Goal: Information Seeking & Learning: Compare options

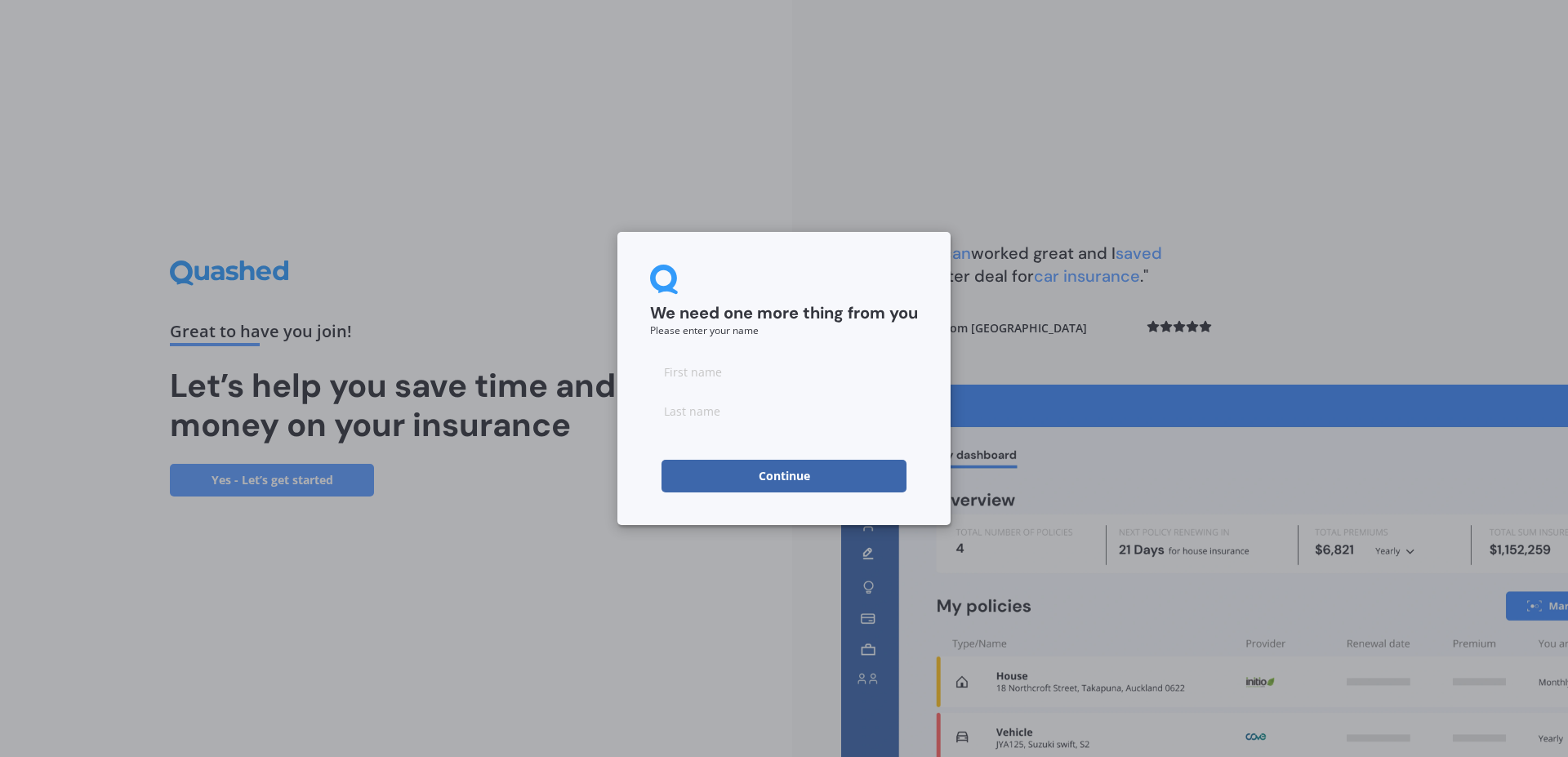
click at [680, 375] on input at bounding box center [784, 371] width 268 height 32
type input "[PERSON_NAME]"
click at [674, 414] on input at bounding box center [784, 410] width 268 height 32
type input "[PERSON_NAME]"
click at [781, 470] on button "Continue" at bounding box center [784, 475] width 246 height 32
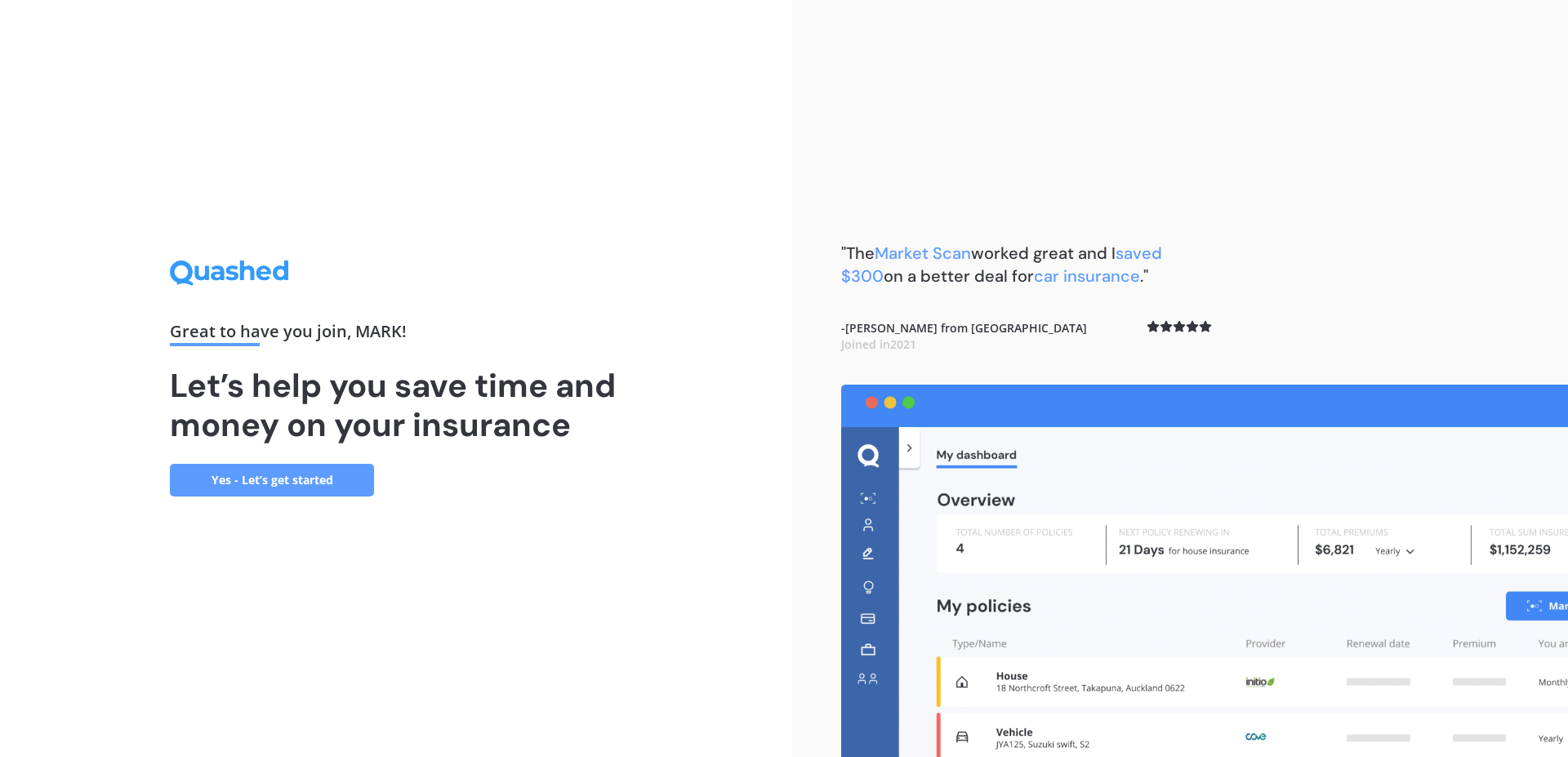
click at [260, 477] on link "Yes - Let’s get started" at bounding box center [272, 479] width 204 height 32
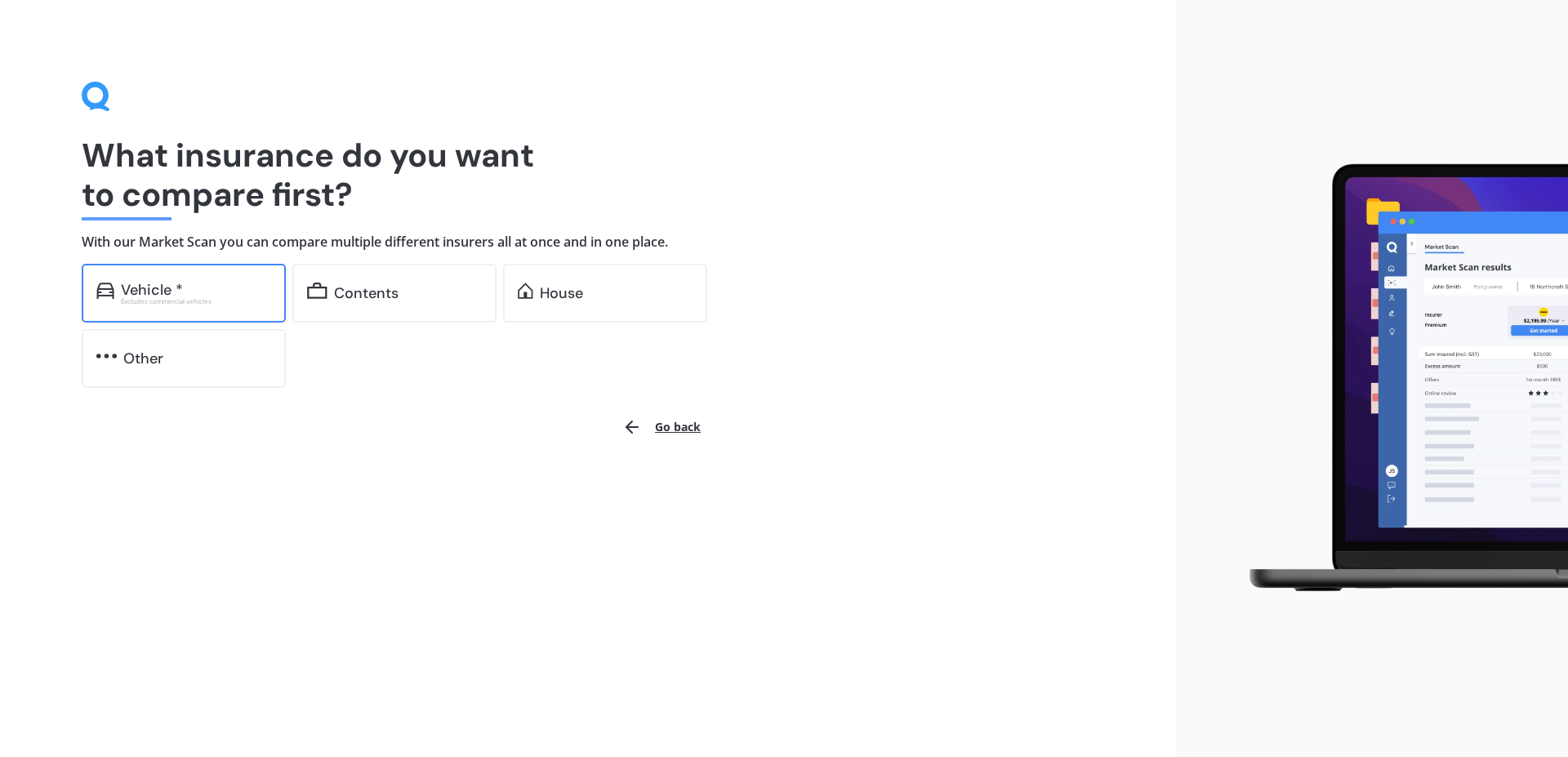
click at [143, 286] on div "Vehicle *" at bounding box center [152, 289] width 62 height 17
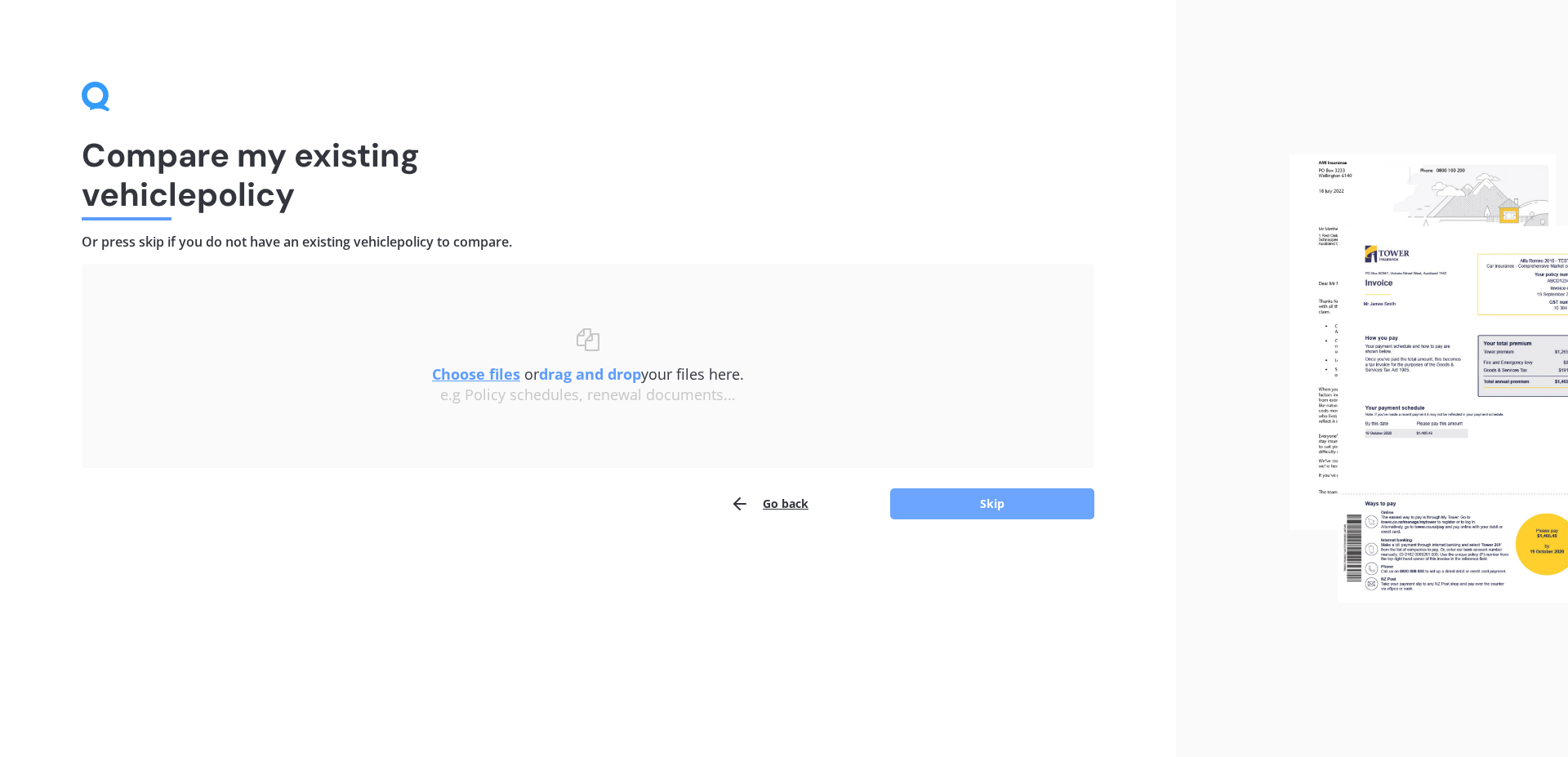
click at [1001, 496] on button "Skip" at bounding box center [992, 504] width 204 height 31
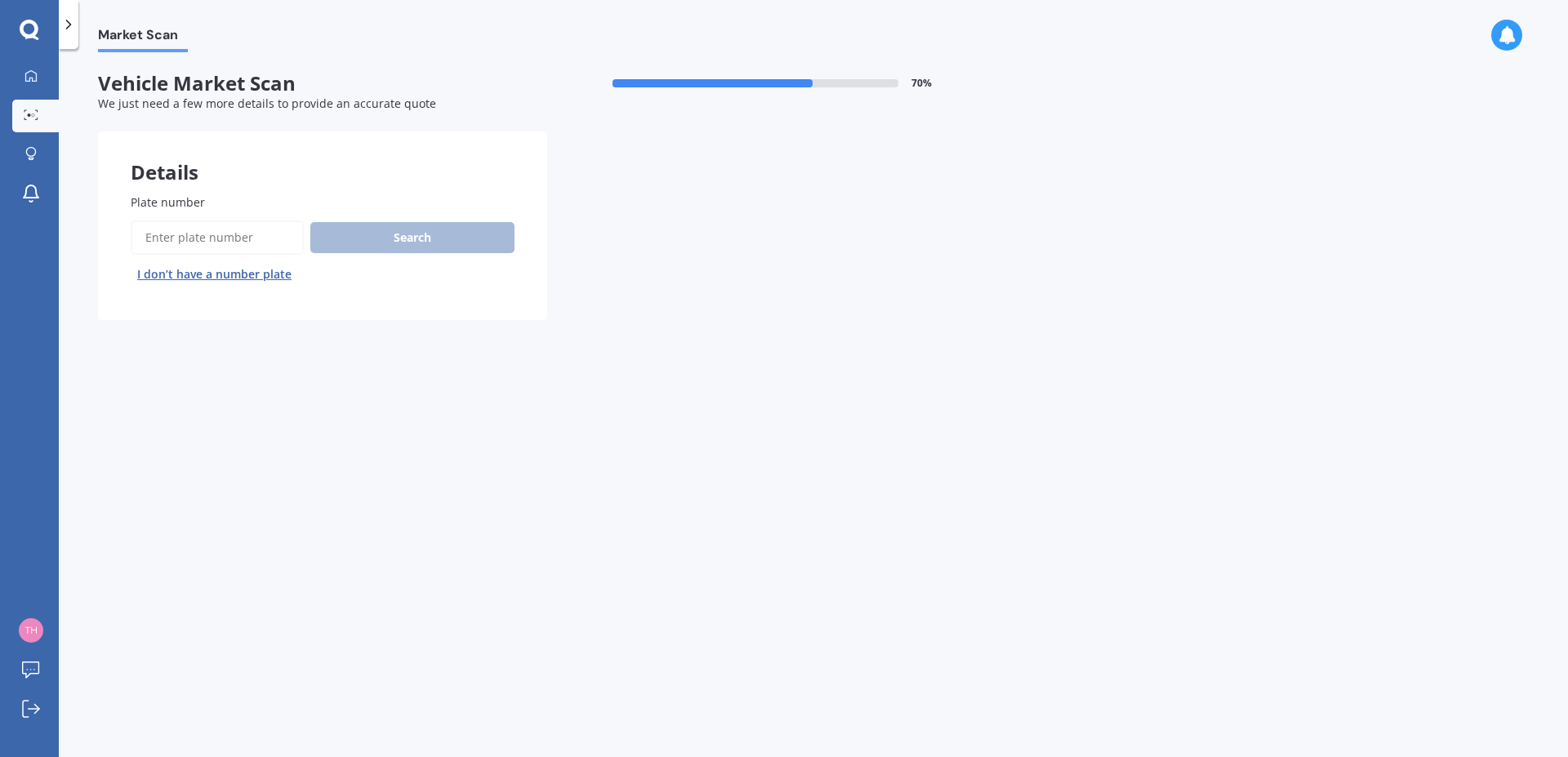
click at [159, 233] on input "Plate number" at bounding box center [217, 237] width 173 height 34
type input "NDZ878"
click at [419, 232] on button "Search" at bounding box center [412, 238] width 204 height 31
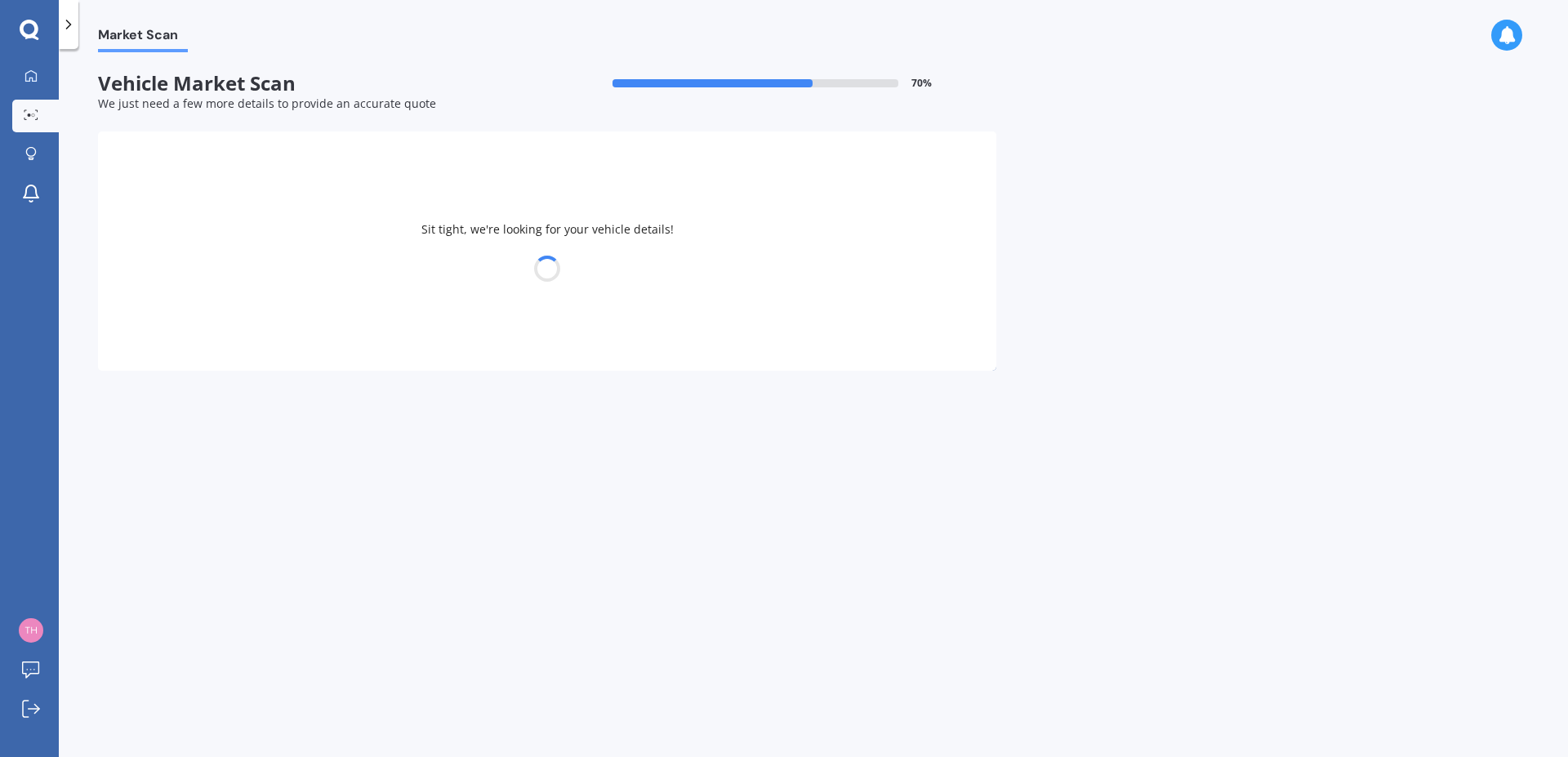
select select "MAZDA"
select select "CX-30"
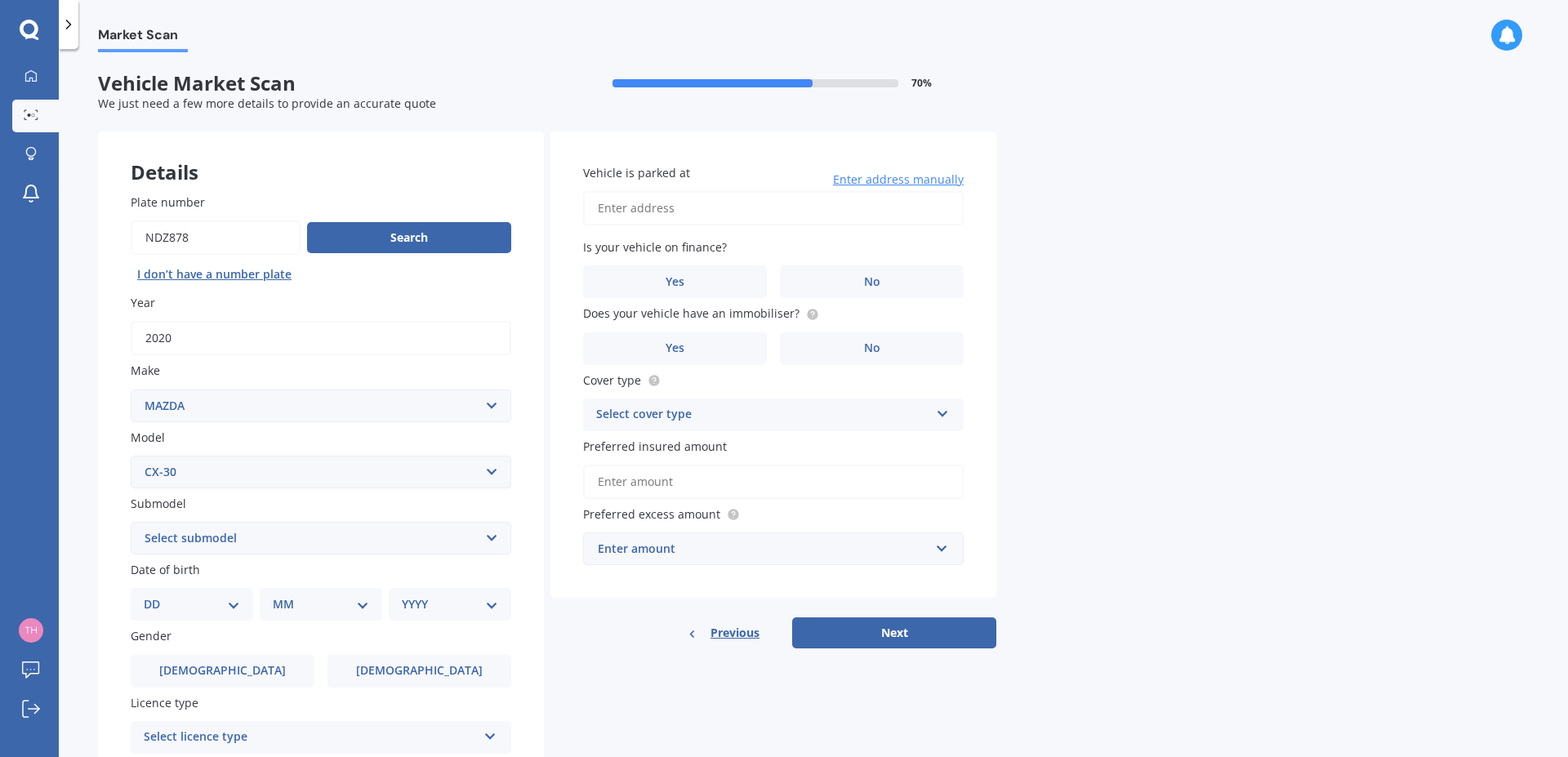
click at [144, 596] on select "DD 01 02 03 04 05 06 07 08 09 10 11 12 13 14 15 16 17 18 19 20 21 22 23 24 25 2…" at bounding box center [192, 604] width 97 height 18
select select "01"
click option "01" at bounding box center [0, 0] width 0 height 0
click at [280, 596] on select "MM 01 02 03 04 05 06 07 08 09 10 11 12" at bounding box center [325, 604] width 90 height 18
select select "07"
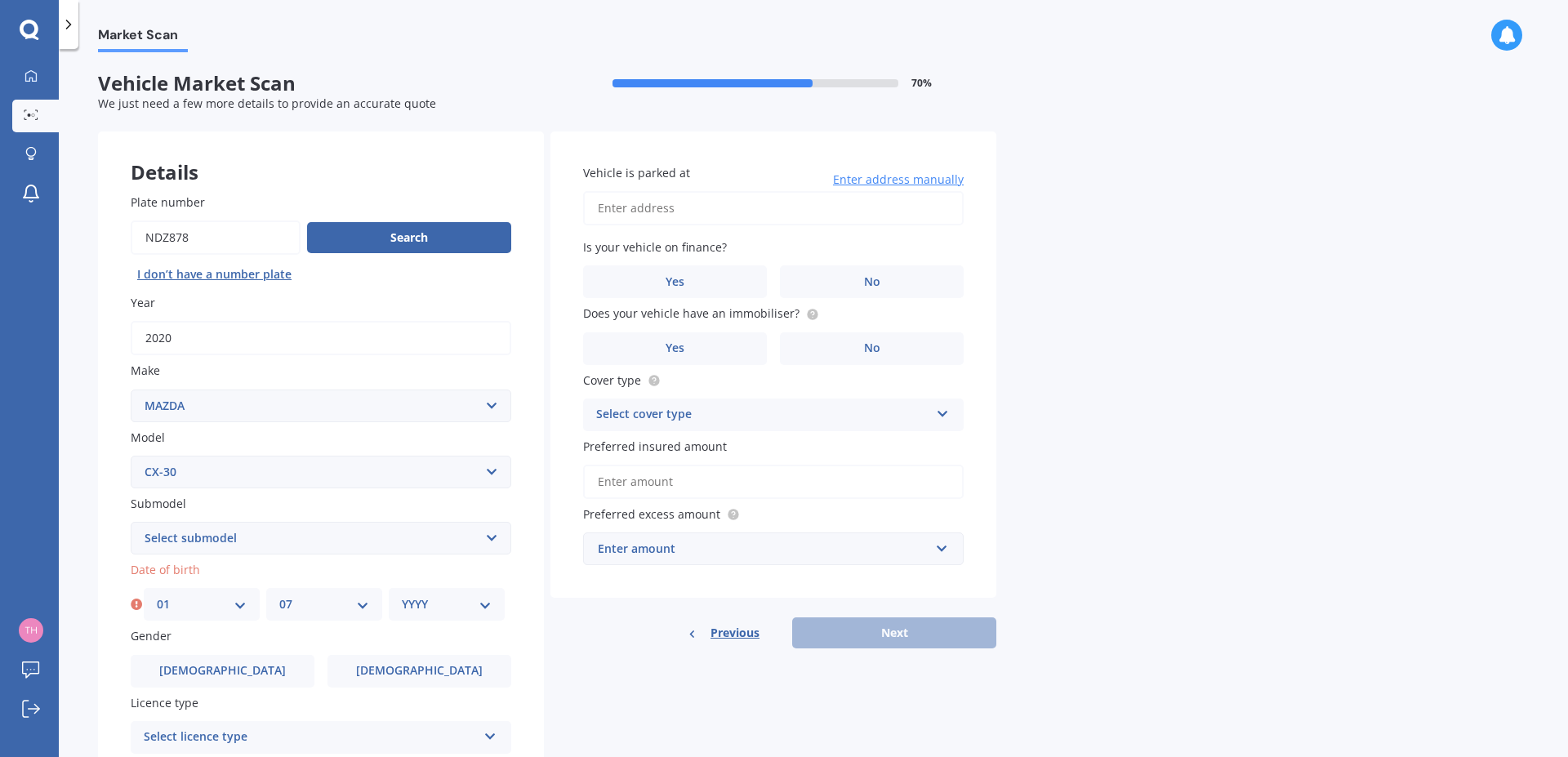
click option "07" at bounding box center [0, 0] width 0 height 0
click at [402, 596] on select "YYYY 2025 2024 2023 2022 2021 2020 2019 2018 2017 2016 2015 2014 2013 2012 2011…" at bounding box center [447, 604] width 90 height 18
click option "2020" at bounding box center [0, 0] width 0 height 0
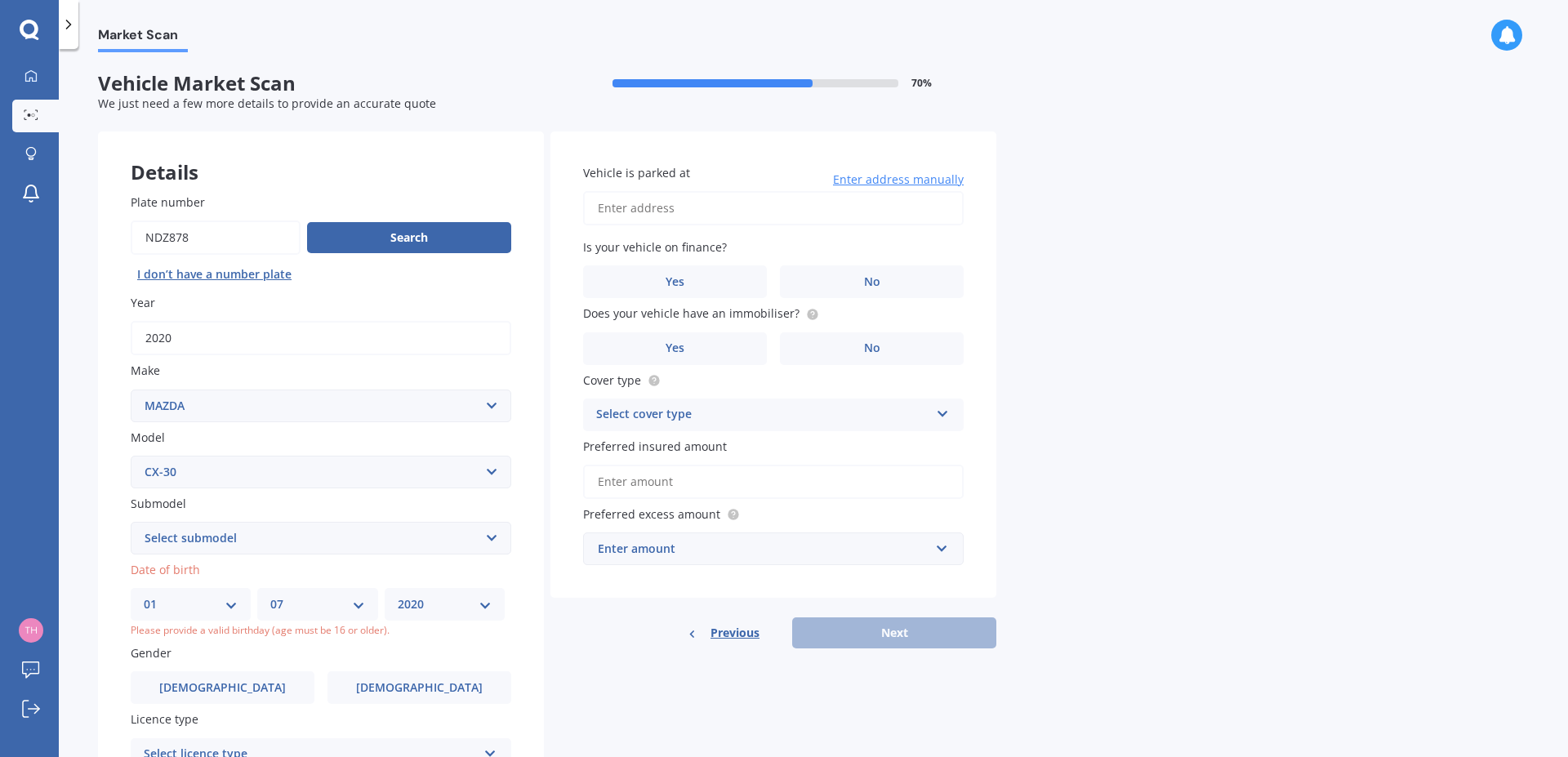
click at [398, 596] on select "YYYY 2025 2024 2023 2022 2021 2020 2019 2018 2017 2016 2015 2014 2013 2012 2011…" at bounding box center [445, 604] width 94 height 18
select select "1951"
click option "1951" at bounding box center [0, 0] width 0 height 0
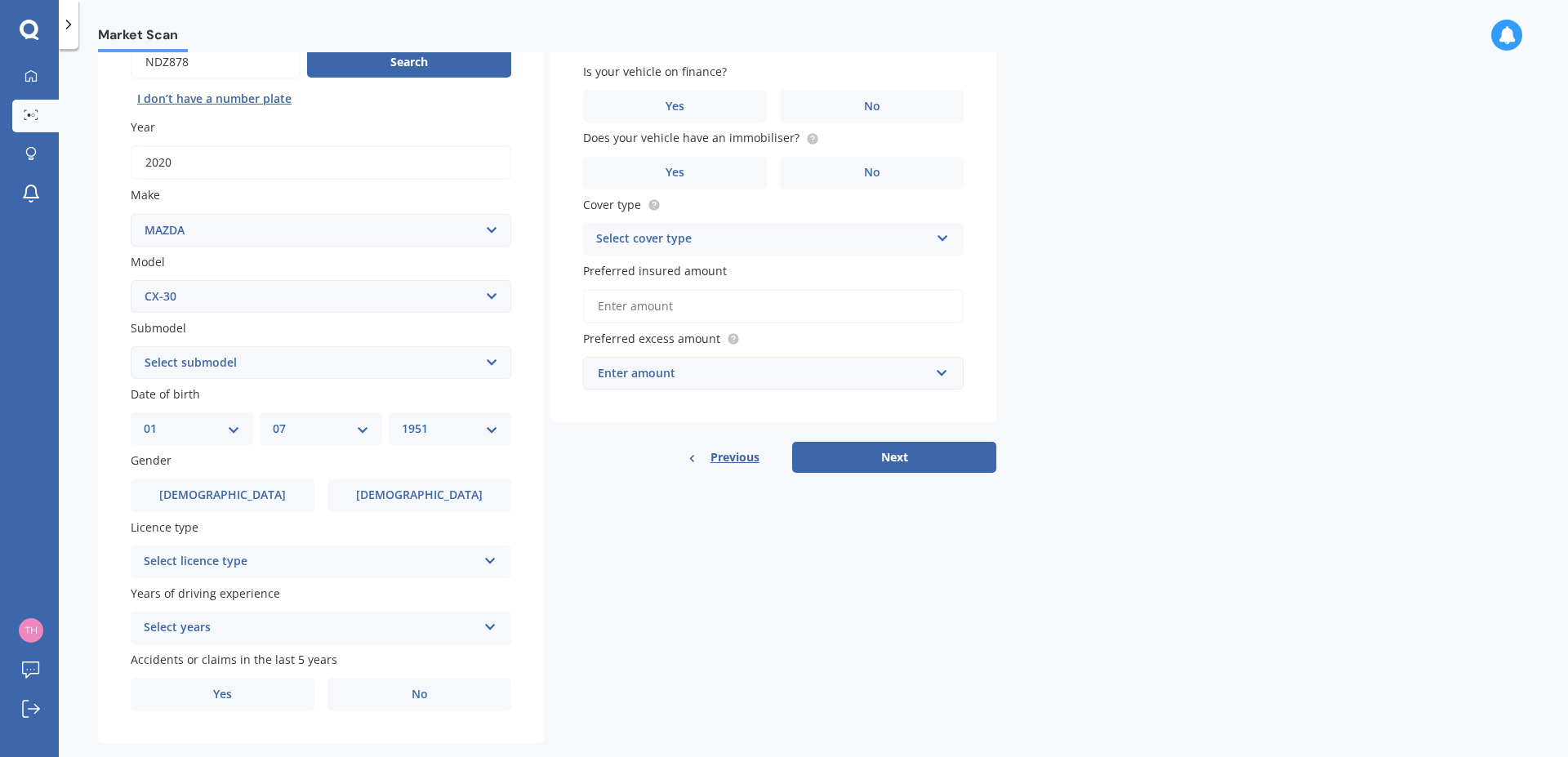
scroll to position [182, 0]
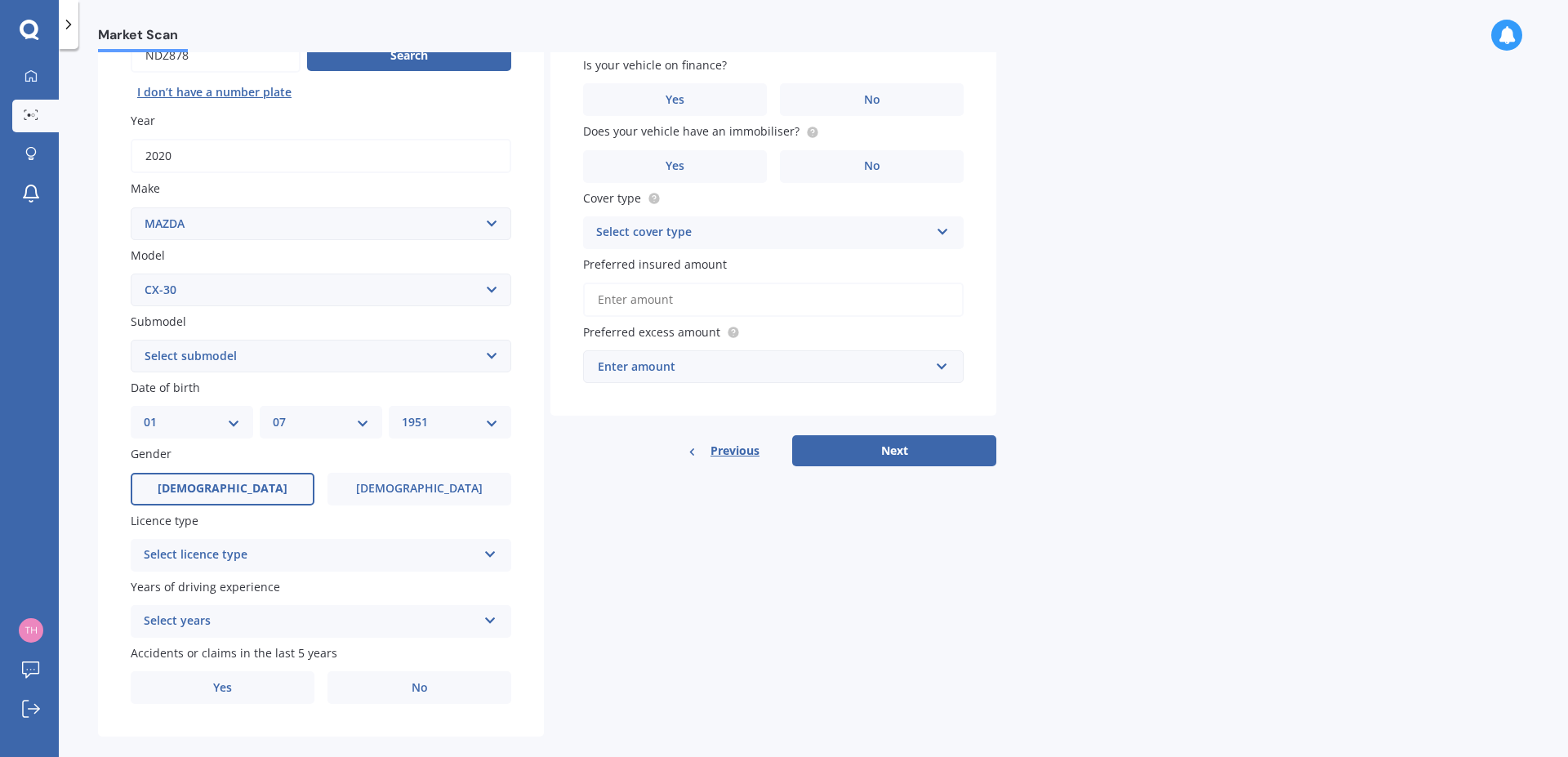
click at [202, 493] on label "[DEMOGRAPHIC_DATA]" at bounding box center [223, 488] width 184 height 32
click at [0, 0] on input "[DEMOGRAPHIC_DATA]" at bounding box center [0, 0] width 0 height 0
click at [487, 553] on icon at bounding box center [490, 552] width 14 height 12
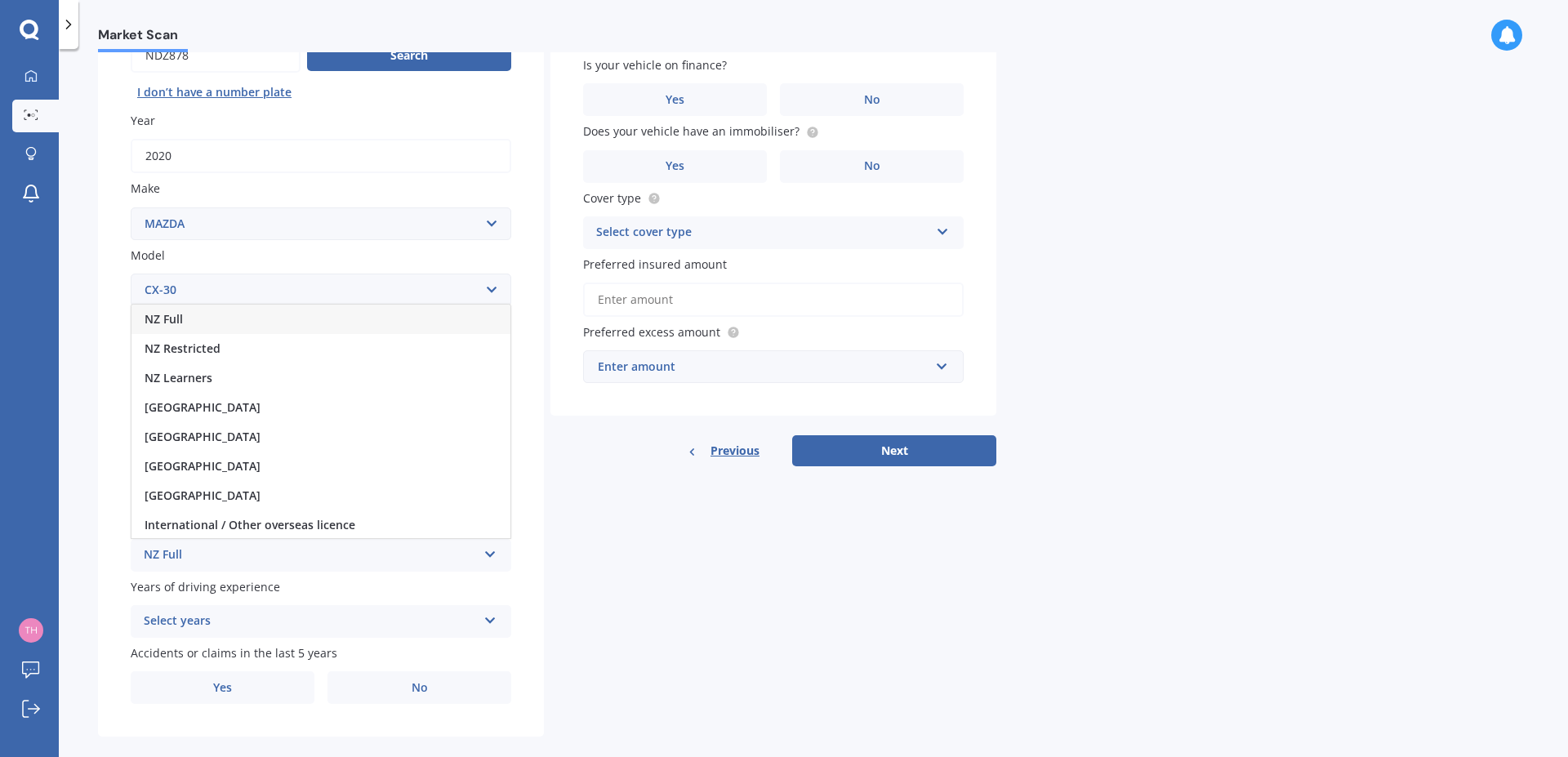
click at [171, 325] on span "NZ Full" at bounding box center [163, 319] width 38 height 16
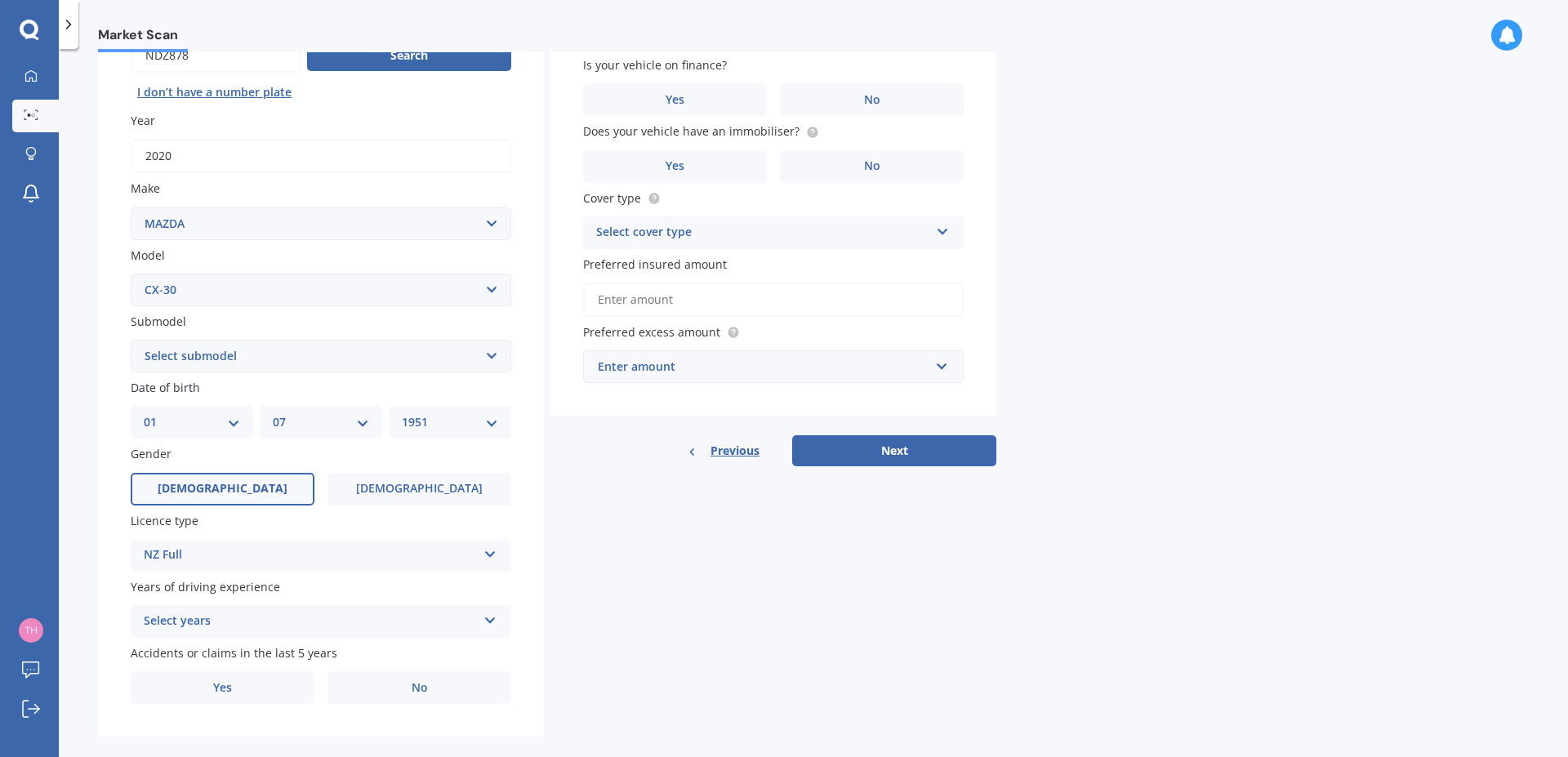
click at [486, 621] on icon at bounding box center [490, 617] width 14 height 12
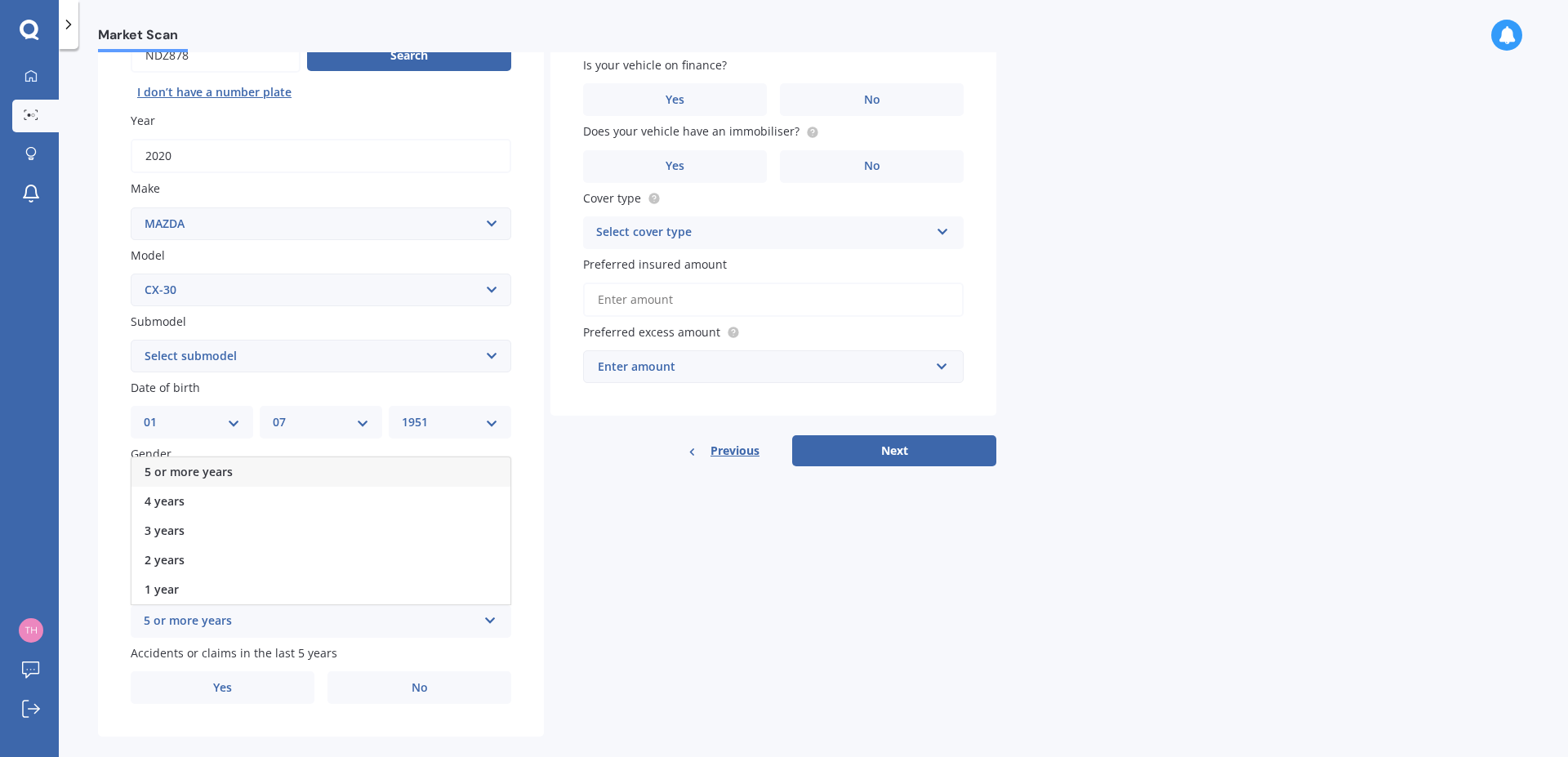
click at [230, 468] on div "5 or more years" at bounding box center [320, 472] width 379 height 29
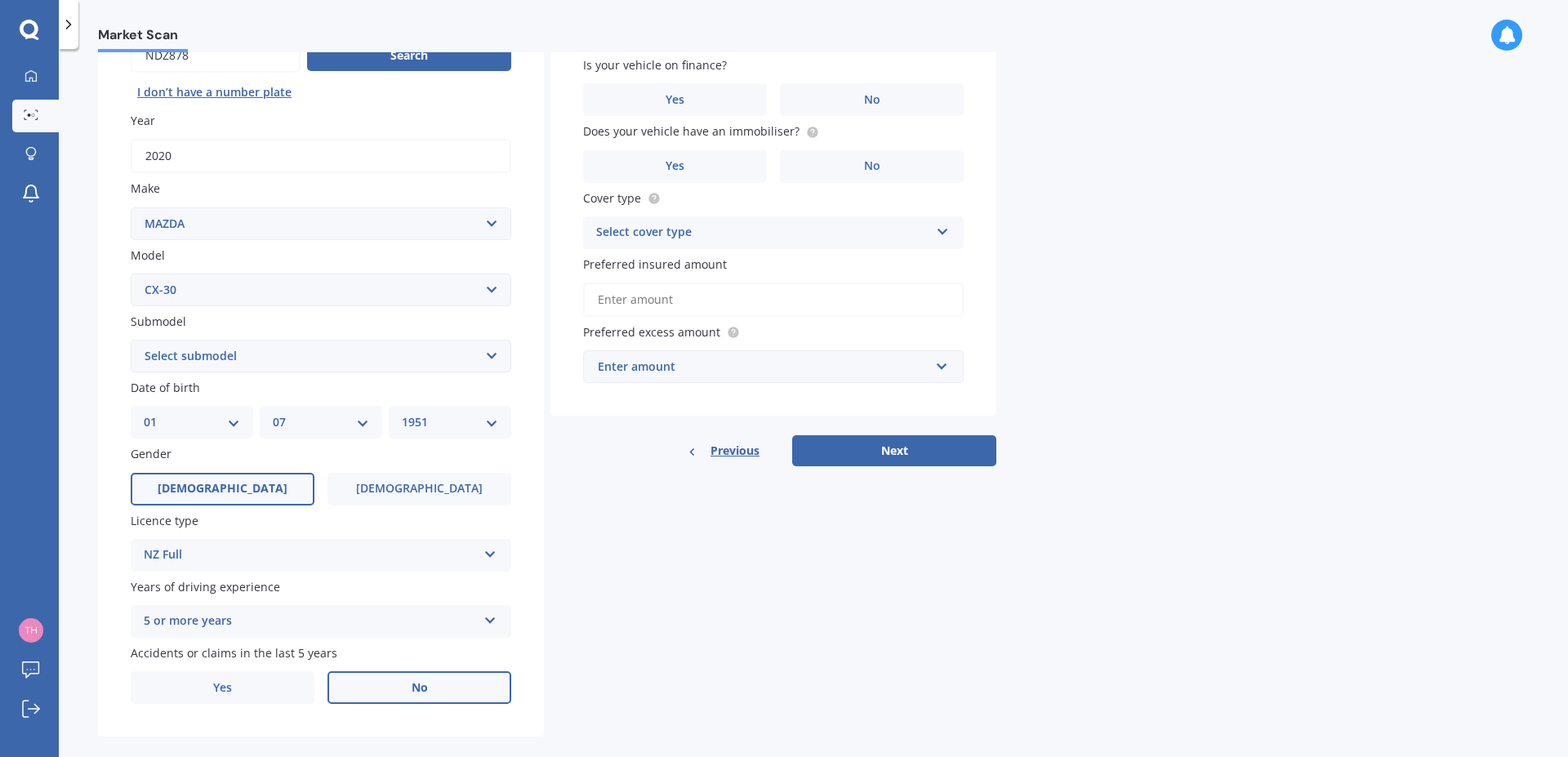
click at [425, 690] on span "No" at bounding box center [420, 688] width 17 height 14
click at [0, 0] on input "No" at bounding box center [0, 0] width 0 height 0
click at [861, 93] on label "No" at bounding box center [872, 99] width 184 height 32
click at [0, 0] on input "No" at bounding box center [0, 0] width 0 height 0
click at [897, 169] on label "No" at bounding box center [872, 166] width 184 height 32
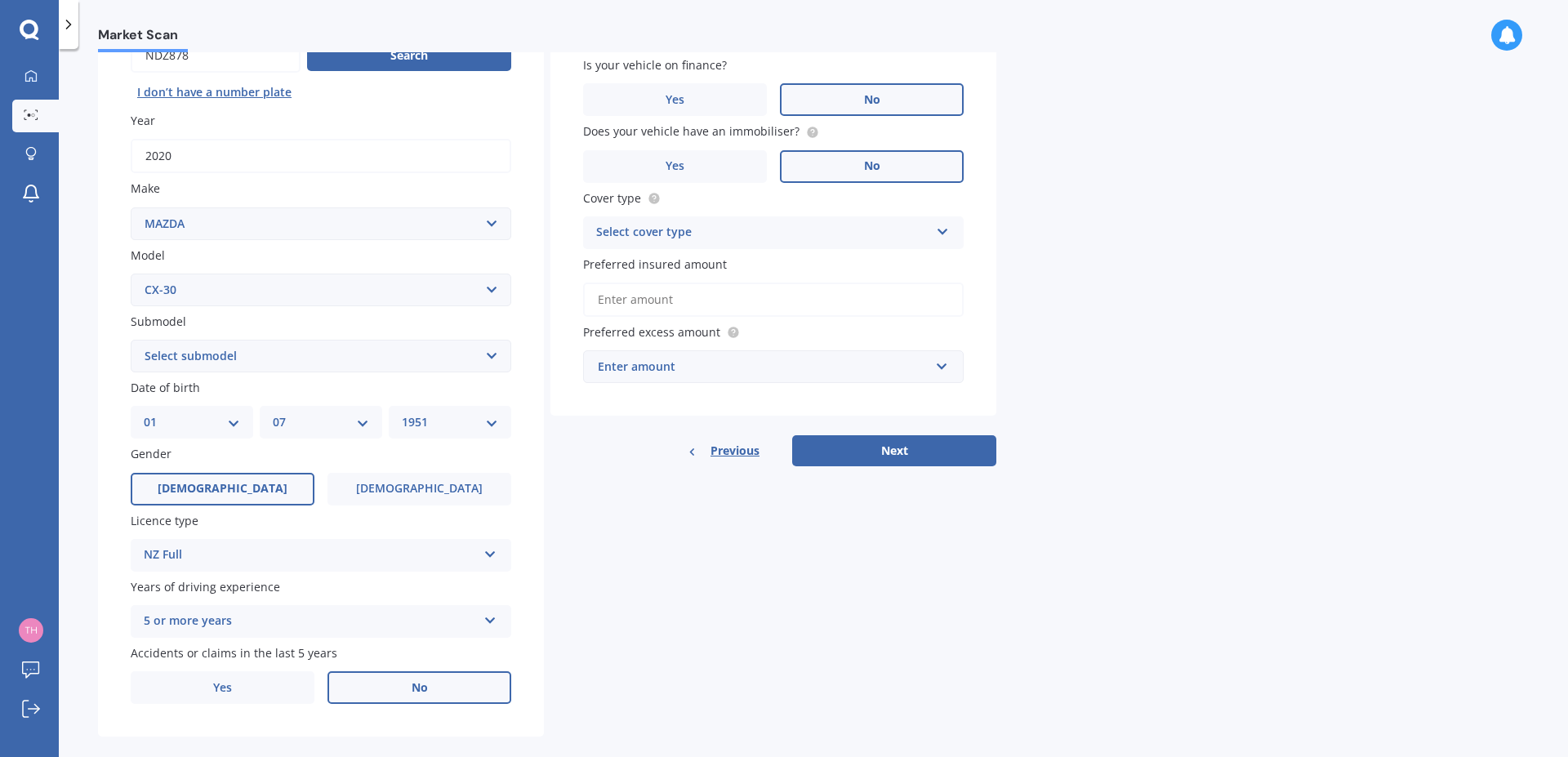
click at [0, 0] on input "No" at bounding box center [0, 0] width 0 height 0
click at [945, 231] on icon at bounding box center [943, 229] width 14 height 12
click at [745, 265] on div "Comprehensive" at bounding box center [773, 265] width 379 height 29
click at [633, 302] on input "Preferred insured amount" at bounding box center [773, 299] width 381 height 34
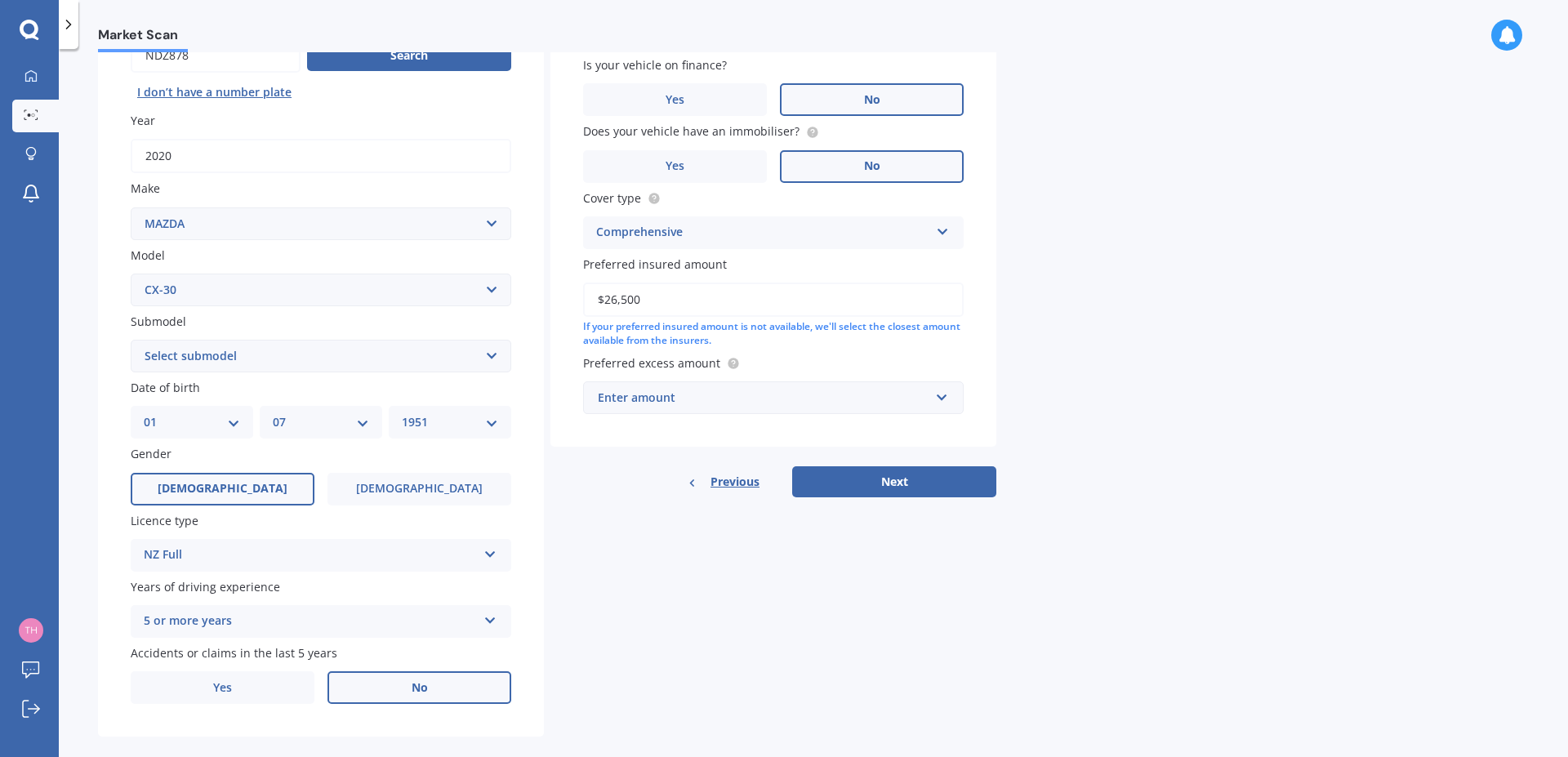
type input "$26,500"
click at [717, 401] on div "Enter amount" at bounding box center [763, 397] width 332 height 18
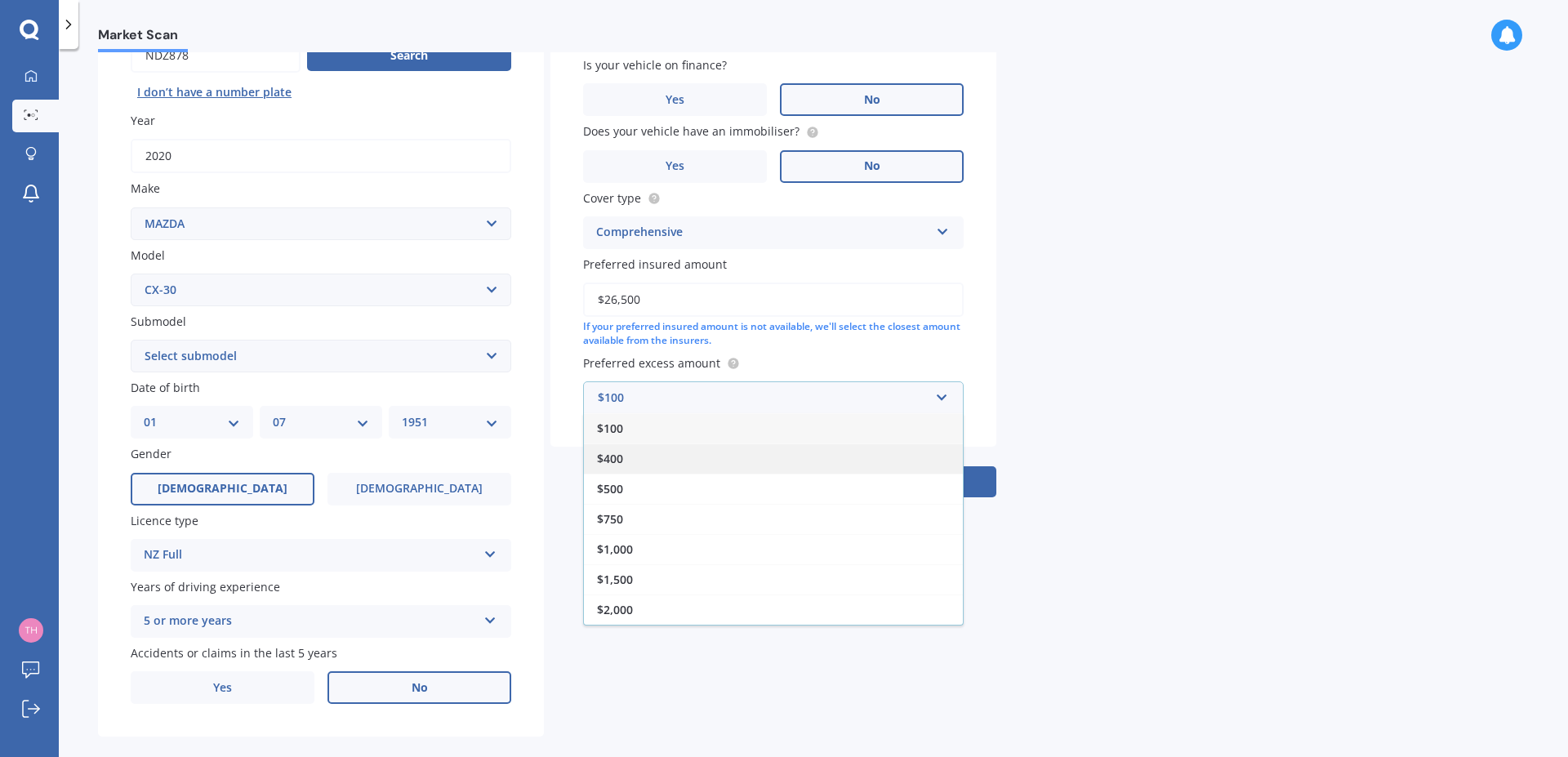
click at [604, 469] on div "$400" at bounding box center [773, 458] width 379 height 30
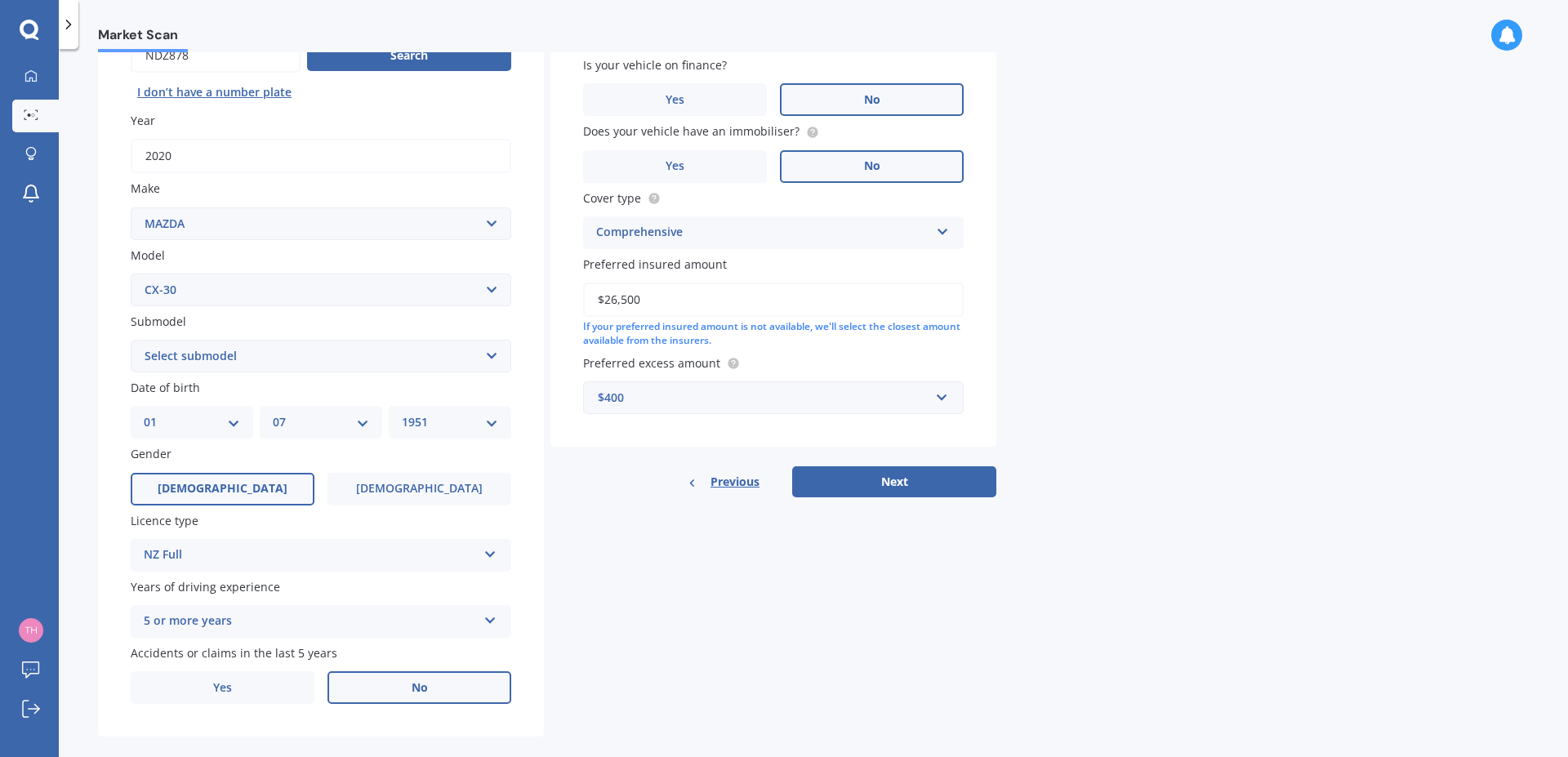
click at [131, 339] on select "Select submodel GSX Wagon 5dr Skyactiv-Drive 6sp 2.0i GTX Wagon 5dr Skyactiv-Dr…" at bounding box center [321, 355] width 381 height 32
select select "GSX WAGON 5DR SKYACTIV-DRIVE 6SP 2.0I"
click option "GSX Wagon 5dr Skyactiv-Drive 6sp 2.0i" at bounding box center [0, 0] width 0 height 0
click at [899, 484] on button "Next" at bounding box center [894, 482] width 204 height 31
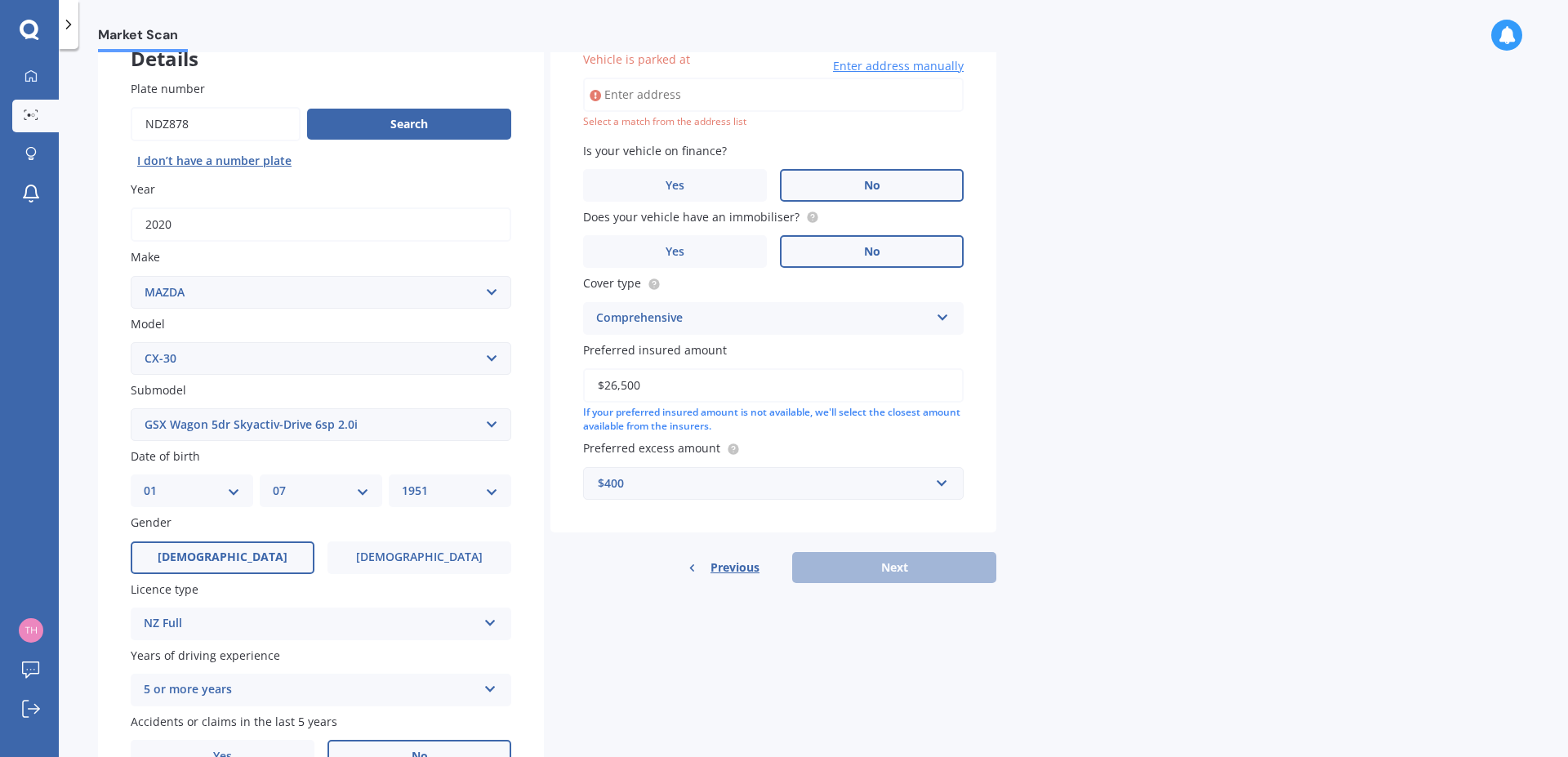
scroll to position [111, 0]
click at [614, 98] on input "Vehicle is parked at" at bounding box center [773, 96] width 381 height 34
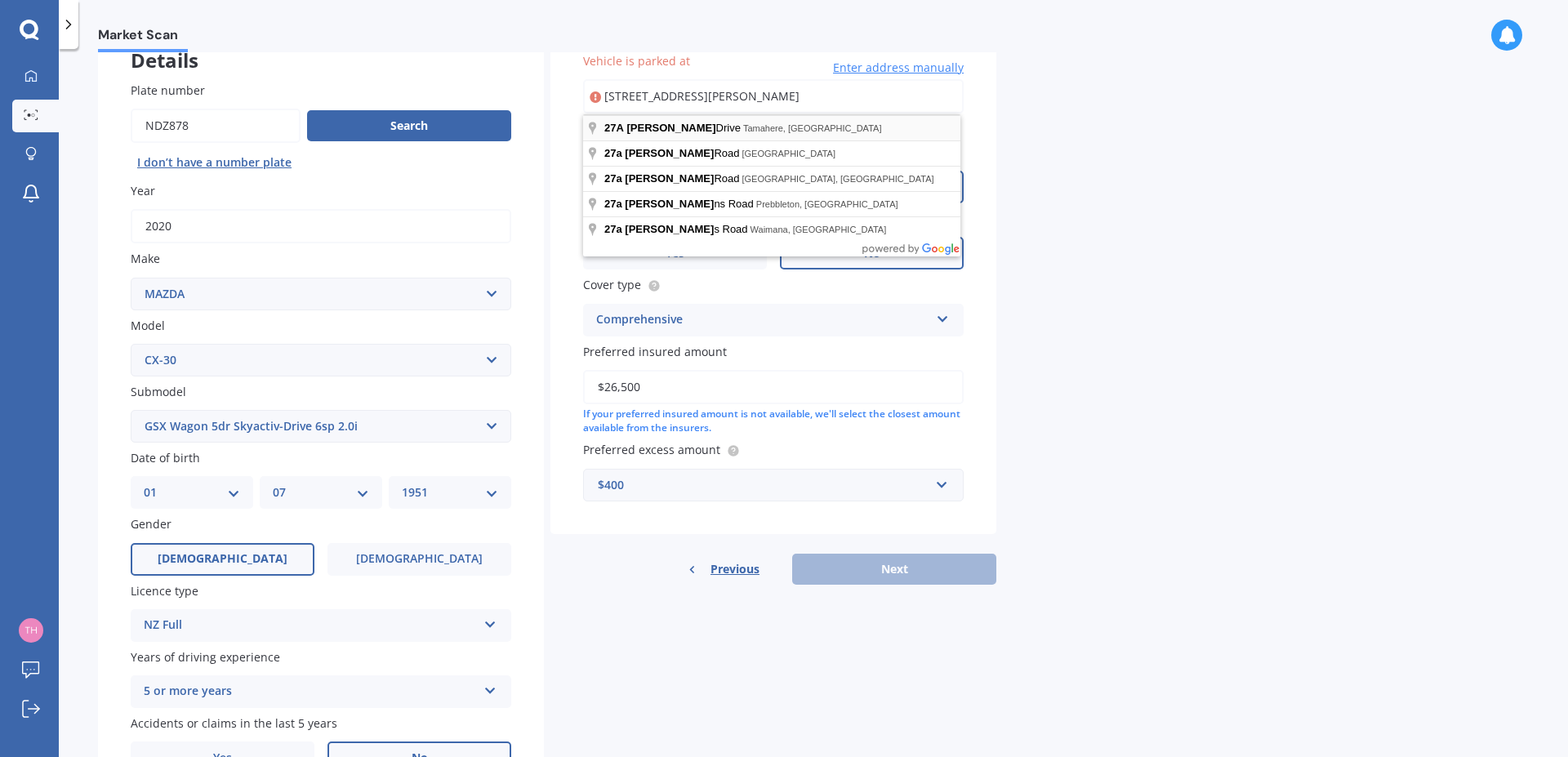
type input "[STREET_ADDRESS][PERSON_NAME]"
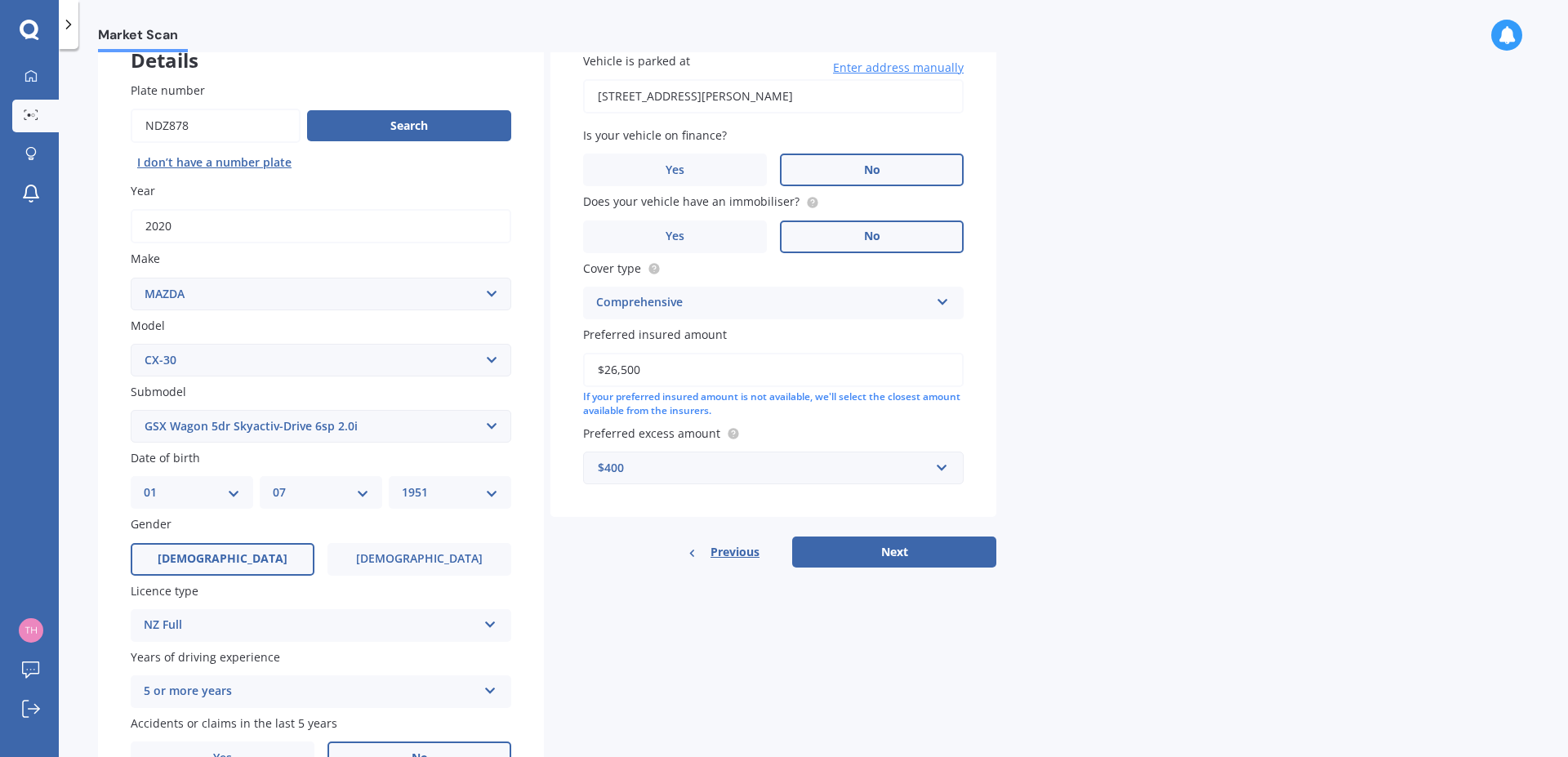
scroll to position [208, 0]
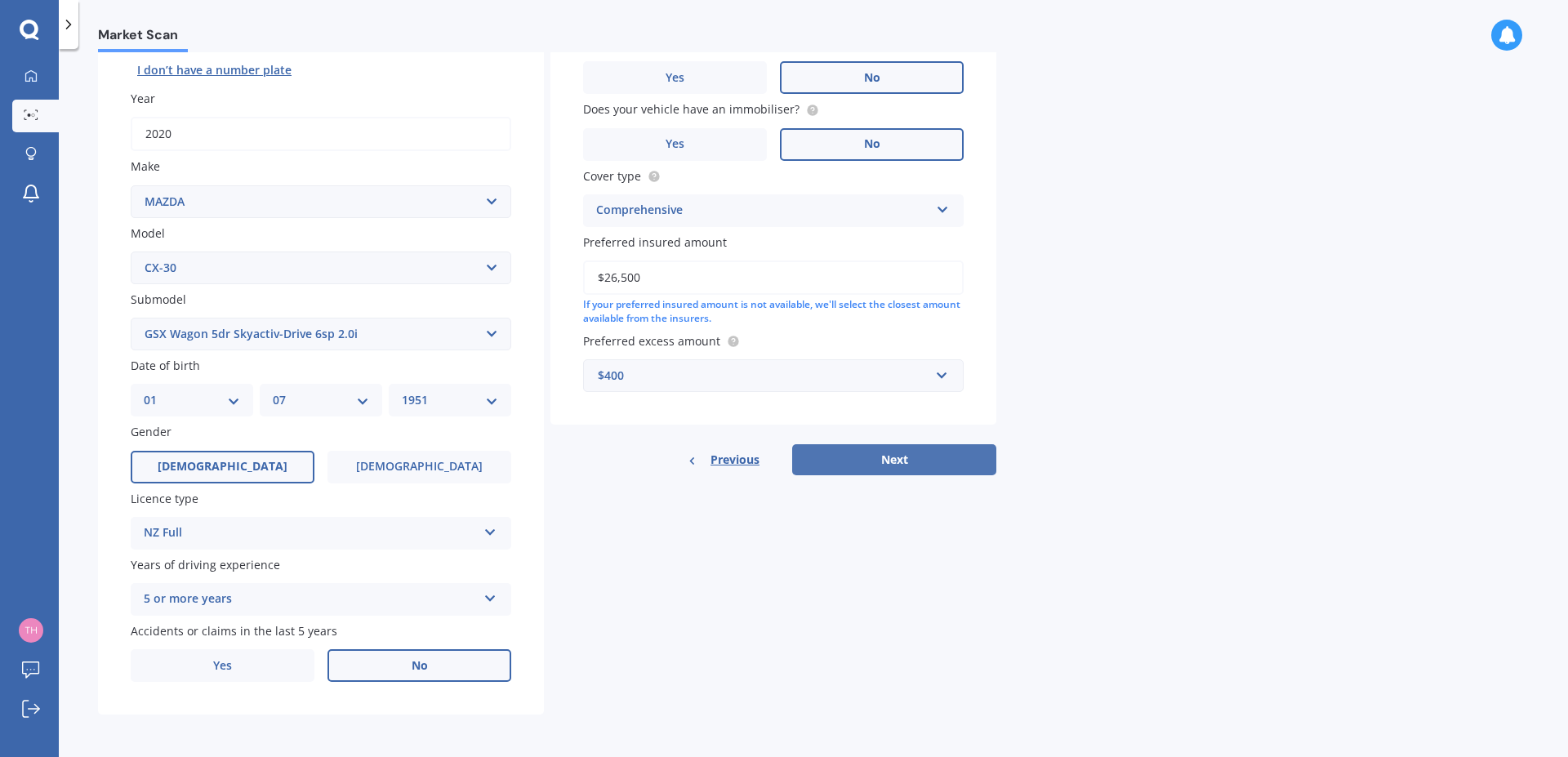
click at [896, 458] on button "Next" at bounding box center [894, 460] width 204 height 31
select select "01"
select select "07"
select select "1951"
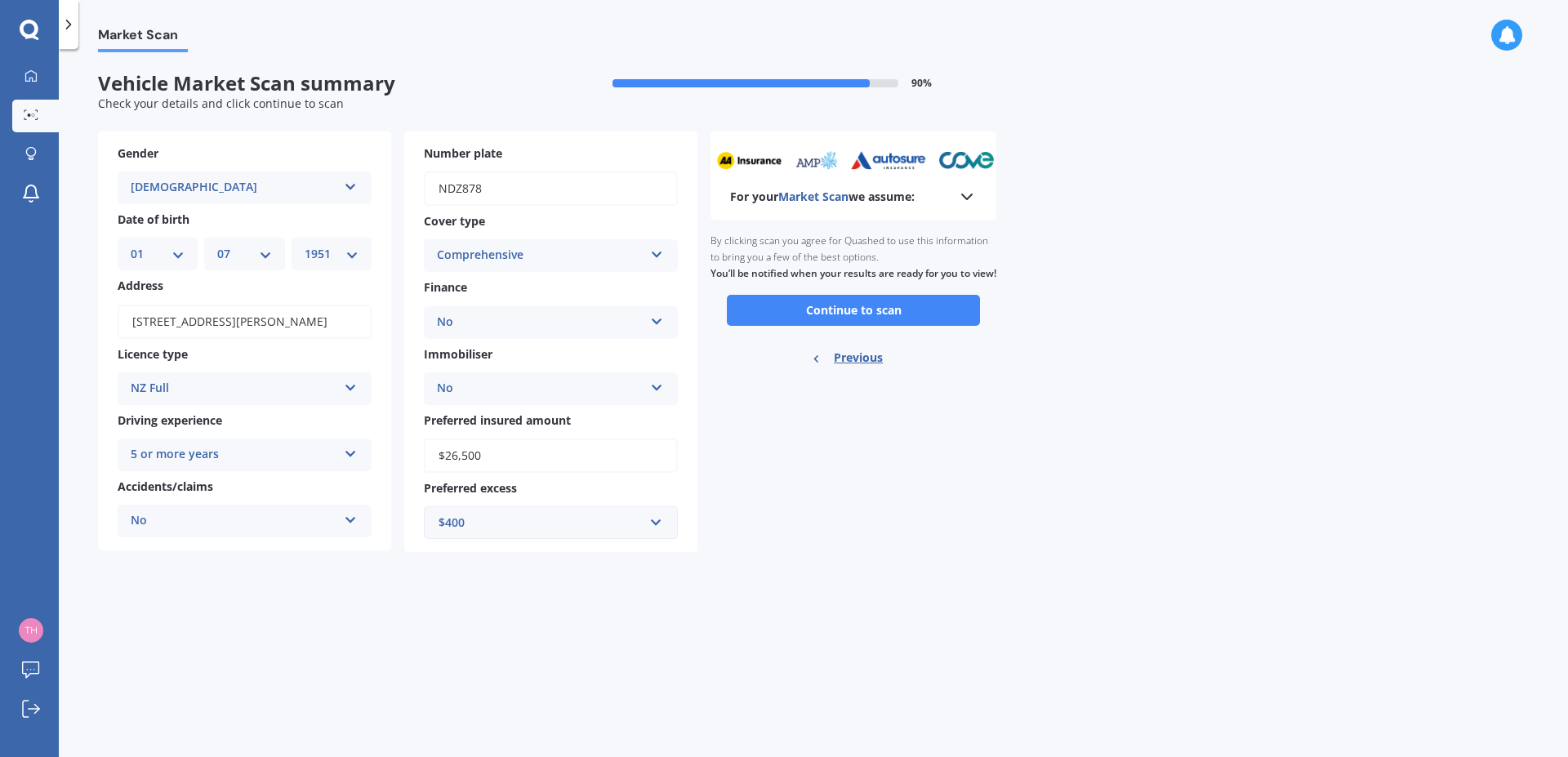
scroll to position [0, 0]
click at [862, 326] on button "Continue to scan" at bounding box center [853, 310] width 253 height 31
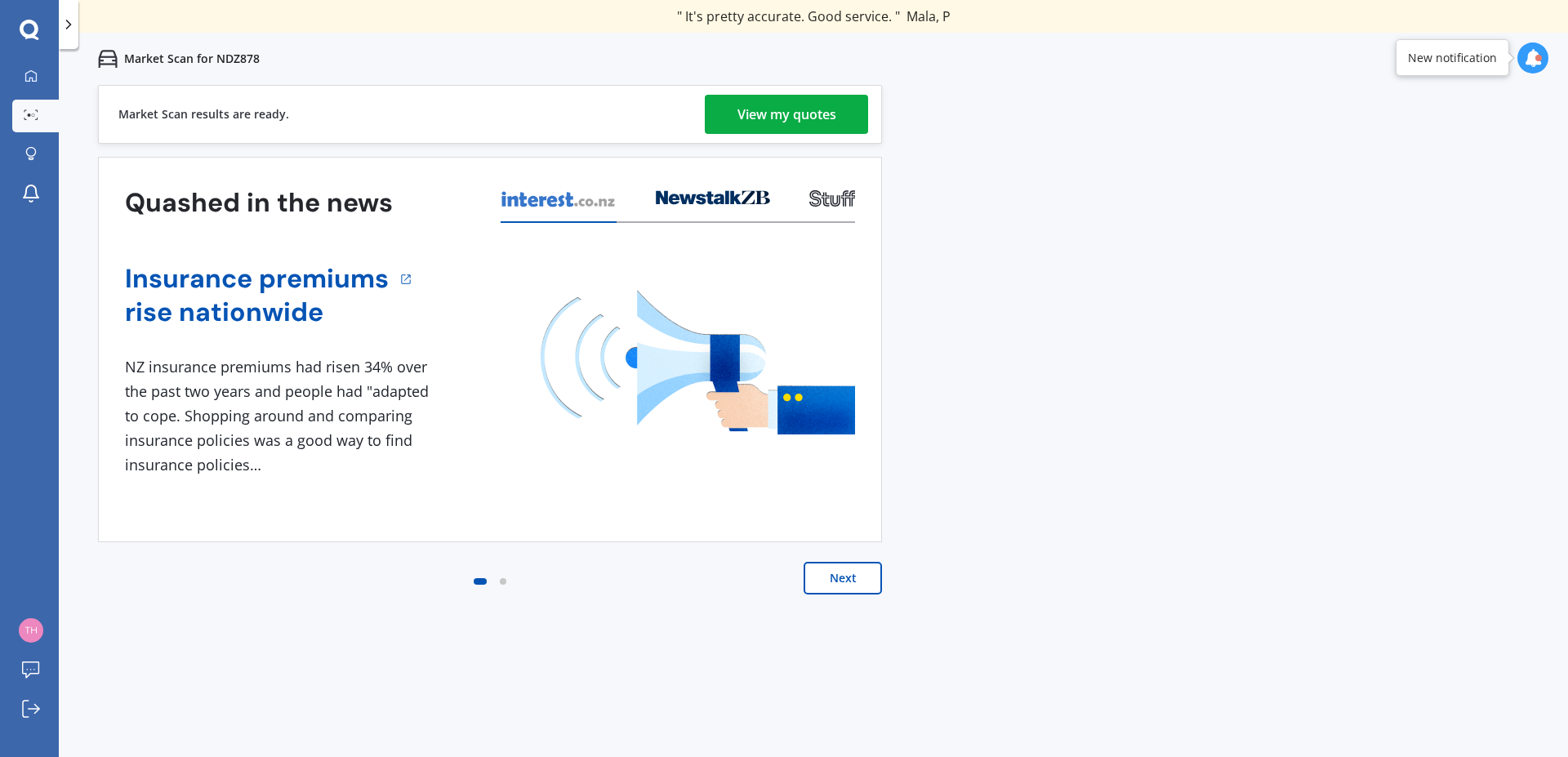
click at [774, 113] on div "View my quotes" at bounding box center [786, 114] width 99 height 39
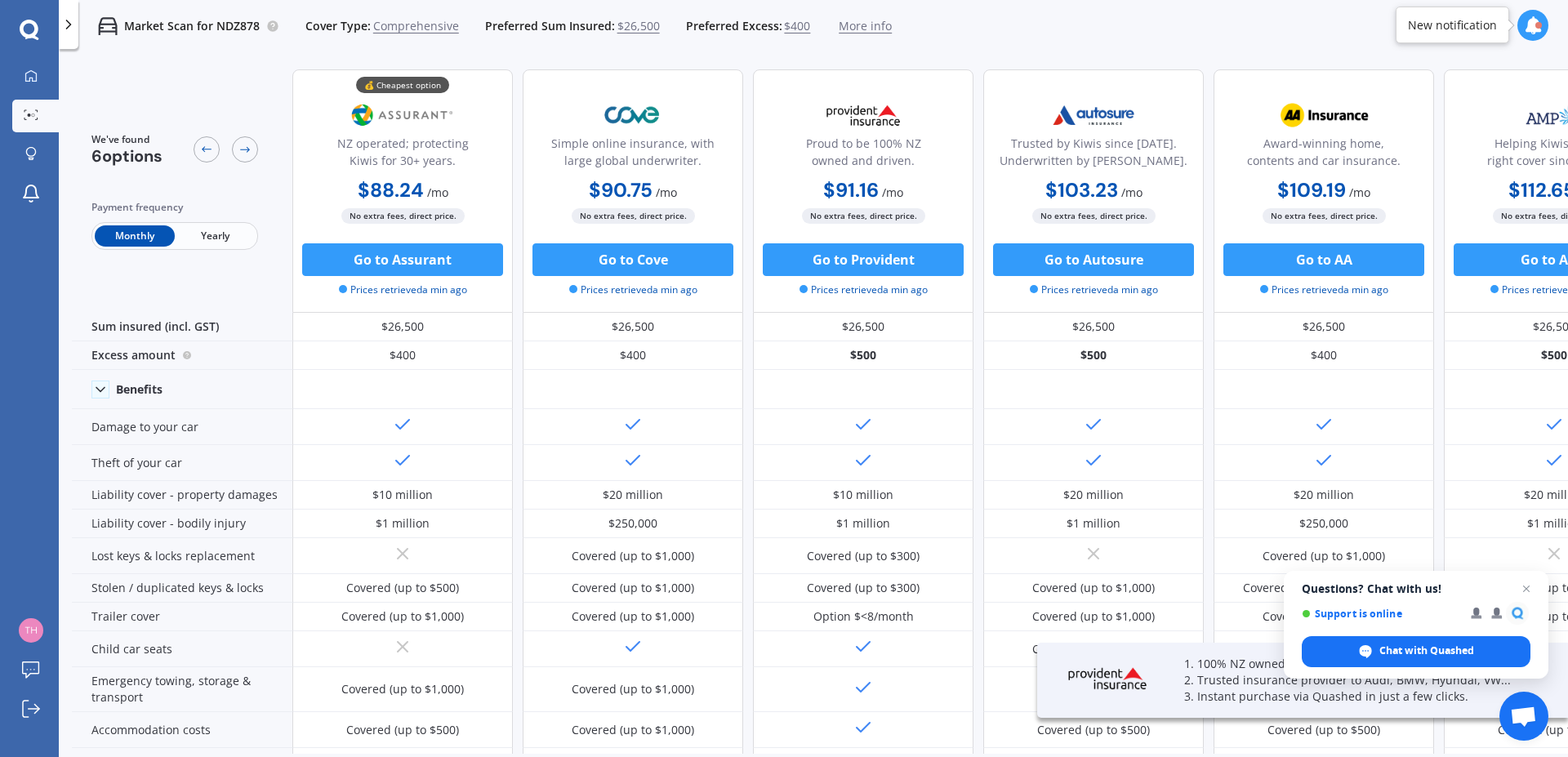
click at [216, 235] on span "Yearly" at bounding box center [215, 236] width 80 height 22
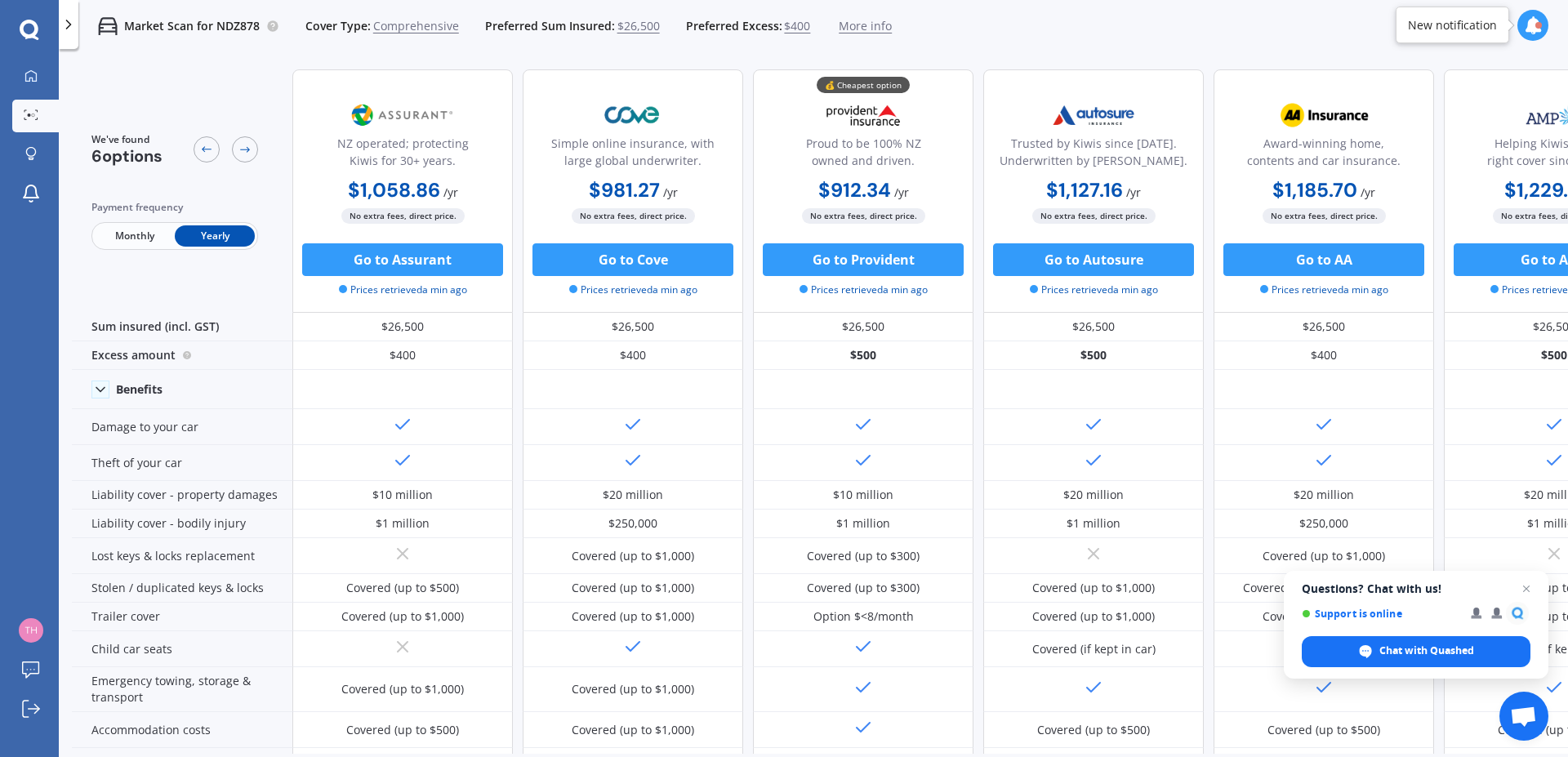
scroll to position [17, 0]
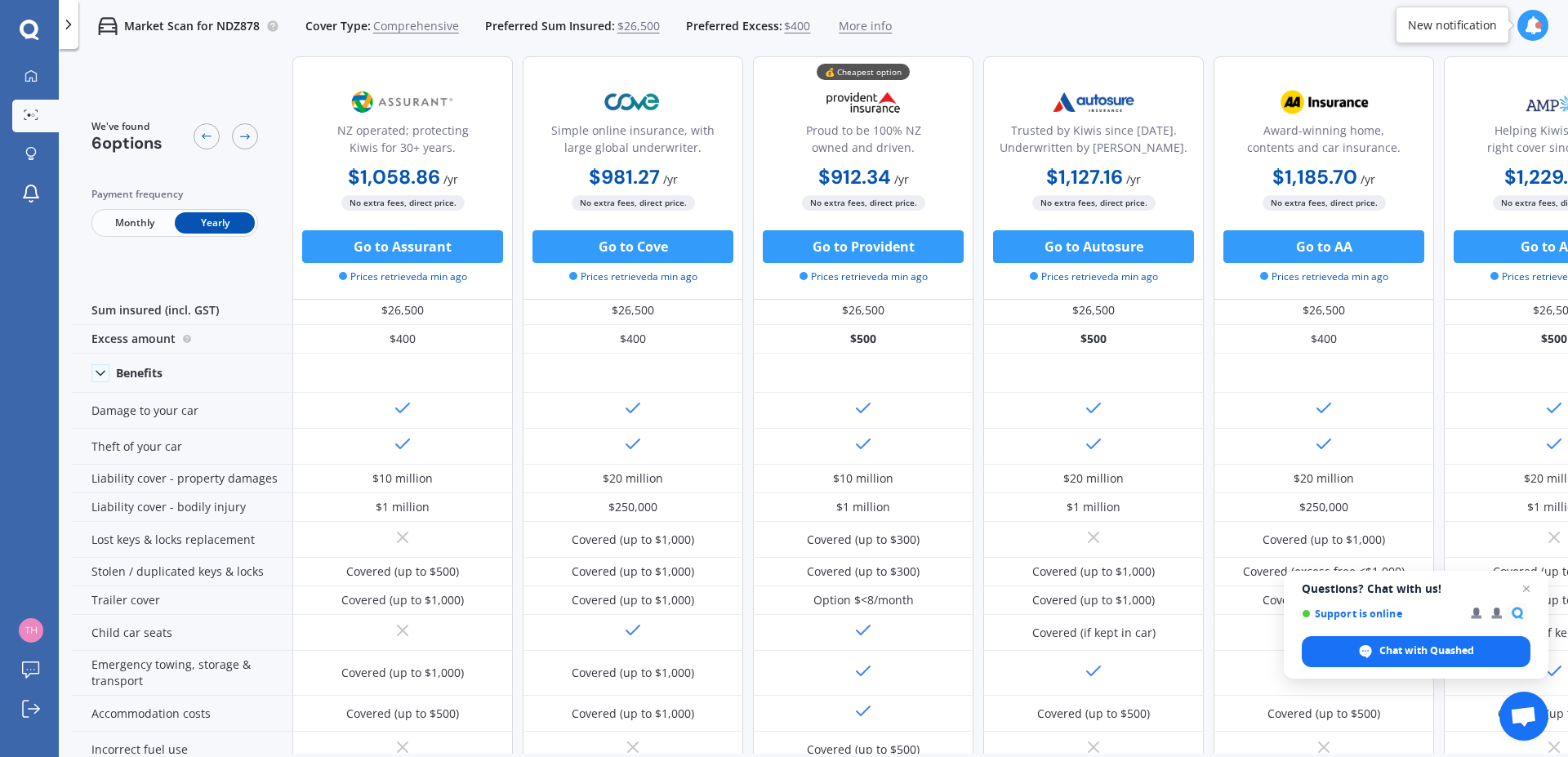
click at [62, 23] on icon at bounding box center [68, 24] width 17 height 17
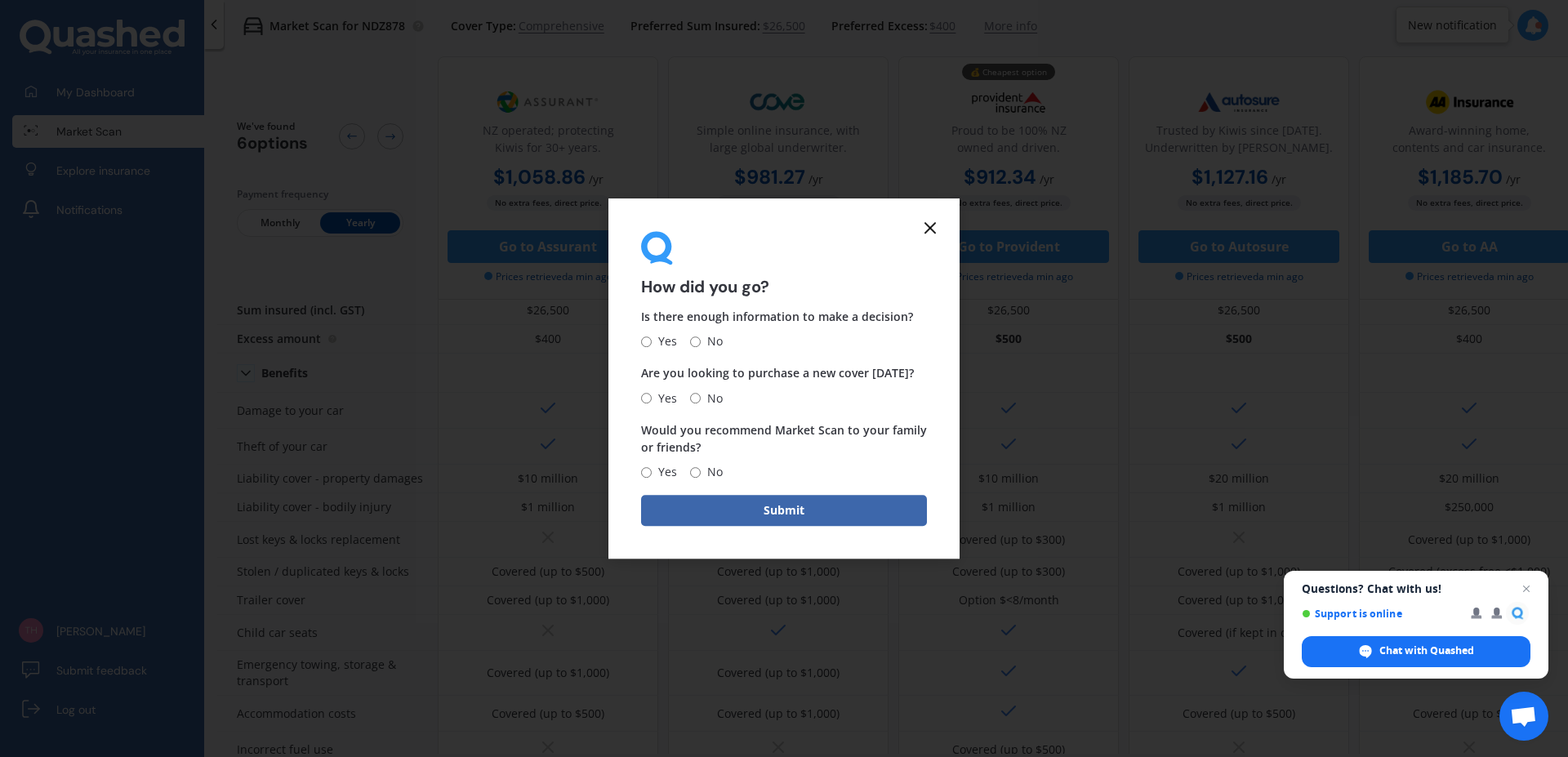
click at [650, 344] on input "Yes" at bounding box center [646, 341] width 11 height 11
radio input "true"
click at [708, 398] on span "No" at bounding box center [711, 398] width 22 height 20
click at [700, 398] on input "No" at bounding box center [695, 398] width 11 height 11
radio input "true"
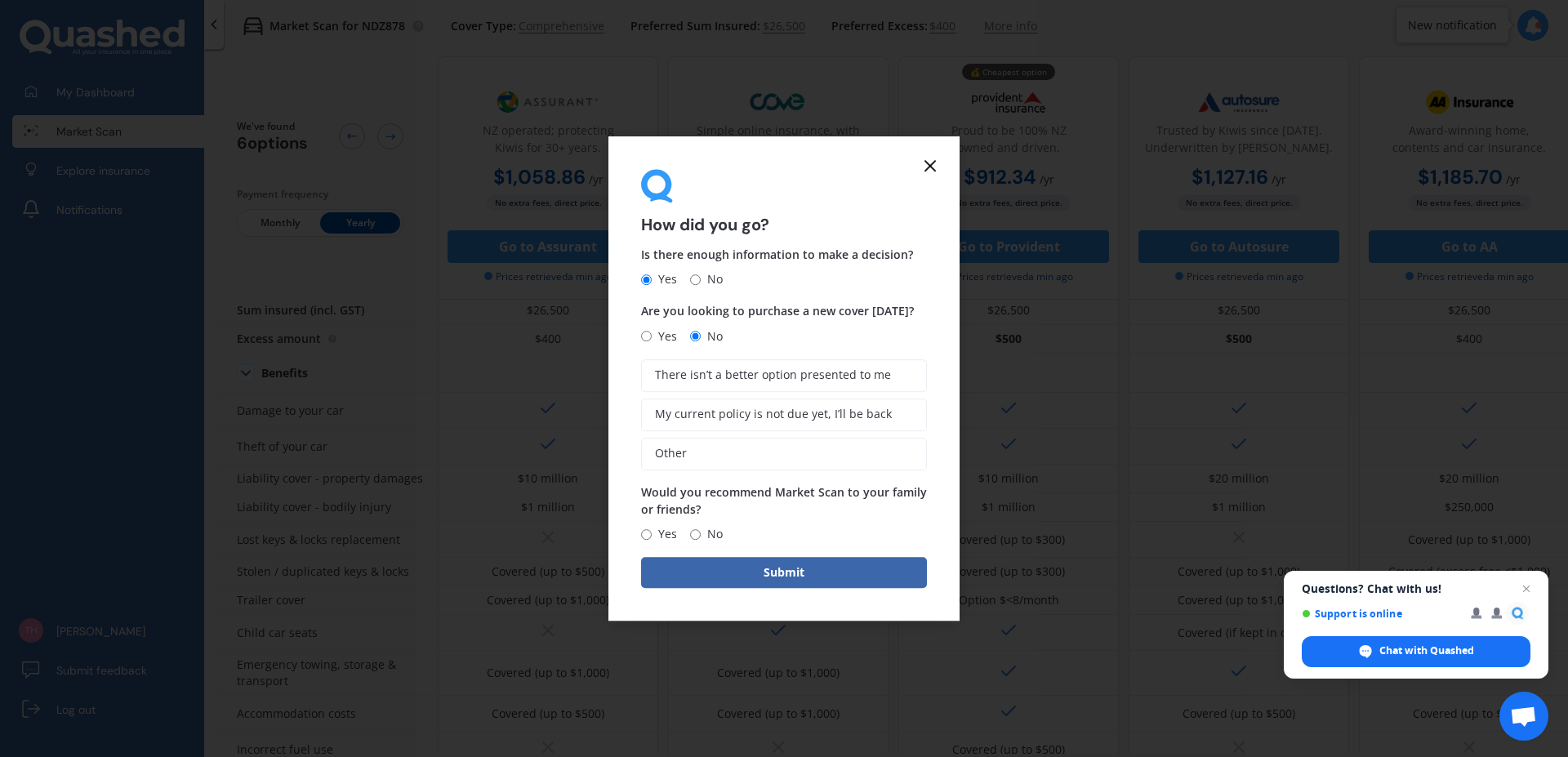
click at [646, 537] on input "Yes" at bounding box center [646, 534] width 11 height 11
radio input "true"
click at [775, 411] on span "My current policy is not due yet, I’ll be back" at bounding box center [774, 415] width 237 height 14
click at [0, 0] on input "My current policy is not due yet, I’ll be back" at bounding box center [0, 0] width 0 height 0
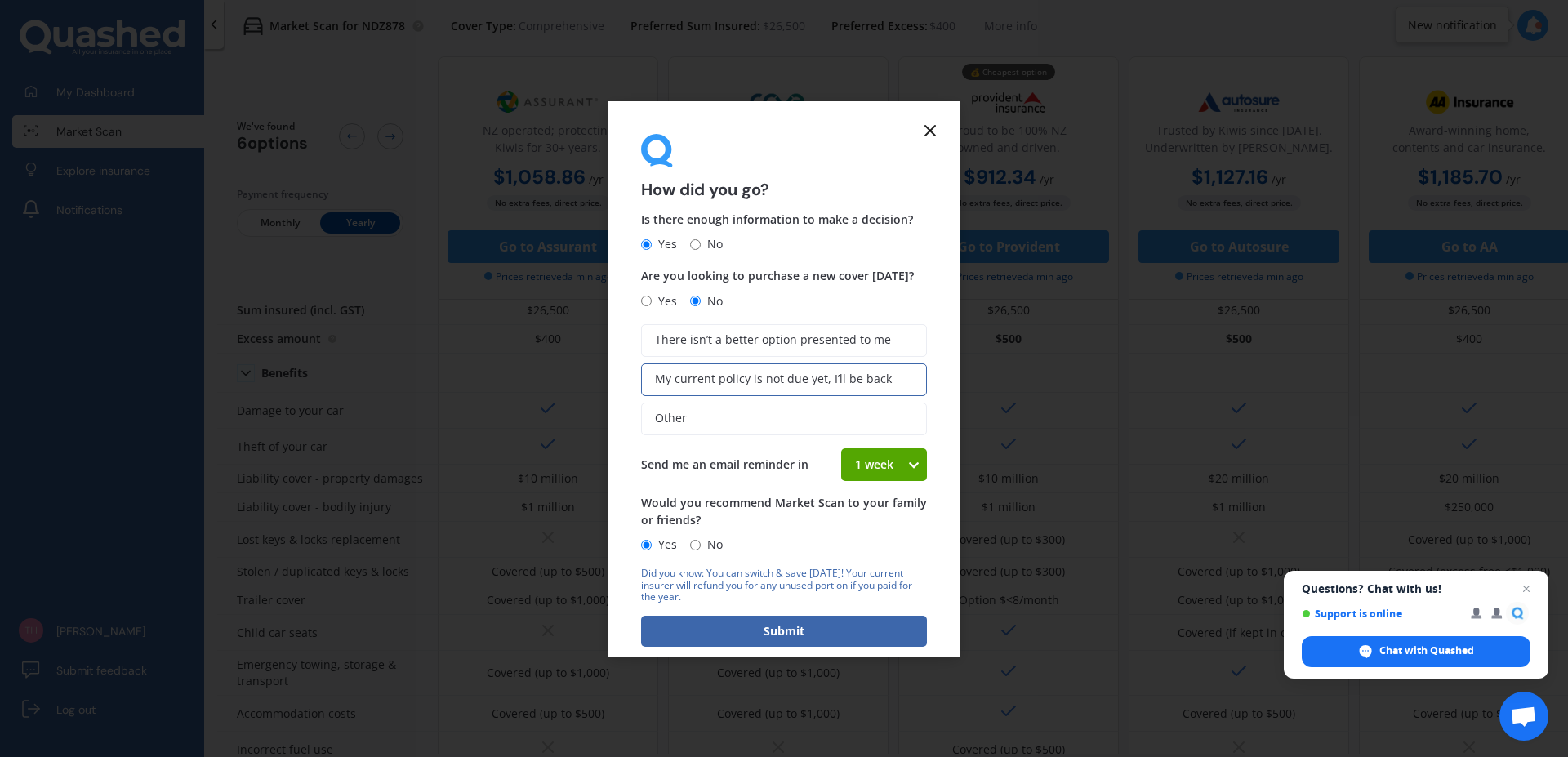
click at [907, 465] on icon at bounding box center [914, 465] width 14 height 17
click at [865, 589] on span "4 weeks" at bounding box center [876, 585] width 43 height 16
click at [788, 620] on button "Submit" at bounding box center [784, 632] width 286 height 31
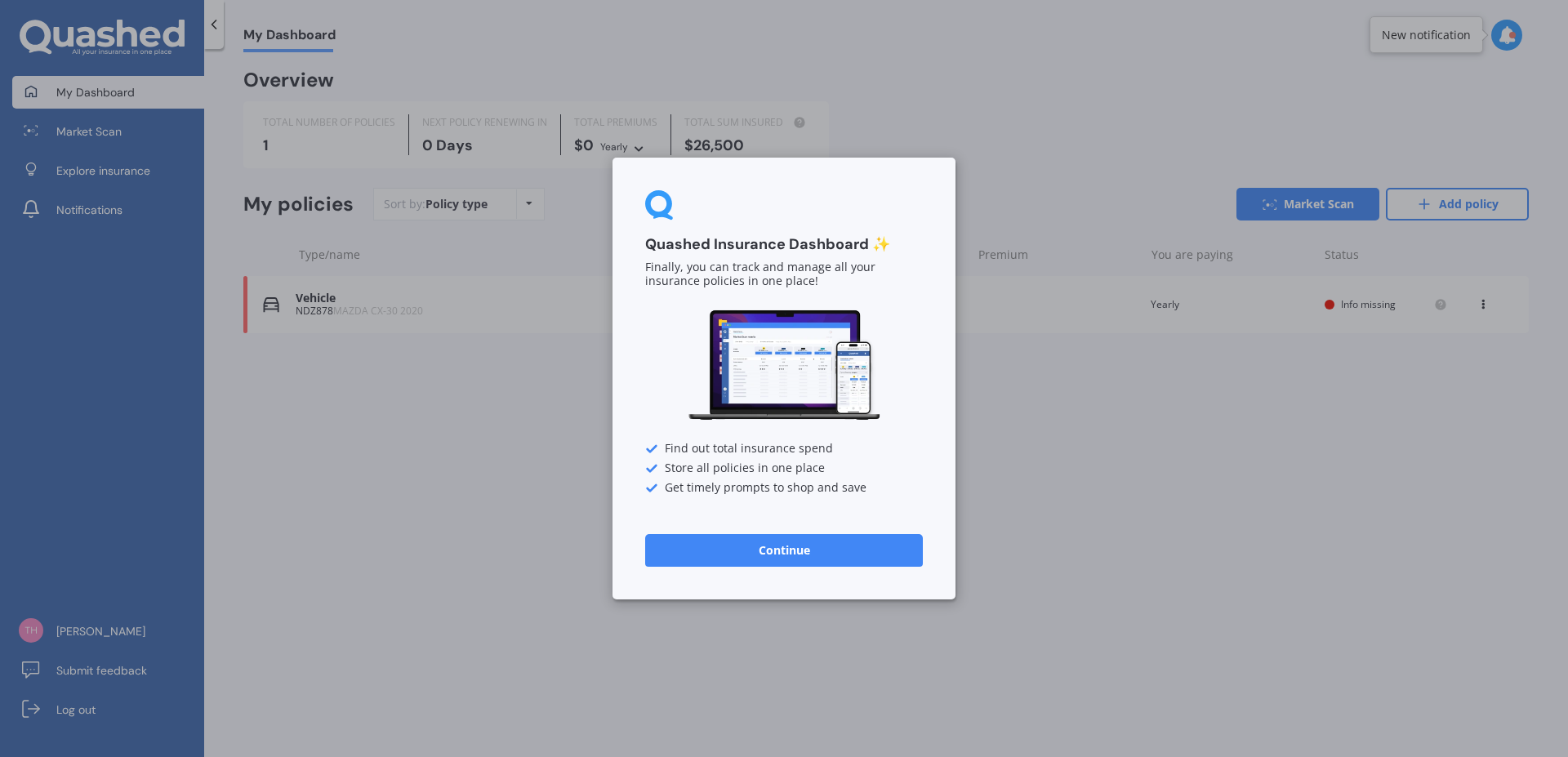
click at [752, 542] on button "Continue" at bounding box center [784, 550] width 278 height 32
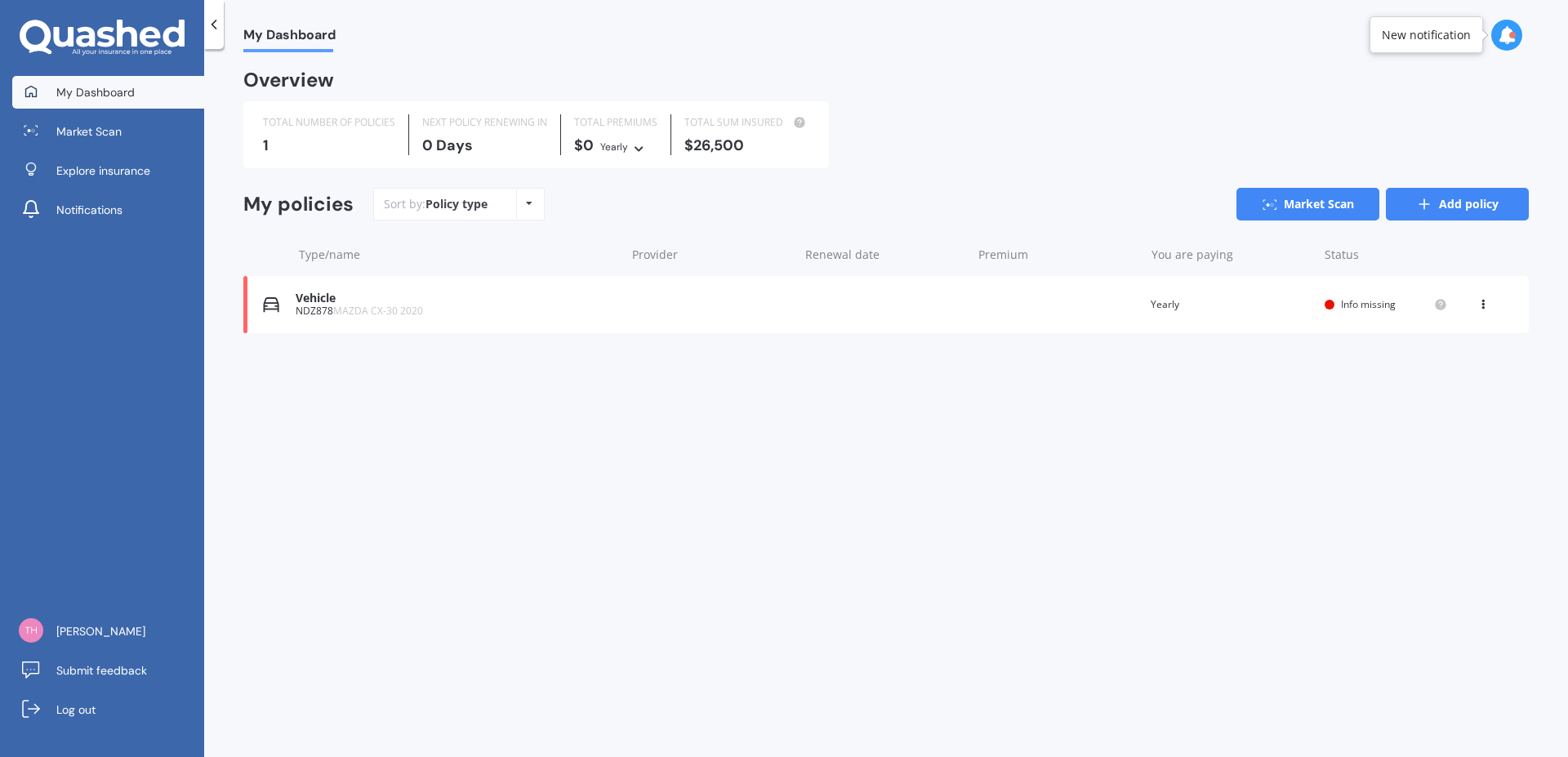
click at [1467, 201] on link "Add policy" at bounding box center [1457, 203] width 143 height 32
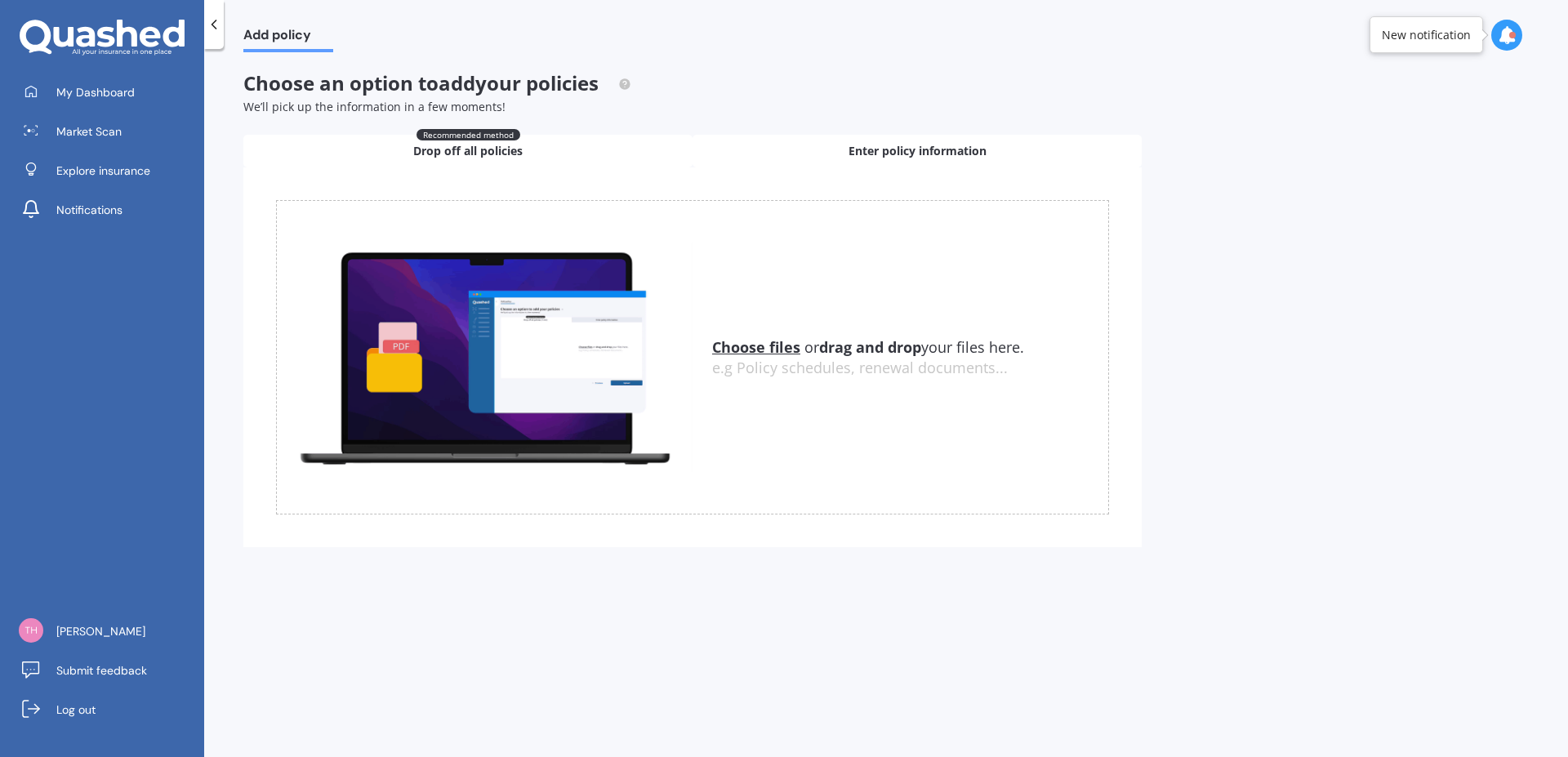
click at [932, 151] on span "Enter policy information" at bounding box center [918, 151] width 138 height 17
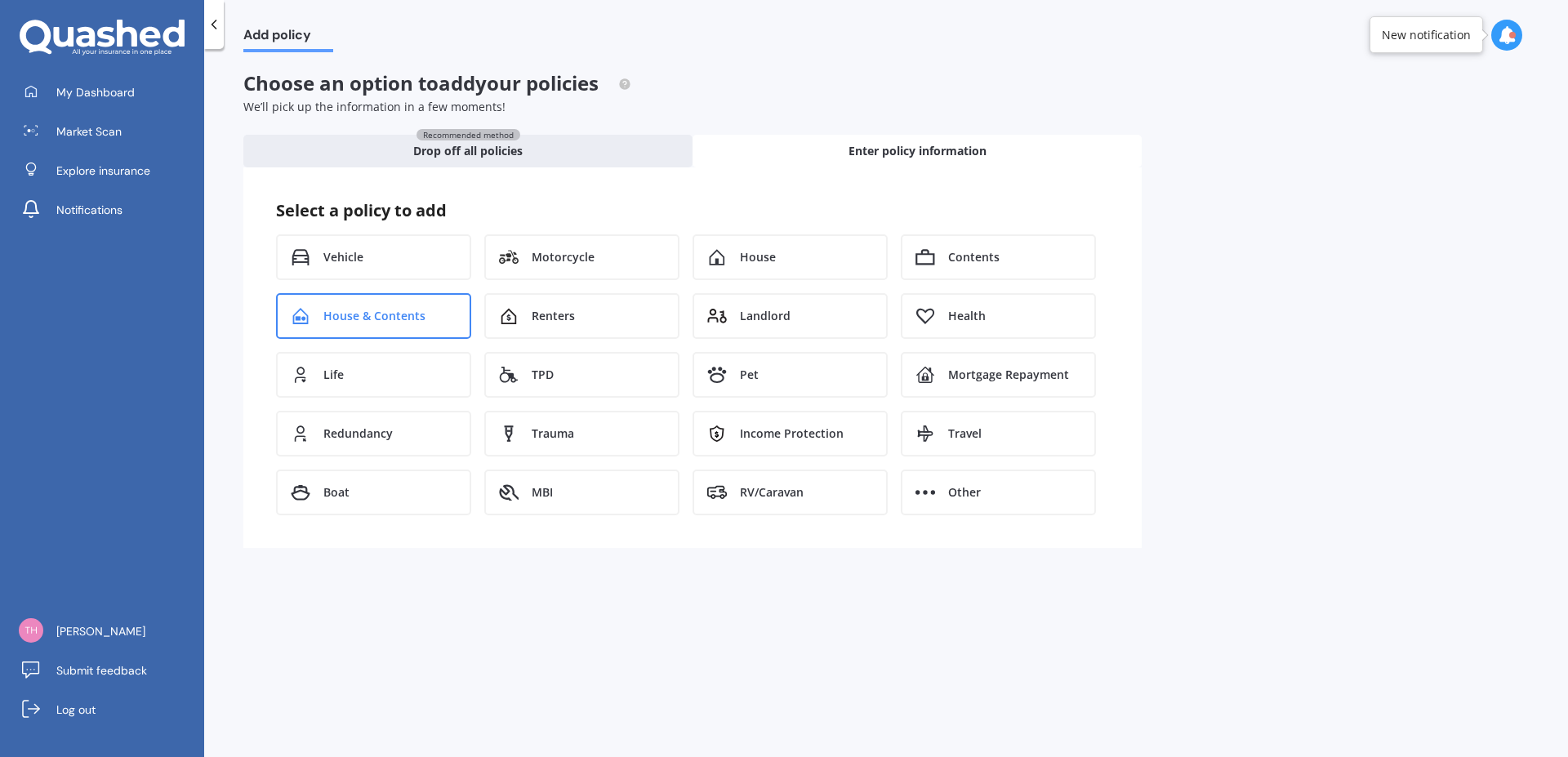
click at [299, 308] on icon at bounding box center [300, 316] width 20 height 17
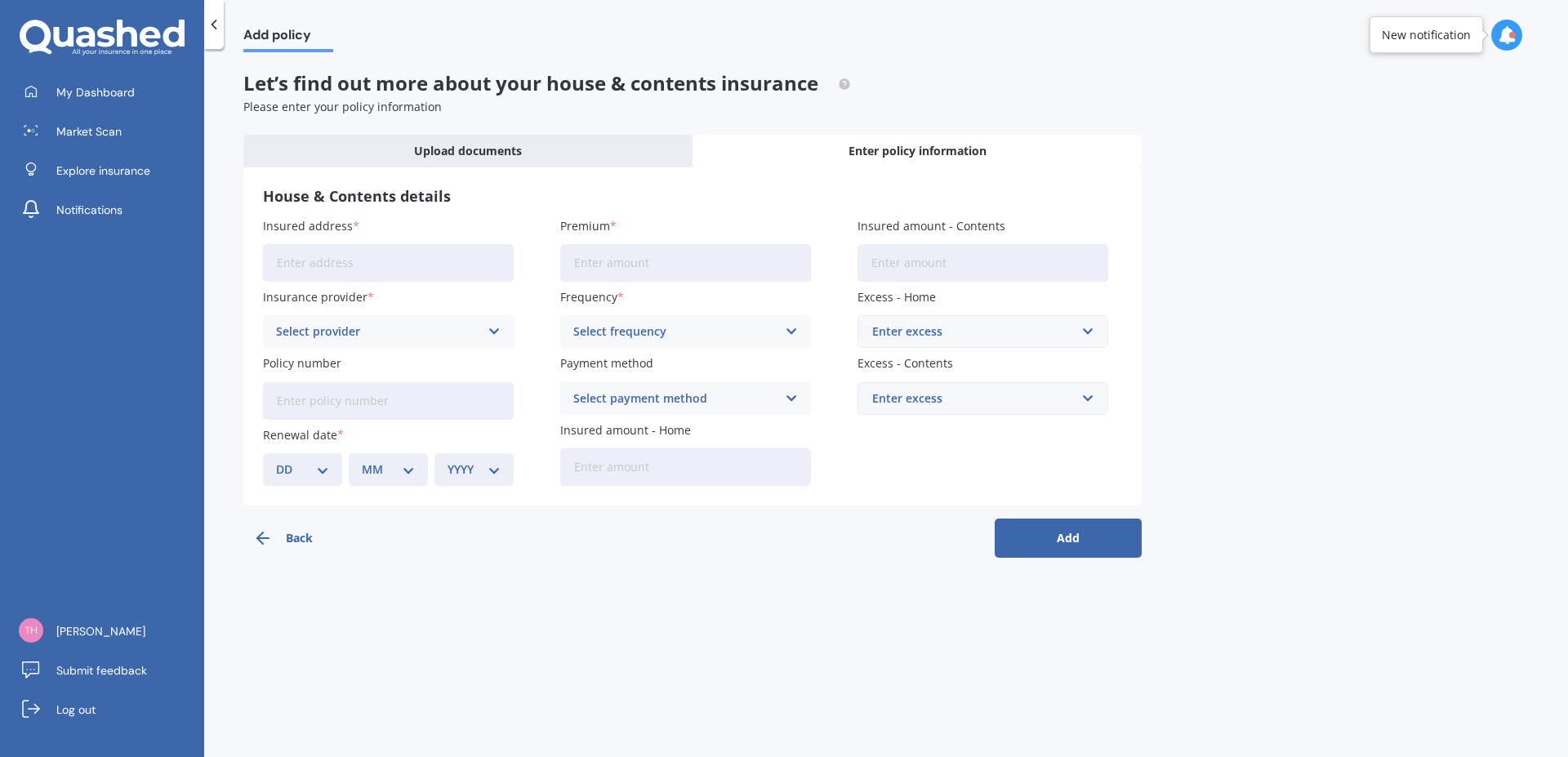
click at [278, 260] on input "Insured address" at bounding box center [388, 263] width 250 height 37
type input "3"
type input "[STREET_ADDRESS][PERSON_NAME]"
click at [493, 334] on icon at bounding box center [494, 332] width 14 height 18
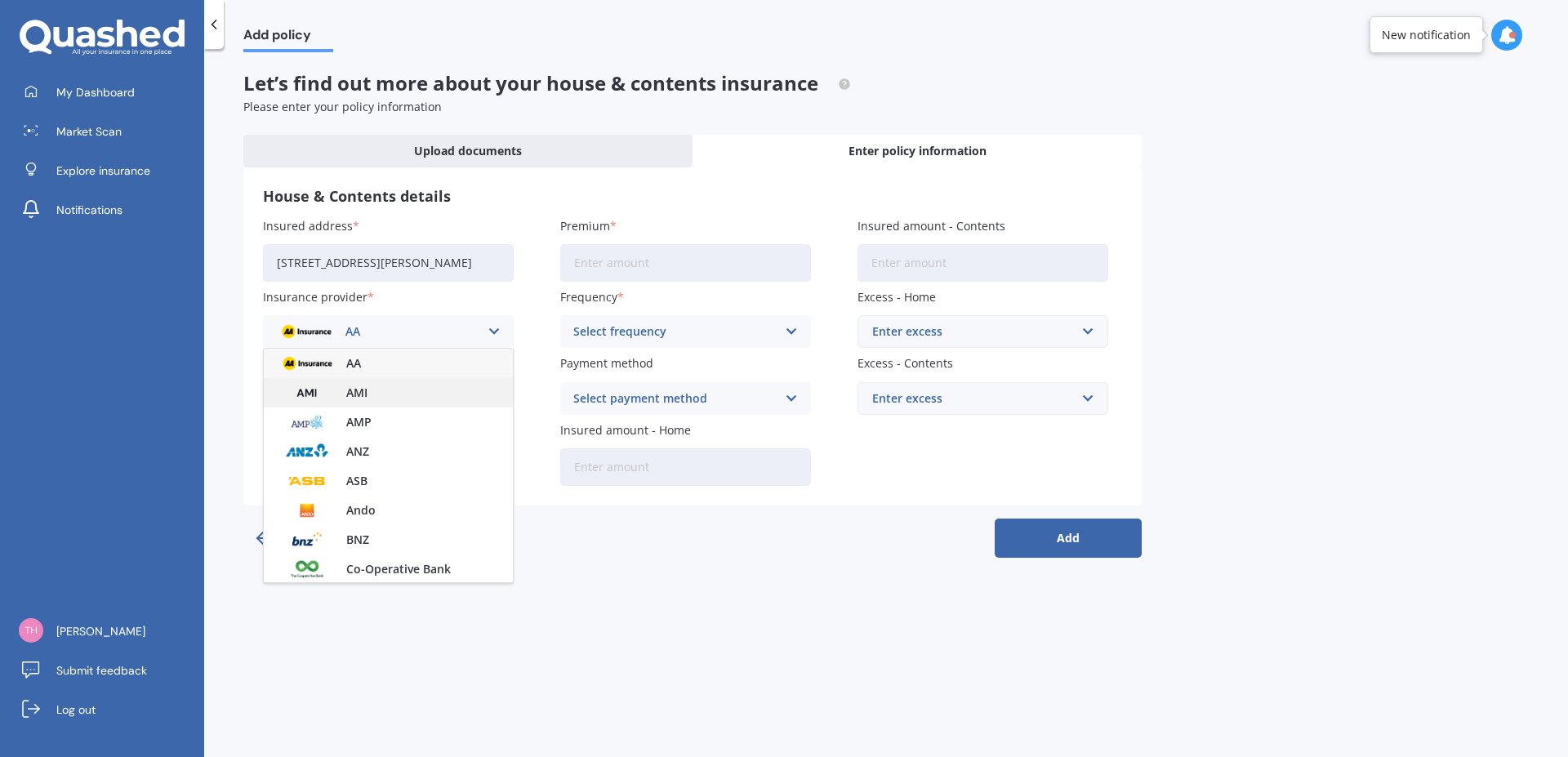
click at [357, 393] on span "AMI" at bounding box center [357, 393] width 22 height 12
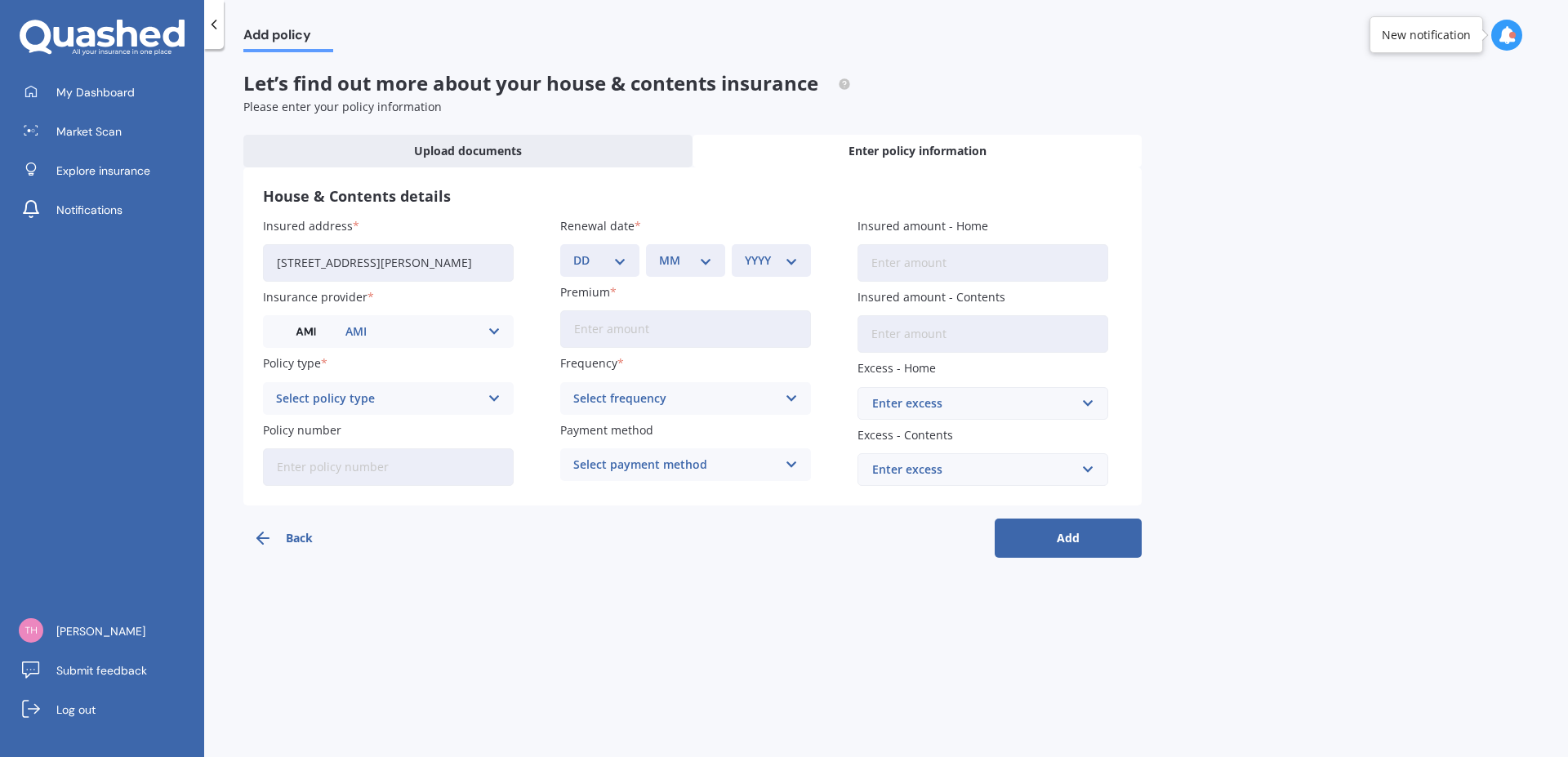
click at [498, 398] on icon at bounding box center [494, 398] width 14 height 18
click at [401, 398] on div "Multi-Policy House and Contents" at bounding box center [378, 398] width 203 height 18
click at [285, 472] on input "Policy number" at bounding box center [388, 467] width 250 height 37
click at [494, 400] on icon at bounding box center [494, 398] width 14 height 18
click at [418, 433] on span "Multi-Policy House and Contents" at bounding box center [370, 430] width 186 height 12
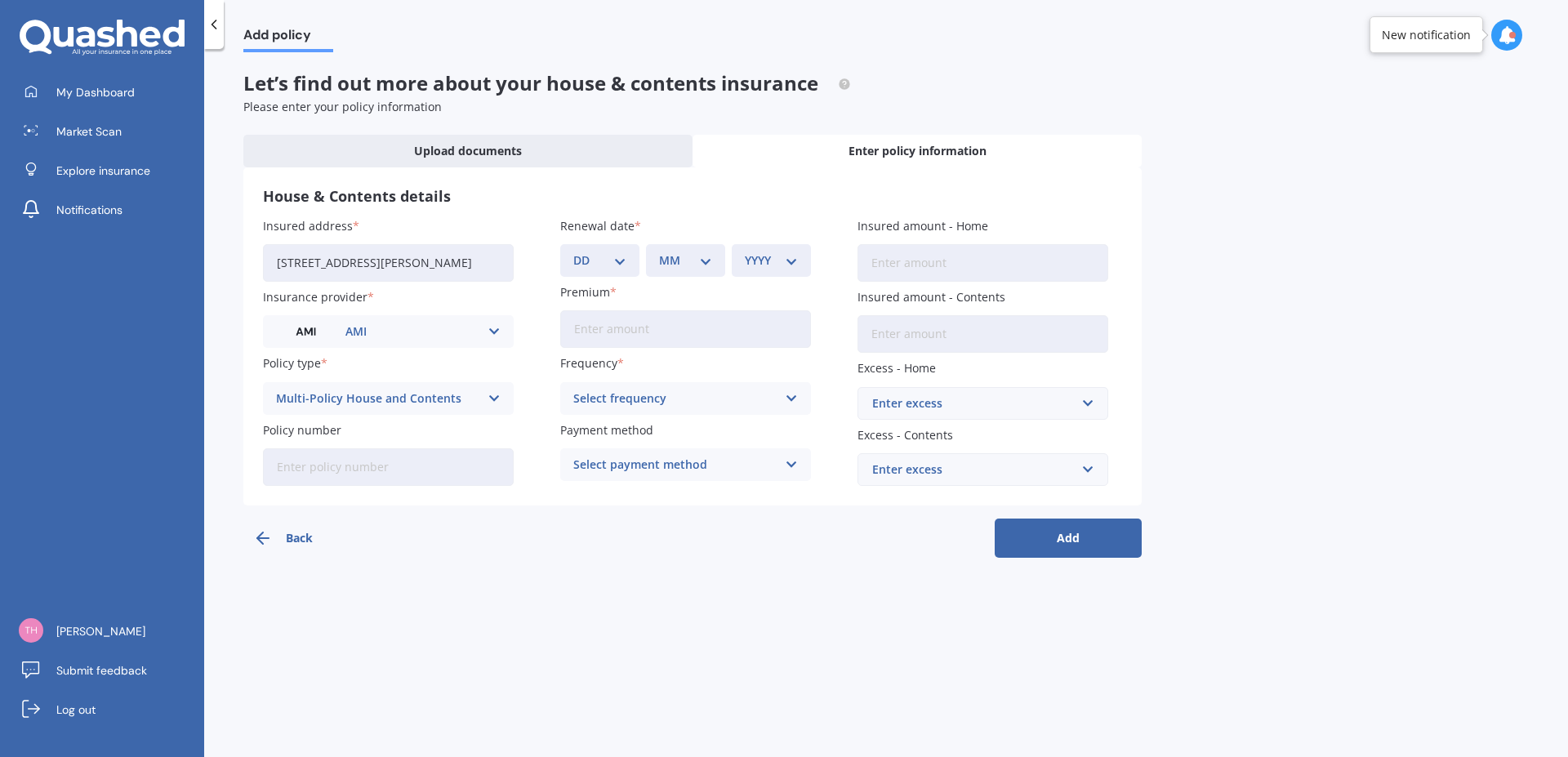
click at [265, 464] on input "Policy number" at bounding box center [388, 467] width 250 height 37
type input "HOMA00335496"
click at [573, 251] on select "DD 01 02 03 04 05 06 07 08 09 10 11 12 13 14 15 16 17 18 19 20 21 22 23 24 25 2…" at bounding box center [600, 260] width 53 height 18
select select "01"
click option "01" at bounding box center [0, 0] width 0 height 0
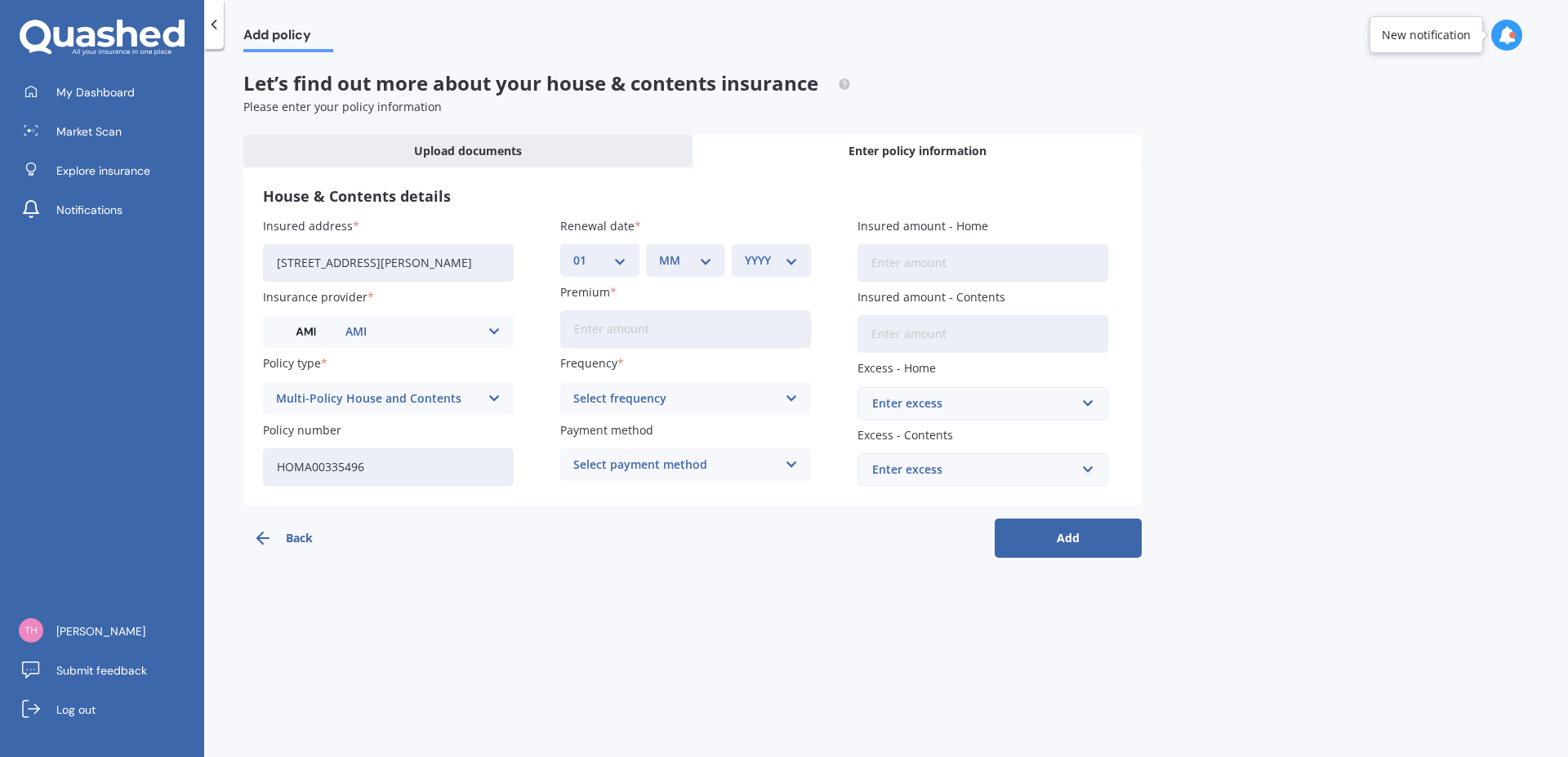
click at [659, 251] on select "MM 01 02 03 04 05 06 07 08 09 10 11 12" at bounding box center [686, 260] width 53 height 18
select select "11"
click option "11" at bounding box center [0, 0] width 0 height 0
click at [745, 251] on select "YYYY 2027 2026 2025 2024 2023 2022 2021 2020 2019 2018 2017 2016 2015 2014 2013…" at bounding box center [772, 260] width 53 height 18
select select "2025"
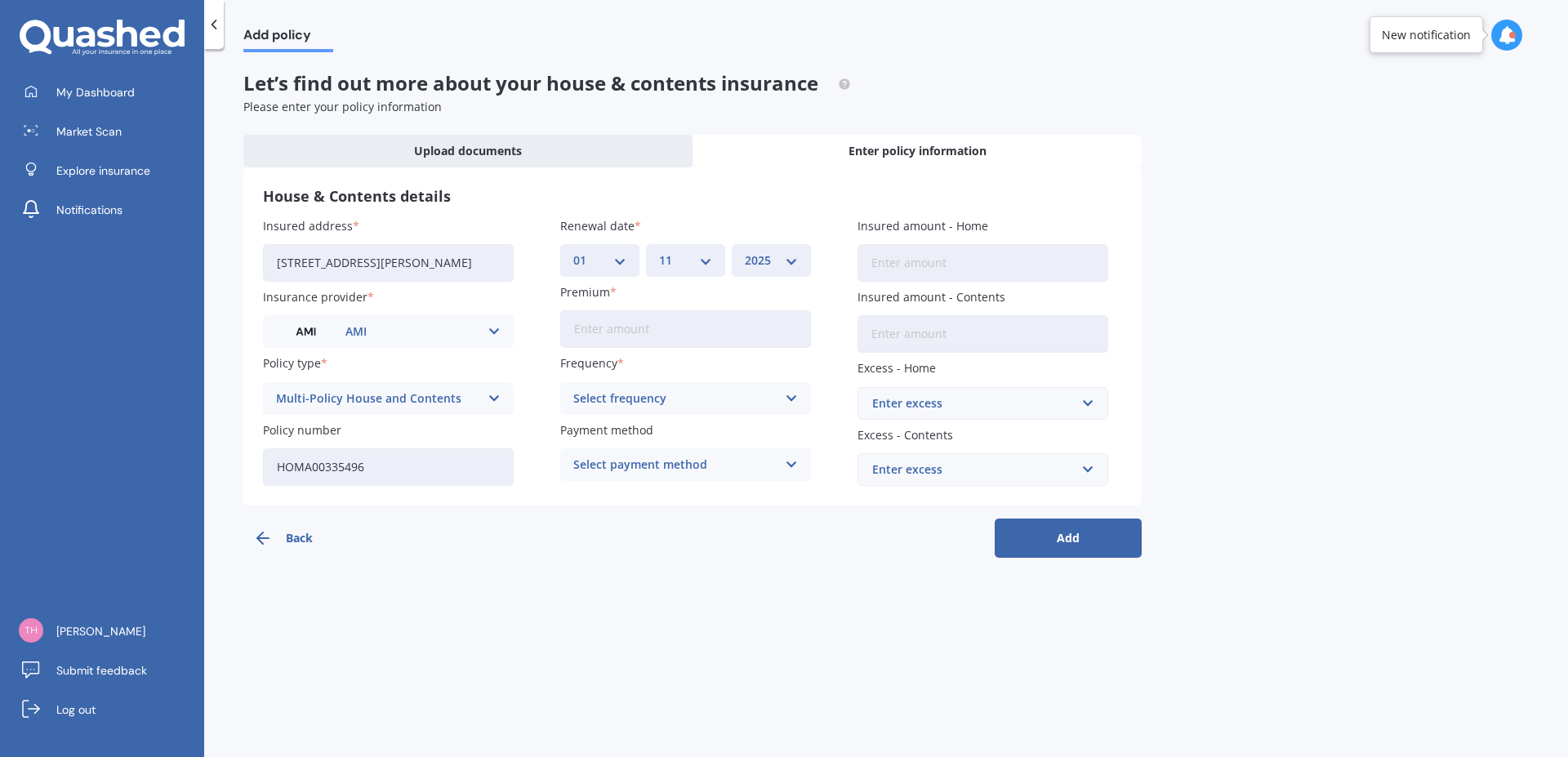
click option "2025" at bounding box center [0, 0] width 0 height 0
click at [592, 324] on input "Premium" at bounding box center [686, 329] width 250 height 37
type input "$695.20"
click at [786, 394] on icon at bounding box center [791, 398] width 14 height 18
click at [584, 433] on span "Yearly" at bounding box center [591, 430] width 34 height 12
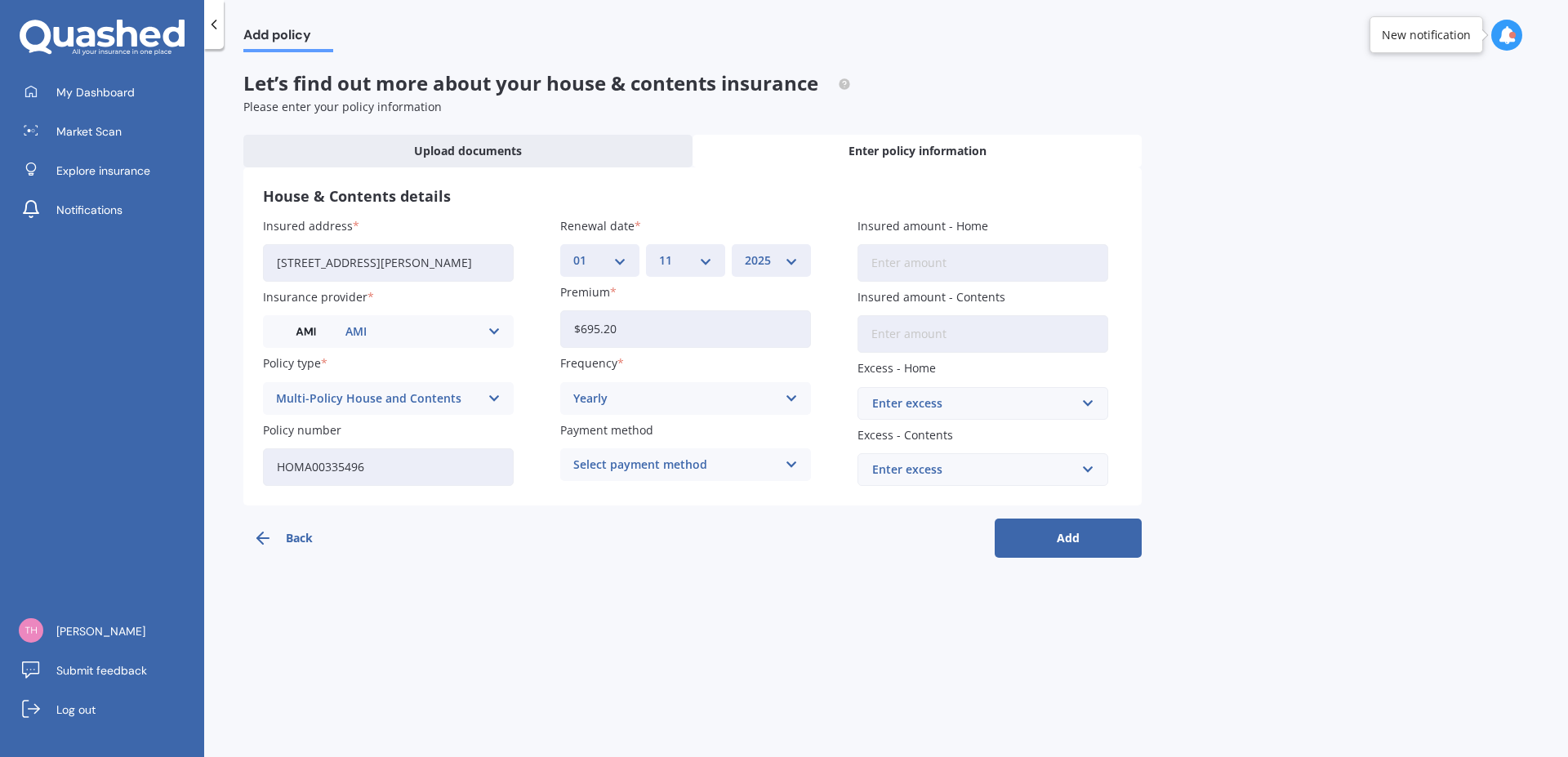
click at [789, 465] on icon at bounding box center [791, 465] width 14 height 18
drag, startPoint x: 592, startPoint y: 554, endPoint x: 1232, endPoint y: 589, distance: 641.0
click at [619, 556] on span "Online payment" at bounding box center [619, 556] width 90 height 12
click at [893, 265] on input "Insured amount - Home" at bounding box center [983, 263] width 250 height 37
click at [893, 334] on input "Insured amount - Contents" at bounding box center [983, 334] width 250 height 37
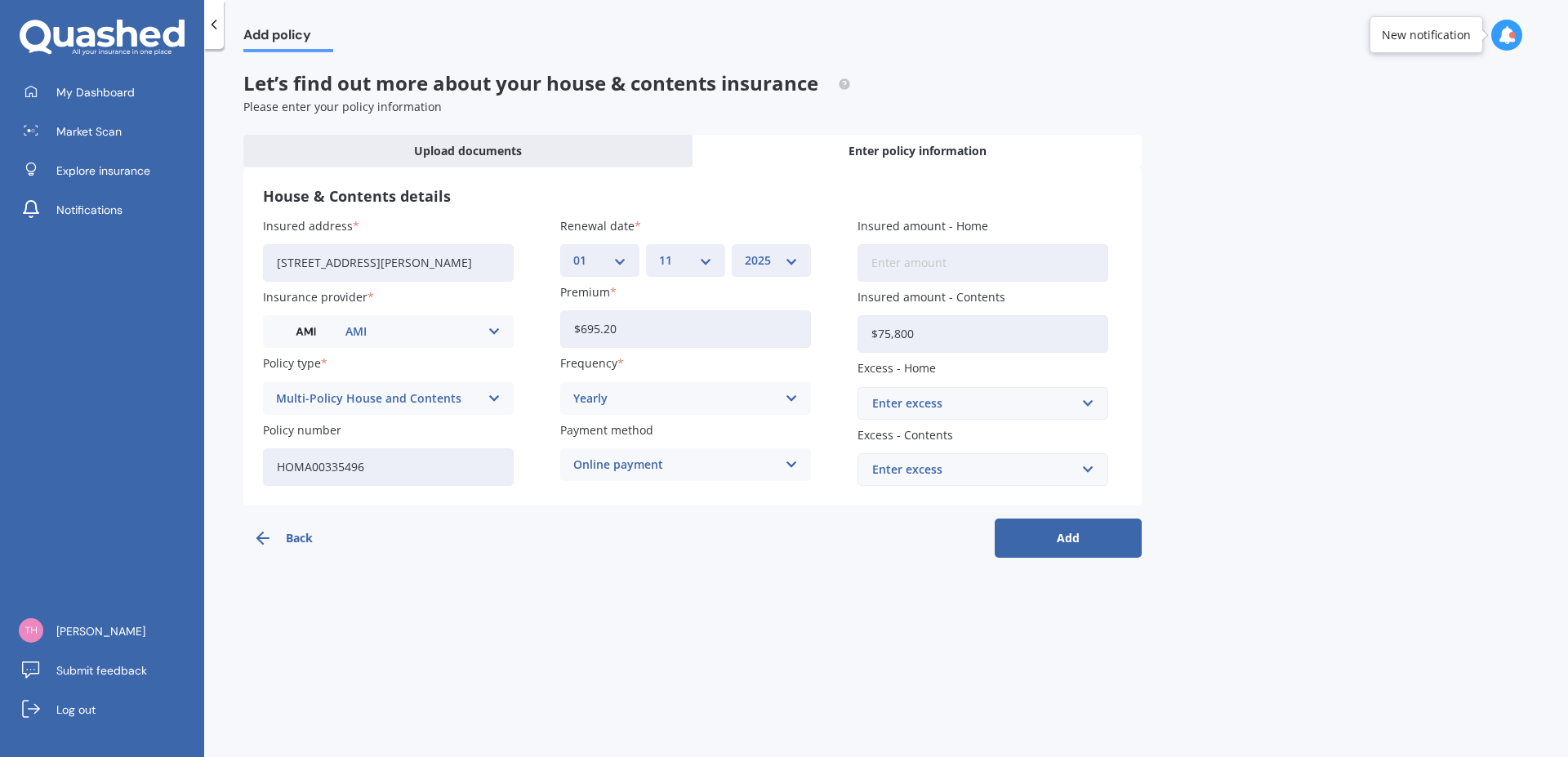
type input "$75,800"
click at [1088, 469] on input "text" at bounding box center [976, 469] width 236 height 31
click at [900, 592] on div "$500" at bounding box center [983, 591] width 249 height 30
click at [1074, 546] on button "Add" at bounding box center [1068, 538] width 147 height 39
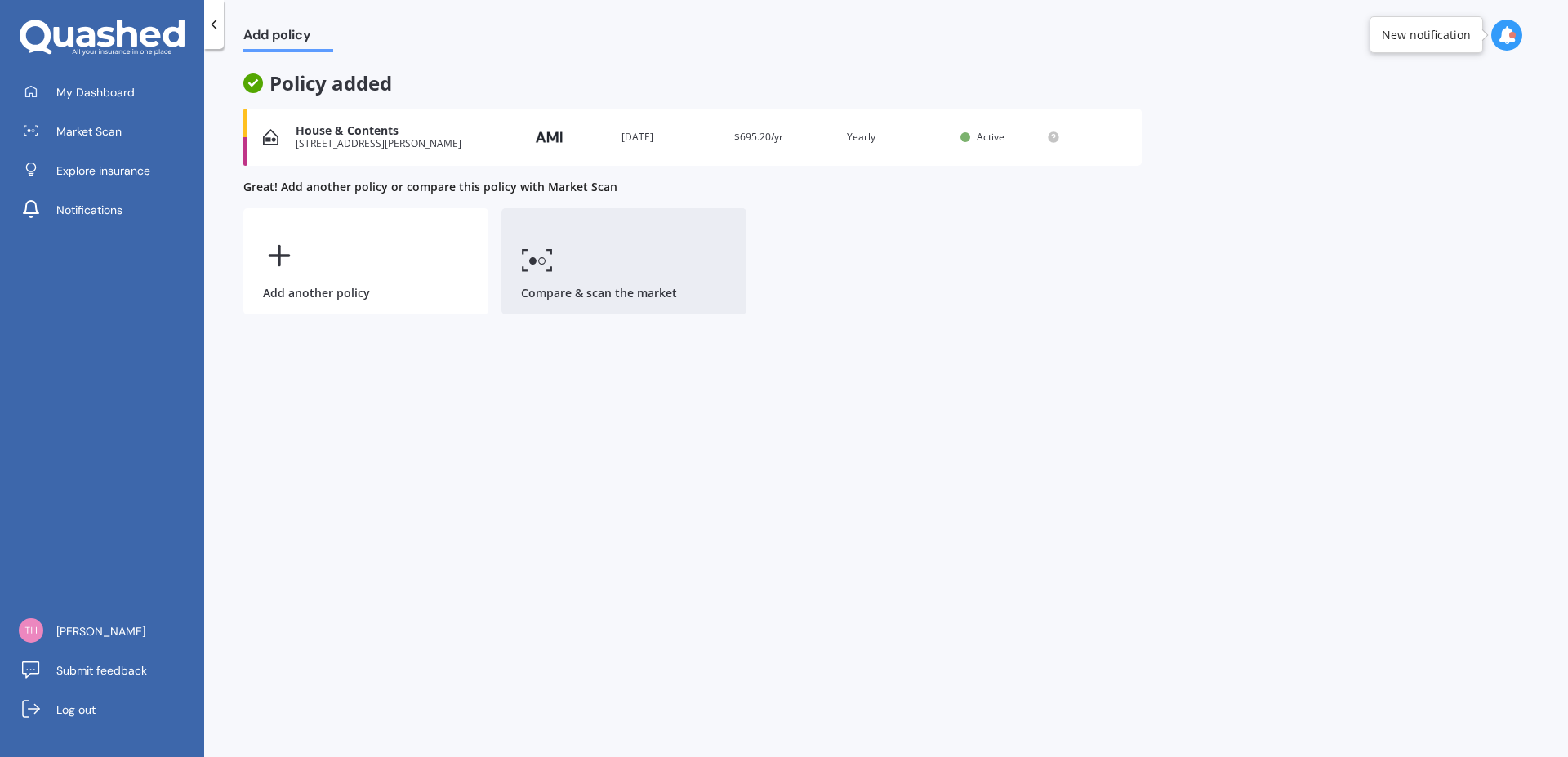
click at [557, 260] on link "Compare & scan the market" at bounding box center [624, 261] width 246 height 107
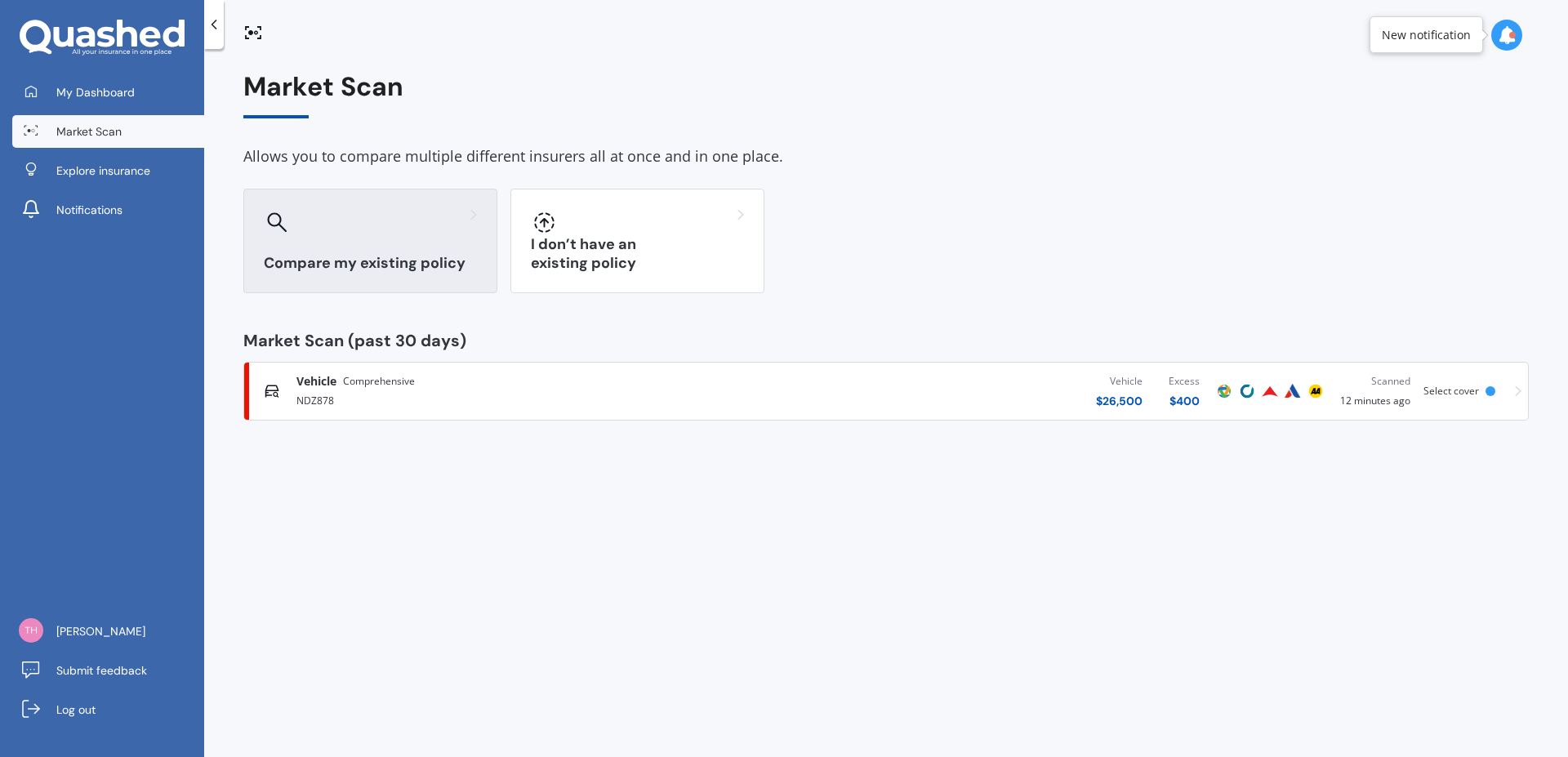
click at [374, 244] on div "Compare my existing policy" at bounding box center [371, 241] width 254 height 105
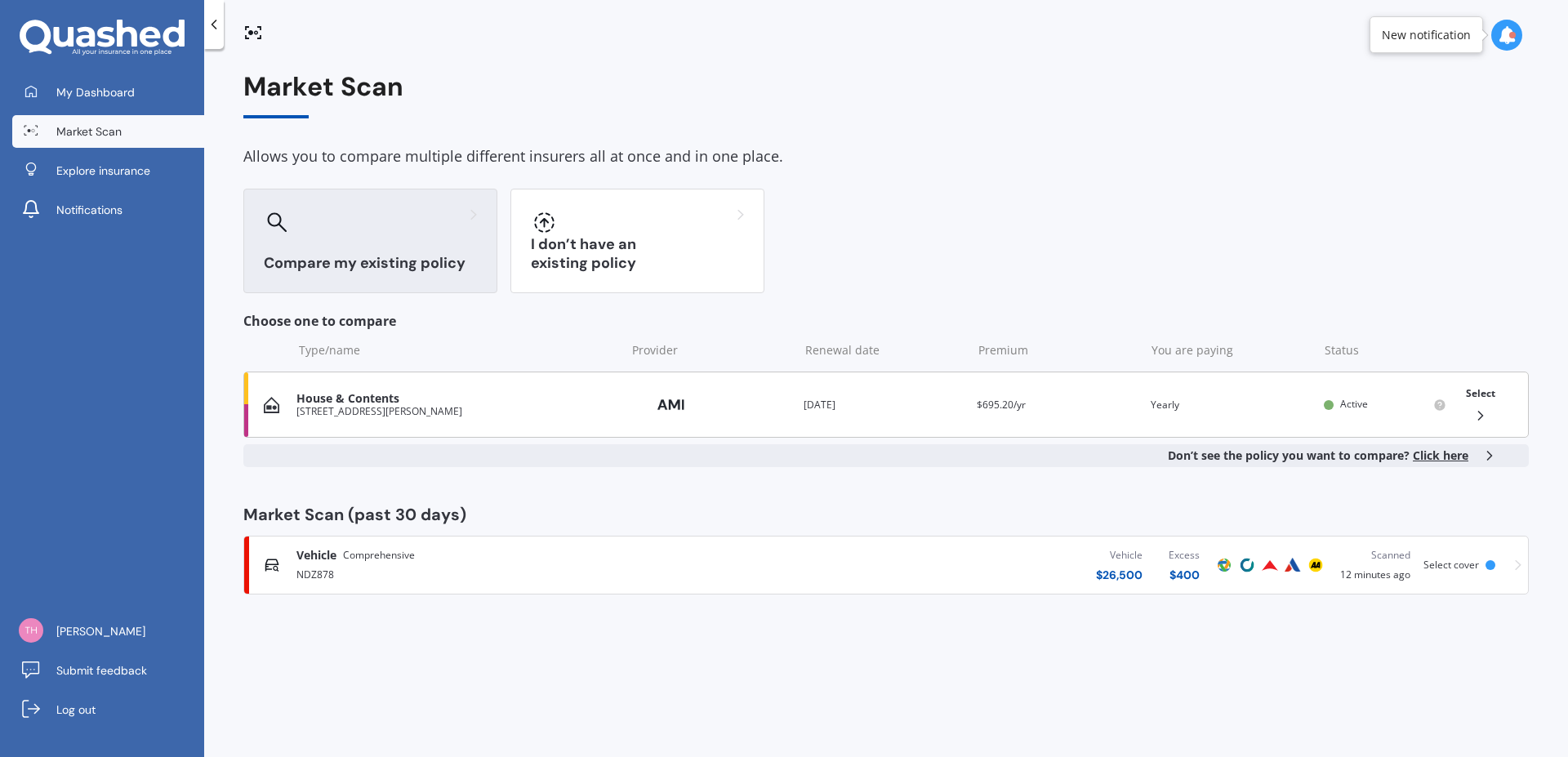
click at [560, 417] on div "[STREET_ADDRESS][PERSON_NAME]" at bounding box center [457, 412] width 321 height 12
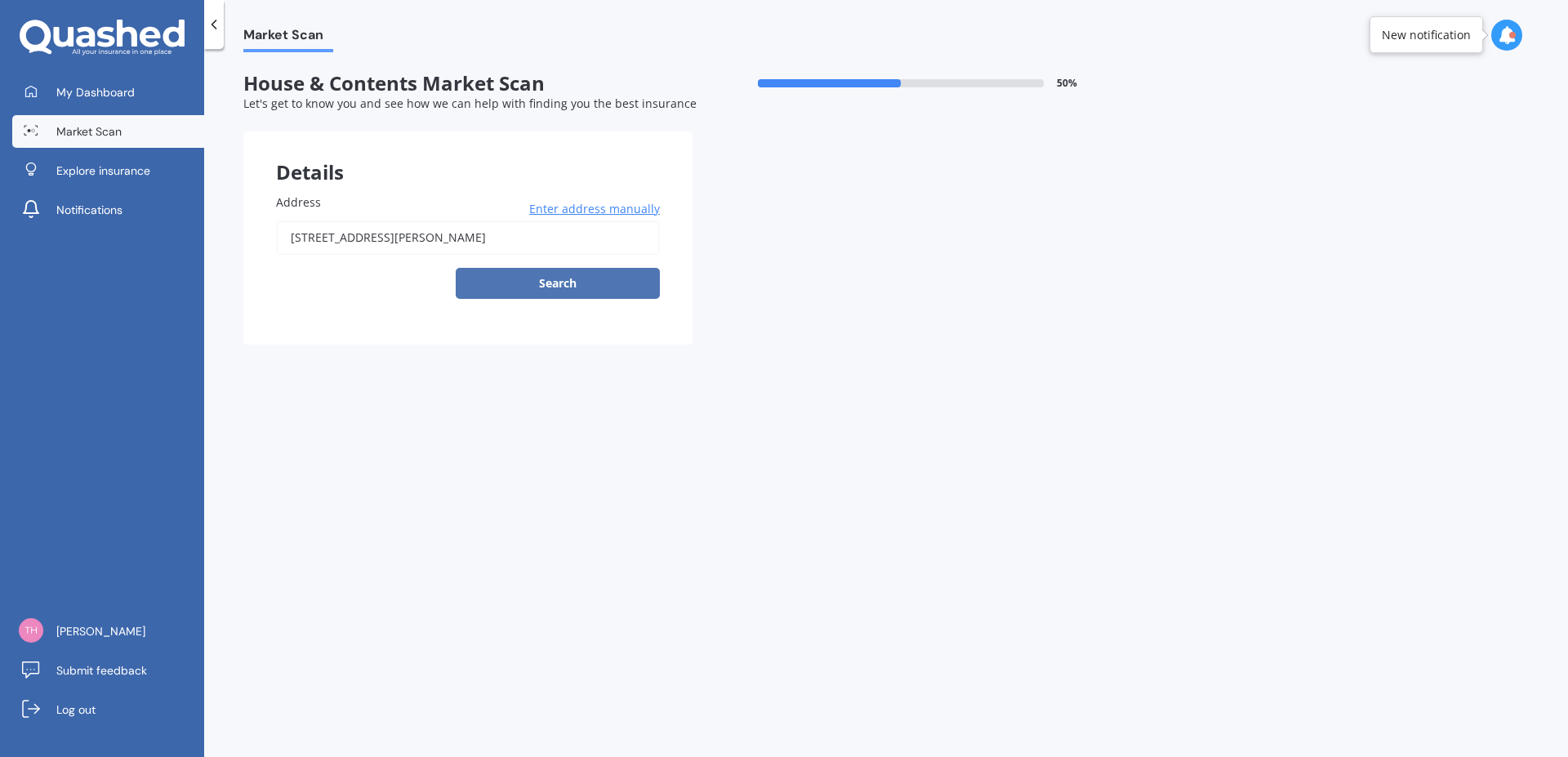
click at [557, 285] on button "Search" at bounding box center [558, 284] width 204 height 31
type input "[STREET_ADDRESS][PERSON_NAME]"
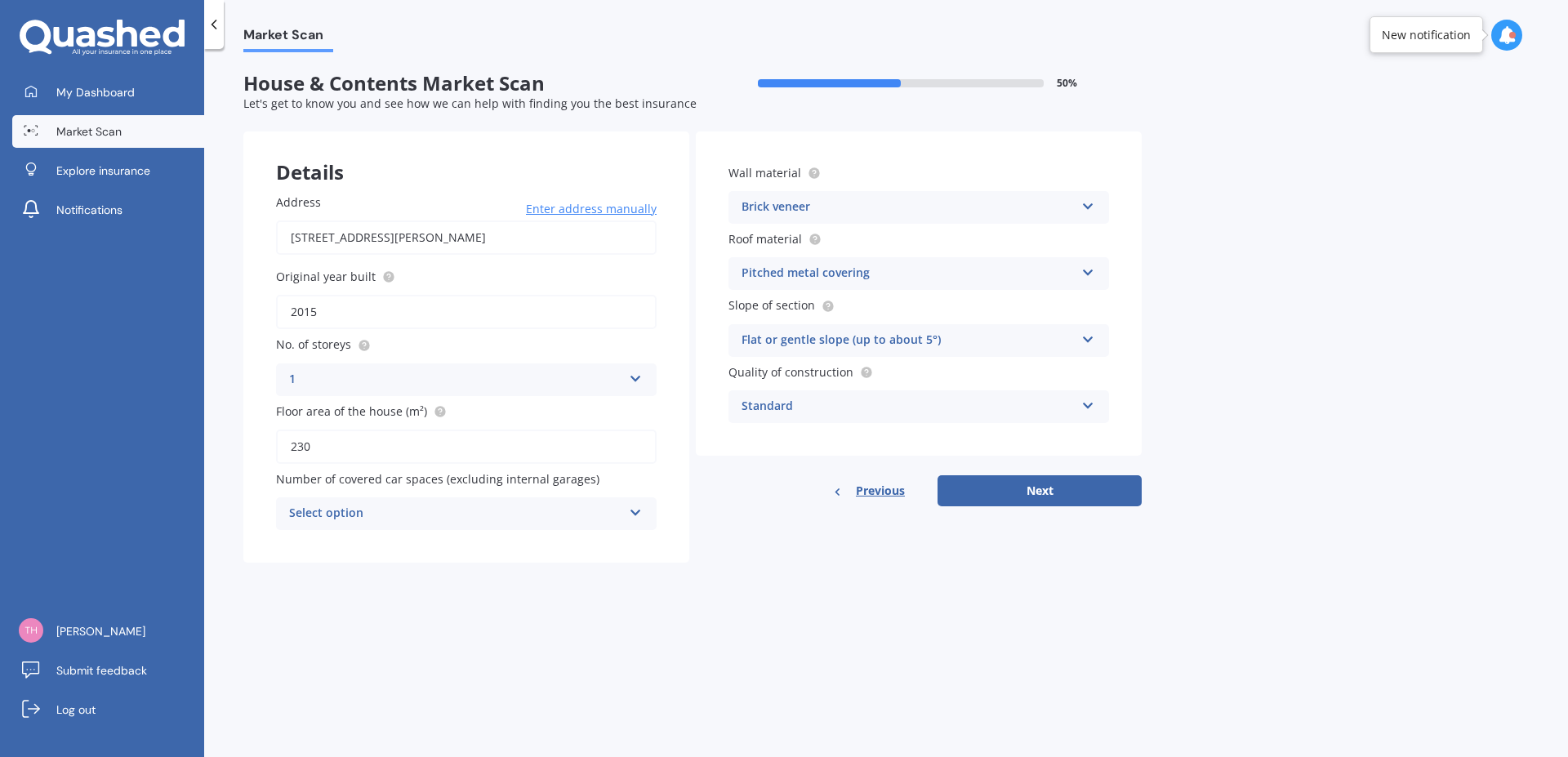
click at [636, 512] on icon at bounding box center [636, 510] width 14 height 12
click at [448, 517] on div "0" at bounding box center [456, 513] width 334 height 20
click at [641, 516] on icon at bounding box center [635, 511] width 14 height 12
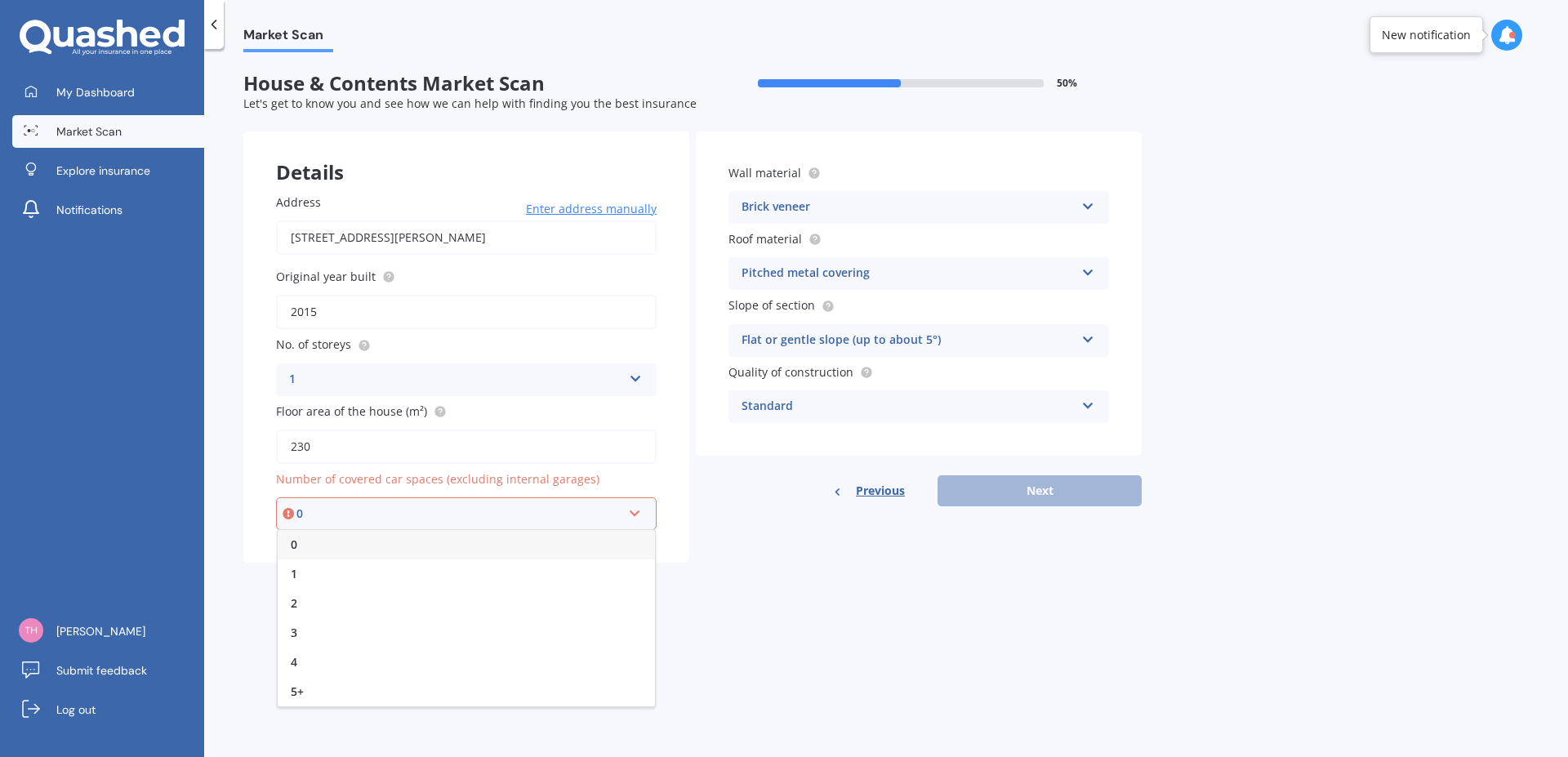
click at [319, 548] on div "0" at bounding box center [467, 545] width 378 height 29
click at [1031, 498] on button "Next" at bounding box center [1040, 491] width 204 height 31
select select "01"
select select "07"
select select "1951"
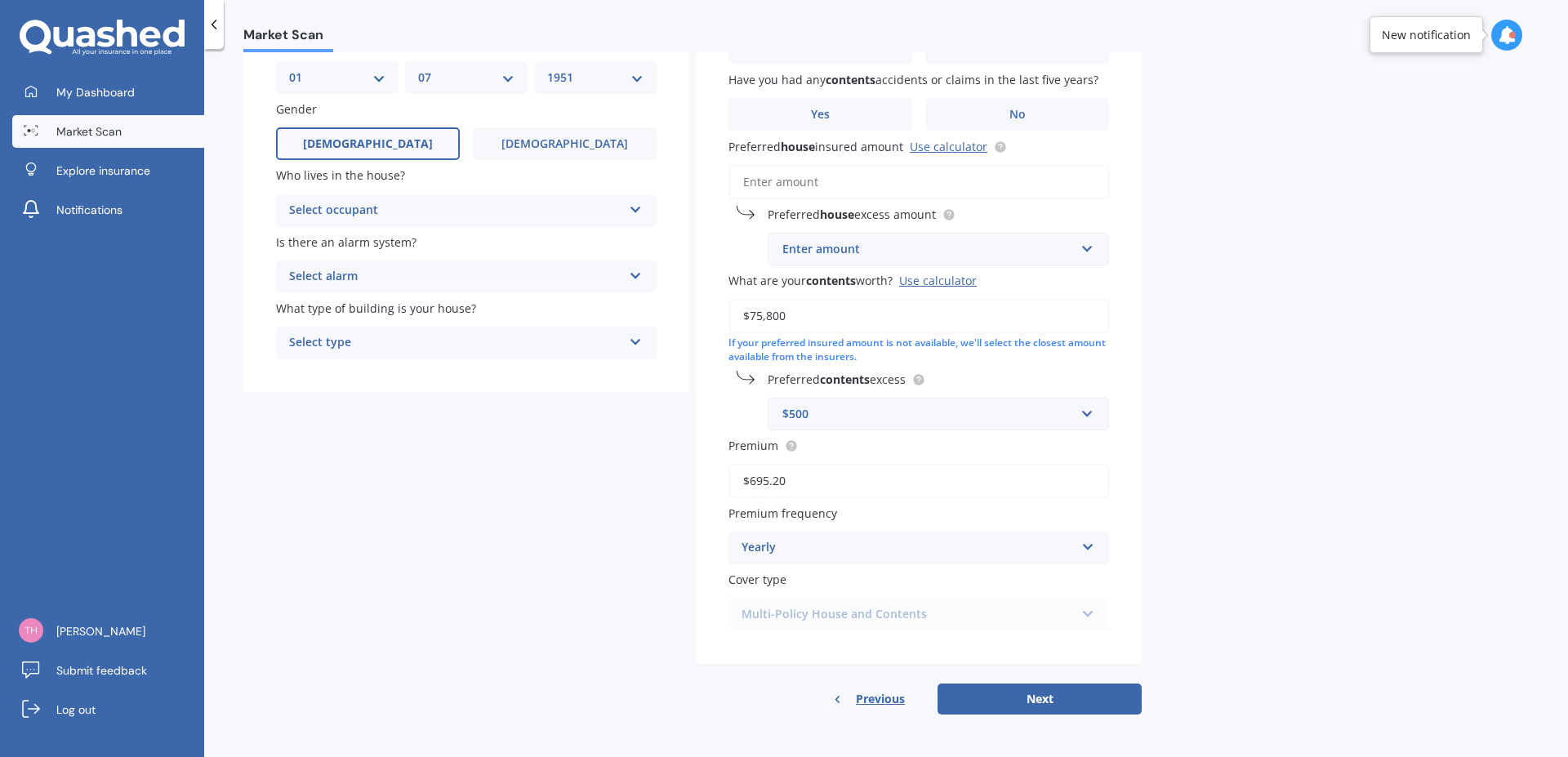
scroll to position [38, 0]
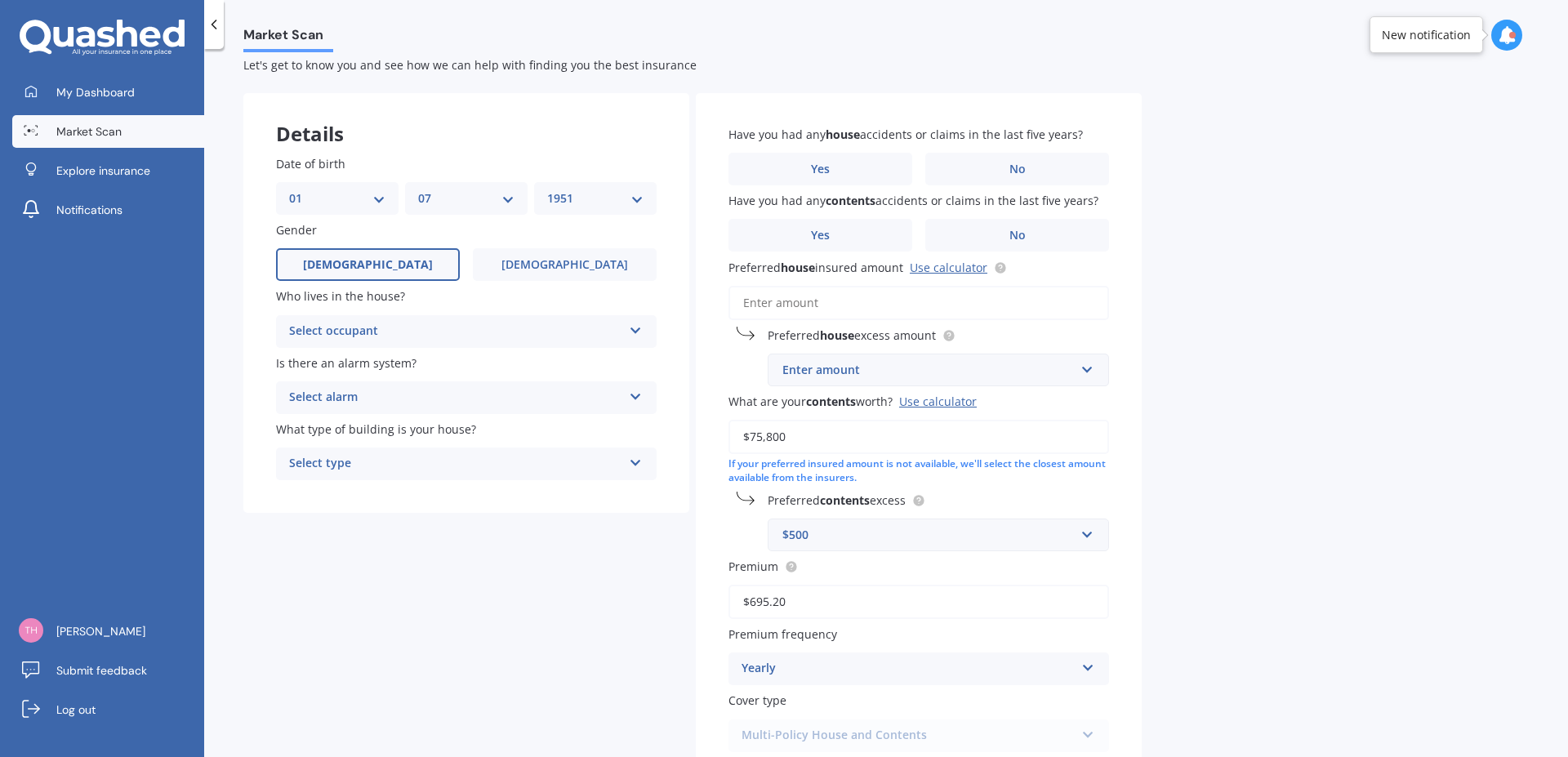
click at [631, 331] on icon at bounding box center [636, 328] width 14 height 12
click at [318, 359] on span "Owner" at bounding box center [308, 363] width 37 height 16
click at [634, 393] on icon at bounding box center [636, 394] width 14 height 12
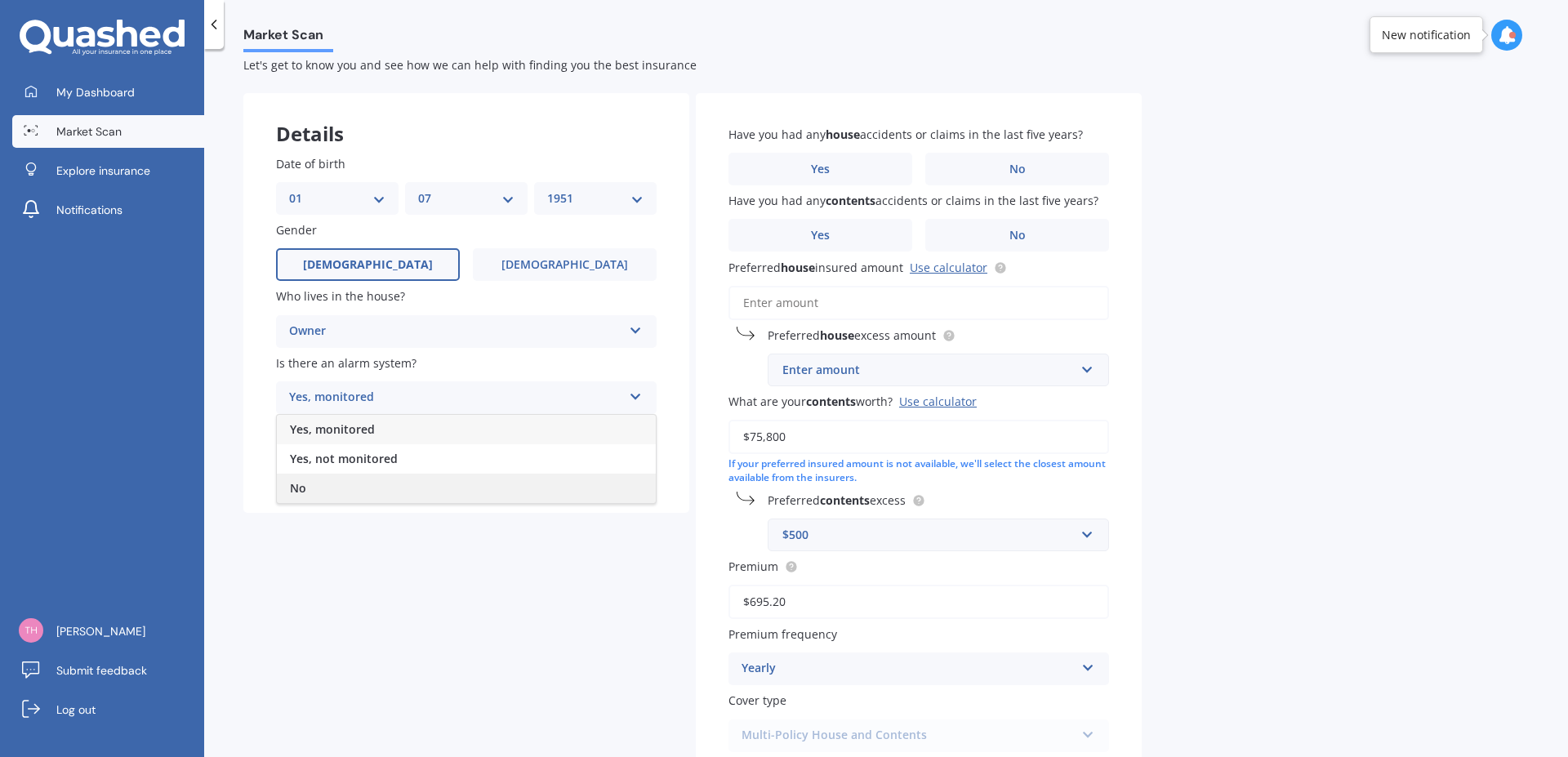
click at [320, 486] on div "No" at bounding box center [466, 488] width 379 height 29
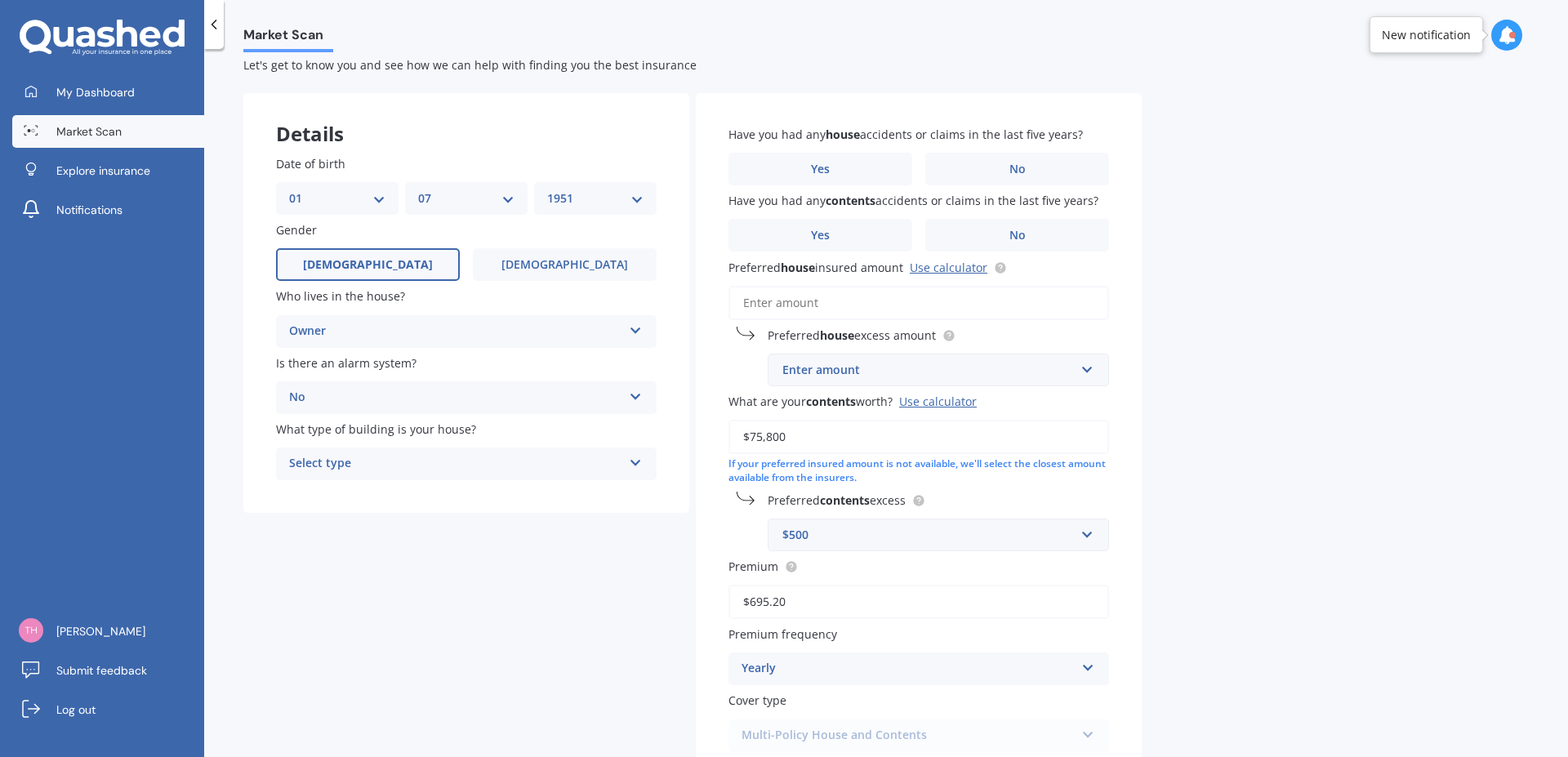
click at [634, 466] on icon at bounding box center [636, 460] width 14 height 12
click at [335, 496] on span "Freestanding" at bounding box center [326, 495] width 72 height 16
click at [980, 172] on label "No" at bounding box center [1017, 168] width 184 height 32
click at [0, 0] on input "No" at bounding box center [0, 0] width 0 height 0
click at [1008, 244] on label "No" at bounding box center [1017, 235] width 184 height 32
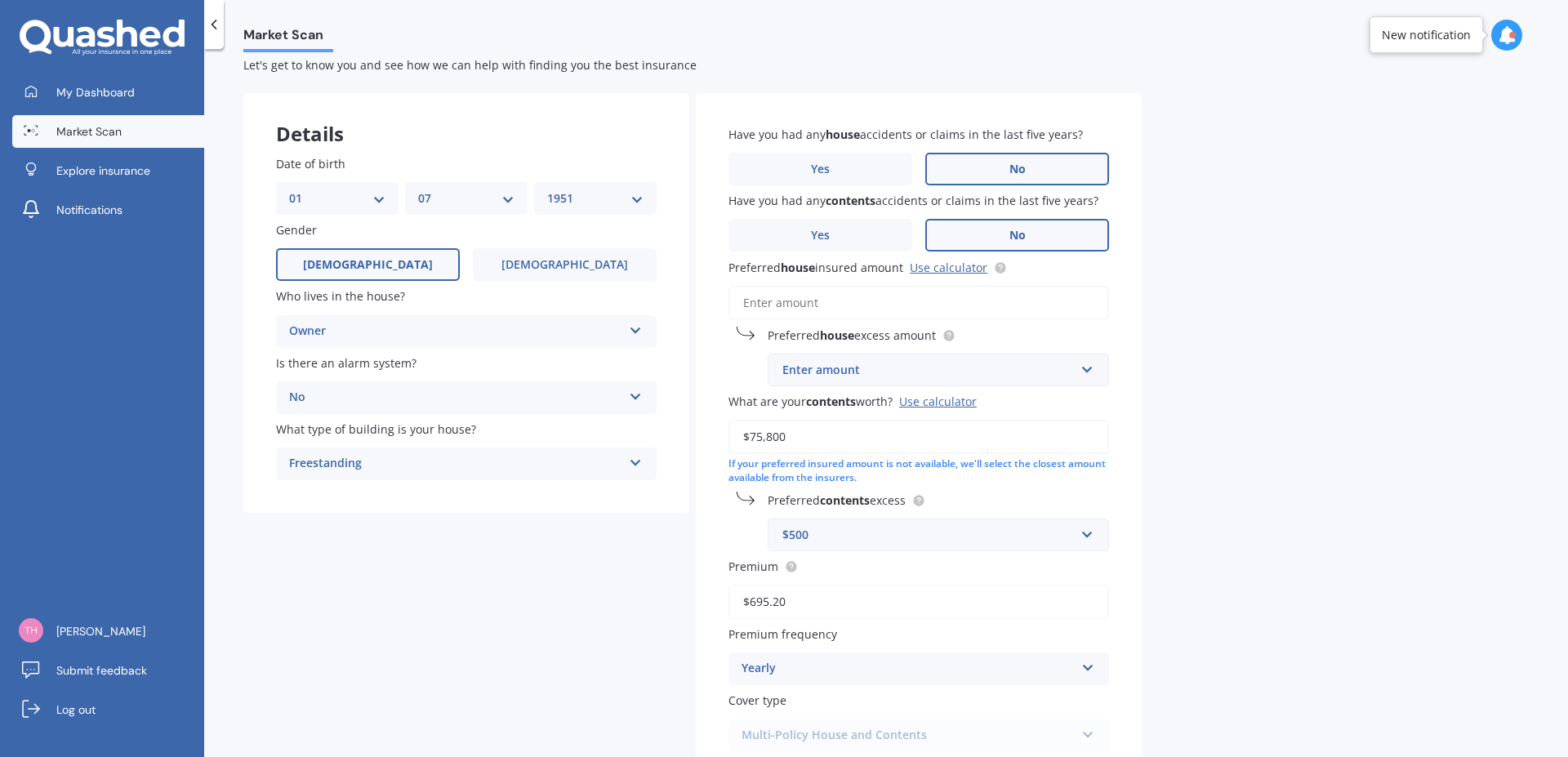
click at [0, 0] on input "No" at bounding box center [0, 0] width 0 height 0
click at [771, 304] on input "Preferred house insured amount Use calculator" at bounding box center [918, 302] width 381 height 34
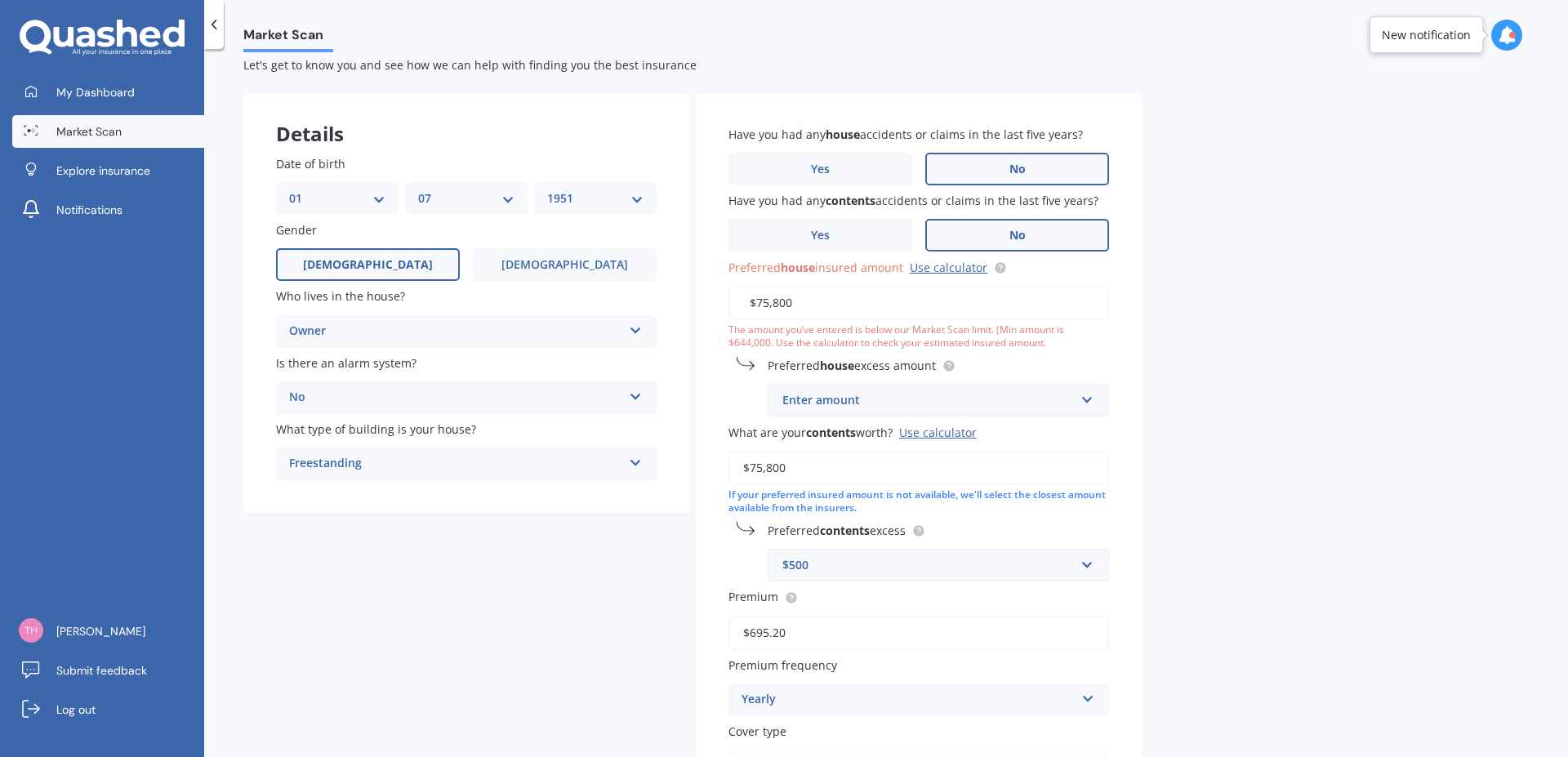
type input "$75,800"
click at [1086, 403] on input "text" at bounding box center [933, 400] width 327 height 31
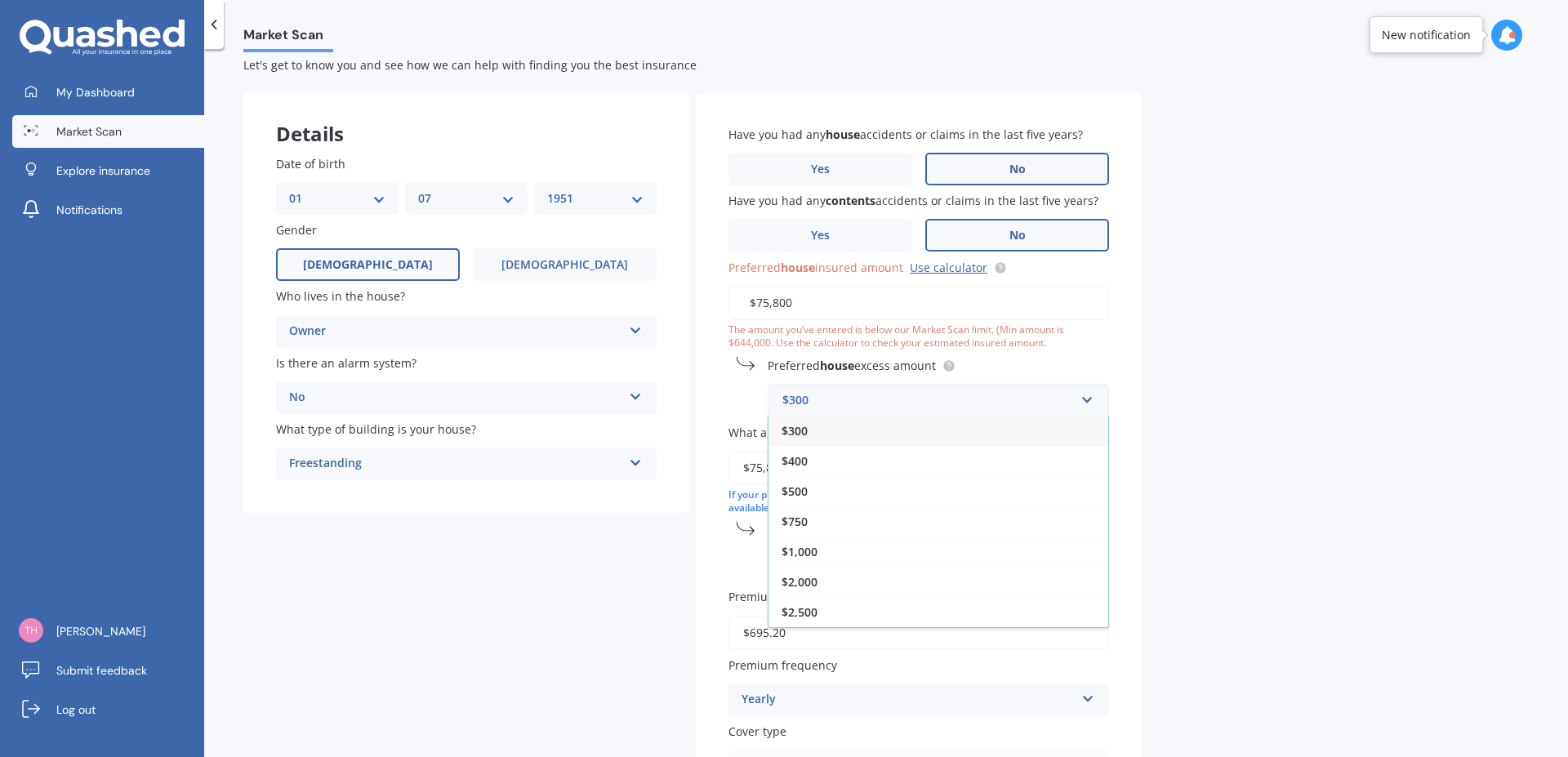
drag, startPoint x: 797, startPoint y: 488, endPoint x: 1219, endPoint y: 531, distance: 424.2
click at [826, 494] on div "$500" at bounding box center [938, 491] width 339 height 30
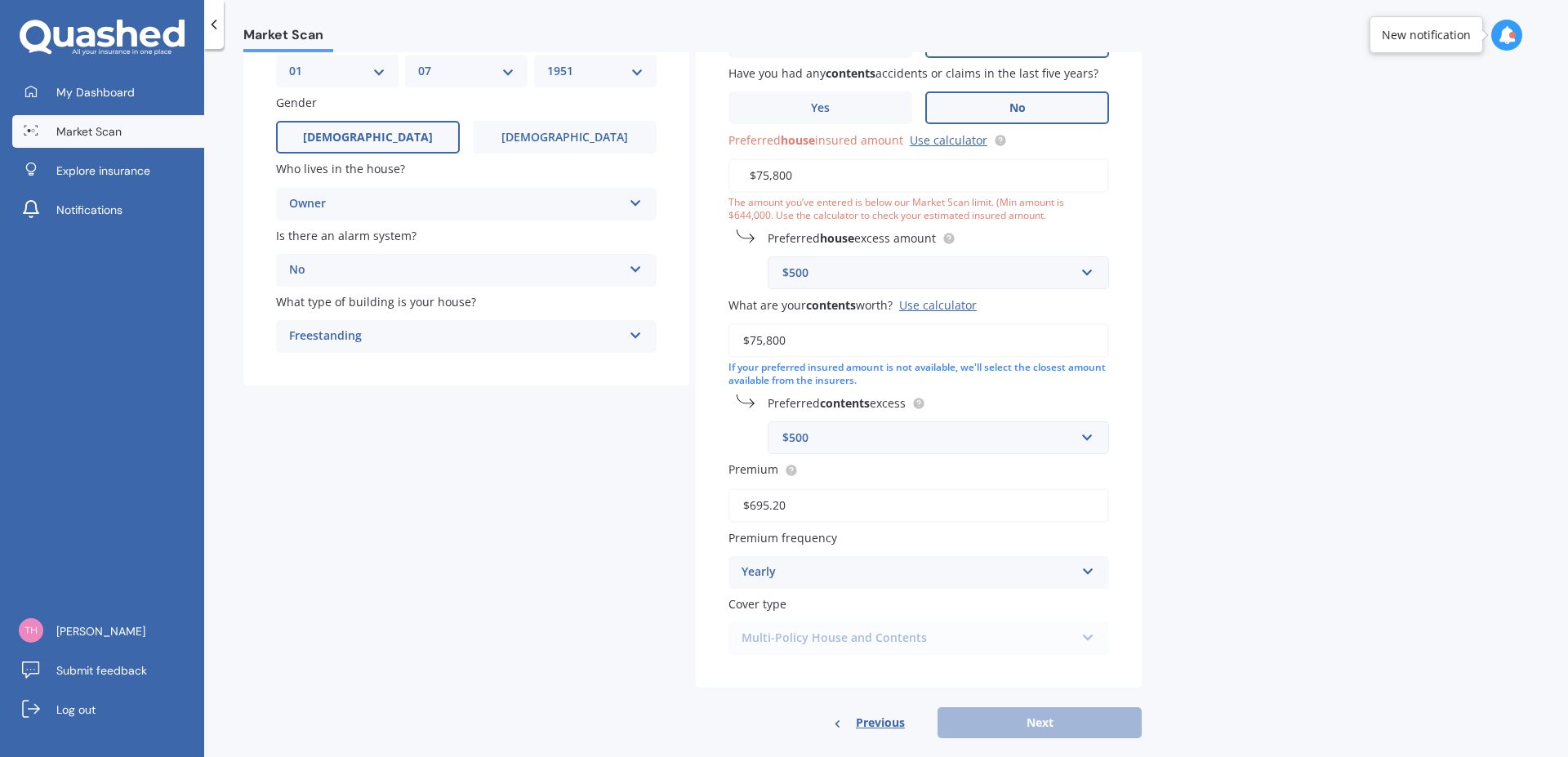
scroll to position [194, 0]
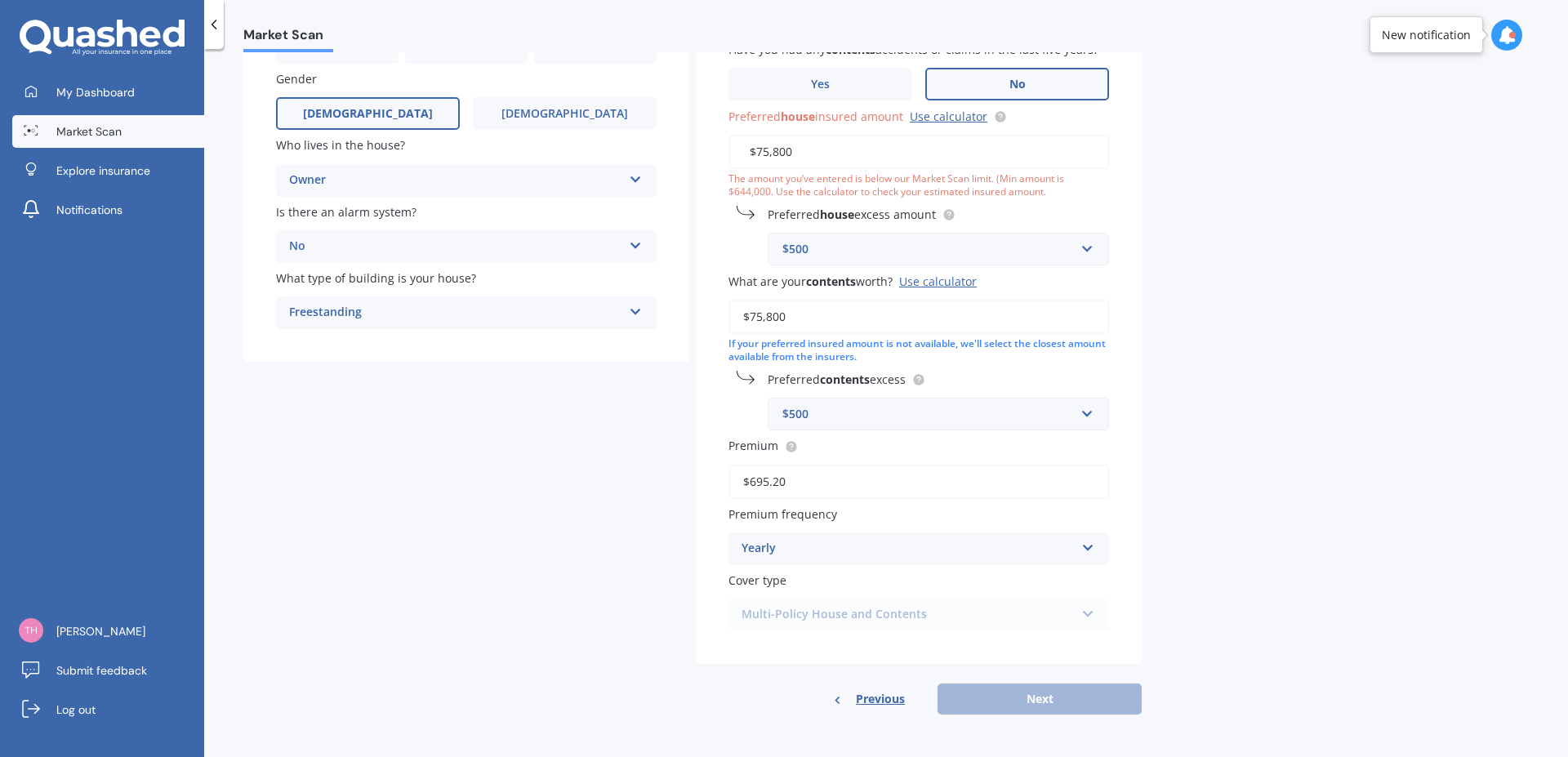
click at [1045, 699] on div "Previous Next" at bounding box center [918, 699] width 446 height 31
click at [874, 612] on div "Multi-Policy House and Contents Multi-Policy House and Contents" at bounding box center [918, 614] width 381 height 32
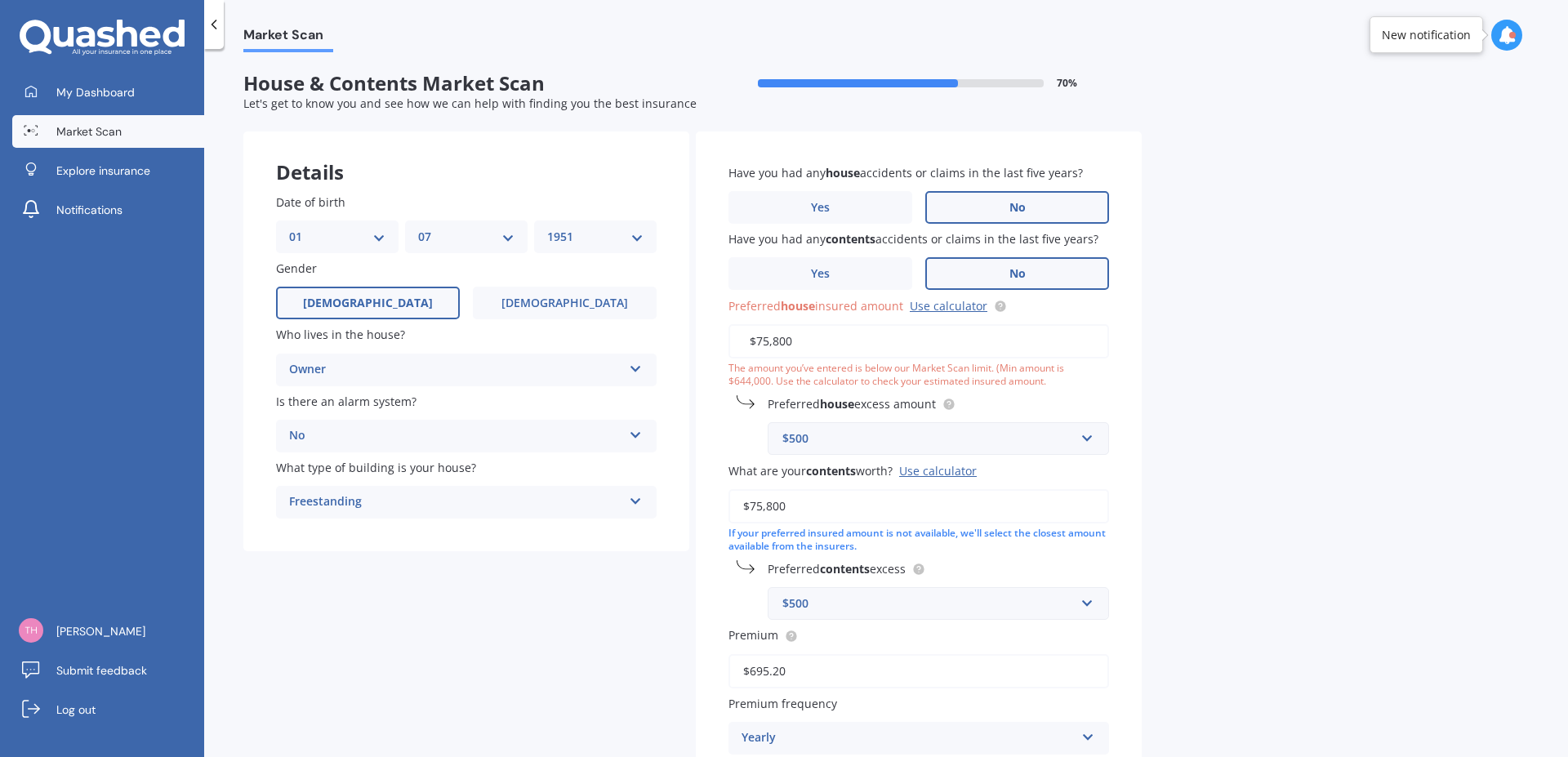
click at [217, 18] on icon at bounding box center [213, 24] width 17 height 17
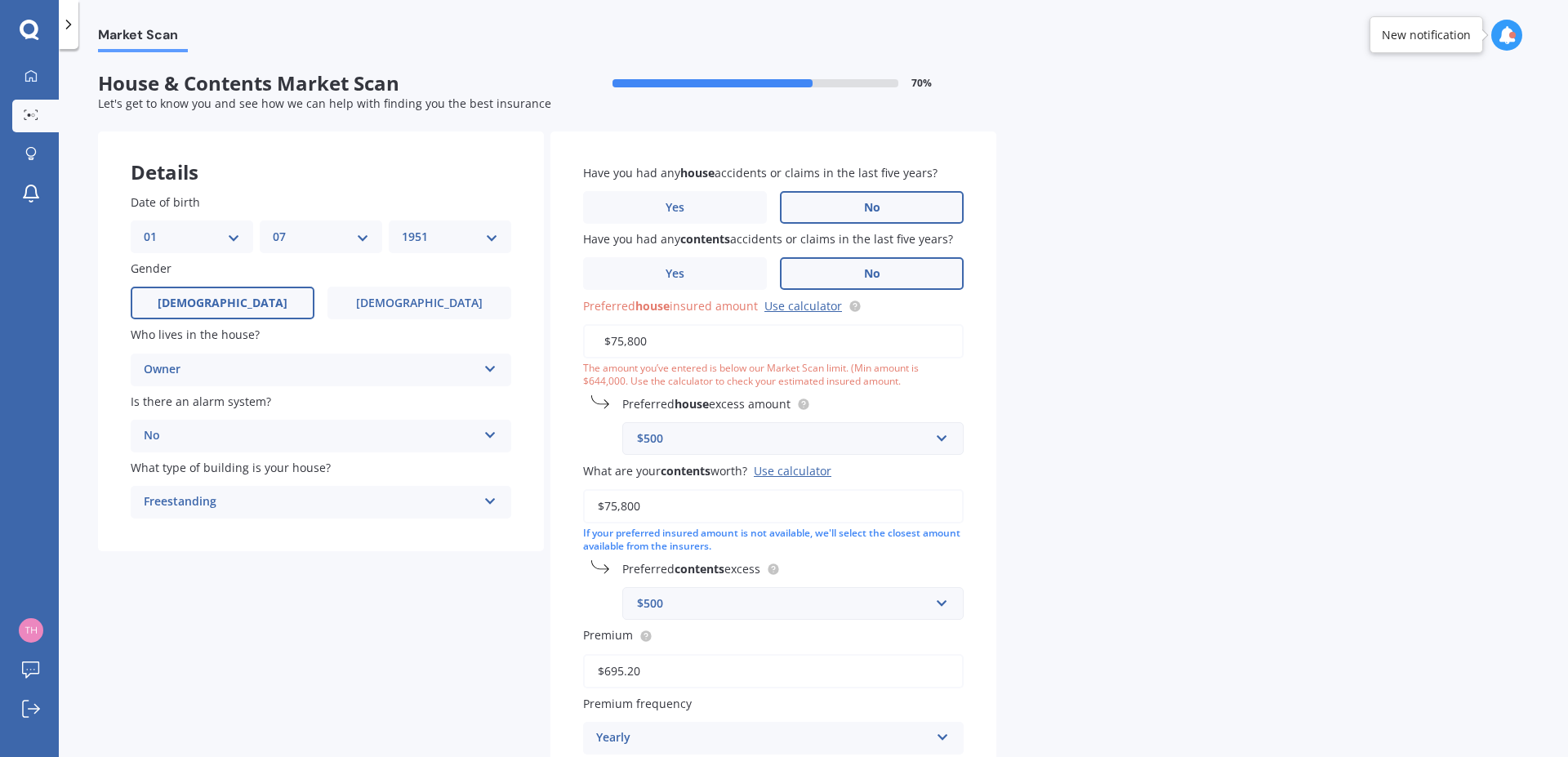
click at [217, 18] on div "Market Scan" at bounding box center [813, 25] width 1509 height 52
click at [62, 32] on div at bounding box center [68, 24] width 20 height 49
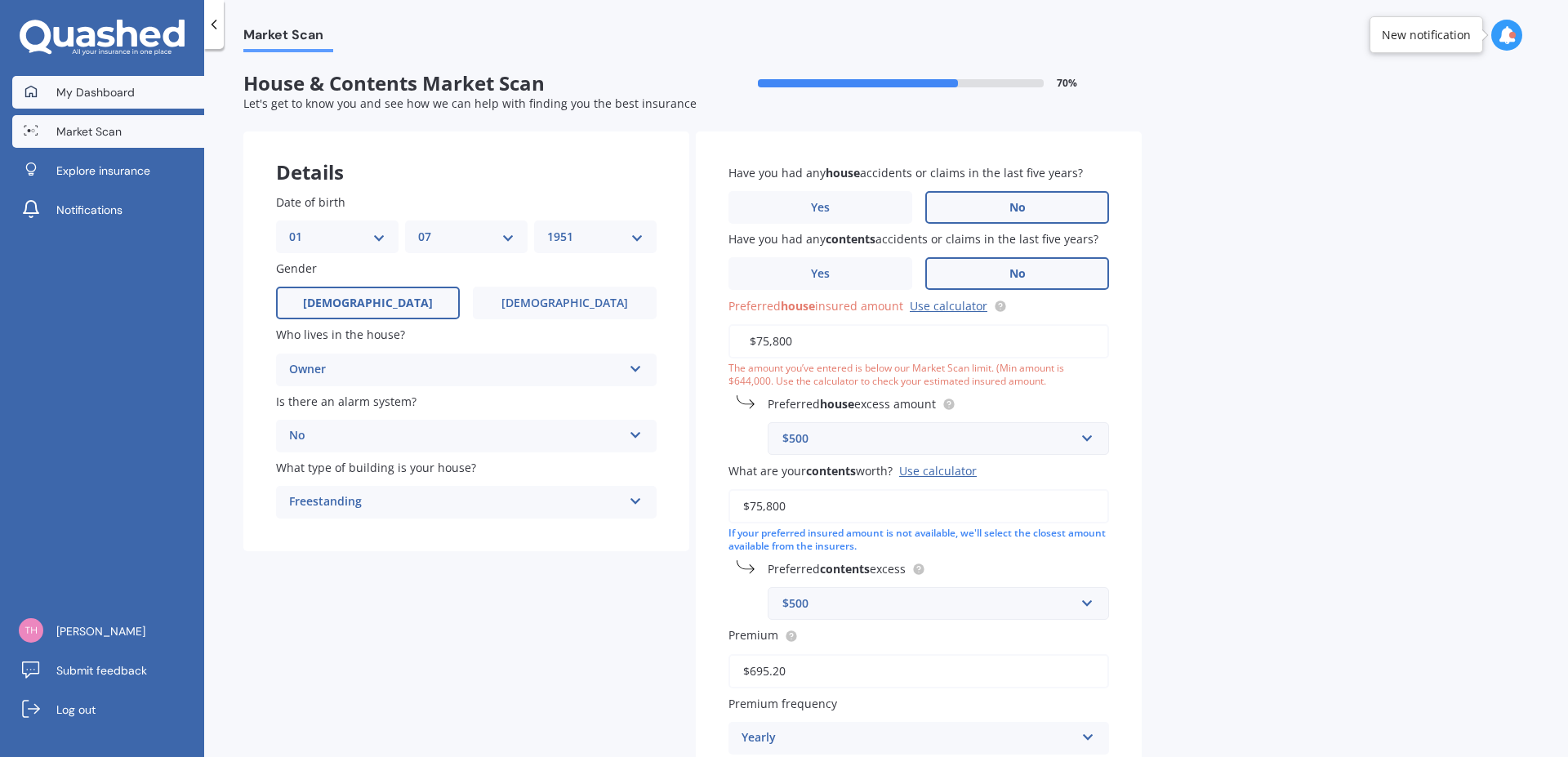
click at [59, 92] on span "My Dashboard" at bounding box center [96, 92] width 78 height 17
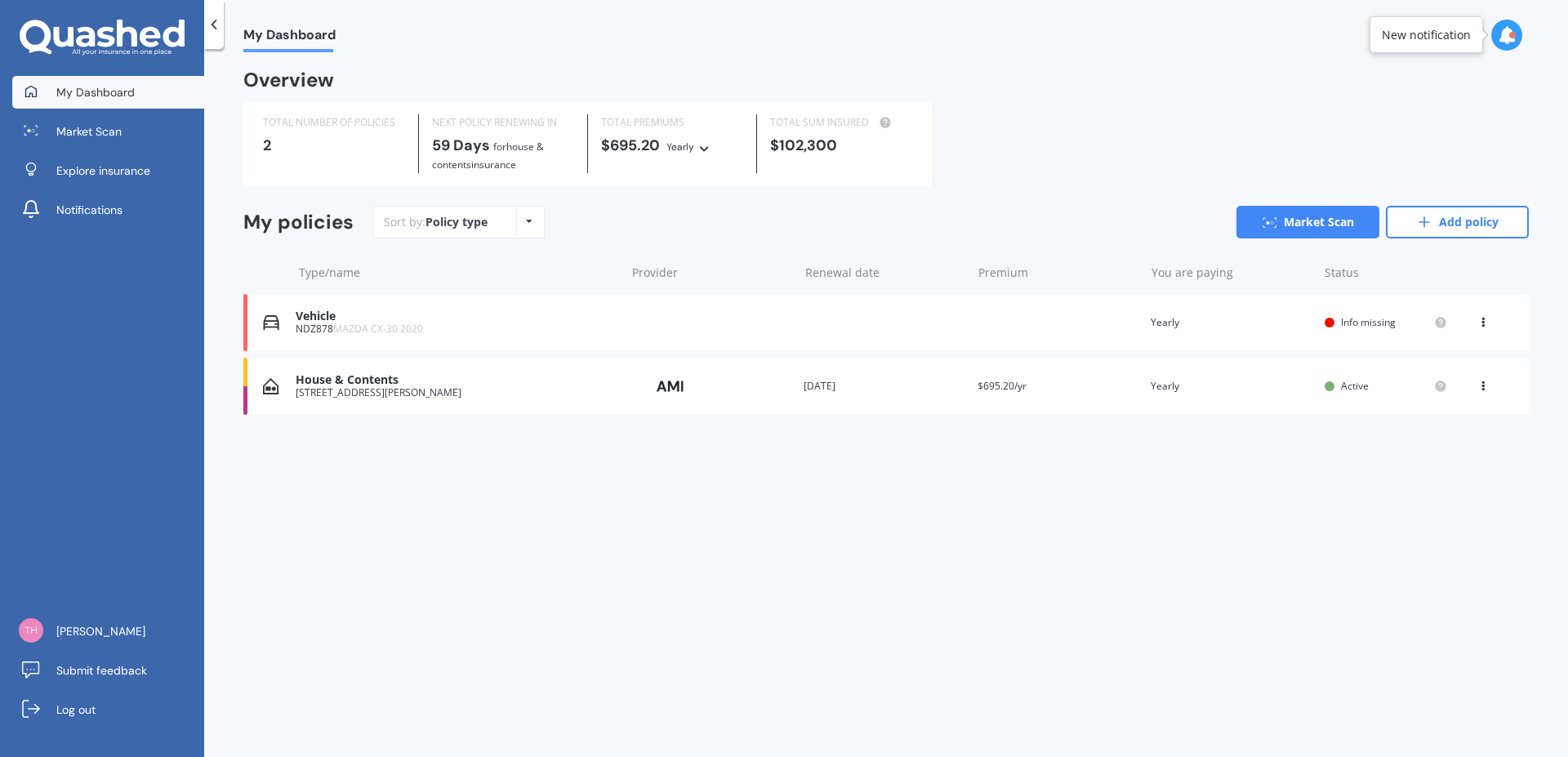
click at [411, 391] on div "[STREET_ADDRESS][PERSON_NAME]" at bounding box center [456, 393] width 321 height 12
click at [1486, 378] on icon at bounding box center [1484, 383] width 12 height 10
click at [1427, 448] on div "Delete" at bounding box center [1447, 449] width 161 height 32
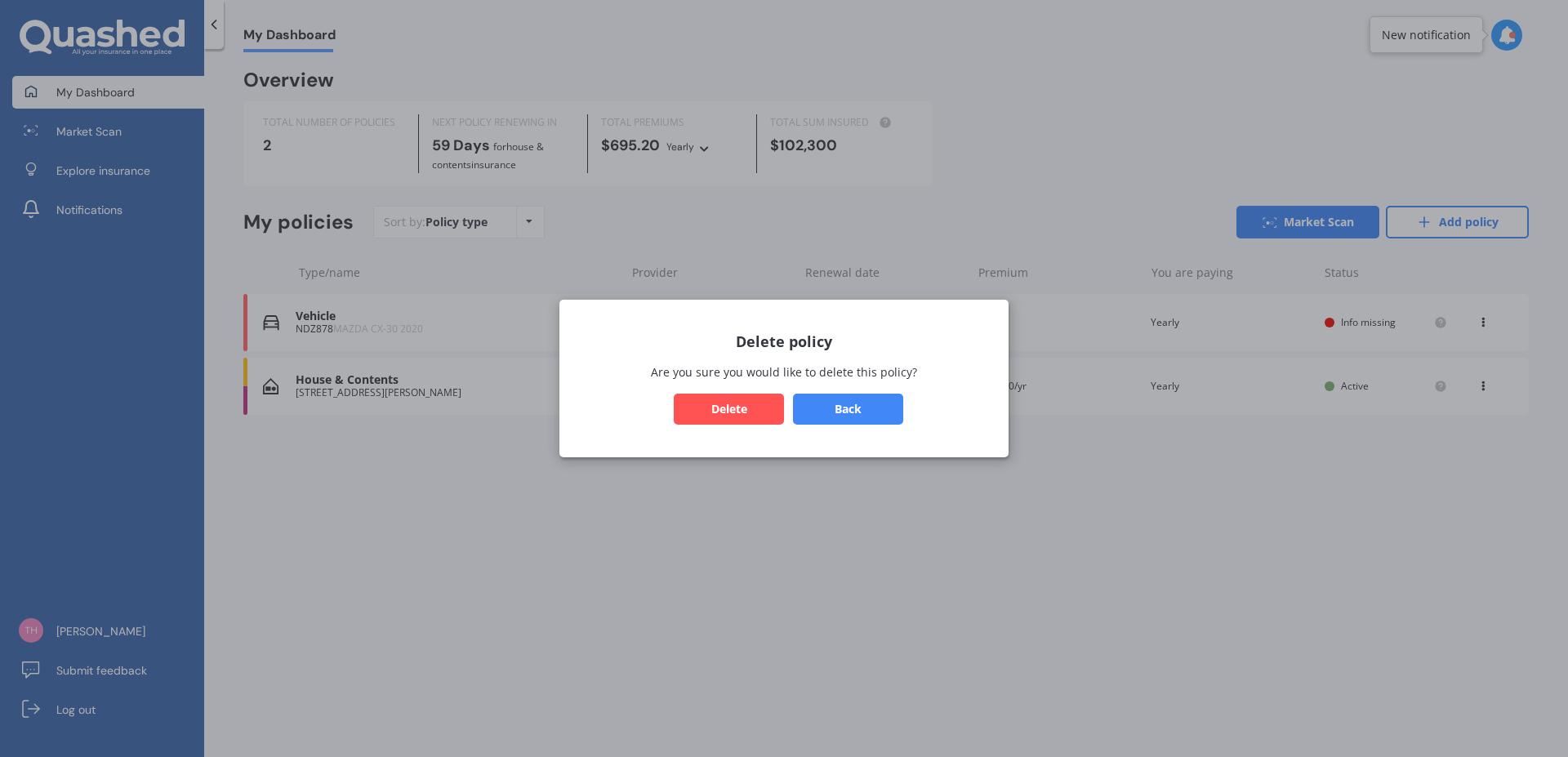
click at [737, 413] on button "Delete" at bounding box center [729, 409] width 111 height 31
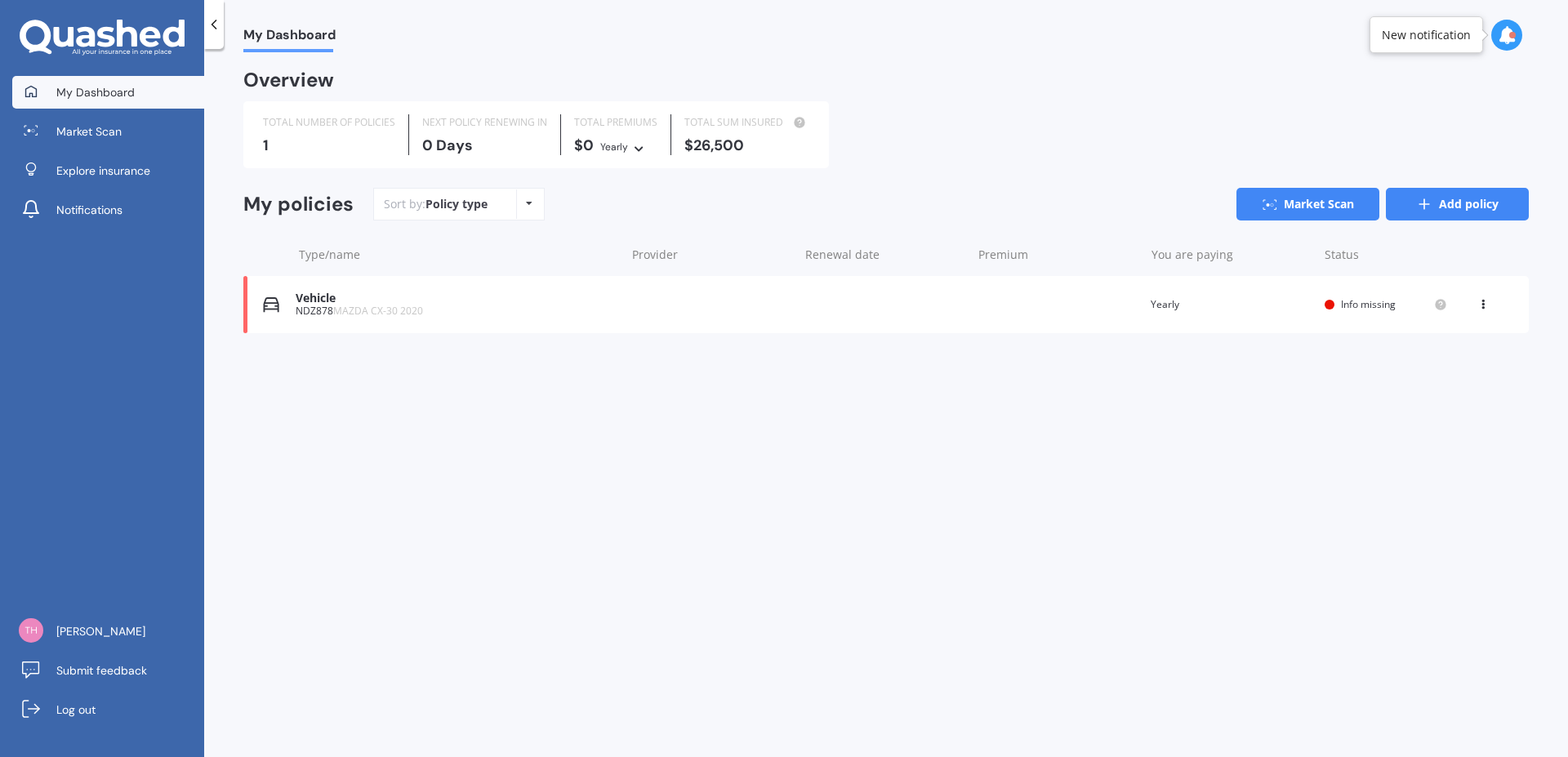
click at [1453, 214] on link "Add policy" at bounding box center [1457, 203] width 143 height 32
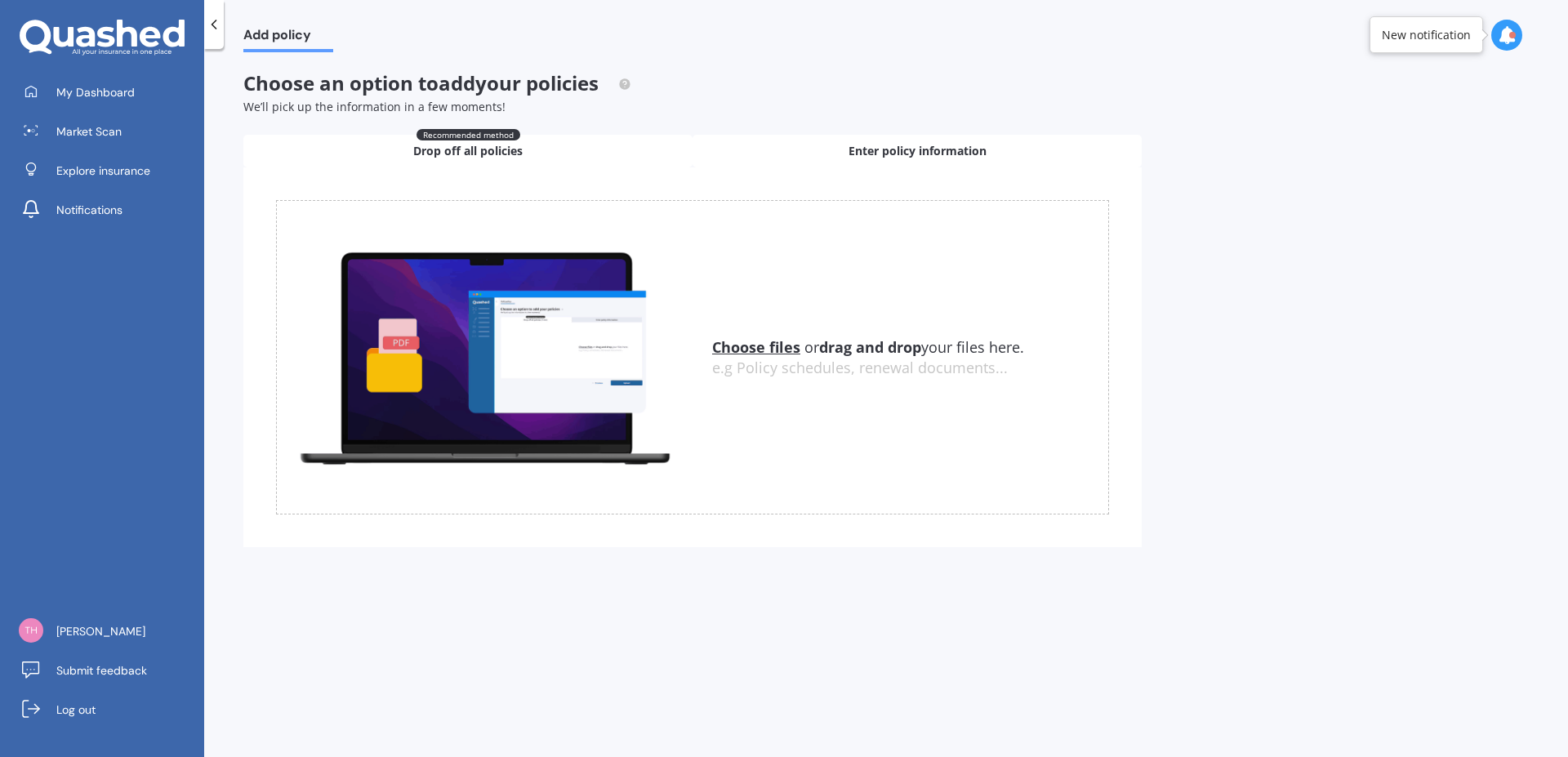
click at [923, 141] on div "Enter policy information" at bounding box center [917, 151] width 449 height 32
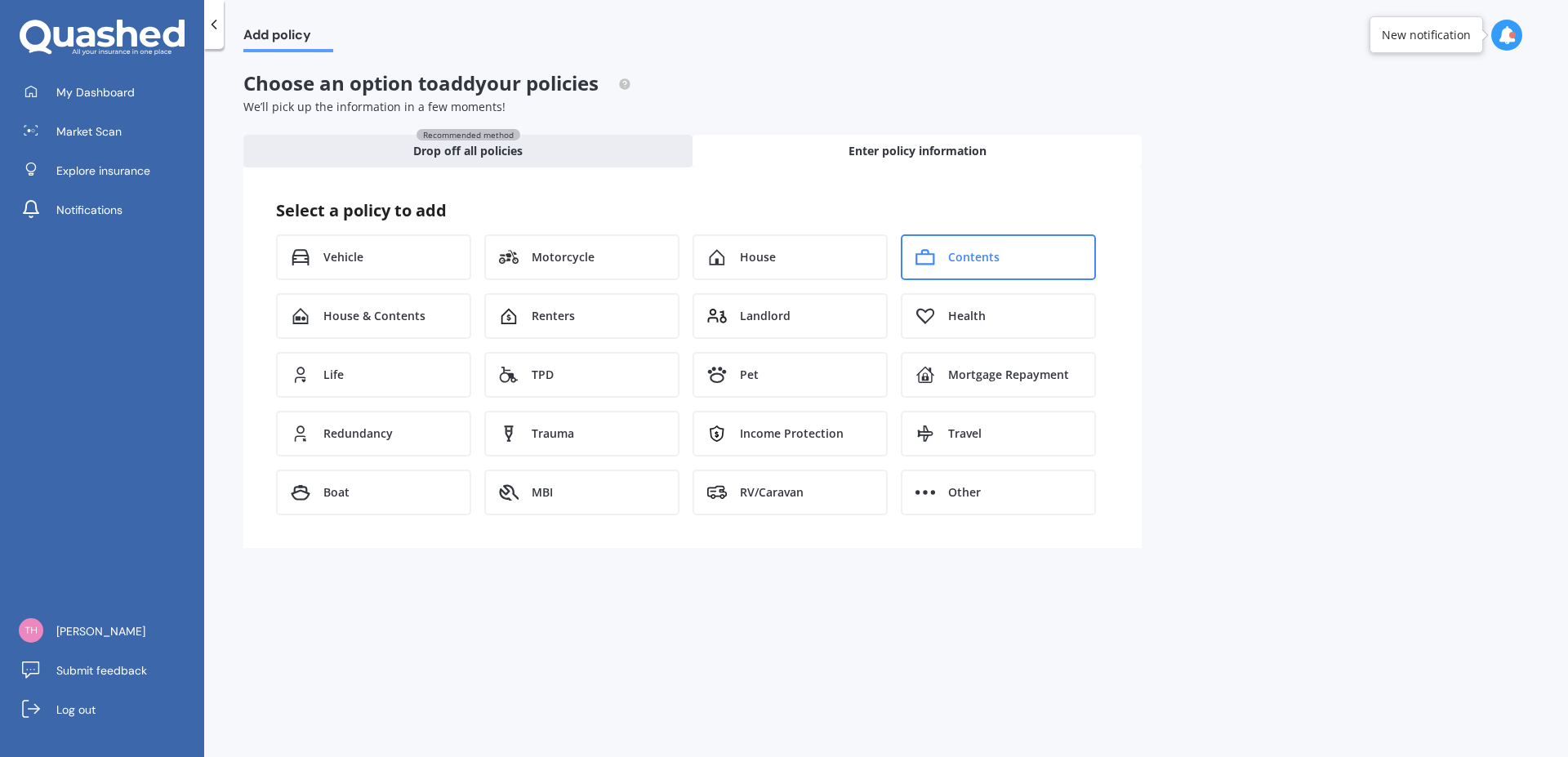
click at [952, 257] on span "Contents" at bounding box center [973, 257] width 52 height 17
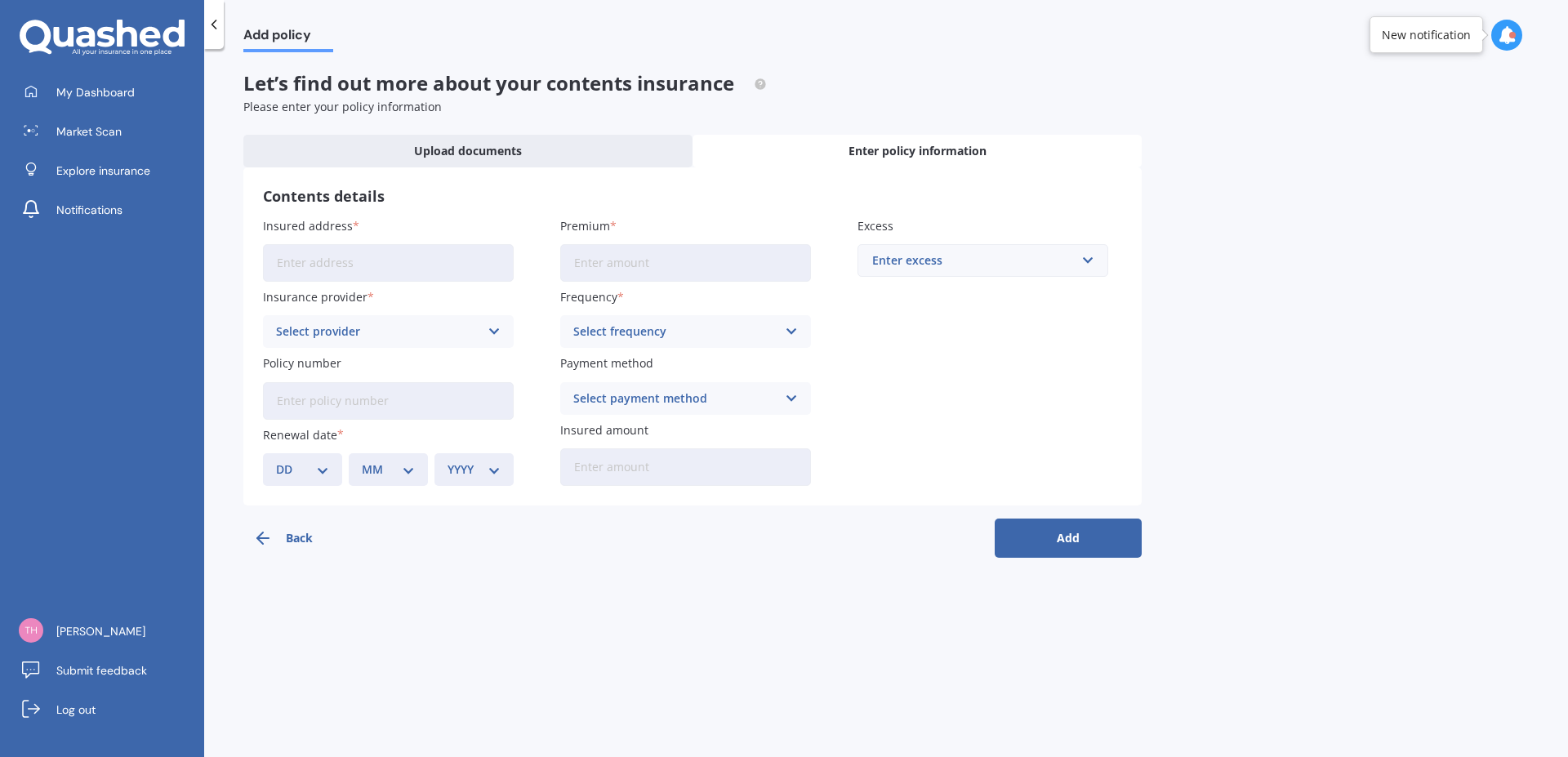
click at [292, 265] on input "Insured address" at bounding box center [388, 263] width 250 height 37
type input "[STREET_ADDRESS][PERSON_NAME]"
click at [494, 331] on icon at bounding box center [494, 332] width 14 height 18
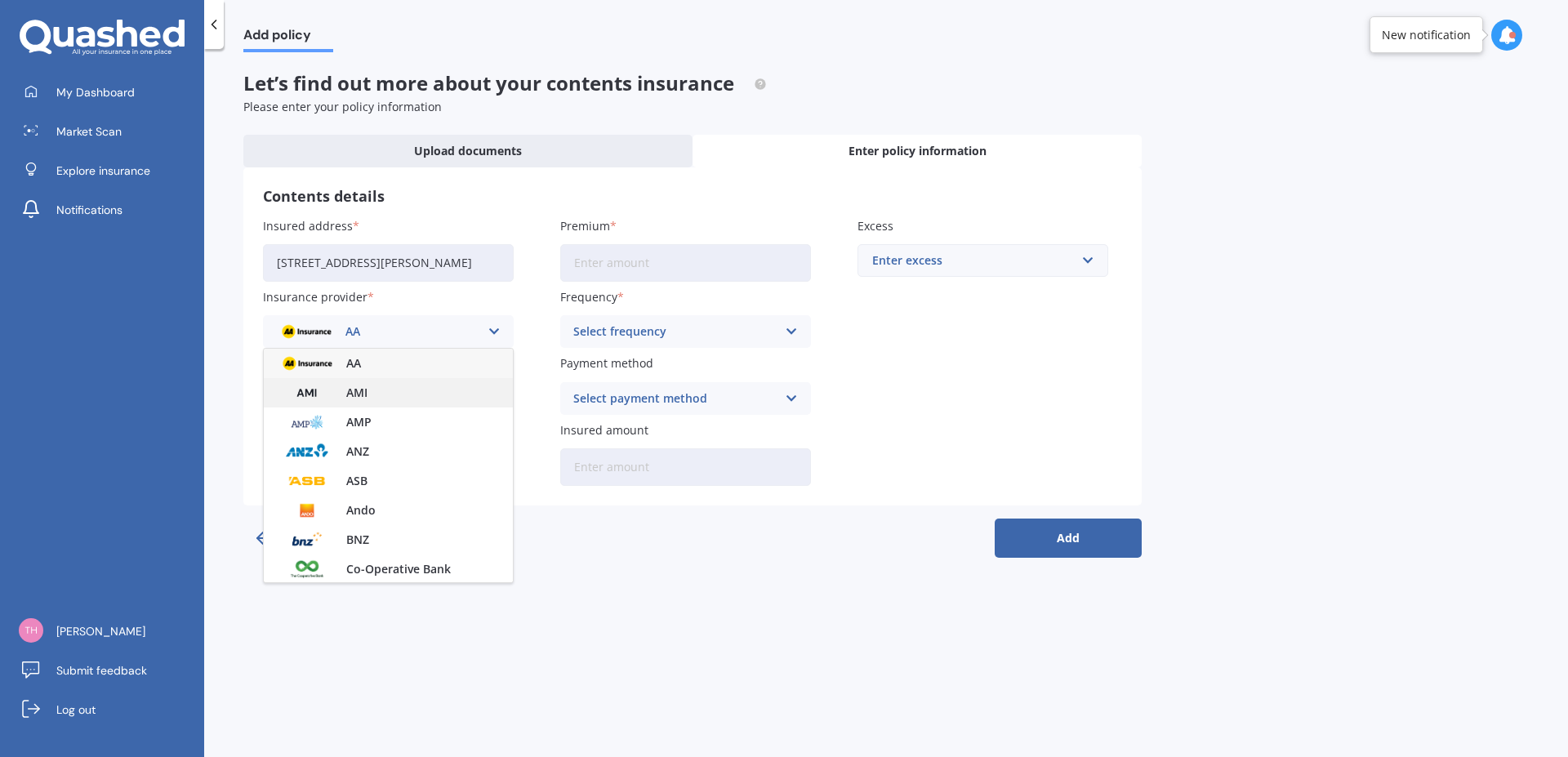
click at [356, 393] on span "AMI" at bounding box center [357, 393] width 22 height 12
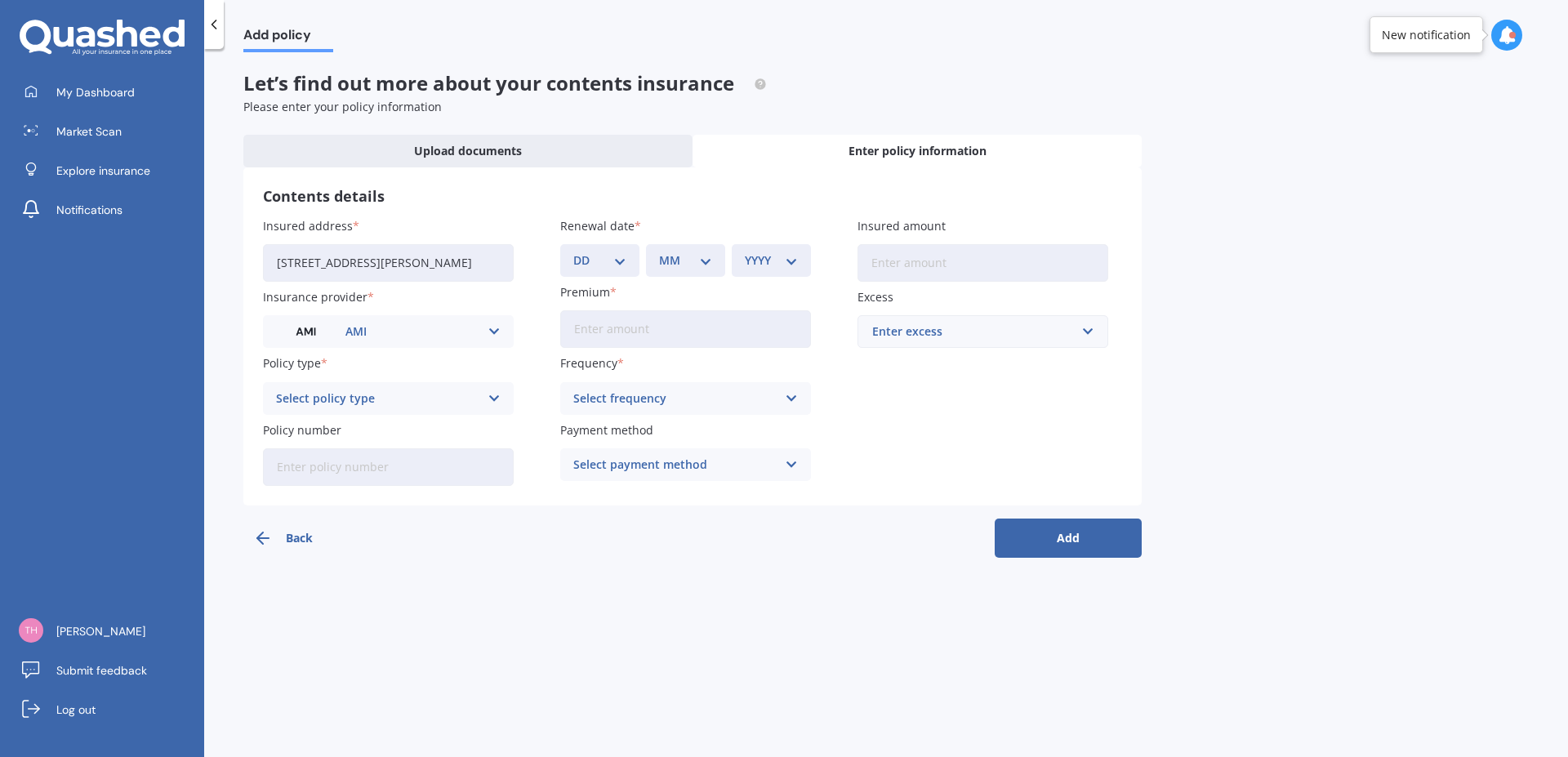
click at [491, 398] on icon at bounding box center [494, 398] width 14 height 18
click at [453, 427] on div "Premier Contents" at bounding box center [388, 430] width 249 height 29
click at [292, 463] on input "Policy number" at bounding box center [388, 467] width 250 height 37
type input "HOMA00335496"
click at [573, 251] on select "DD 01 02 03 04 05 06 07 08 09 10 11 12 13 14 15 16 17 18 19 20 21 22 23 24 25 2…" at bounding box center [600, 260] width 53 height 18
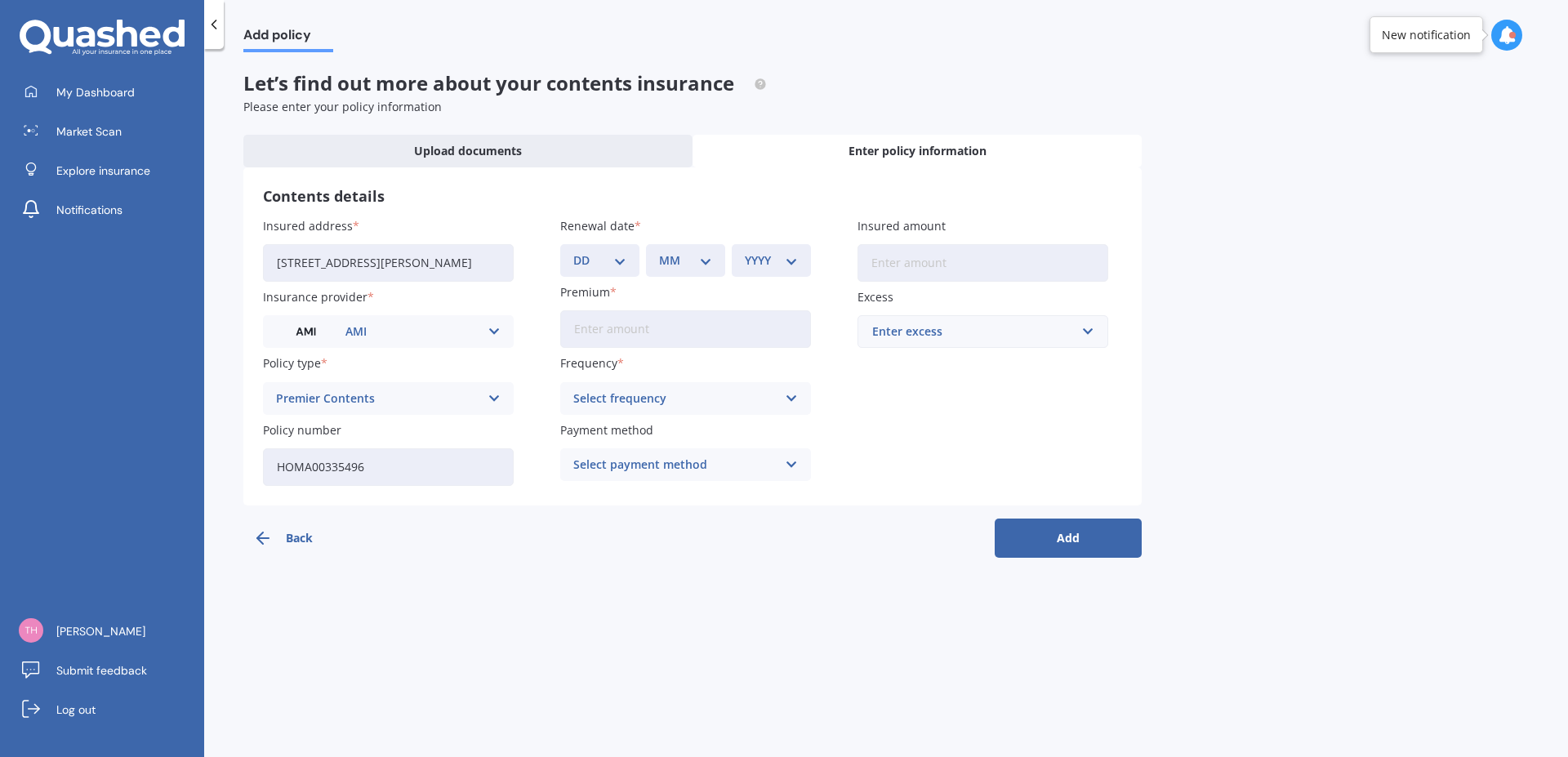
select select "01"
click option "01" at bounding box center [0, 0] width 0 height 0
click at [659, 251] on select "MM 01 02 03 04 05 06 07 08 09 10 11 12" at bounding box center [686, 260] width 53 height 18
select select "11"
click option "11" at bounding box center [0, 0] width 0 height 0
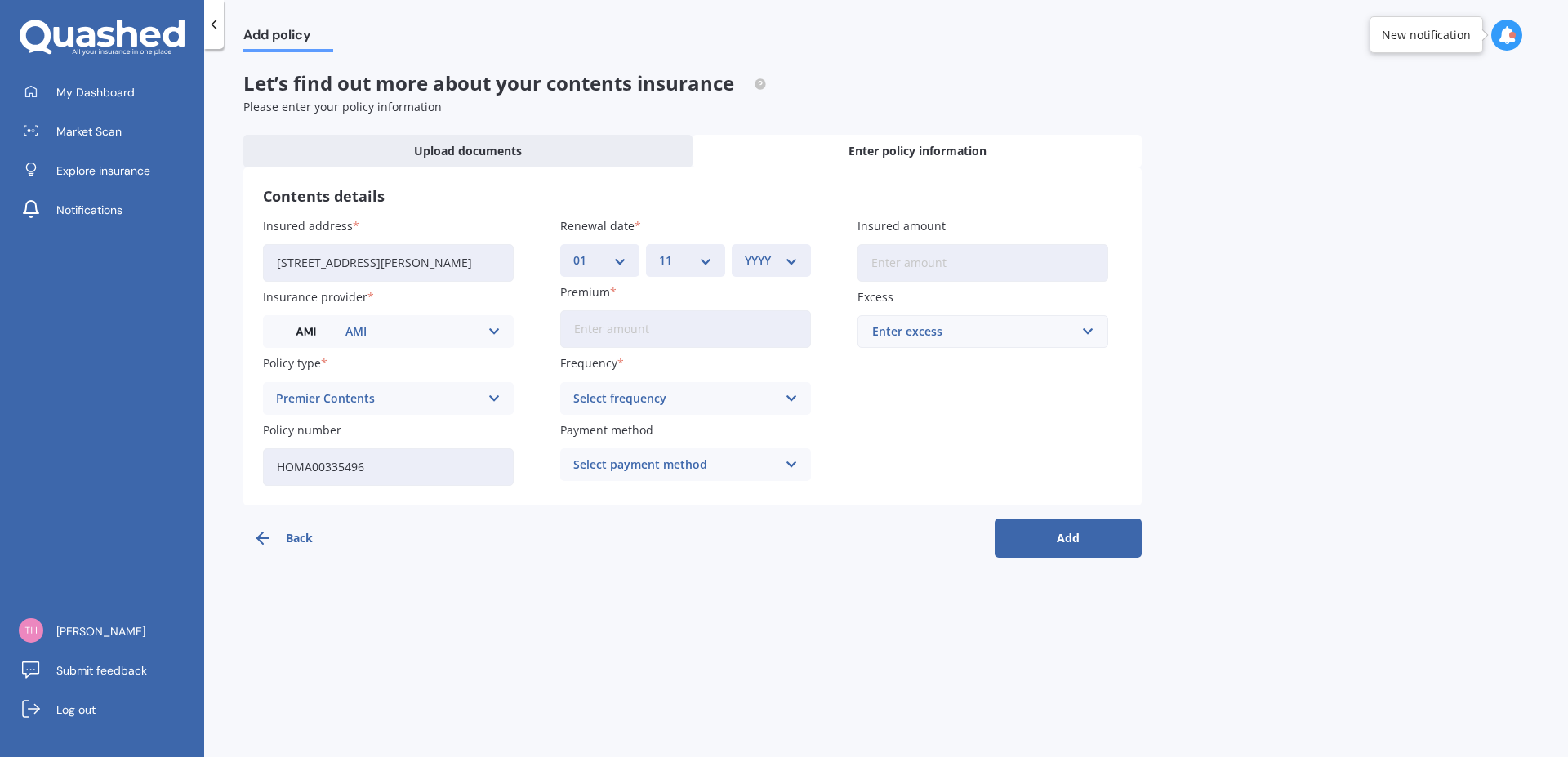
click at [745, 251] on select "YYYY 2027 2026 2025 2024 2023 2022 2021 2020 2019 2018 2017 2016 2015 2014 2013…" at bounding box center [772, 260] width 53 height 18
select select "2025"
click option "2025" at bounding box center [0, 0] width 0 height 0
click at [588, 324] on input "Premium" at bounding box center [686, 329] width 250 height 37
type input "$695.20"
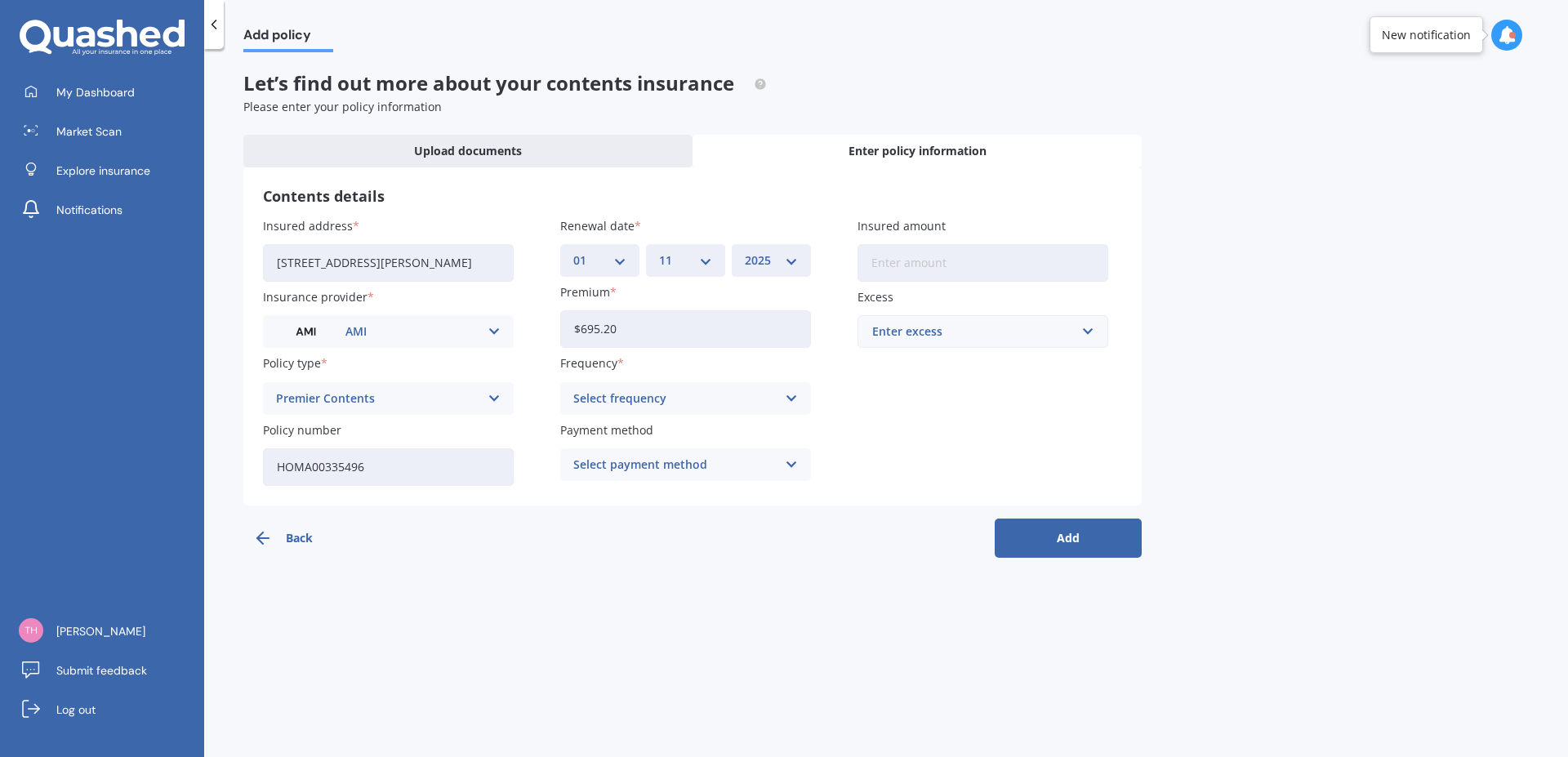
click at [790, 400] on icon at bounding box center [791, 398] width 14 height 18
click at [605, 432] on span "Yearly" at bounding box center [591, 430] width 34 height 12
click at [789, 468] on icon at bounding box center [791, 465] width 14 height 18
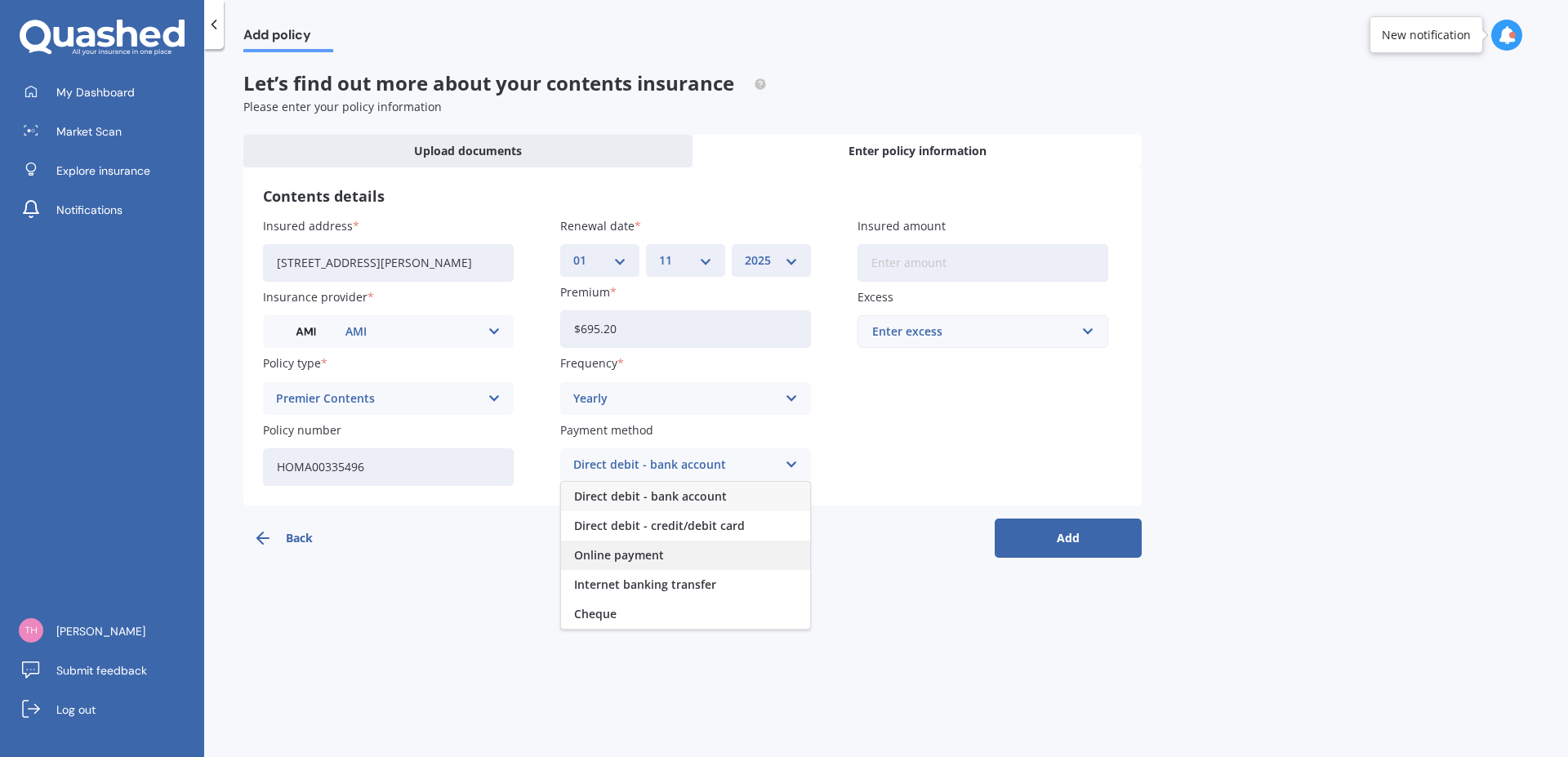
click at [653, 560] on span "Online payment" at bounding box center [619, 556] width 90 height 12
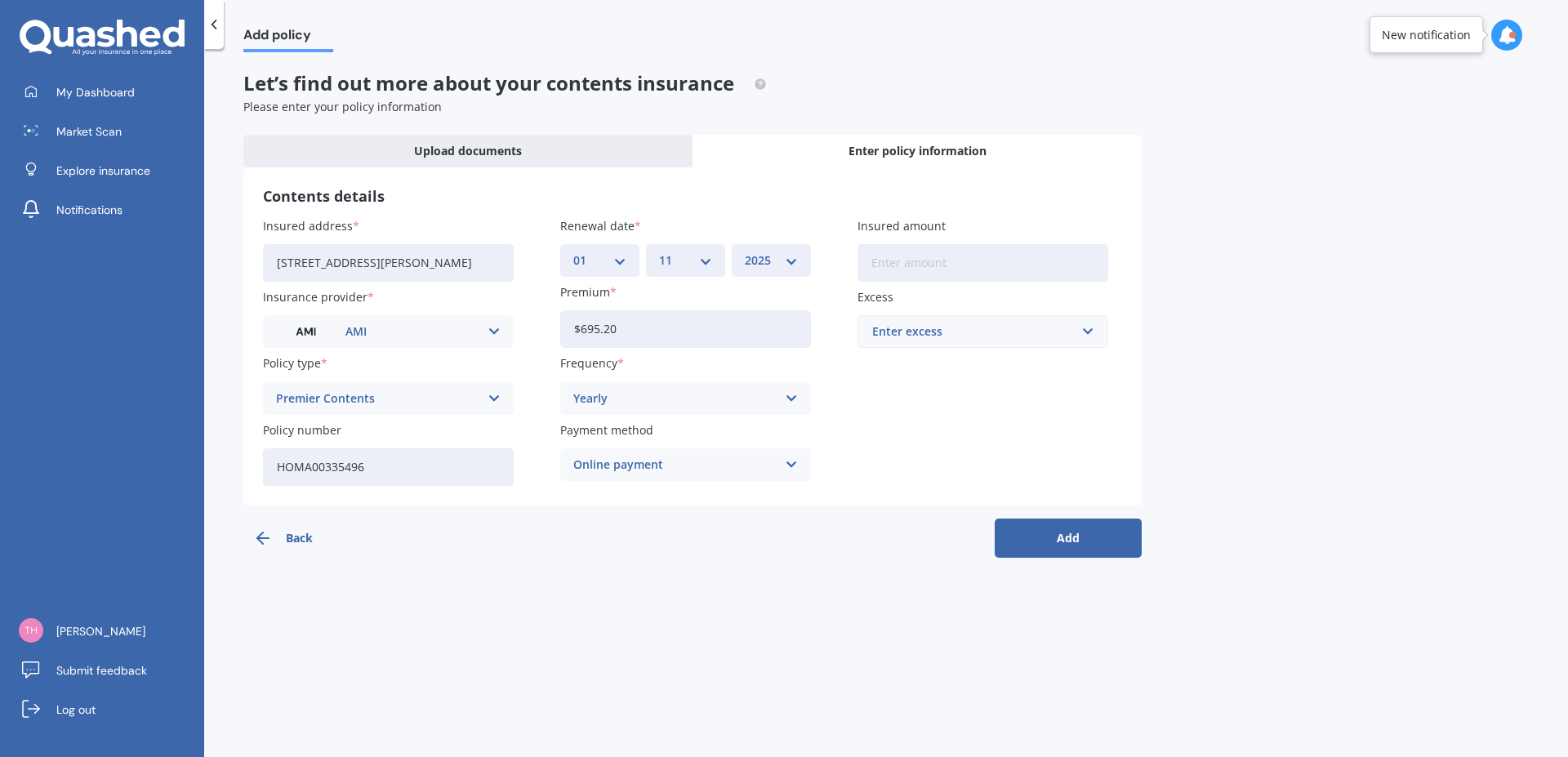
click at [895, 270] on input "Insured amount" at bounding box center [983, 263] width 250 height 37
type input "$75,800"
click at [1087, 334] on input "text" at bounding box center [976, 332] width 236 height 31
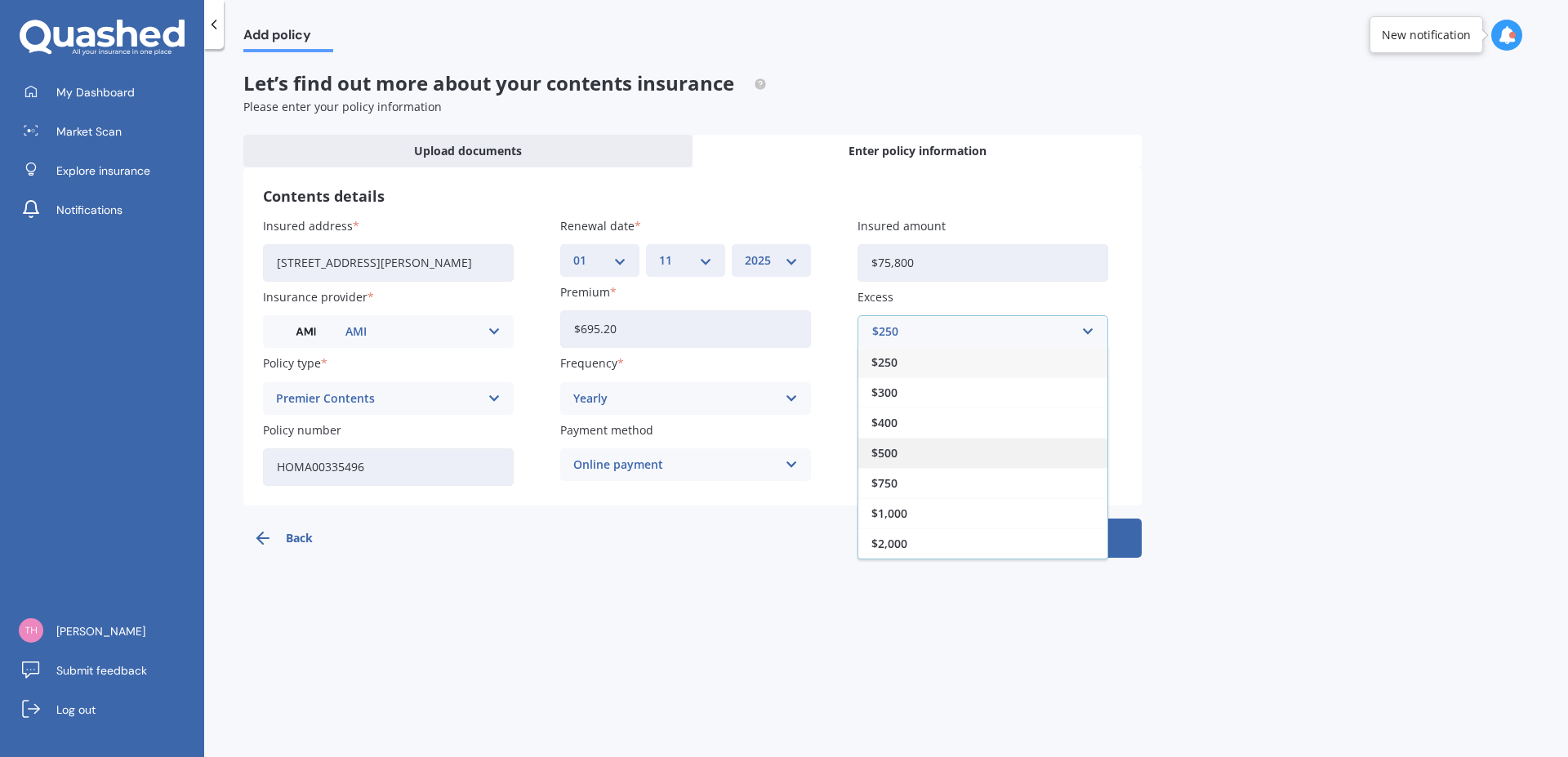
click at [884, 444] on div "$500" at bounding box center [983, 453] width 249 height 30
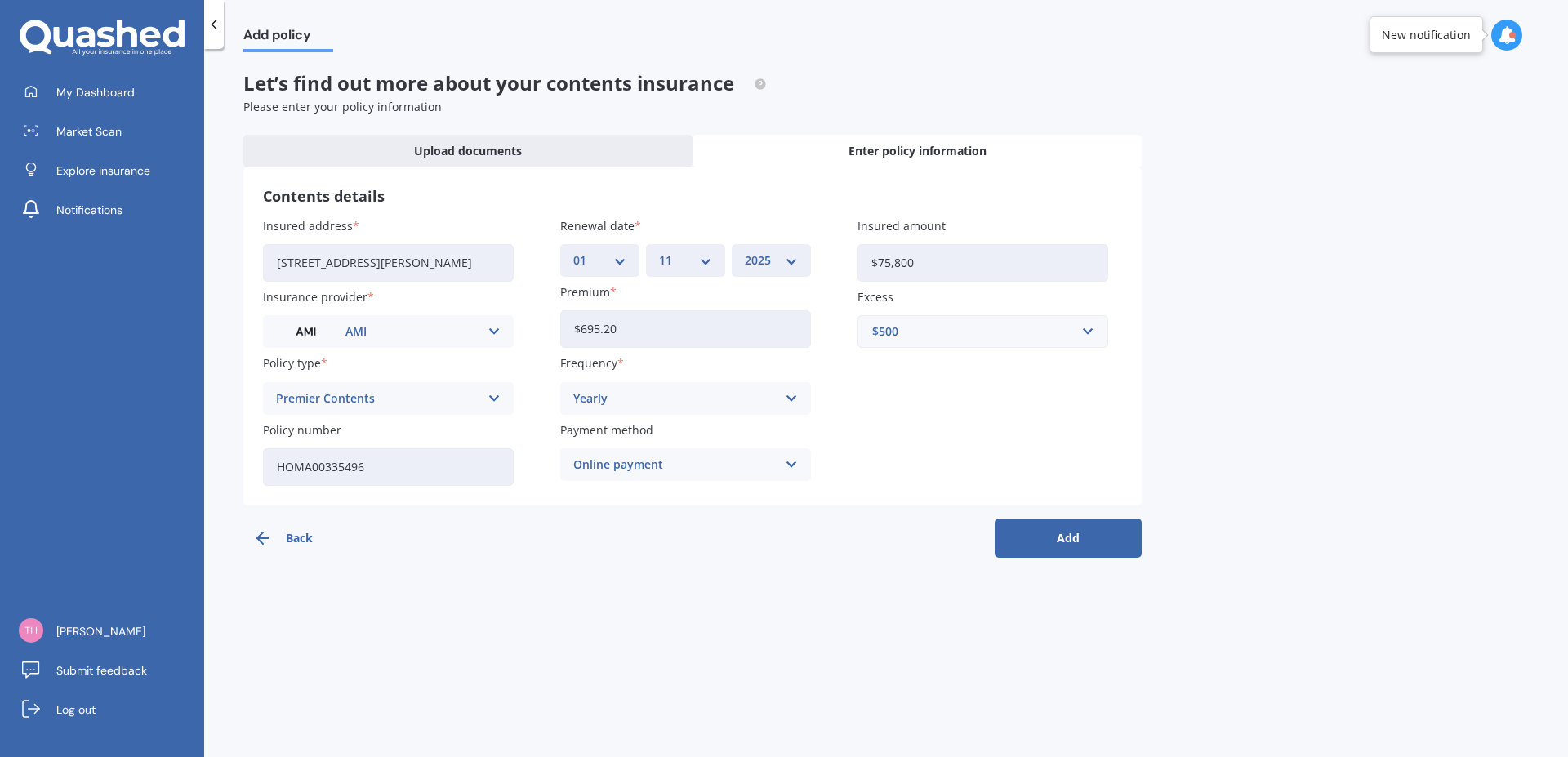
click at [1075, 537] on button "Add" at bounding box center [1068, 538] width 147 height 39
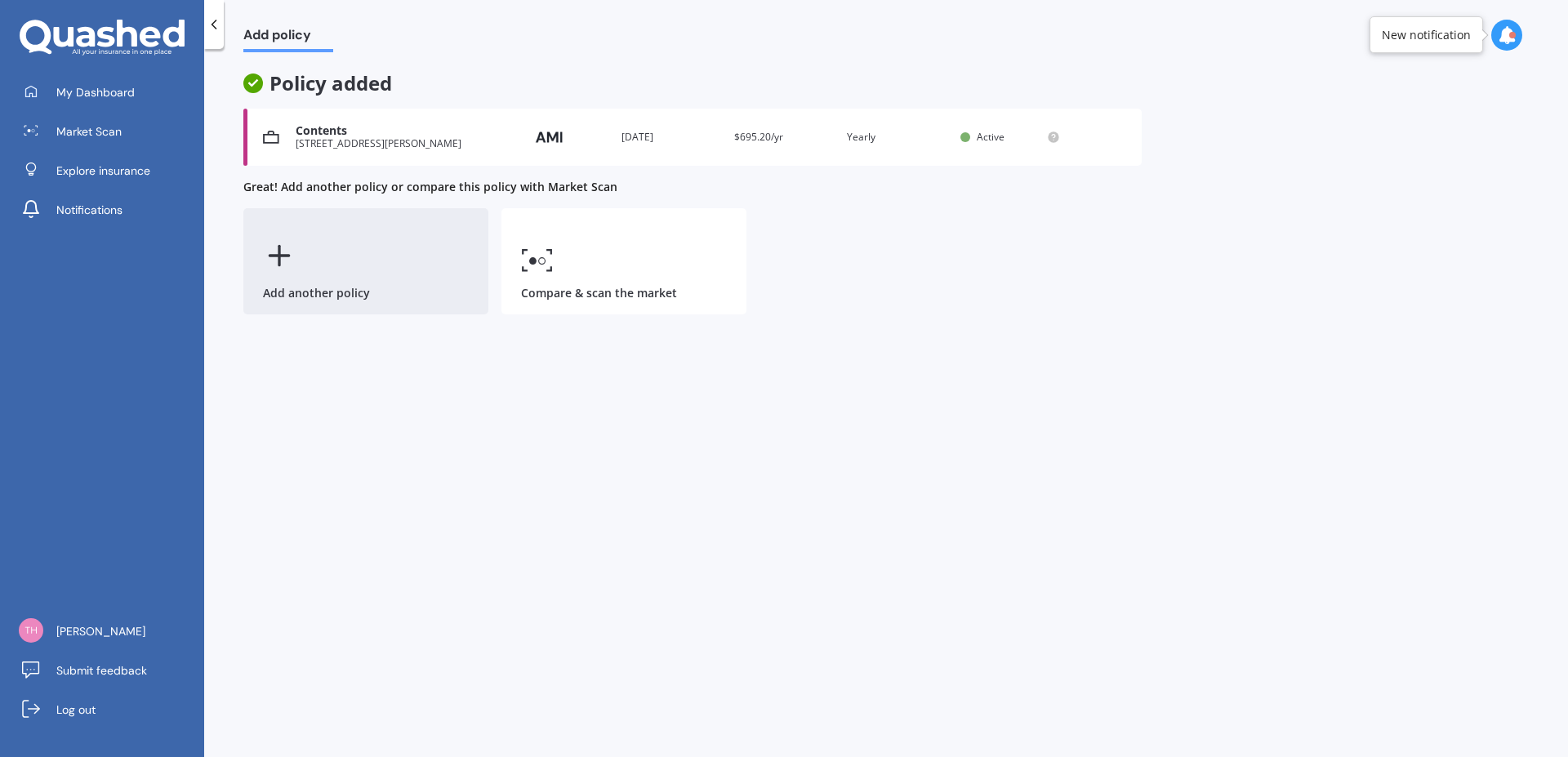
click at [275, 255] on line at bounding box center [279, 255] width 19 height 0
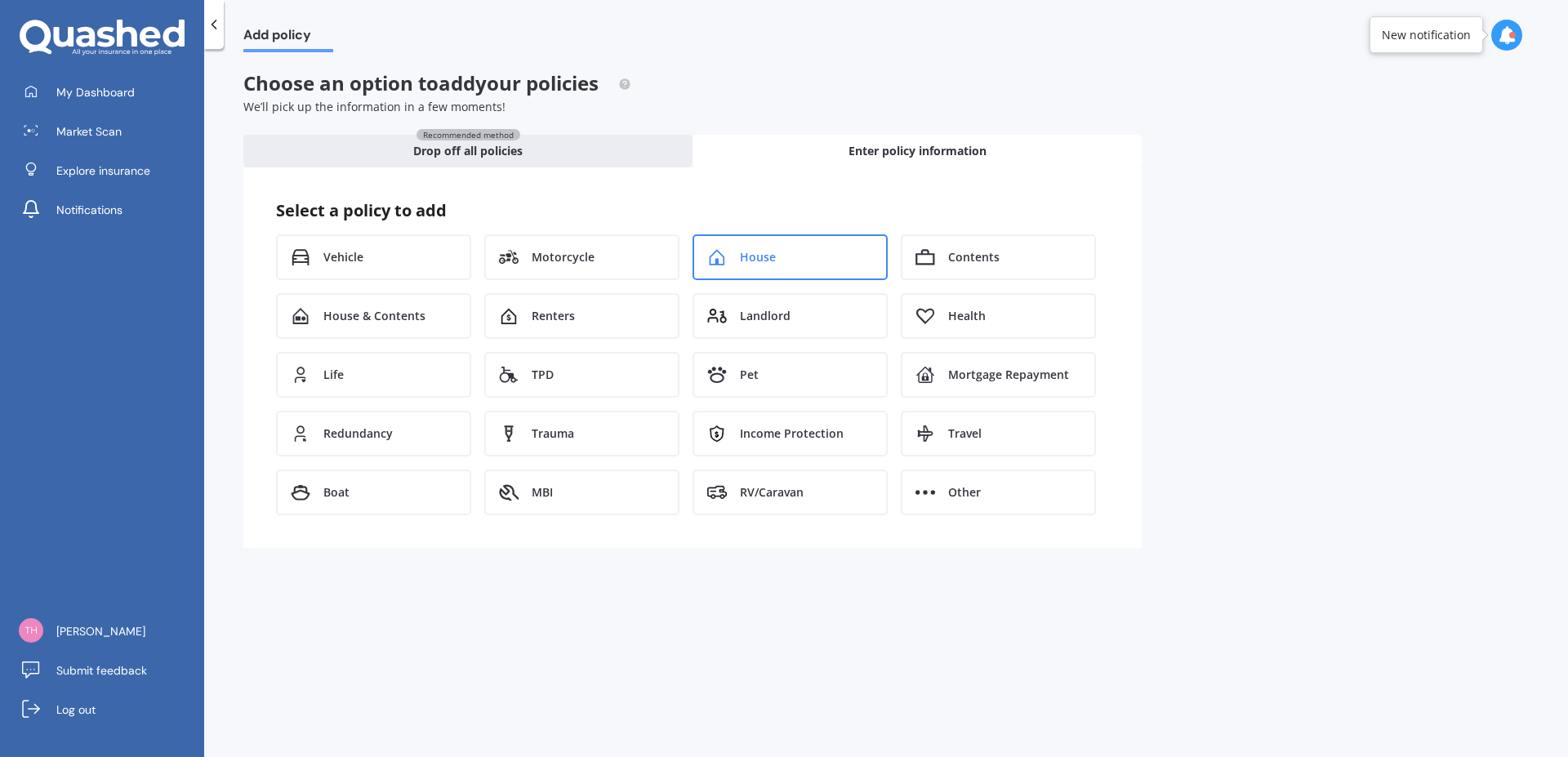
click at [765, 257] on span "House" at bounding box center [758, 257] width 36 height 17
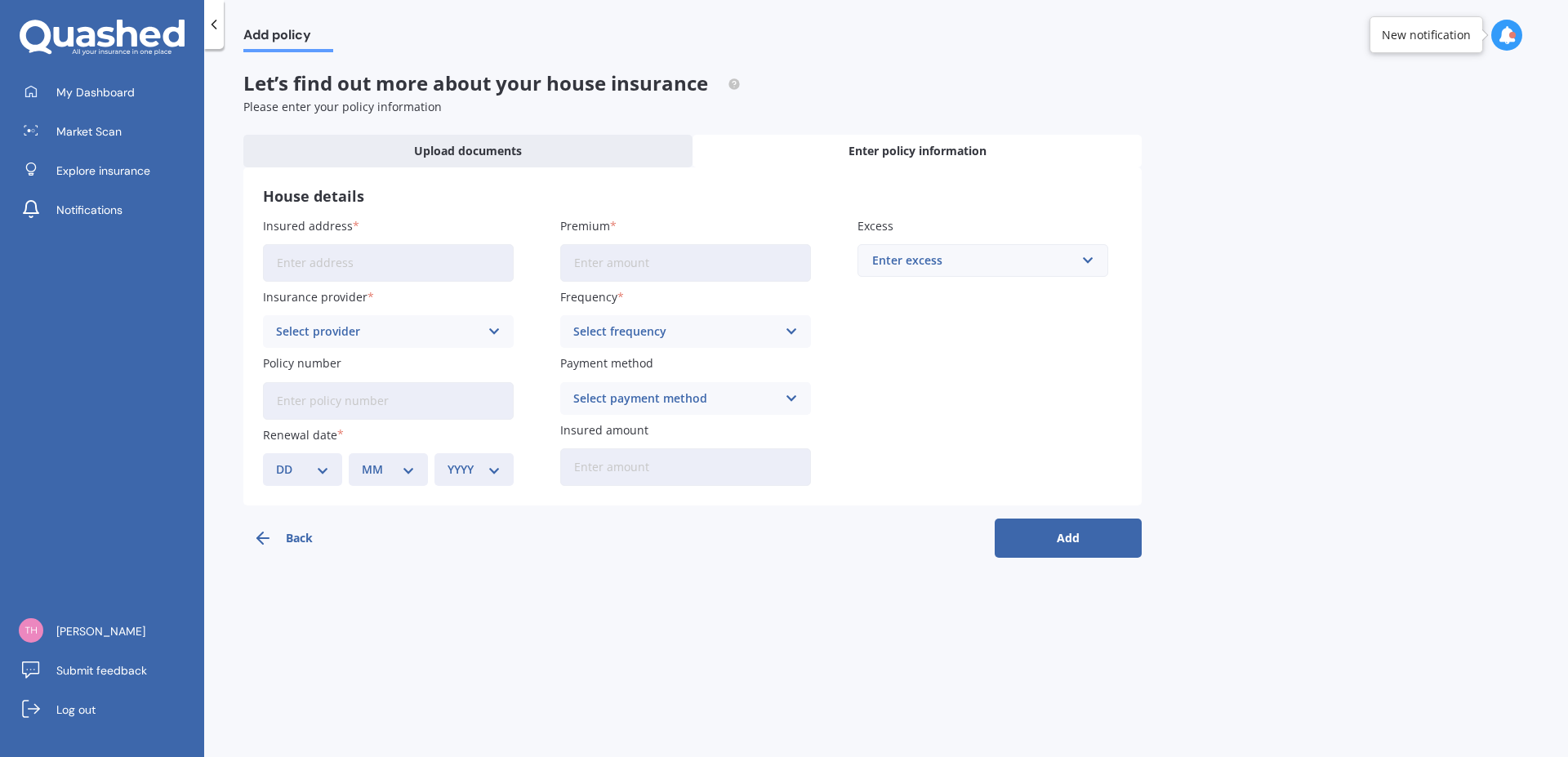
click at [292, 260] on input "Insured address" at bounding box center [388, 263] width 250 height 37
type input "[STREET_ADDRESS][PERSON_NAME]"
click at [491, 331] on icon at bounding box center [494, 332] width 14 height 18
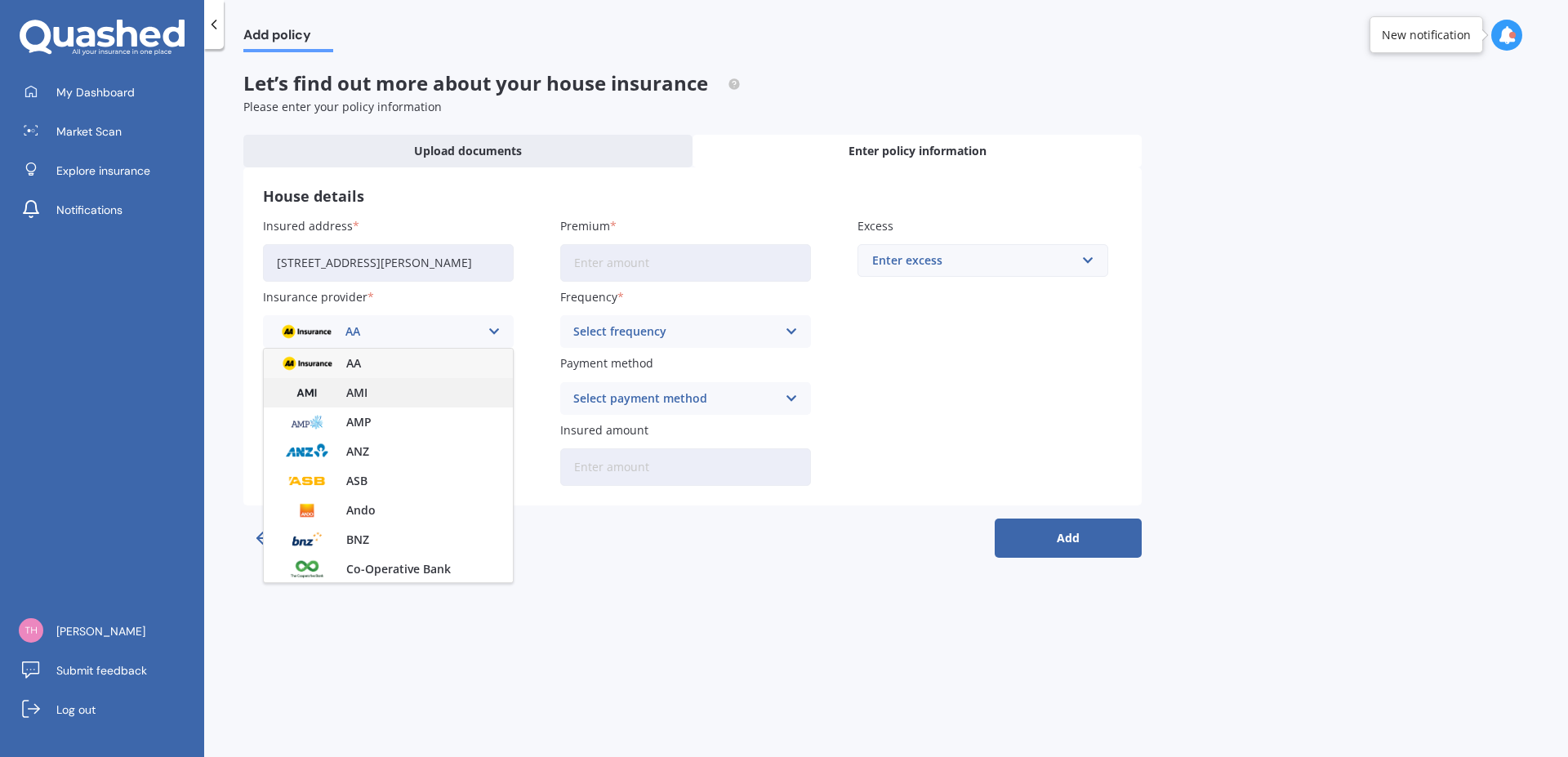
click at [309, 394] on img at bounding box center [307, 392] width 61 height 22
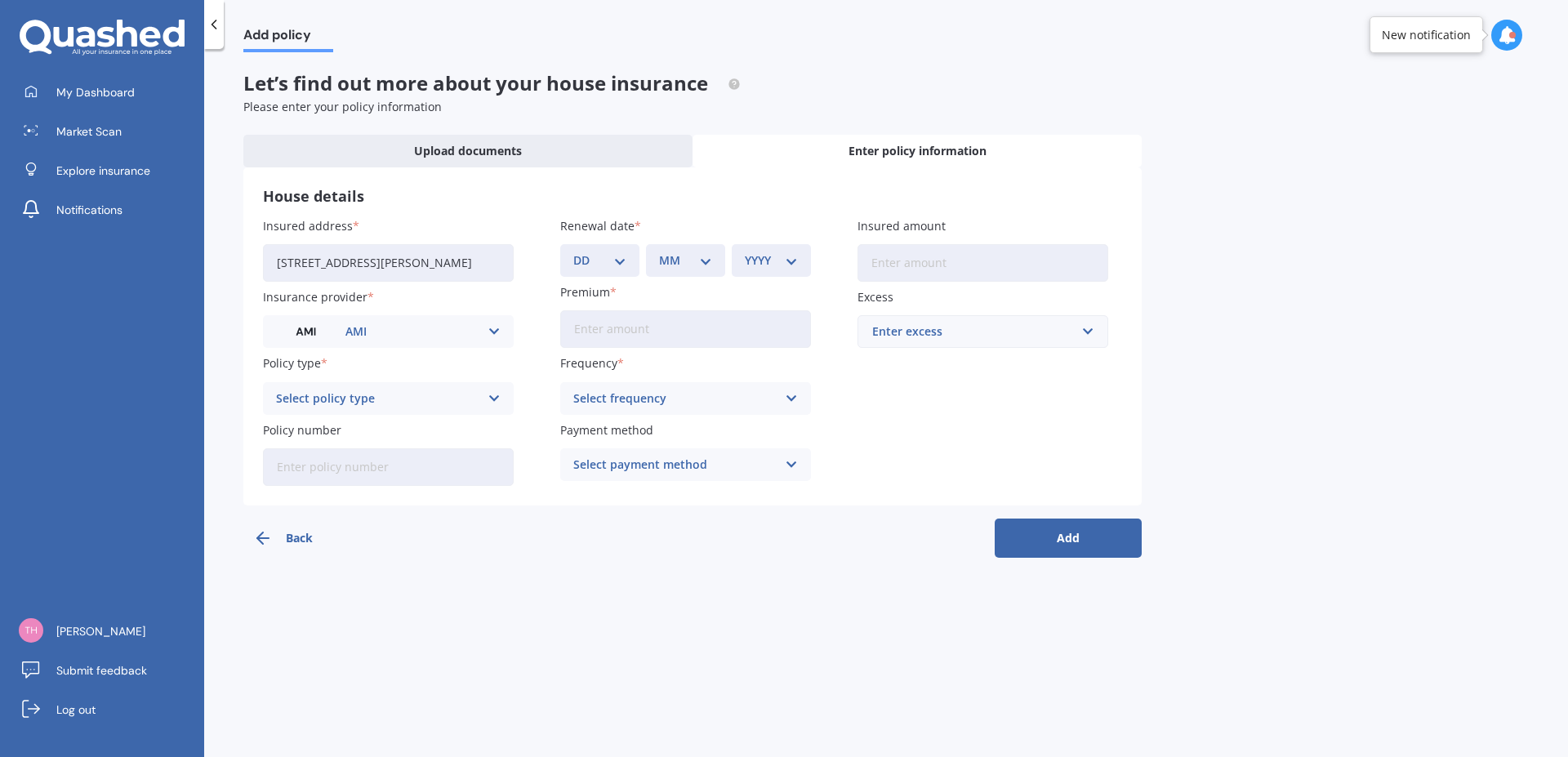
click at [493, 398] on icon at bounding box center [494, 398] width 14 height 18
click at [346, 428] on span "Premier House" at bounding box center [318, 430] width 83 height 12
click at [291, 468] on input "Policy number" at bounding box center [388, 467] width 250 height 37
type input "HOMA01293919"
click at [573, 251] on select "DD 01 02 03 04 05 06 07 08 09 10 11 12 13 14 15 16 17 18 19 20 21 22 23 24 25 2…" at bounding box center [600, 260] width 53 height 18
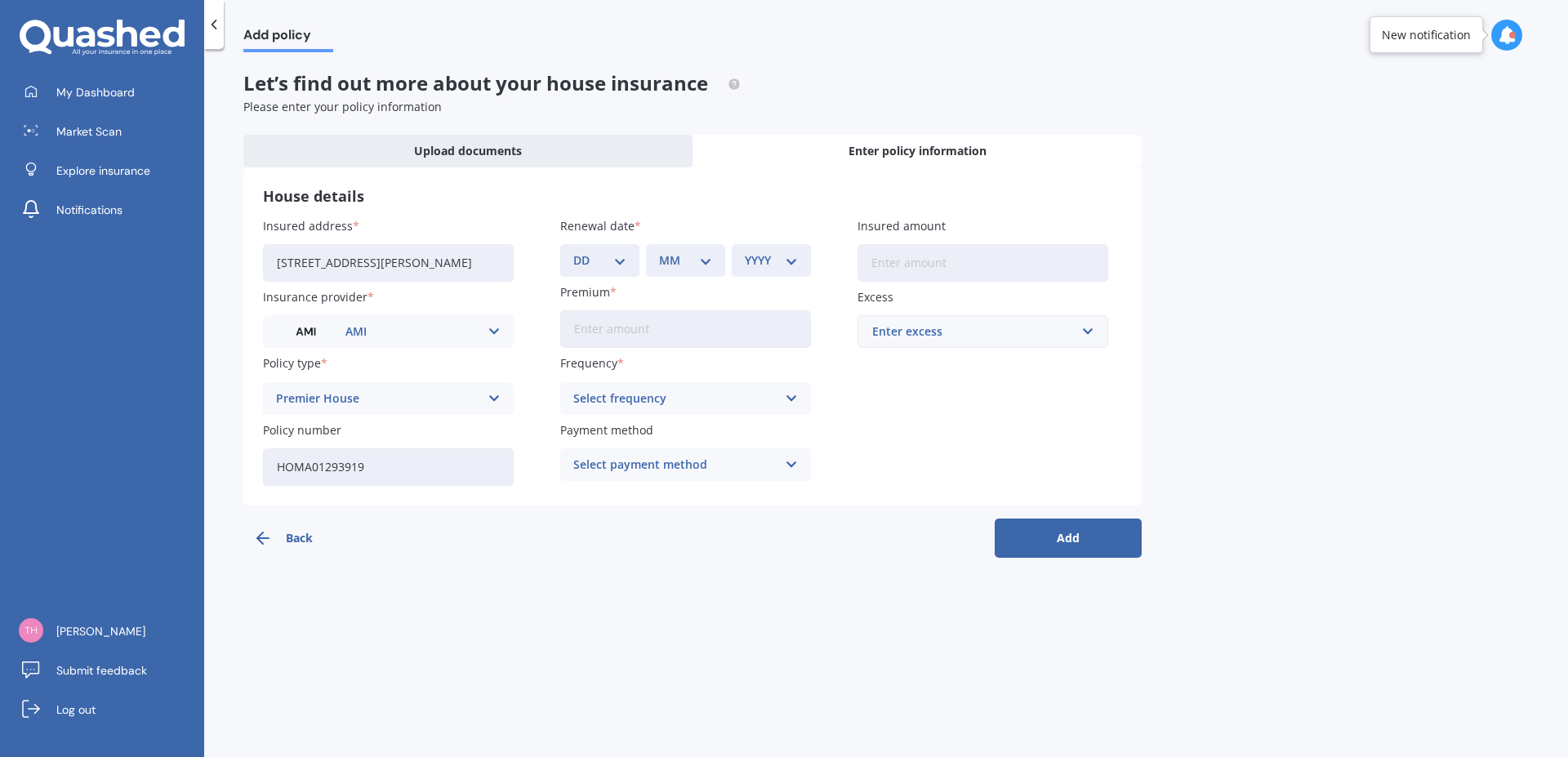
select select "12"
click option "12" at bounding box center [0, 0] width 0 height 0
click at [659, 251] on select "MM 01 02 03 04 05 06 07 08 09 10 11 12" at bounding box center [686, 260] width 53 height 18
select select "08"
click option "08" at bounding box center [0, 0] width 0 height 0
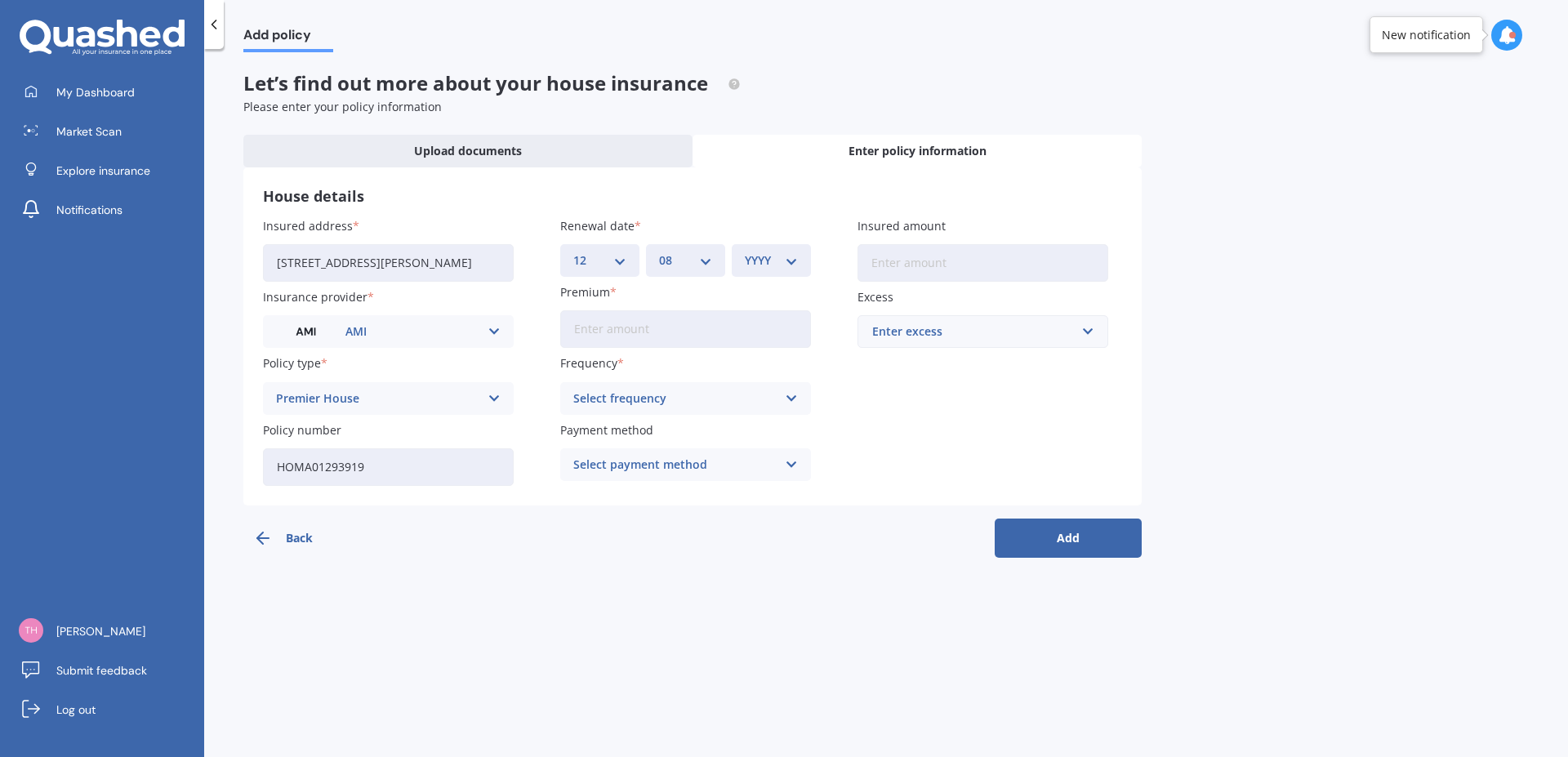
click at [745, 251] on select "YYYY 2027 2026 2025 2024 2023 2022 2021 2020 2019 2018 2017 2016 2015 2014 2013…" at bounding box center [772, 260] width 53 height 18
select select "2026"
click option "2026" at bounding box center [0, 0] width 0 height 0
click at [588, 320] on input "Premium" at bounding box center [686, 329] width 250 height 37
type input "$2,036.75"
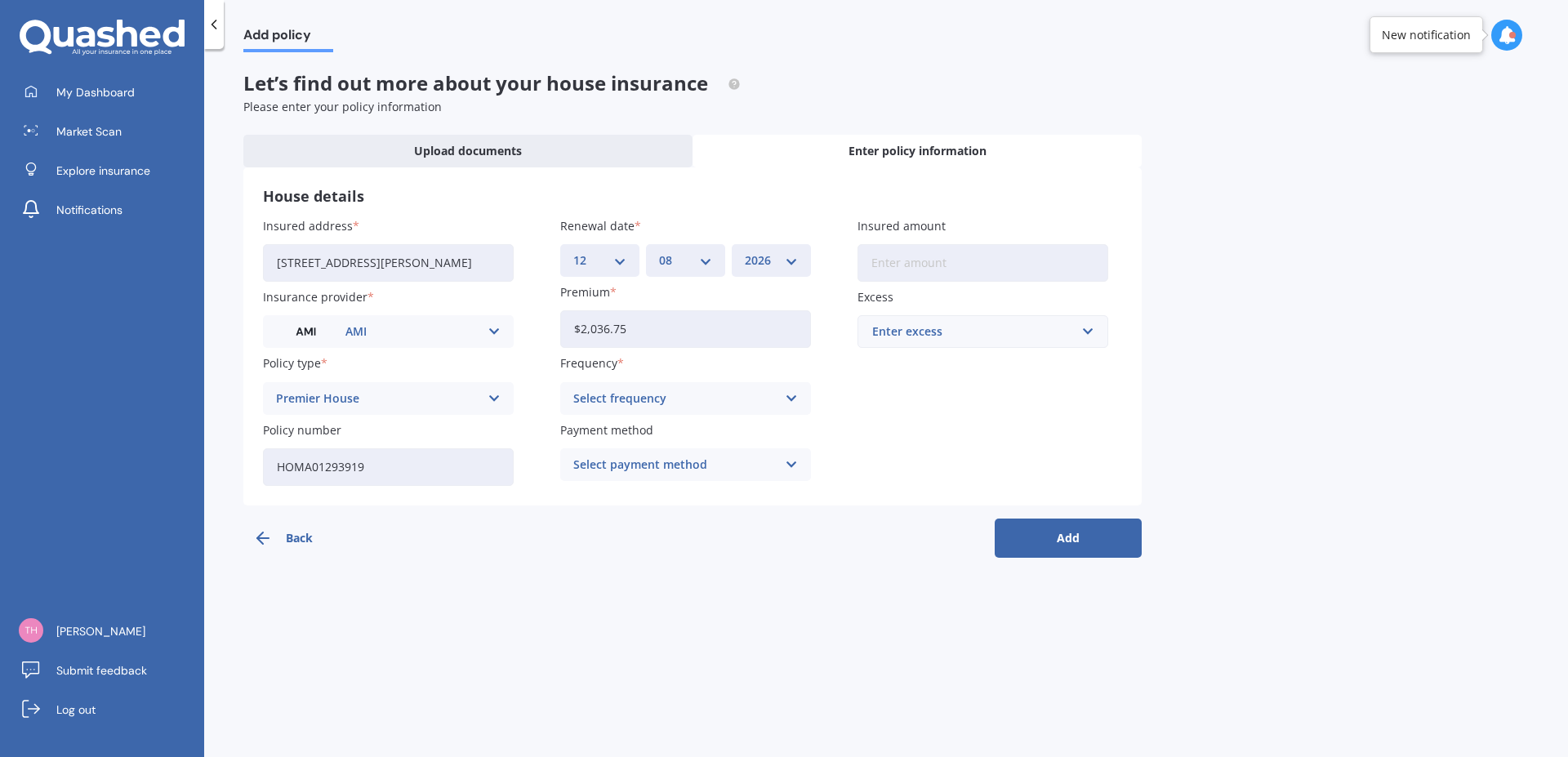
click at [790, 398] on icon at bounding box center [791, 398] width 14 height 18
click at [638, 428] on div "Yearly" at bounding box center [686, 430] width 249 height 29
click at [789, 463] on icon at bounding box center [791, 465] width 14 height 18
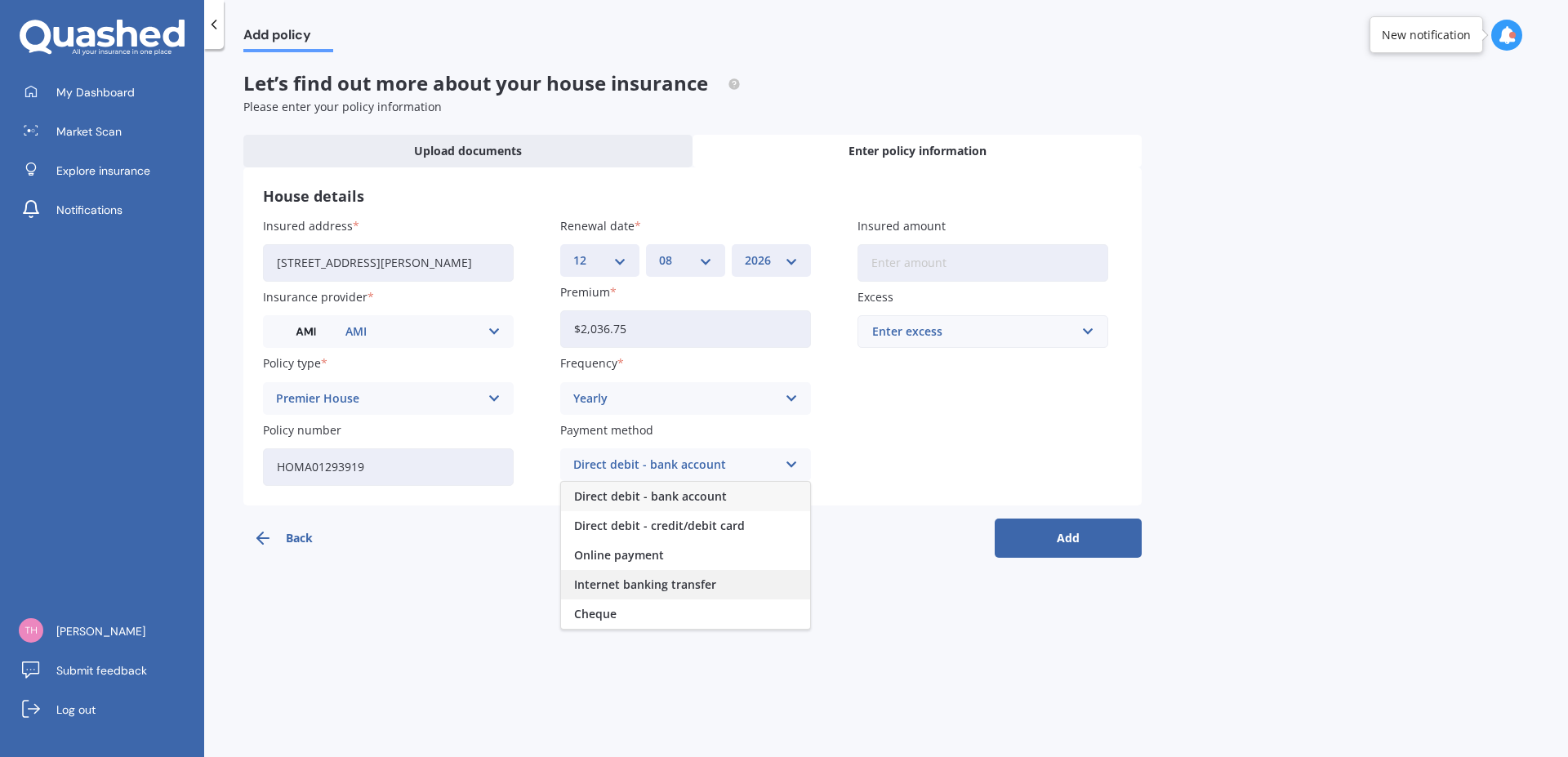
click at [631, 581] on span "Internet banking transfer" at bounding box center [645, 585] width 142 height 12
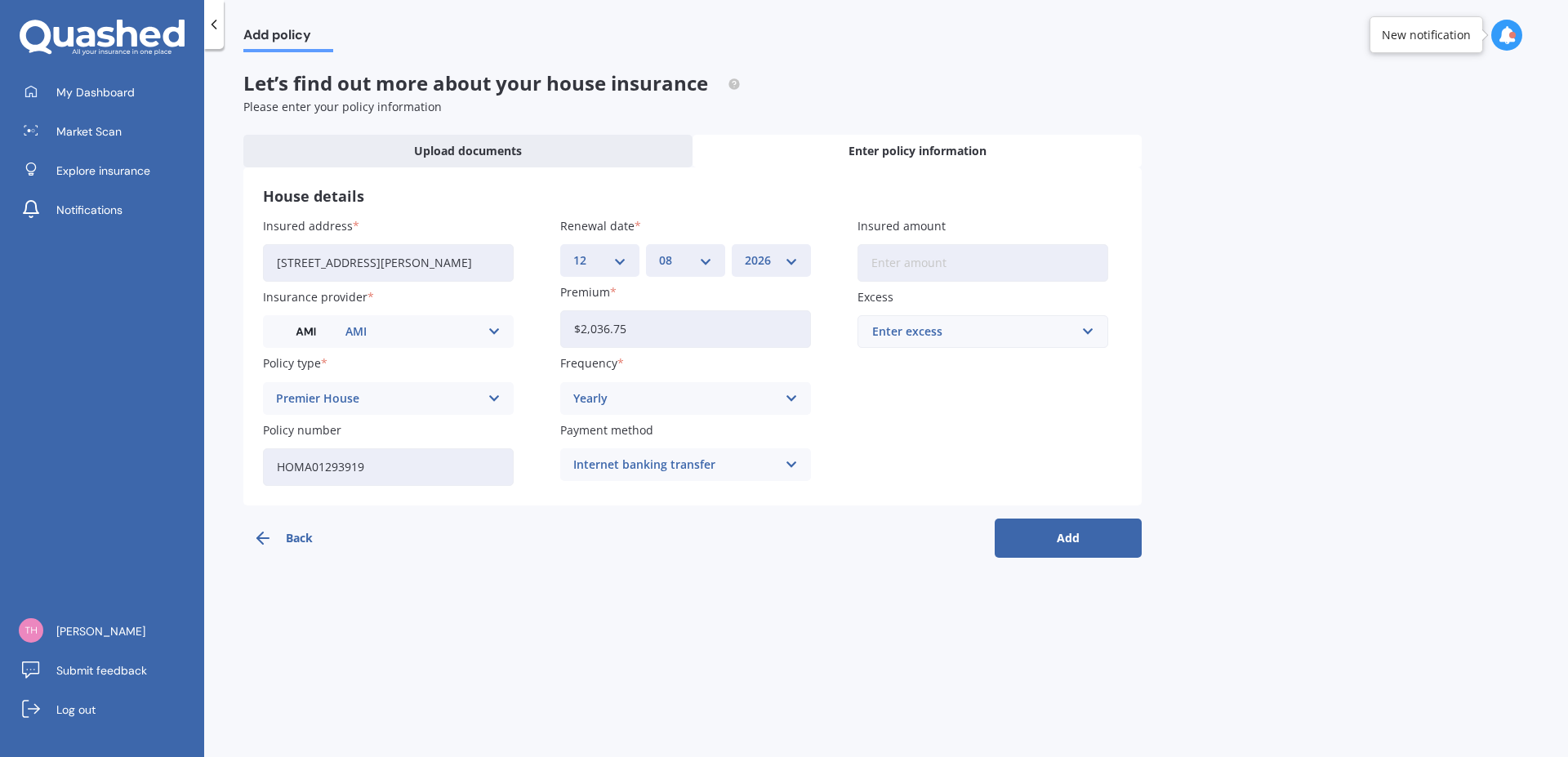
click at [876, 266] on input "Insured amount" at bounding box center [983, 263] width 250 height 37
type input "$716,800"
click at [1087, 332] on input "text" at bounding box center [976, 332] width 236 height 31
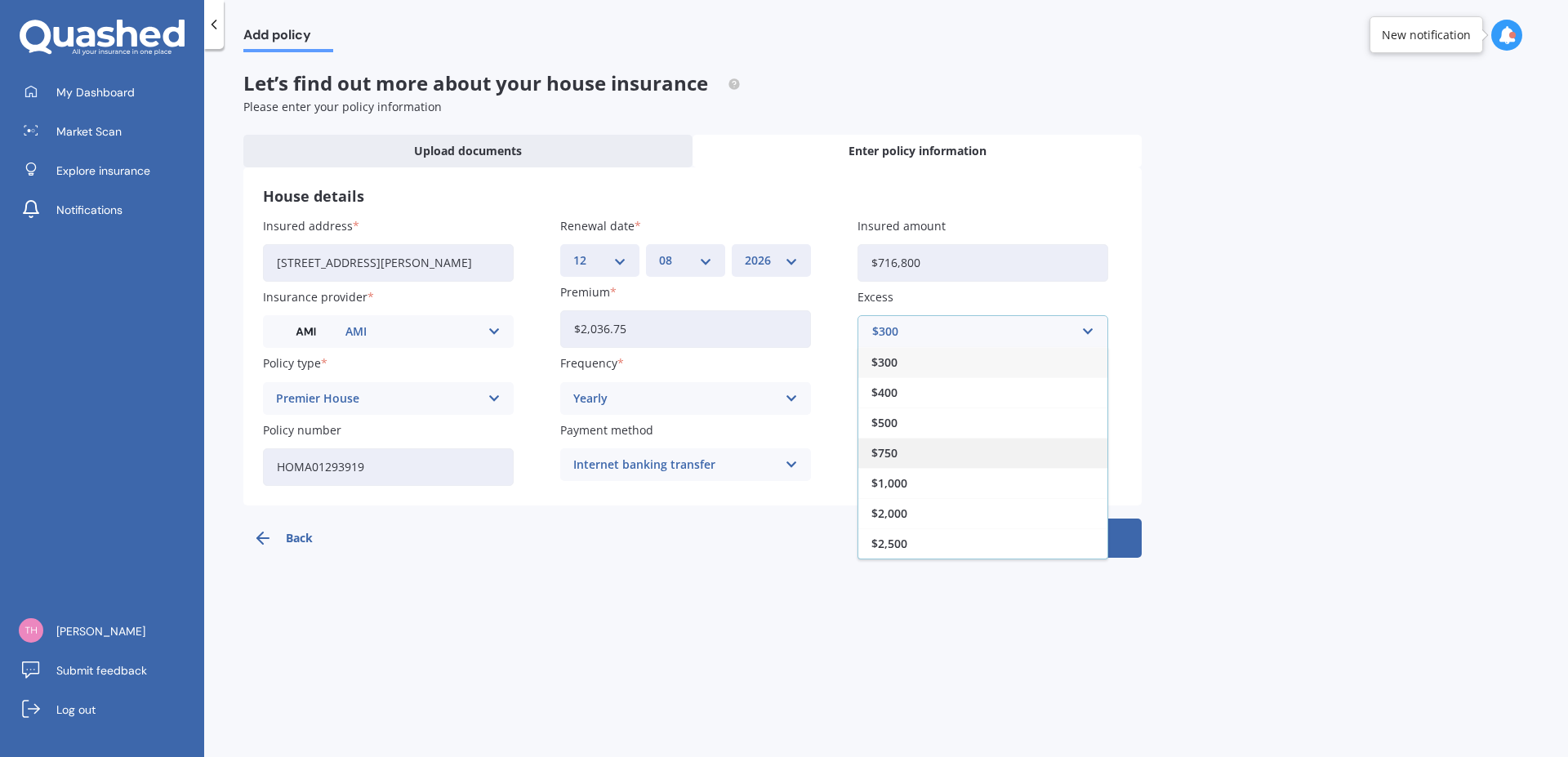
click at [918, 456] on div "$750" at bounding box center [983, 453] width 249 height 30
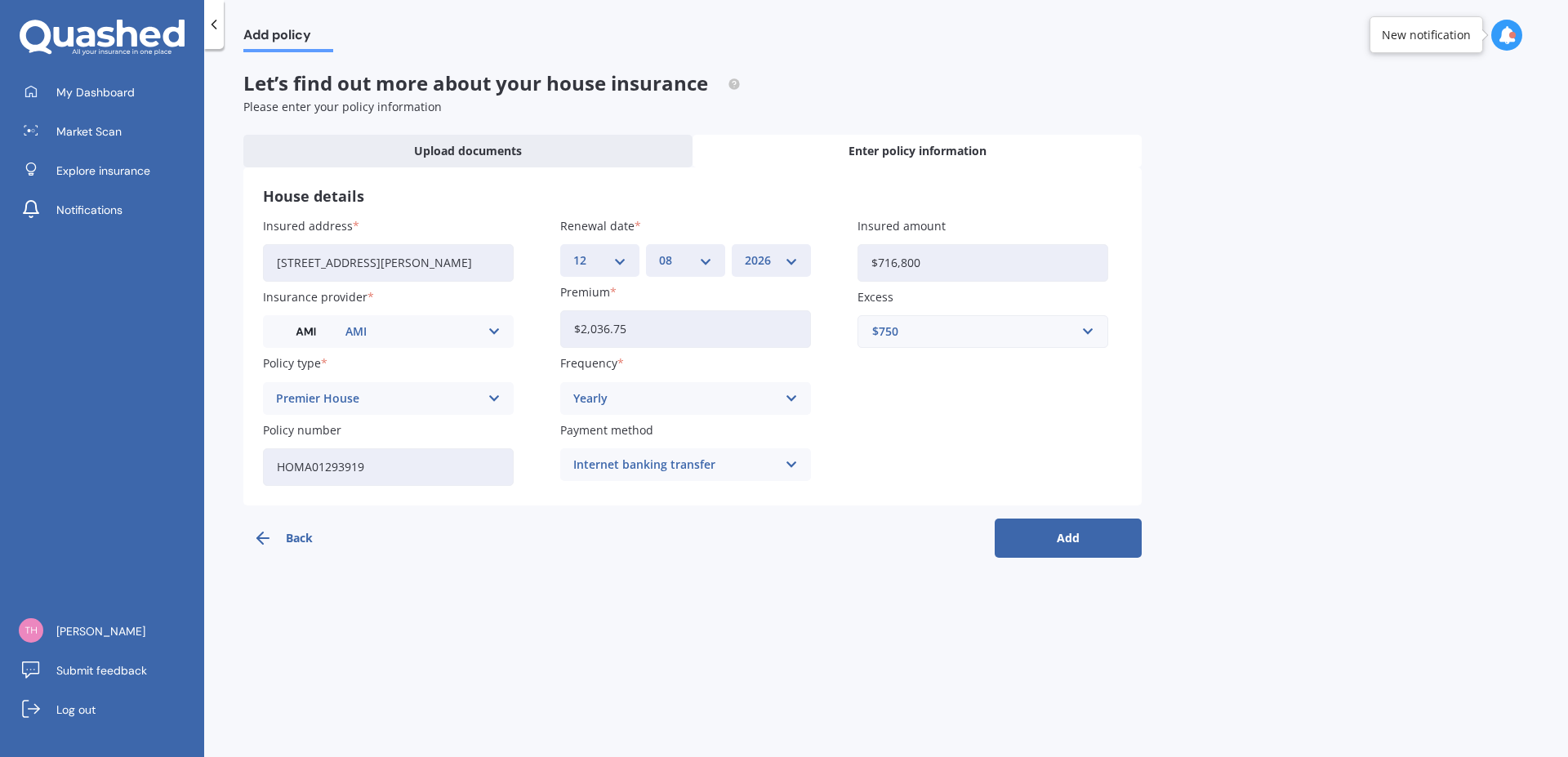
click at [1066, 535] on button "Add" at bounding box center [1068, 538] width 147 height 39
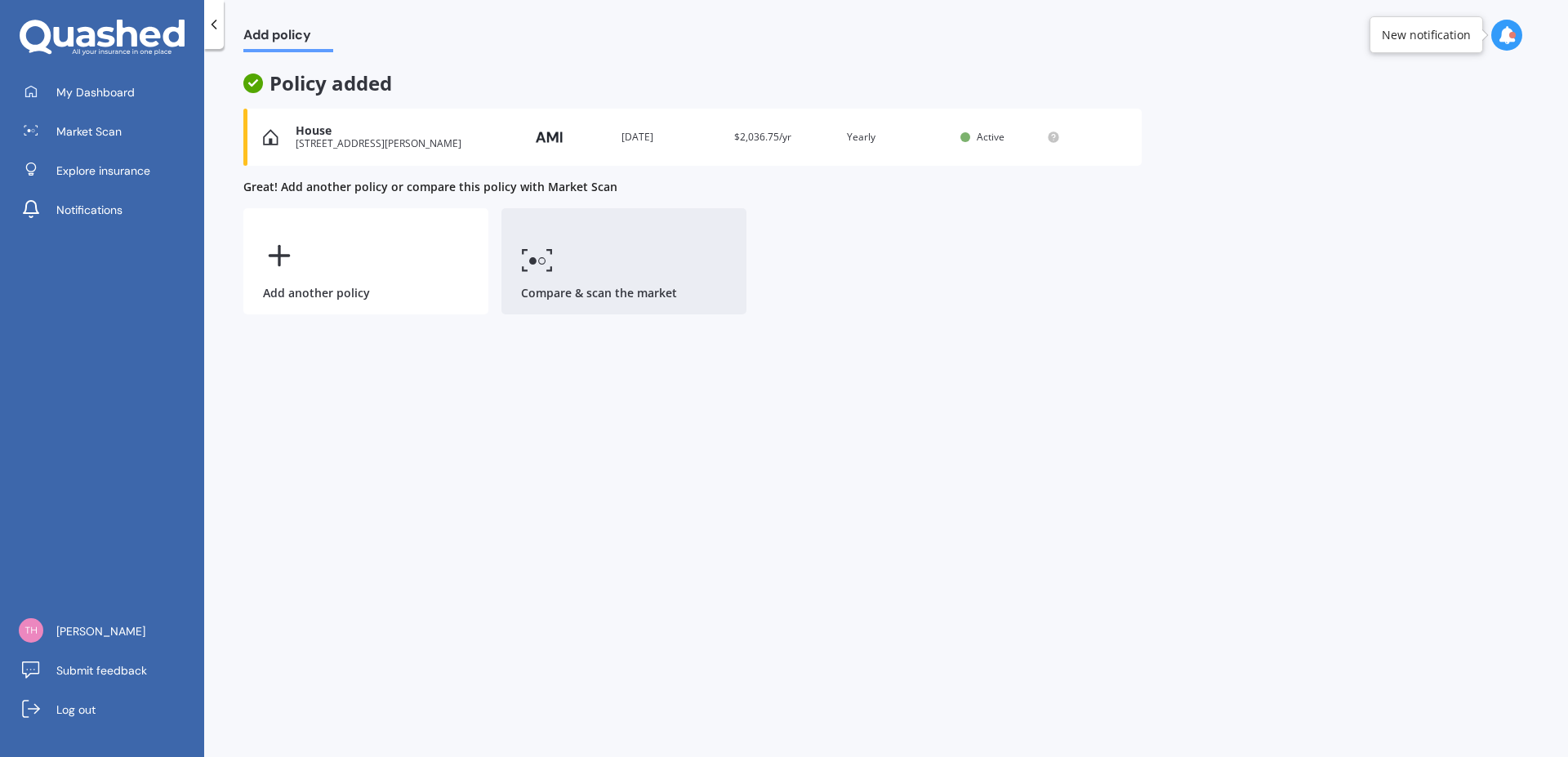
click at [615, 291] on link "Compare & scan the market" at bounding box center [624, 261] width 246 height 107
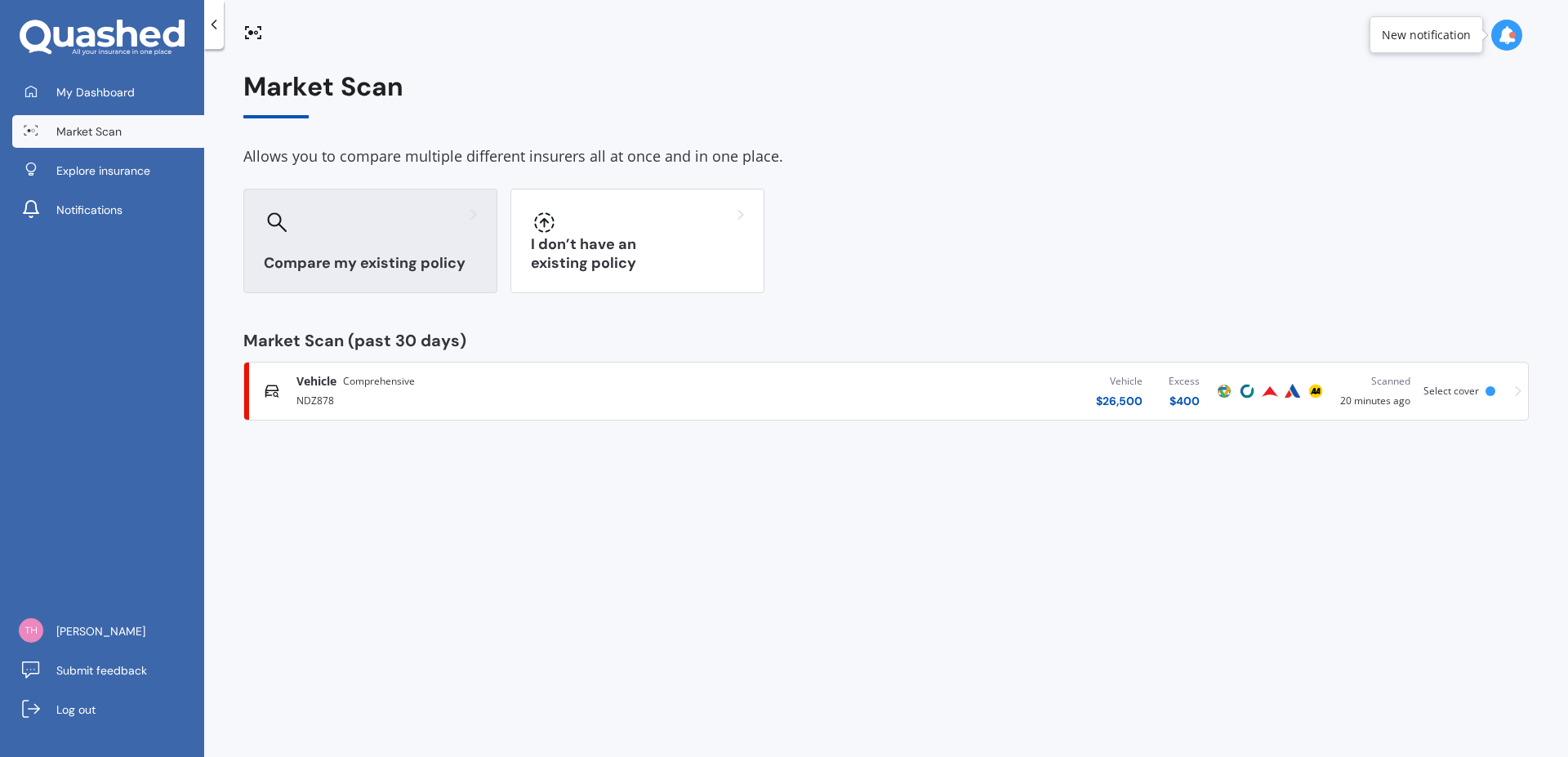
click at [394, 259] on h3 "Compare my existing policy" at bounding box center [371, 263] width 213 height 19
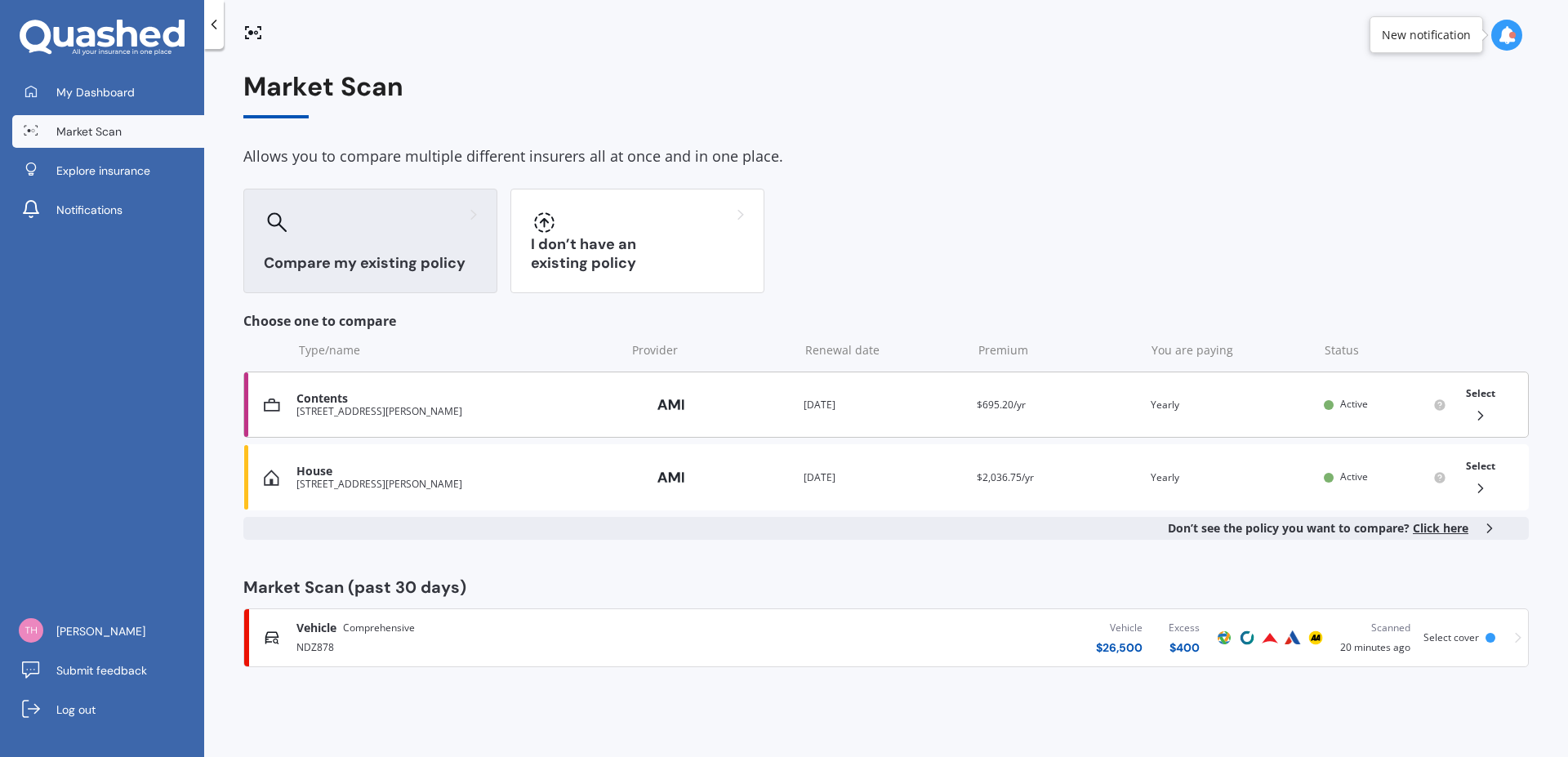
click at [482, 416] on div "[STREET_ADDRESS][PERSON_NAME]" at bounding box center [457, 412] width 321 height 12
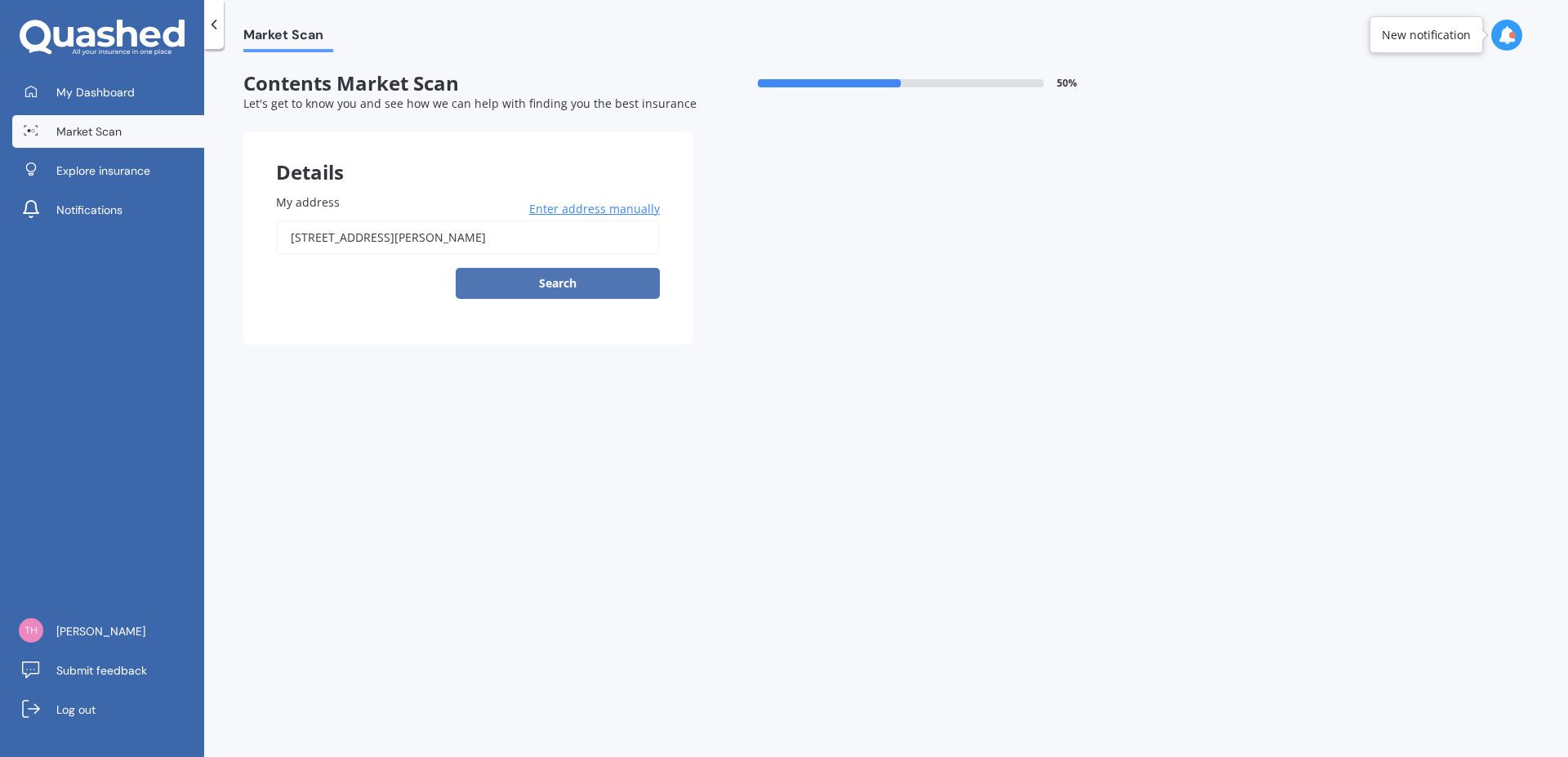
click at [584, 280] on button "Search" at bounding box center [558, 284] width 204 height 31
type input "[STREET_ADDRESS][PERSON_NAME]"
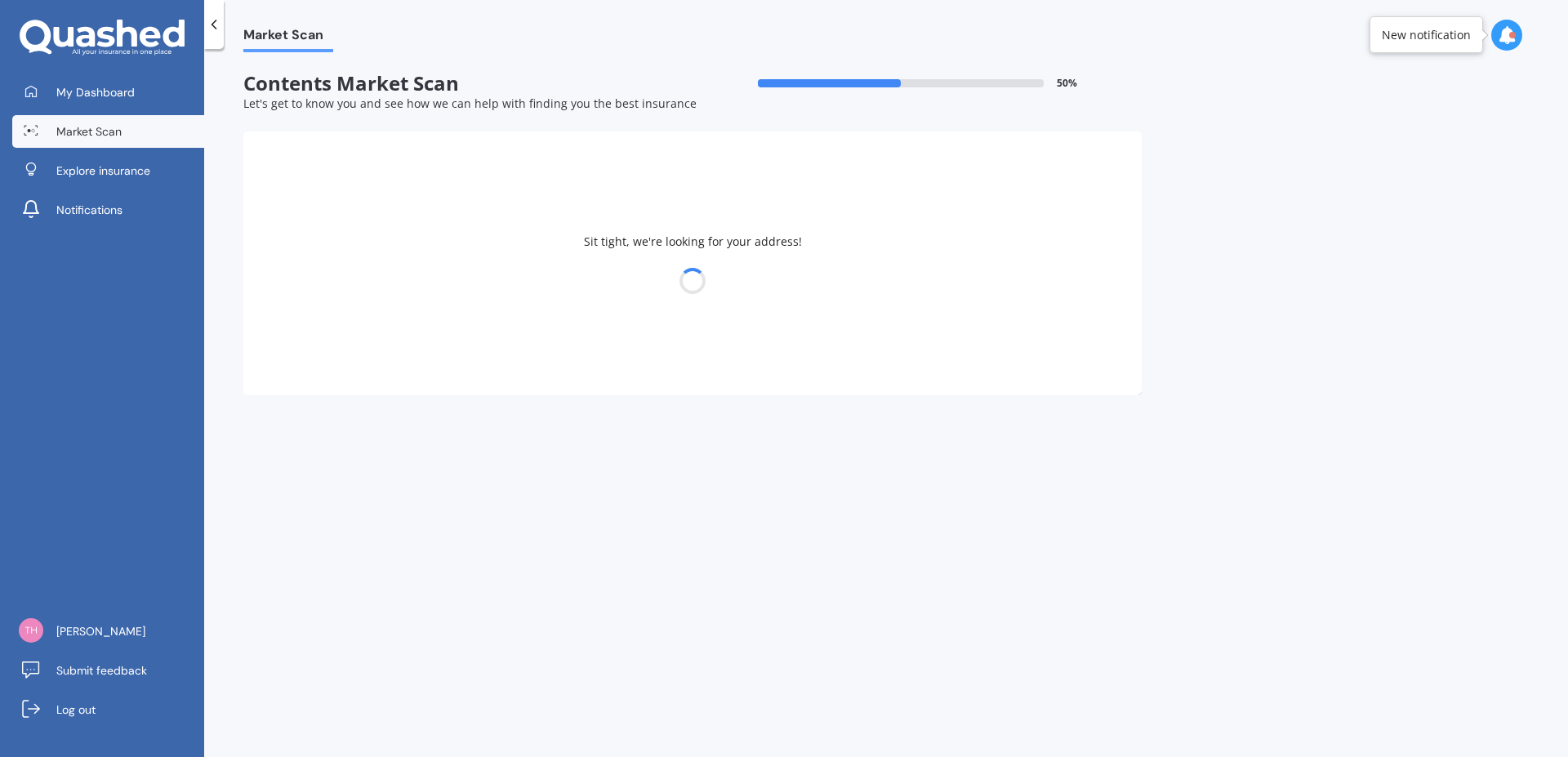
select select "01"
select select "07"
select select "1951"
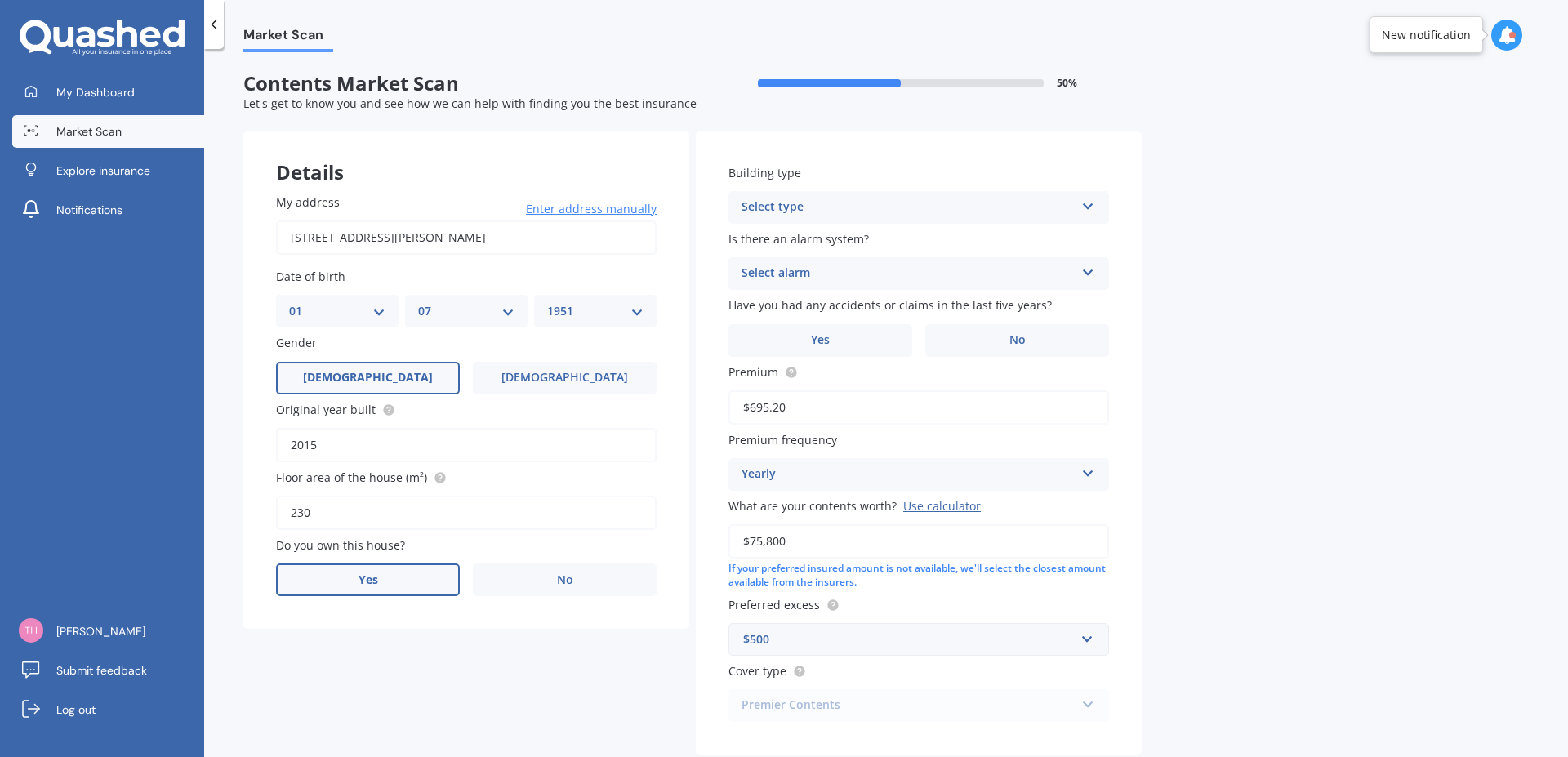
click at [359, 583] on label "Yes" at bounding box center [368, 579] width 184 height 32
click at [1095, 205] on div "Select type Freestanding Multi-unit (in a block of 6 or less) Multi-unit (in a …" at bounding box center [918, 206] width 381 height 32
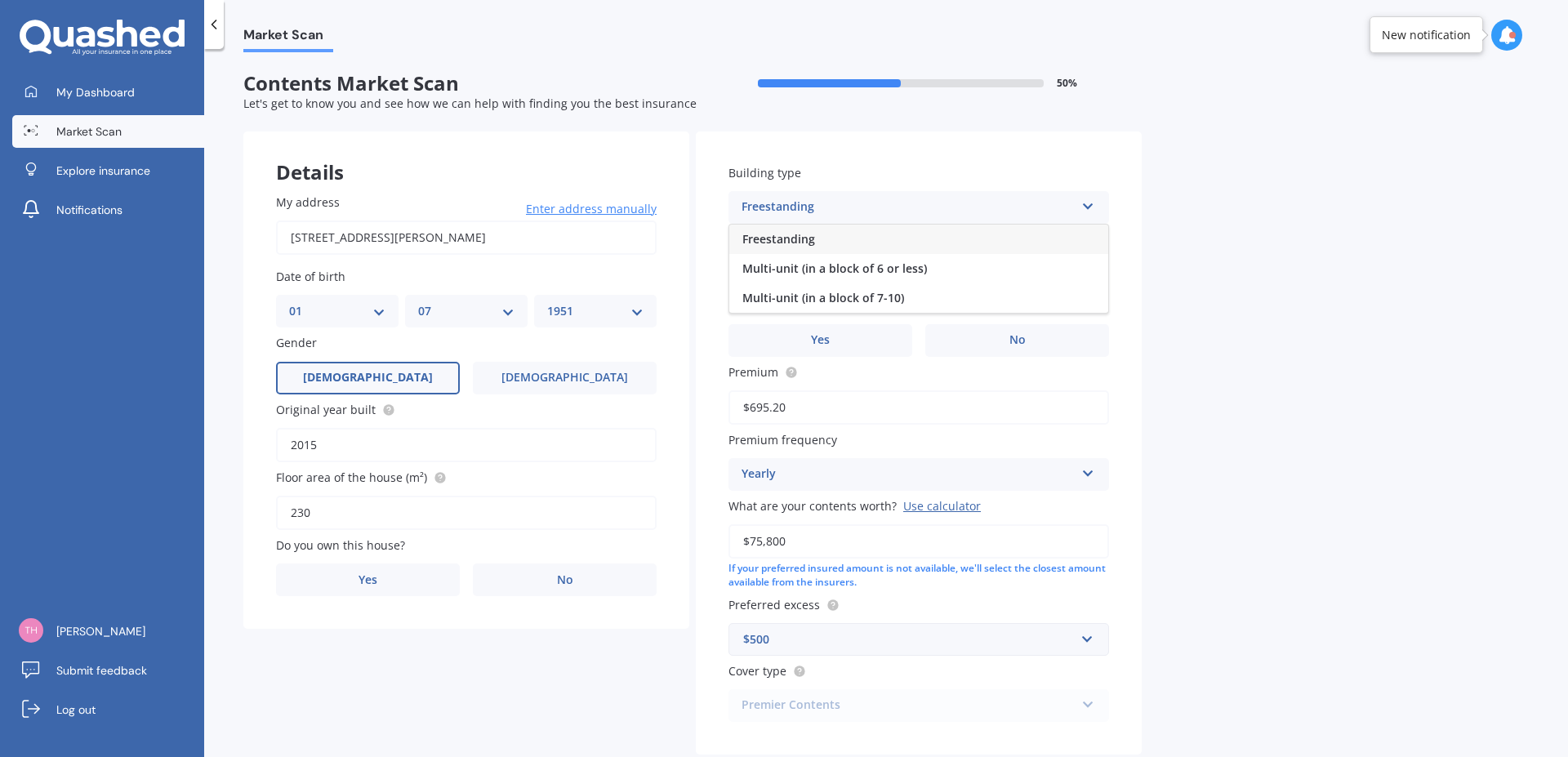
click at [864, 237] on div "Freestanding" at bounding box center [918, 240] width 379 height 29
click at [1093, 266] on icon at bounding box center [1089, 270] width 14 height 12
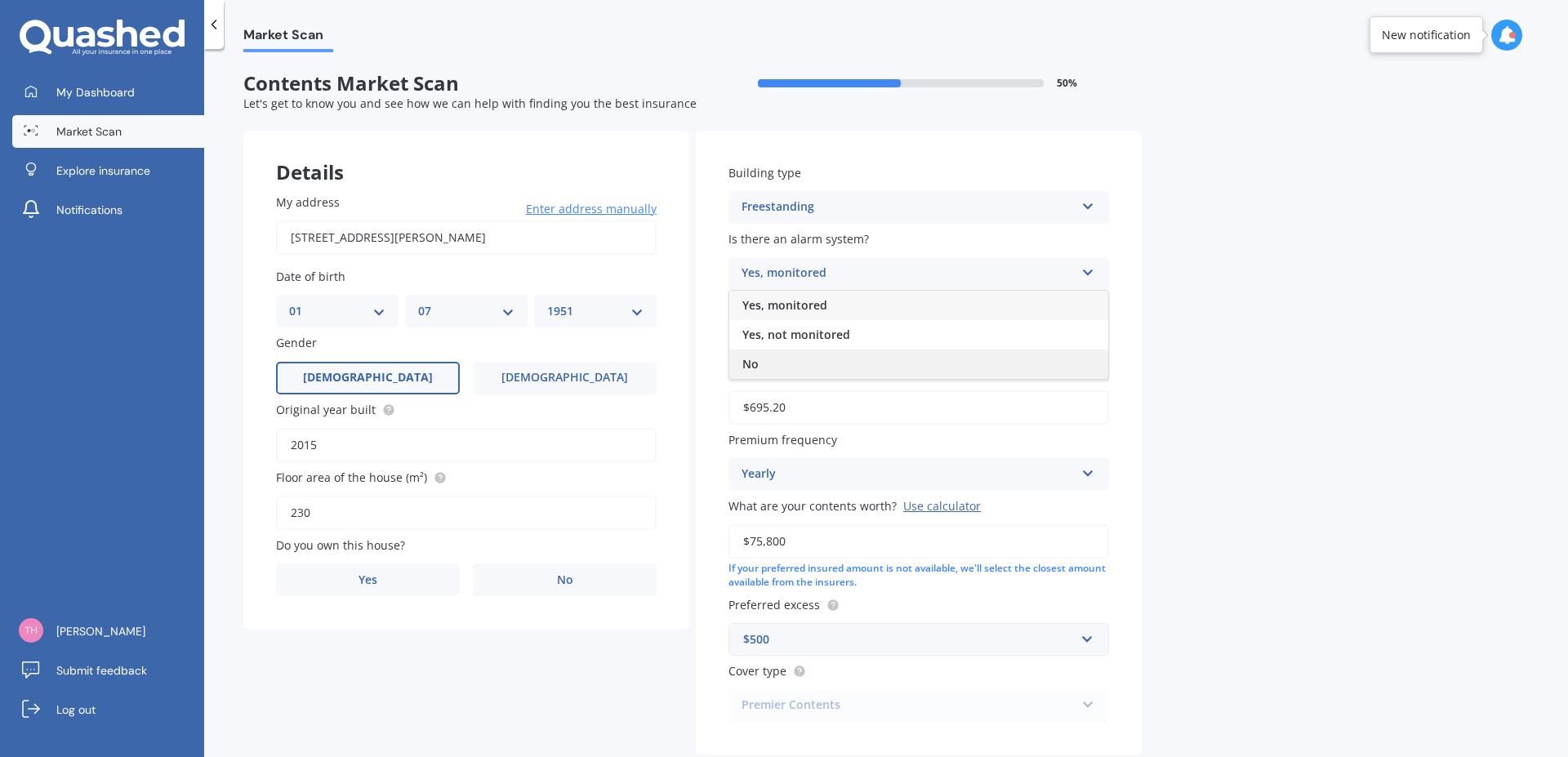
click at [760, 361] on div "No" at bounding box center [918, 364] width 379 height 29
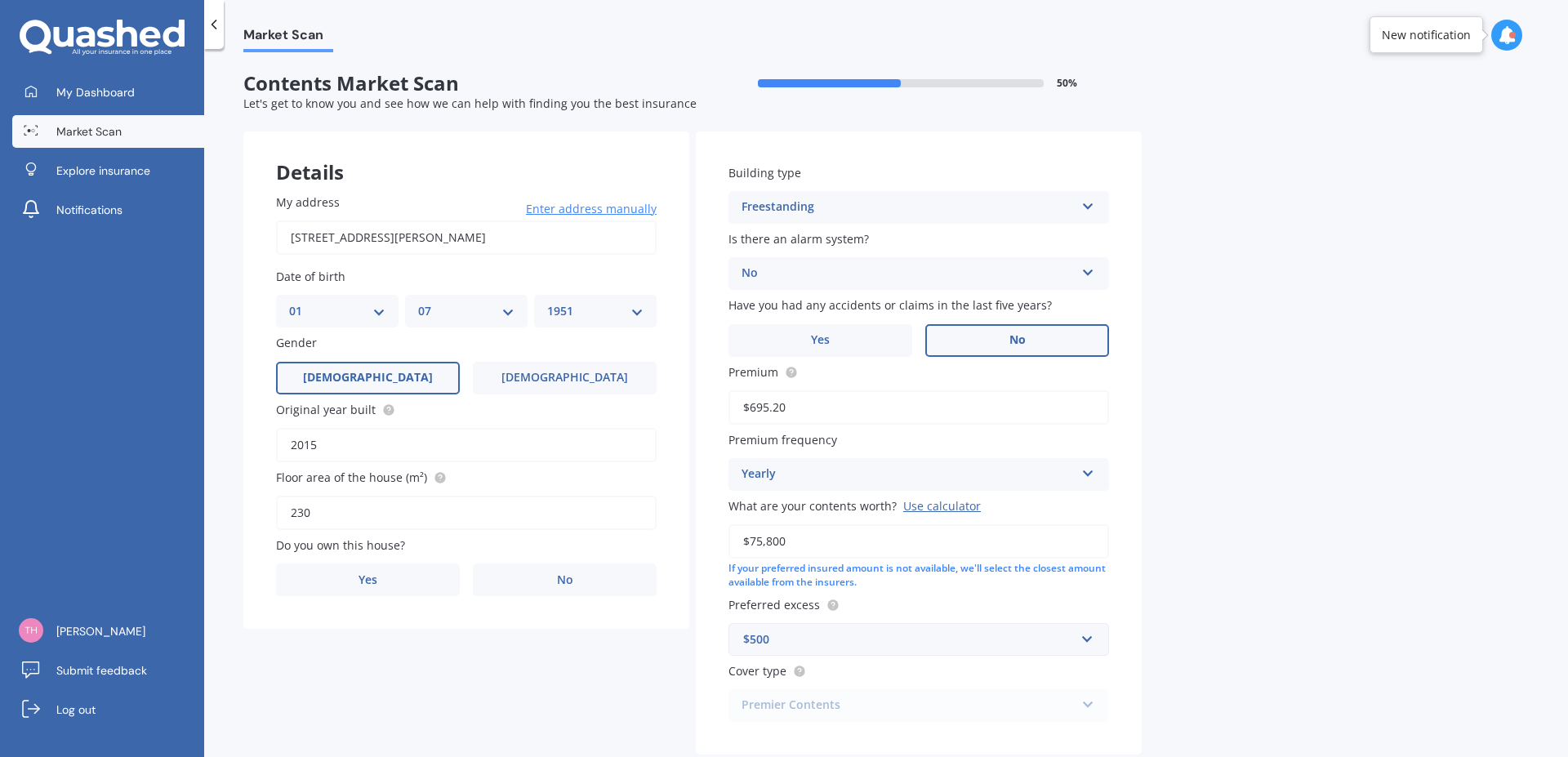
click at [1003, 339] on label "No" at bounding box center [1017, 339] width 184 height 32
click at [0, 0] on input "No" at bounding box center [0, 0] width 0 height 0
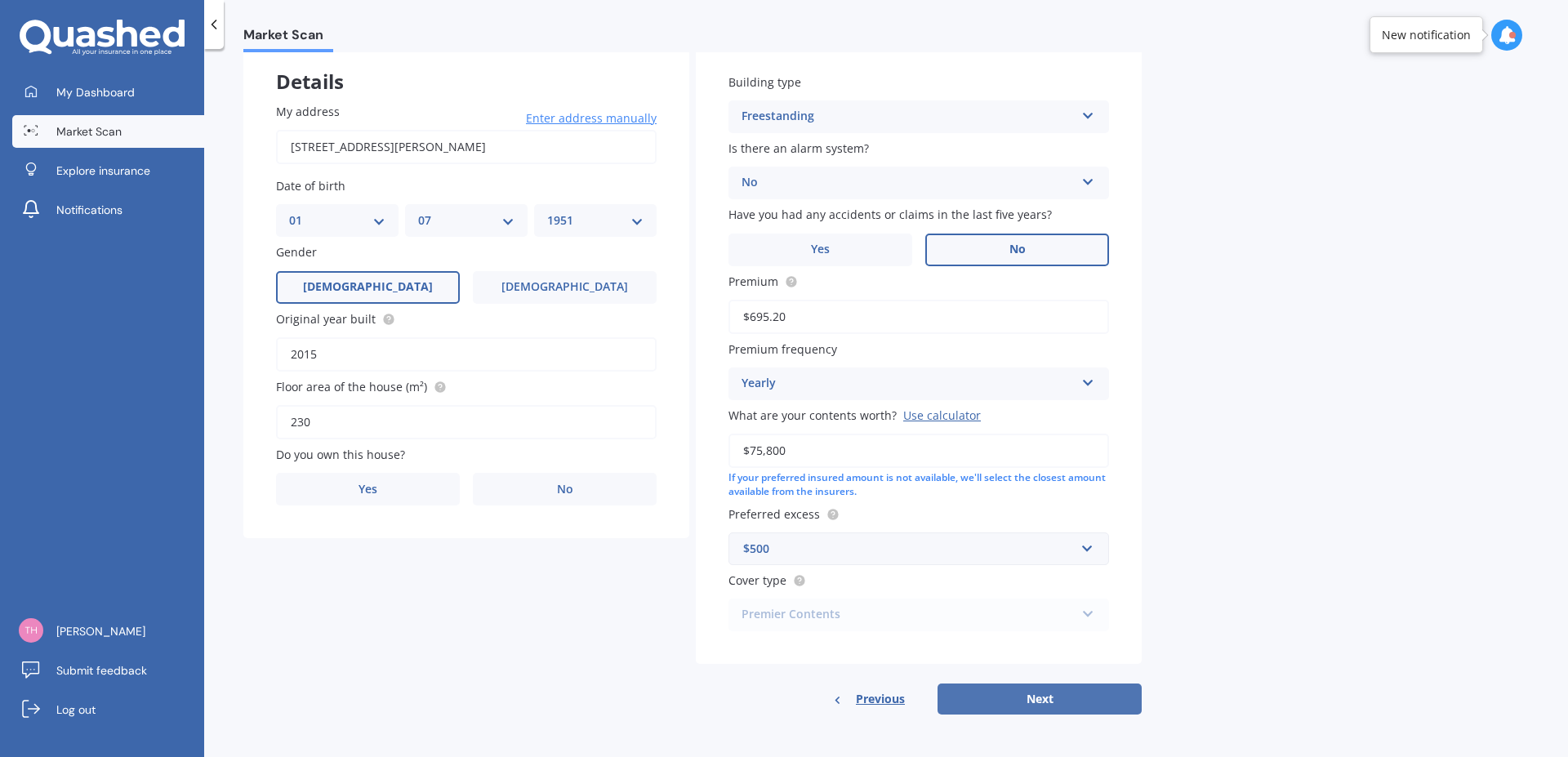
click at [1036, 698] on button "Next" at bounding box center [1040, 699] width 204 height 31
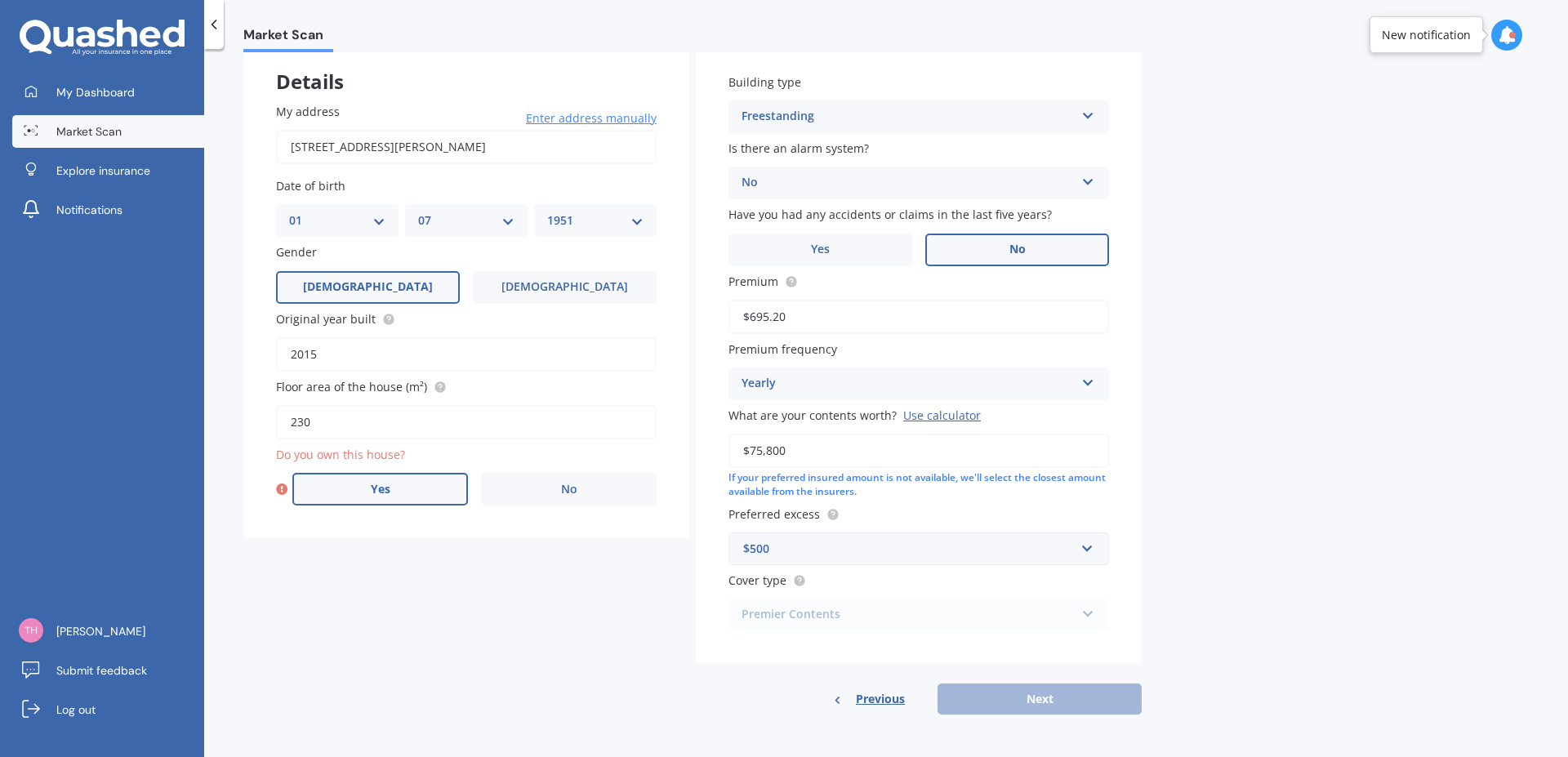
click at [382, 472] on label "Yes" at bounding box center [381, 488] width 176 height 32
click at [0, 0] on input "Yes" at bounding box center [0, 0] width 0 height 0
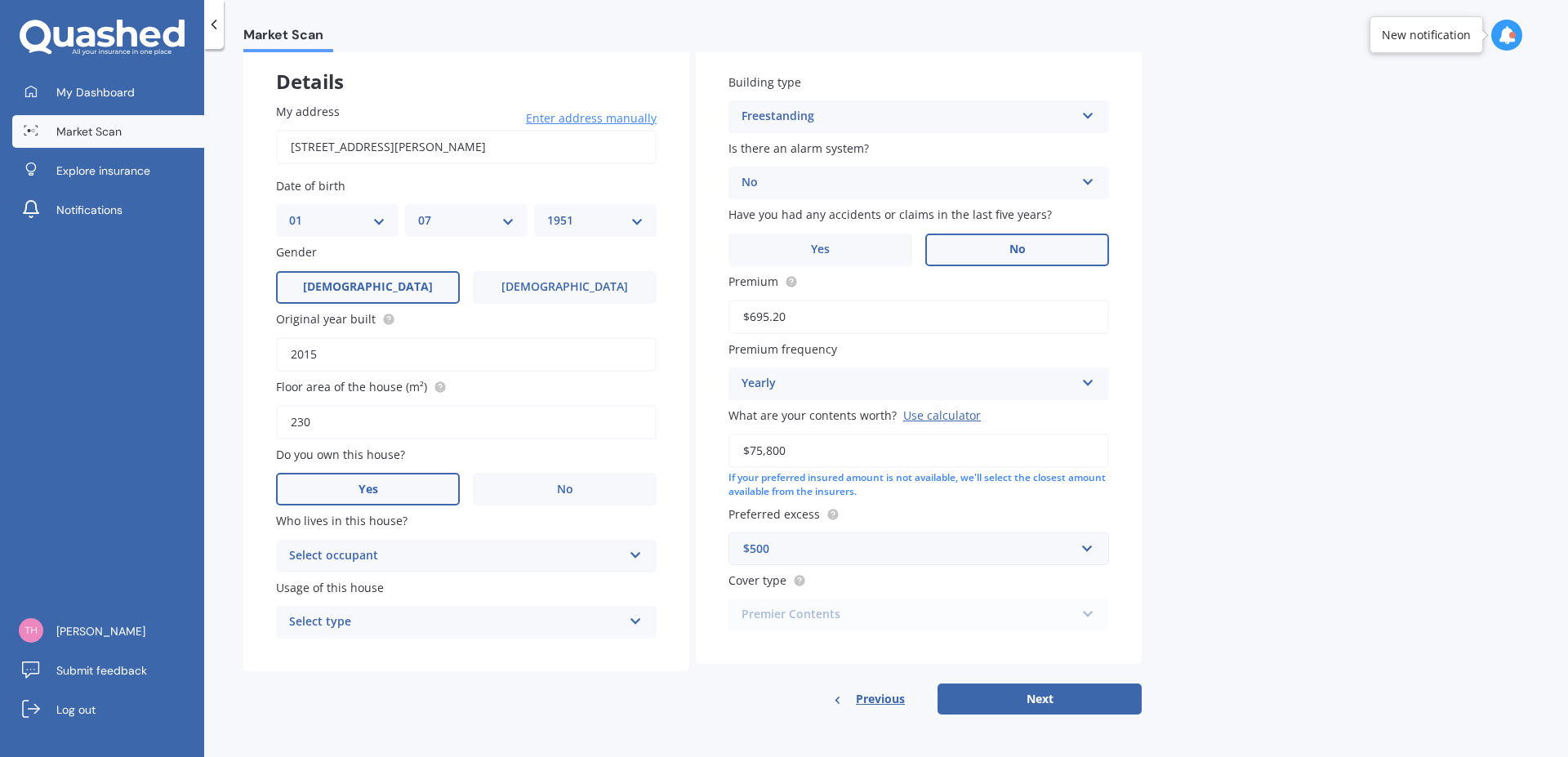
click at [634, 555] on icon at bounding box center [636, 553] width 14 height 12
click at [415, 587] on div "Owner" at bounding box center [466, 588] width 379 height 29
click at [635, 618] on icon at bounding box center [636, 618] width 14 height 12
click at [338, 656] on span "Permanent" at bounding box center [320, 653] width 62 height 16
click at [1052, 698] on button "Next" at bounding box center [1040, 699] width 204 height 31
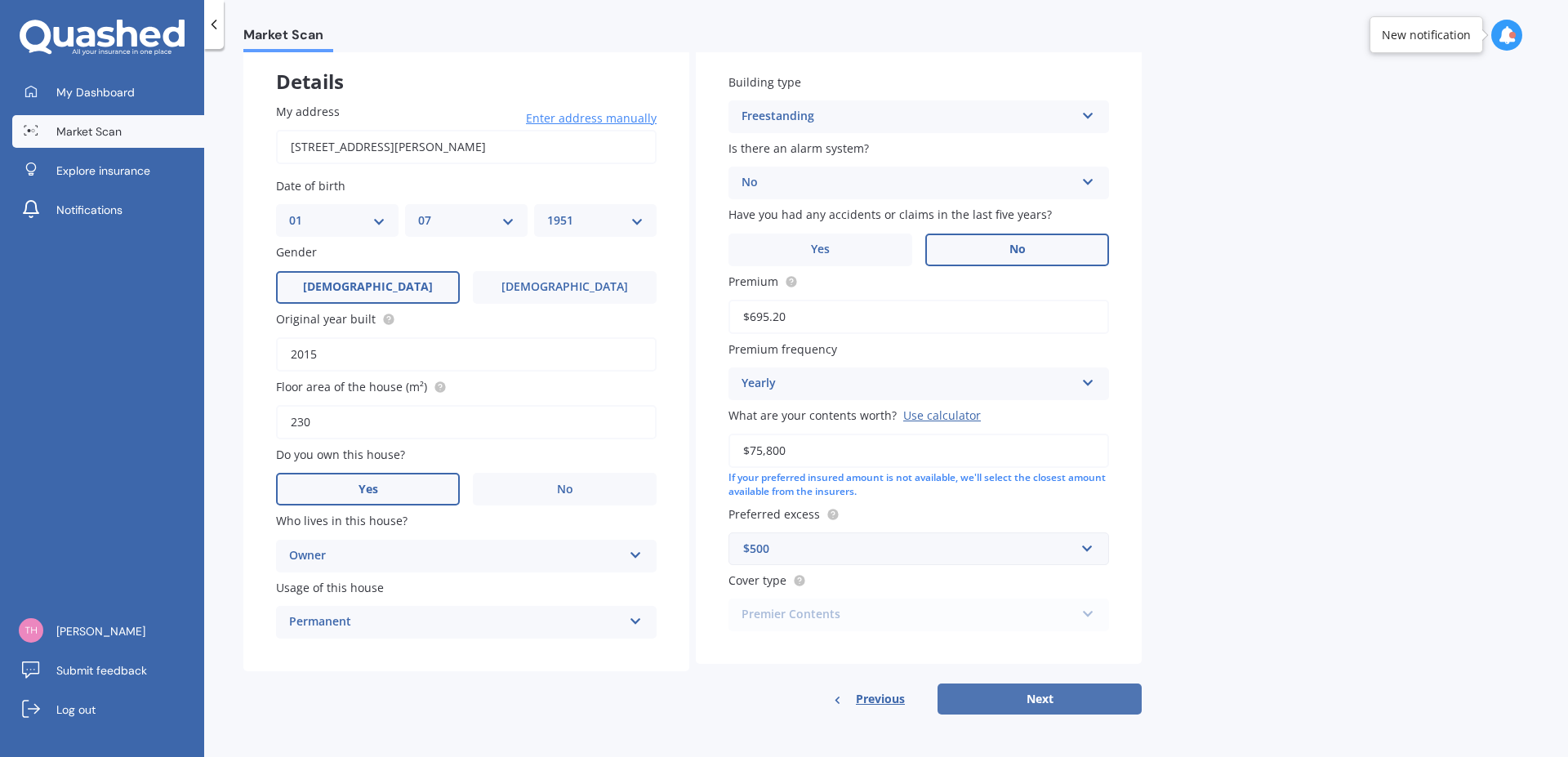
scroll to position [0, 0]
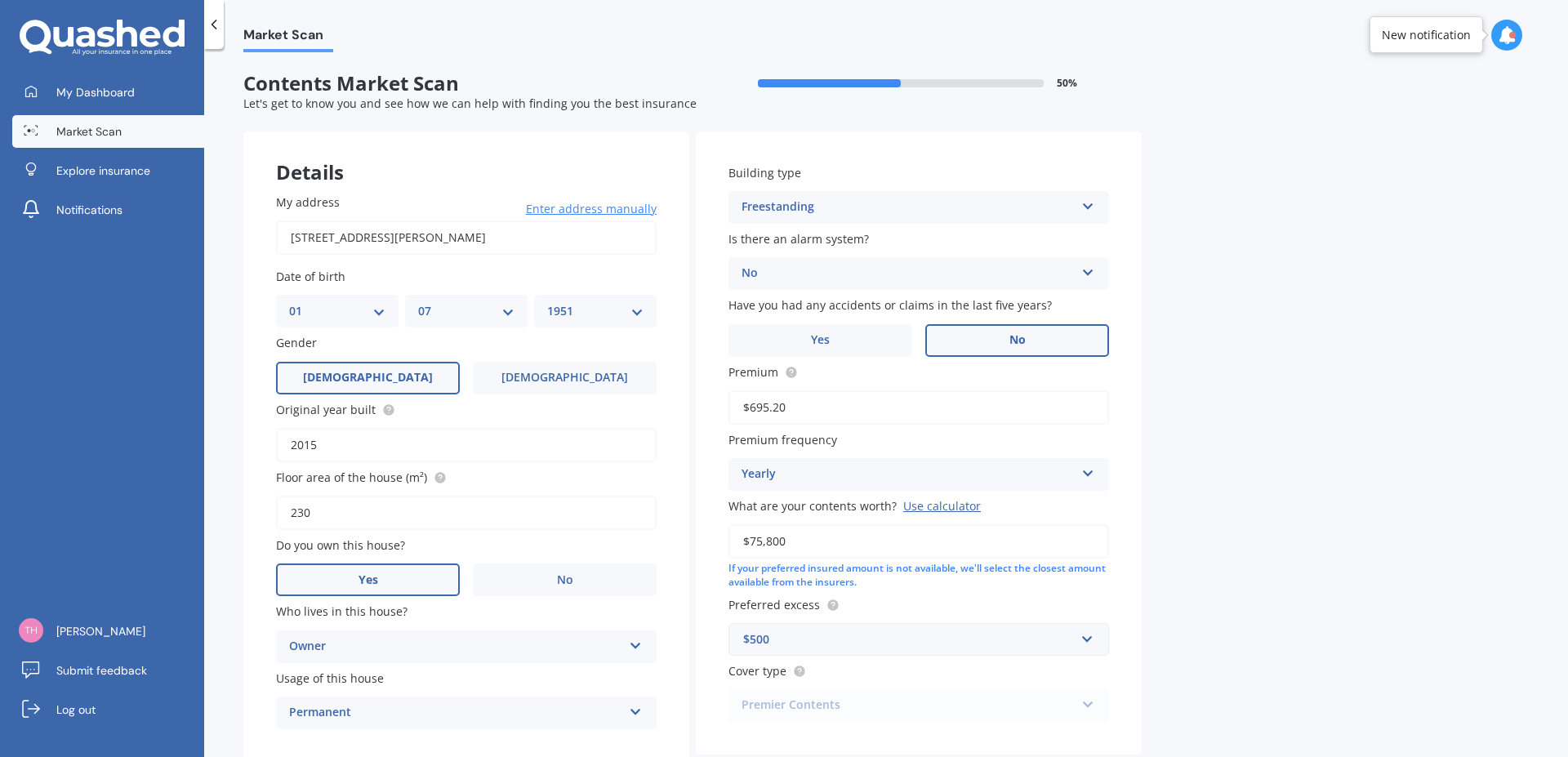
select select "01"
select select "07"
select select "1951"
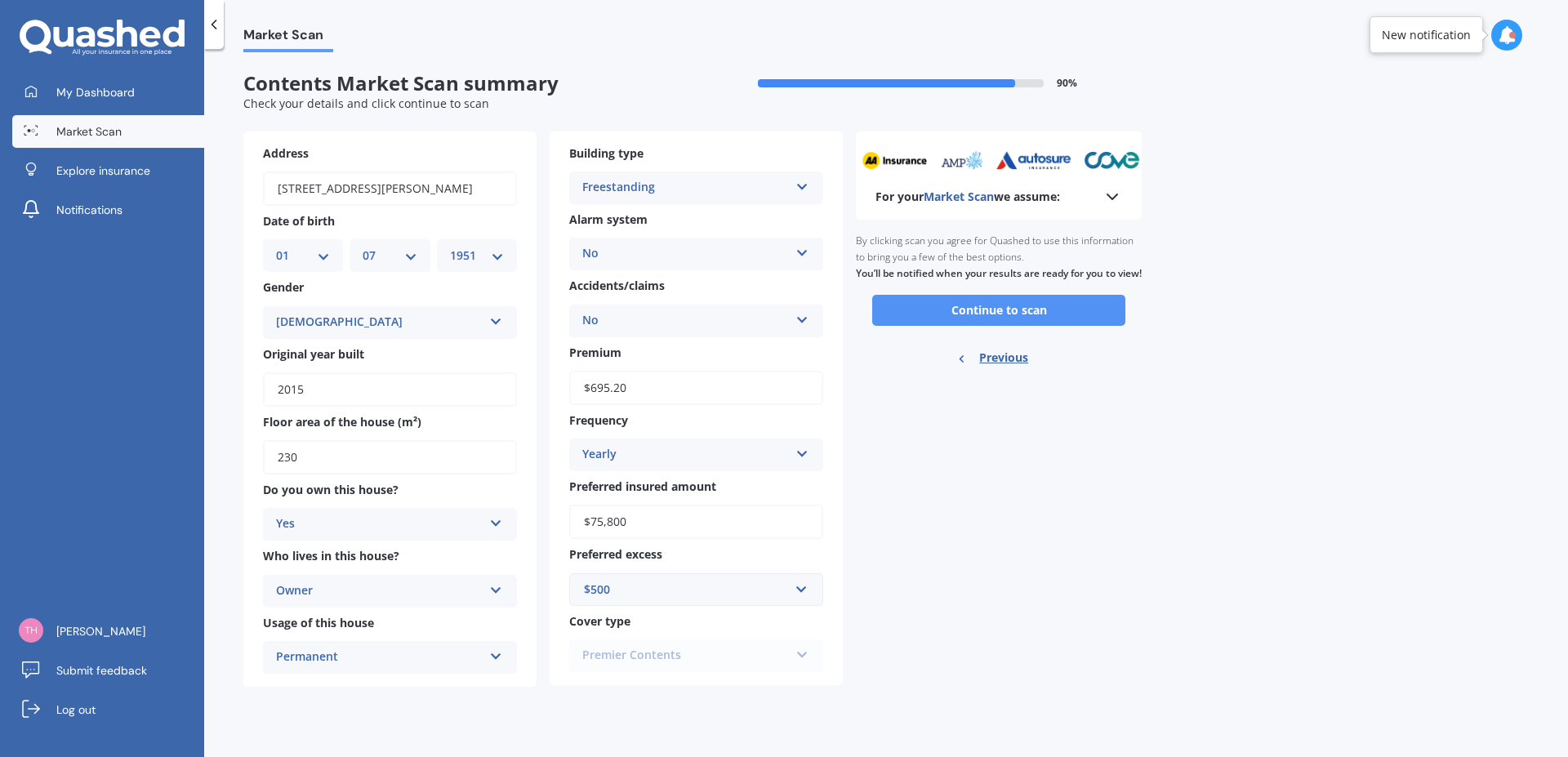
click at [981, 326] on button "Continue to scan" at bounding box center [999, 310] width 253 height 31
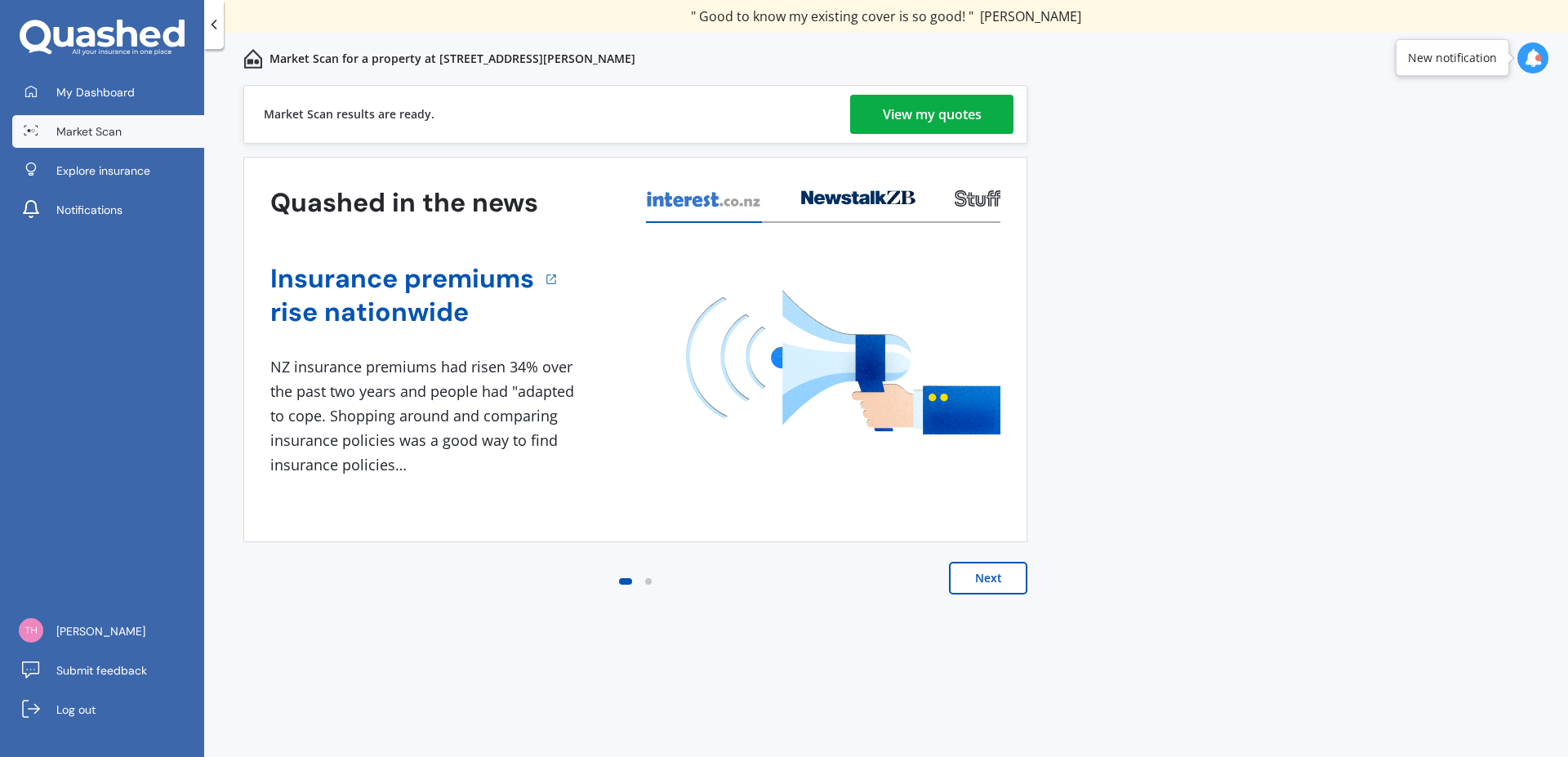
click at [921, 121] on div "View my quotes" at bounding box center [932, 114] width 99 height 39
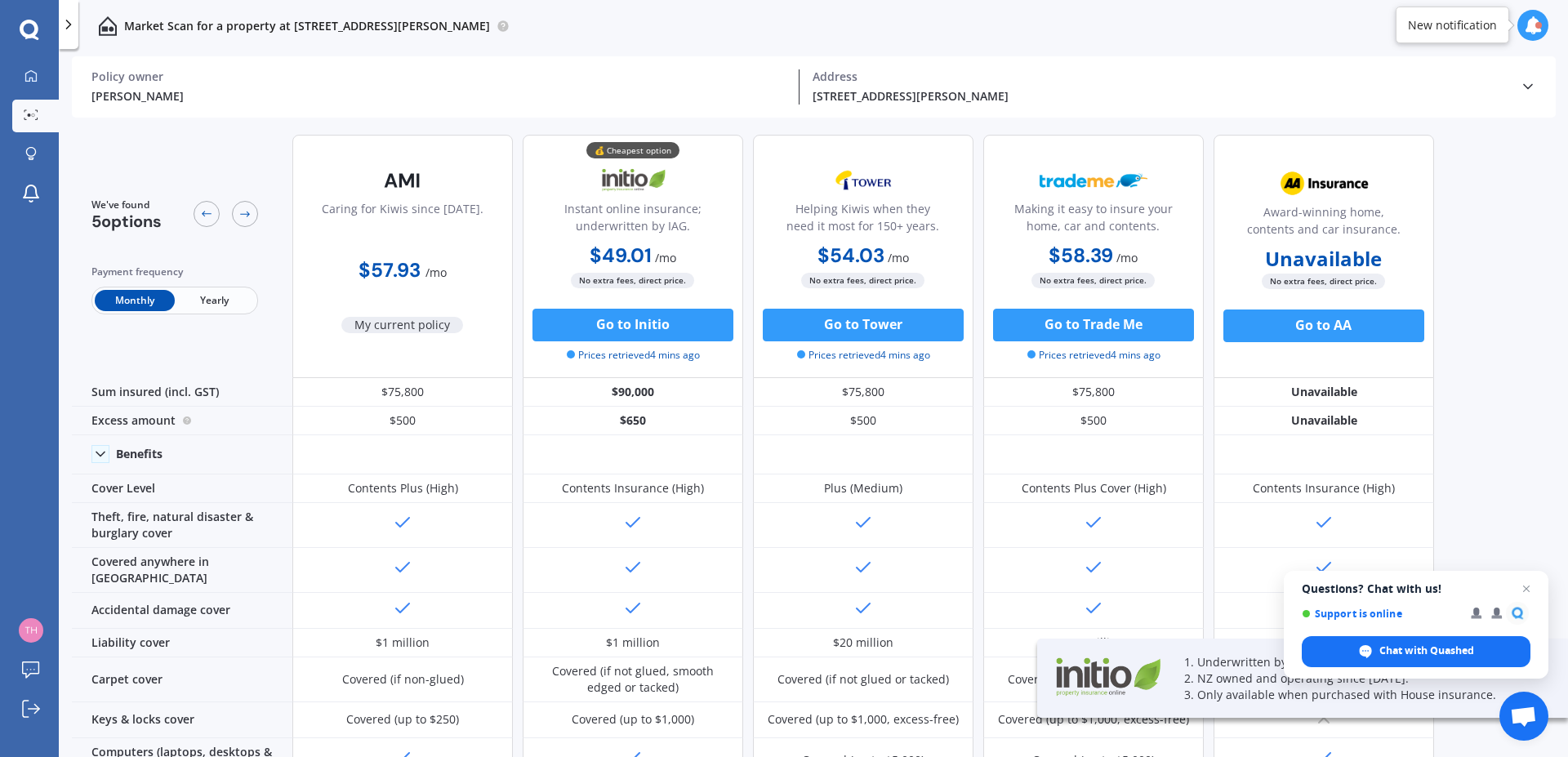
click at [217, 305] on span "Yearly" at bounding box center [215, 300] width 80 height 22
click at [1526, 587] on span "Open chat" at bounding box center [1527, 589] width 21 height 21
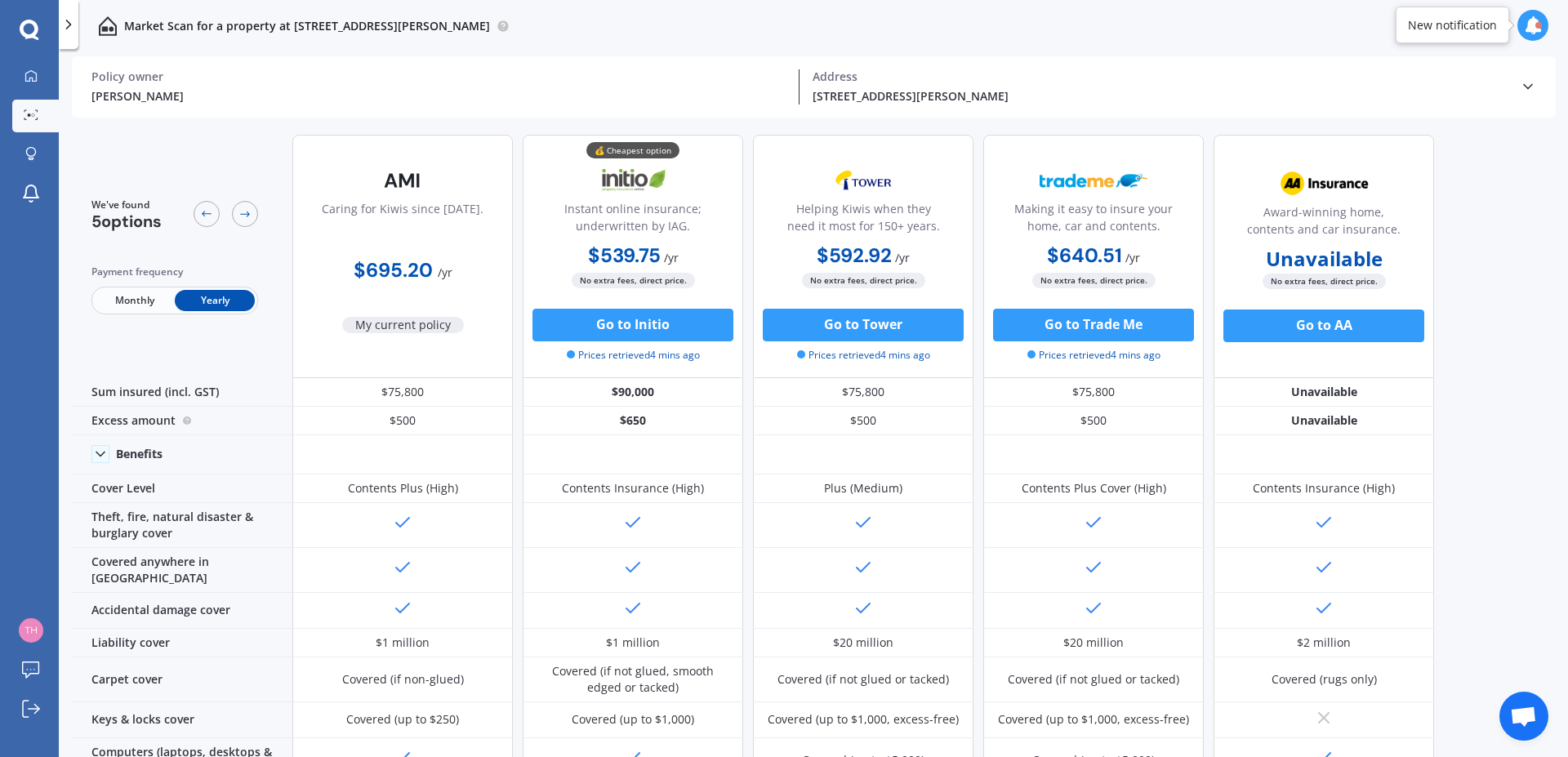
click at [71, 21] on icon at bounding box center [68, 24] width 17 height 17
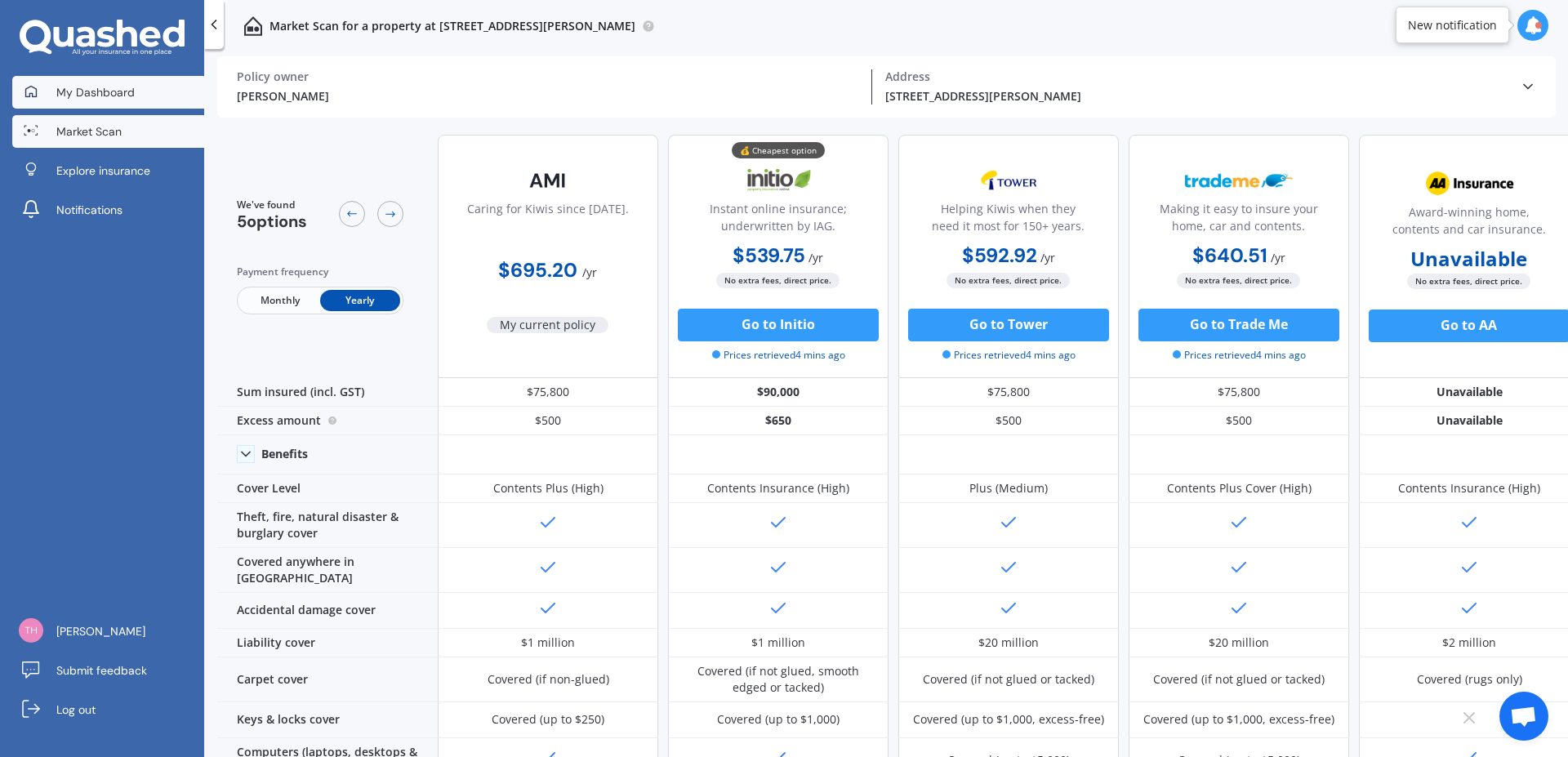
click at [72, 86] on span "My Dashboard" at bounding box center [96, 92] width 78 height 17
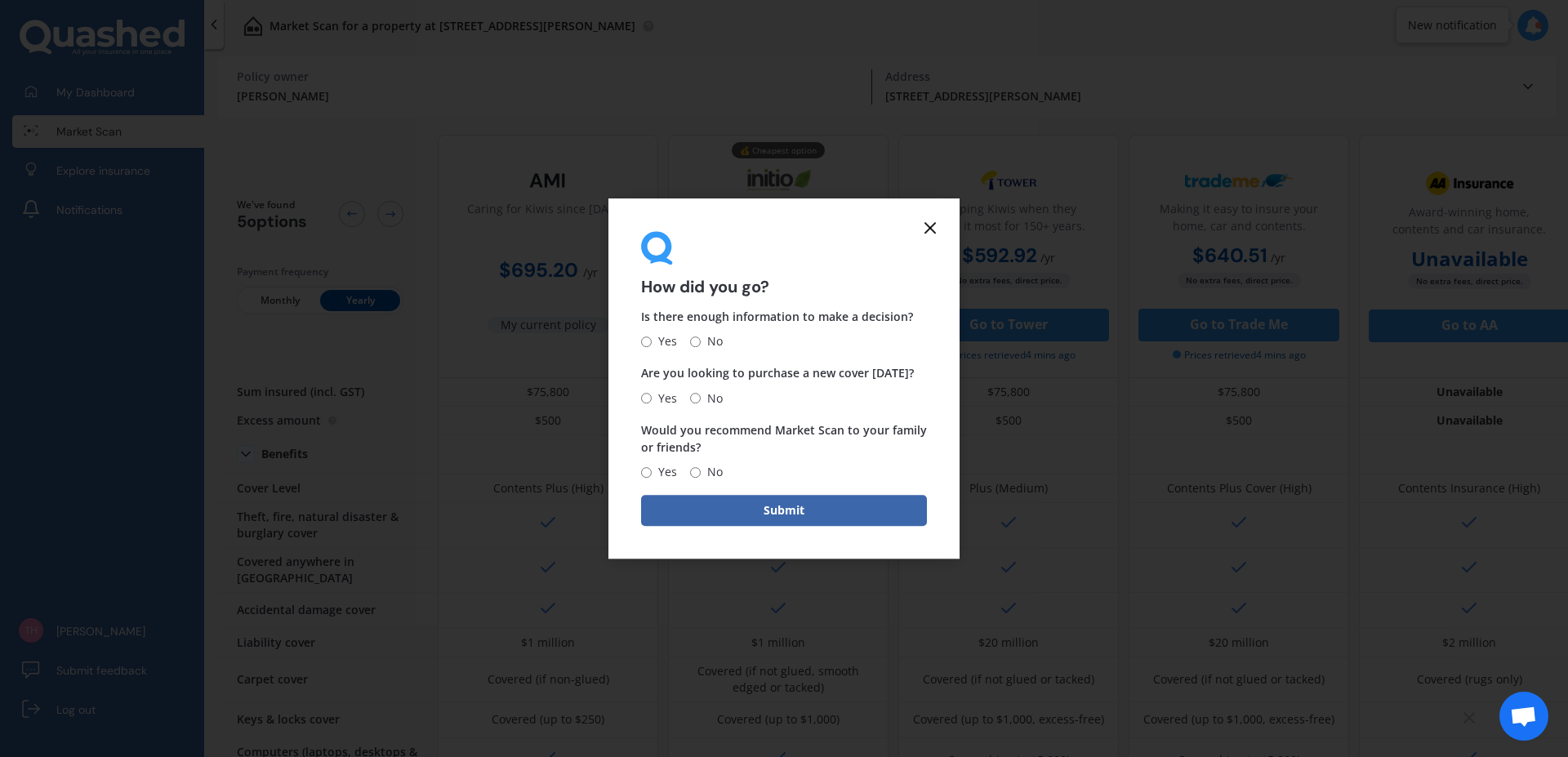
click at [644, 341] on input "Yes" at bounding box center [646, 341] width 11 height 11
radio input "true"
click at [694, 397] on input "No" at bounding box center [695, 398] width 11 height 11
radio input "true"
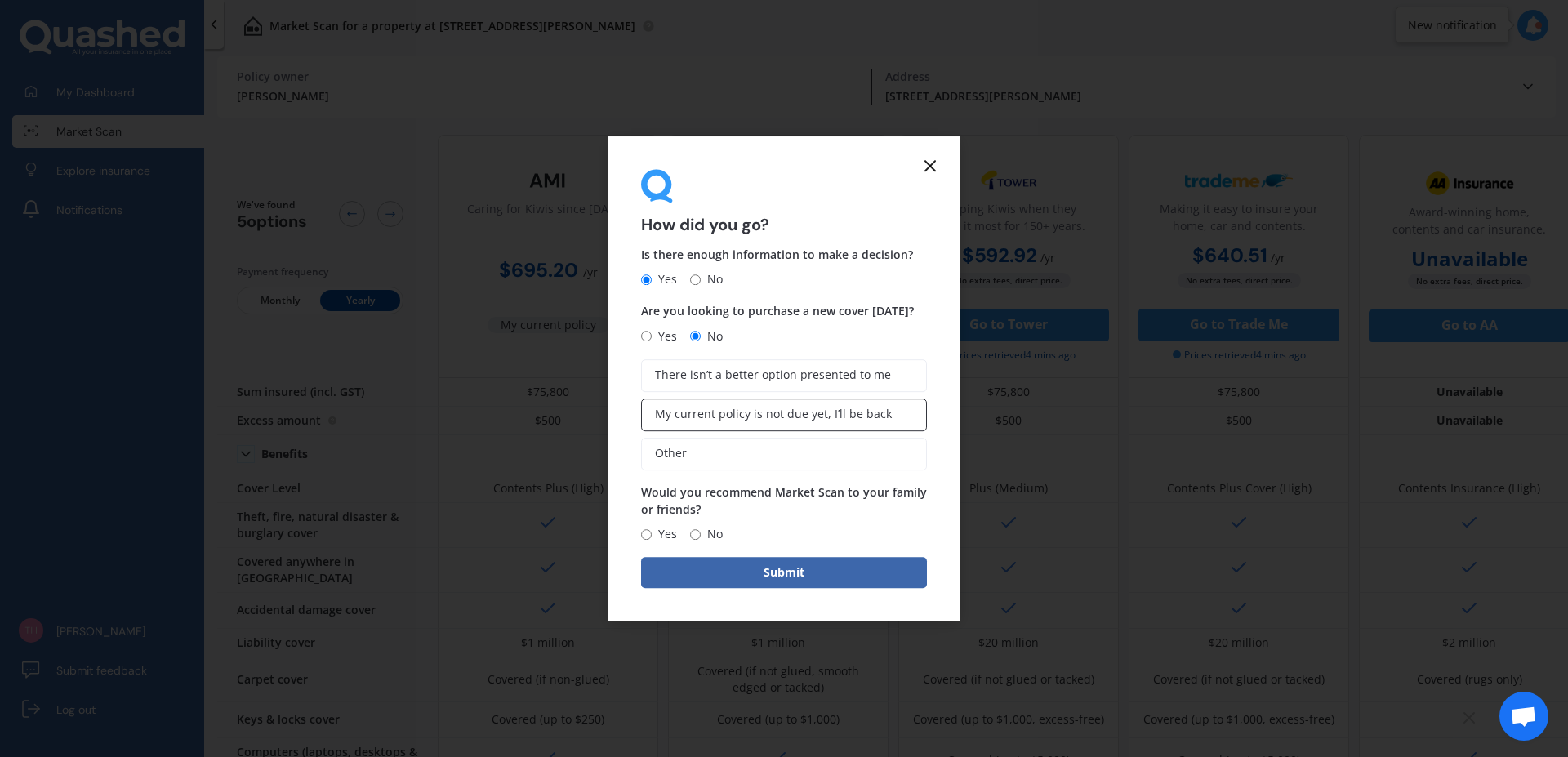
click at [775, 418] on span "My current policy is not due yet, I’ll be back" at bounding box center [774, 415] width 237 height 14
click at [0, 0] on input "My current policy is not due yet, I’ll be back" at bounding box center [0, 0] width 0 height 0
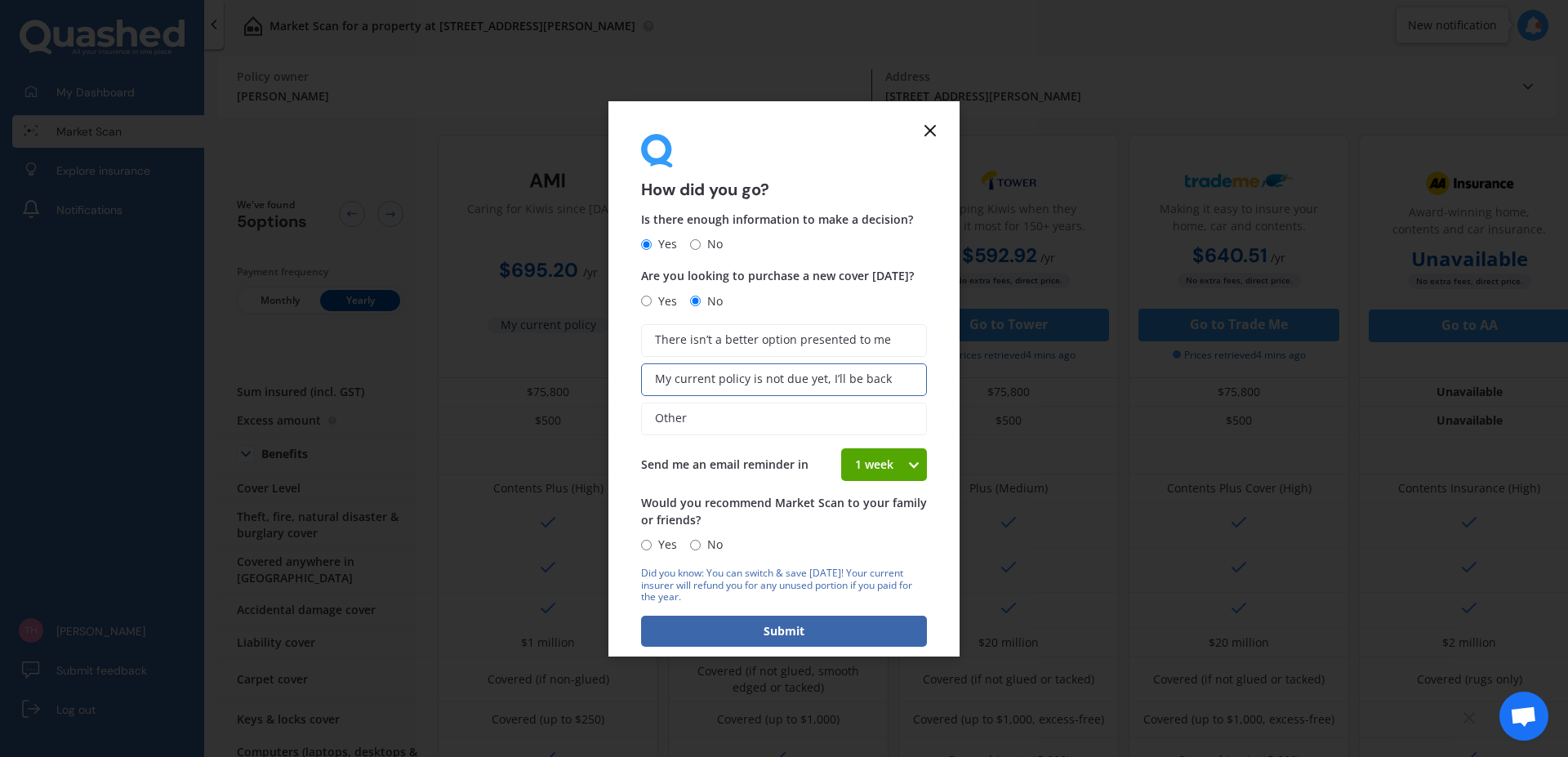
click at [907, 464] on icon at bounding box center [914, 465] width 14 height 17
click at [874, 584] on span "4 weeks" at bounding box center [876, 585] width 43 height 16
click at [646, 548] on input "Yes" at bounding box center [646, 545] width 11 height 11
radio input "true"
click at [785, 638] on button "Submit" at bounding box center [784, 632] width 286 height 31
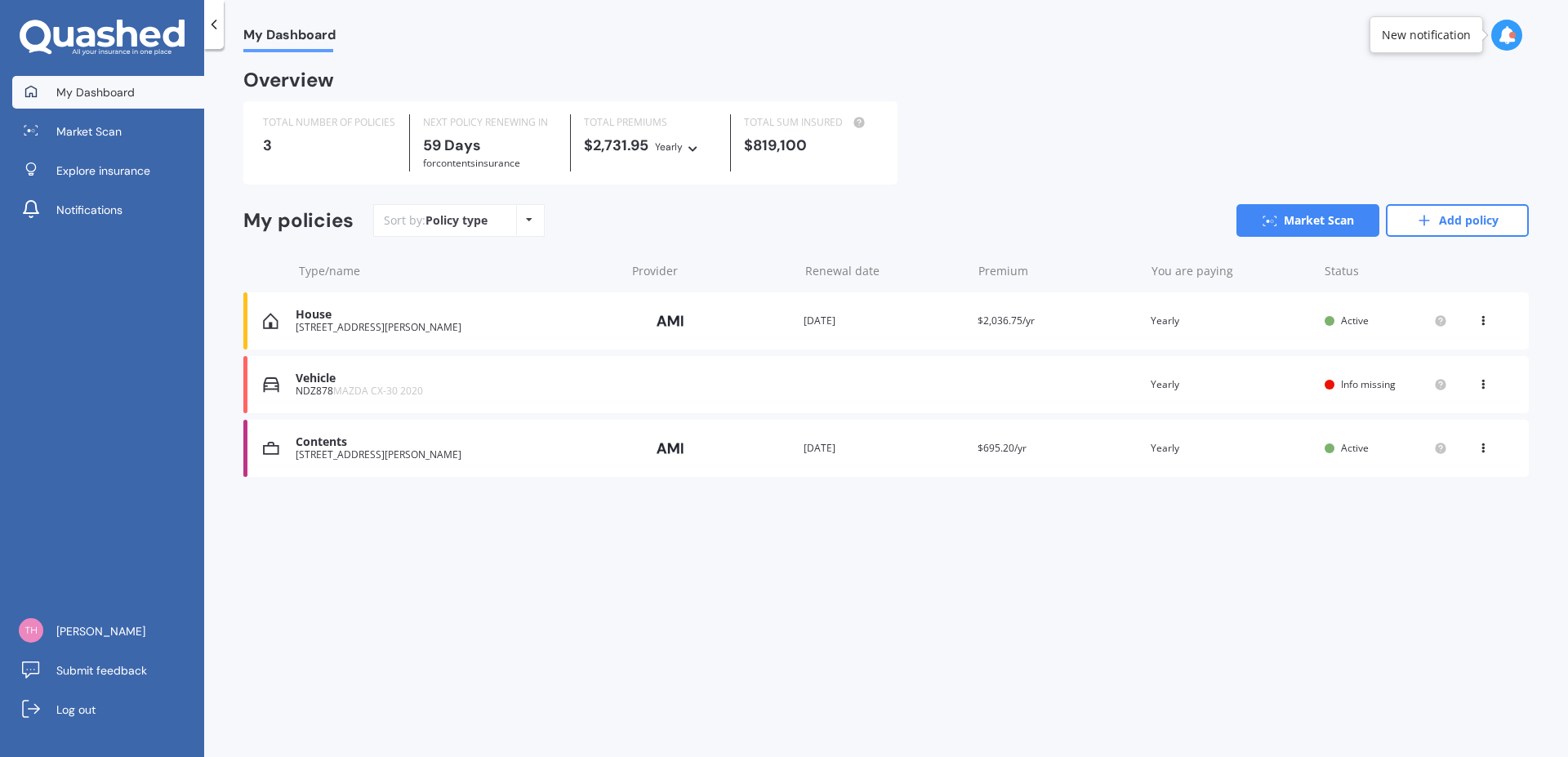
click at [320, 319] on div "House" at bounding box center [456, 315] width 321 height 14
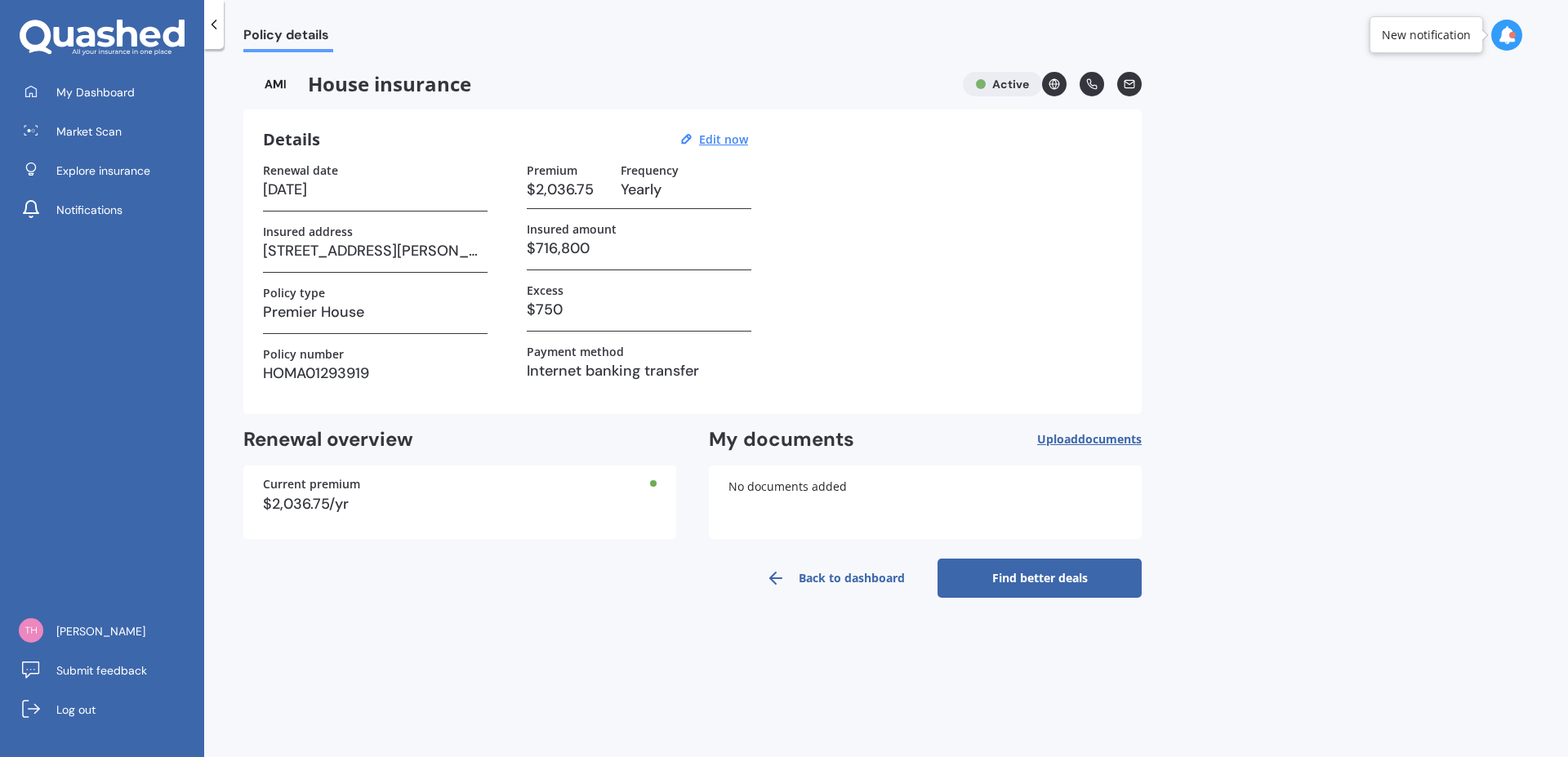
click at [1044, 576] on link "Find better deals" at bounding box center [1040, 578] width 204 height 39
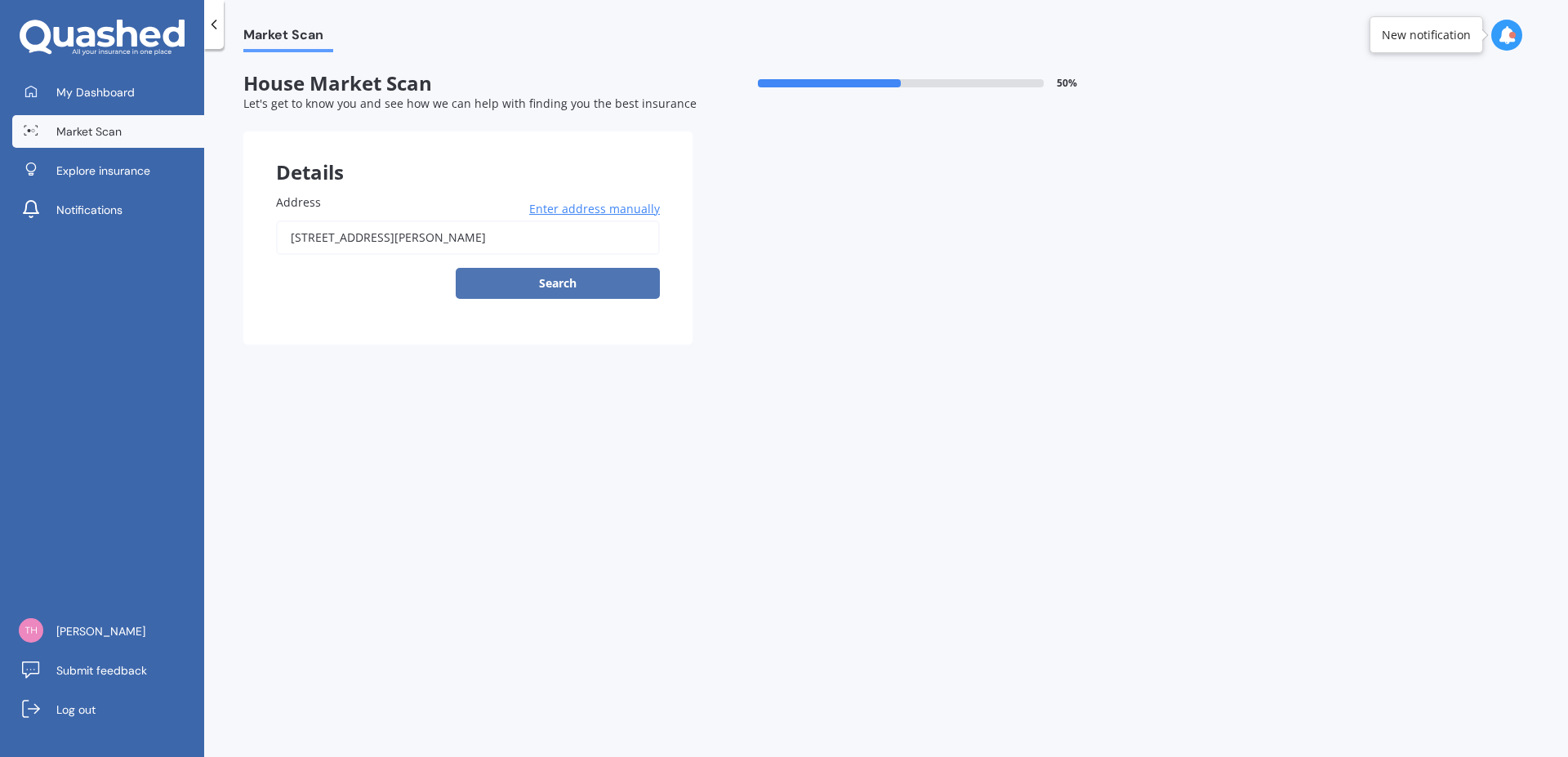
click at [593, 289] on button "Search" at bounding box center [558, 284] width 204 height 31
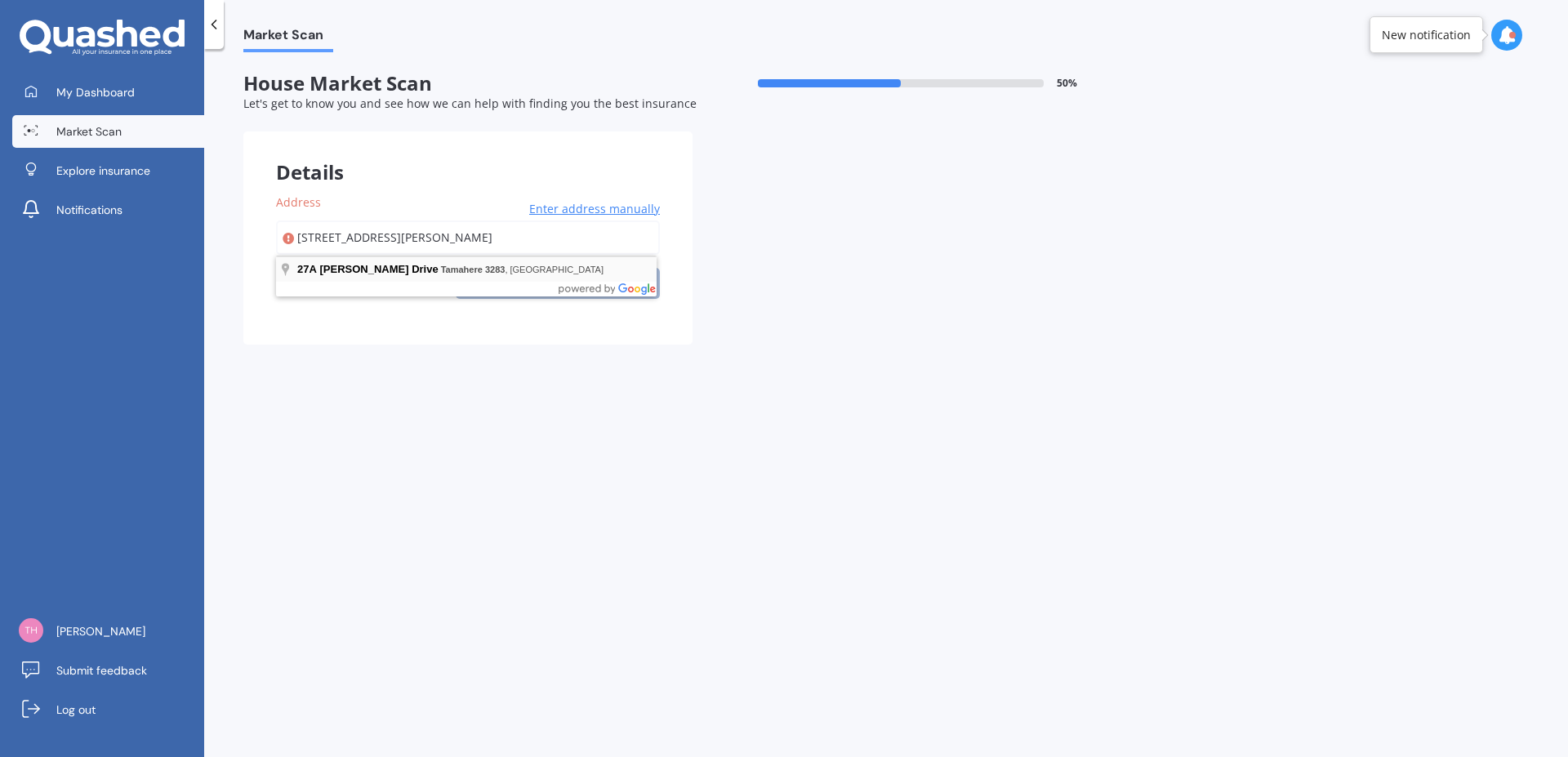
type input "[STREET_ADDRESS][PERSON_NAME]"
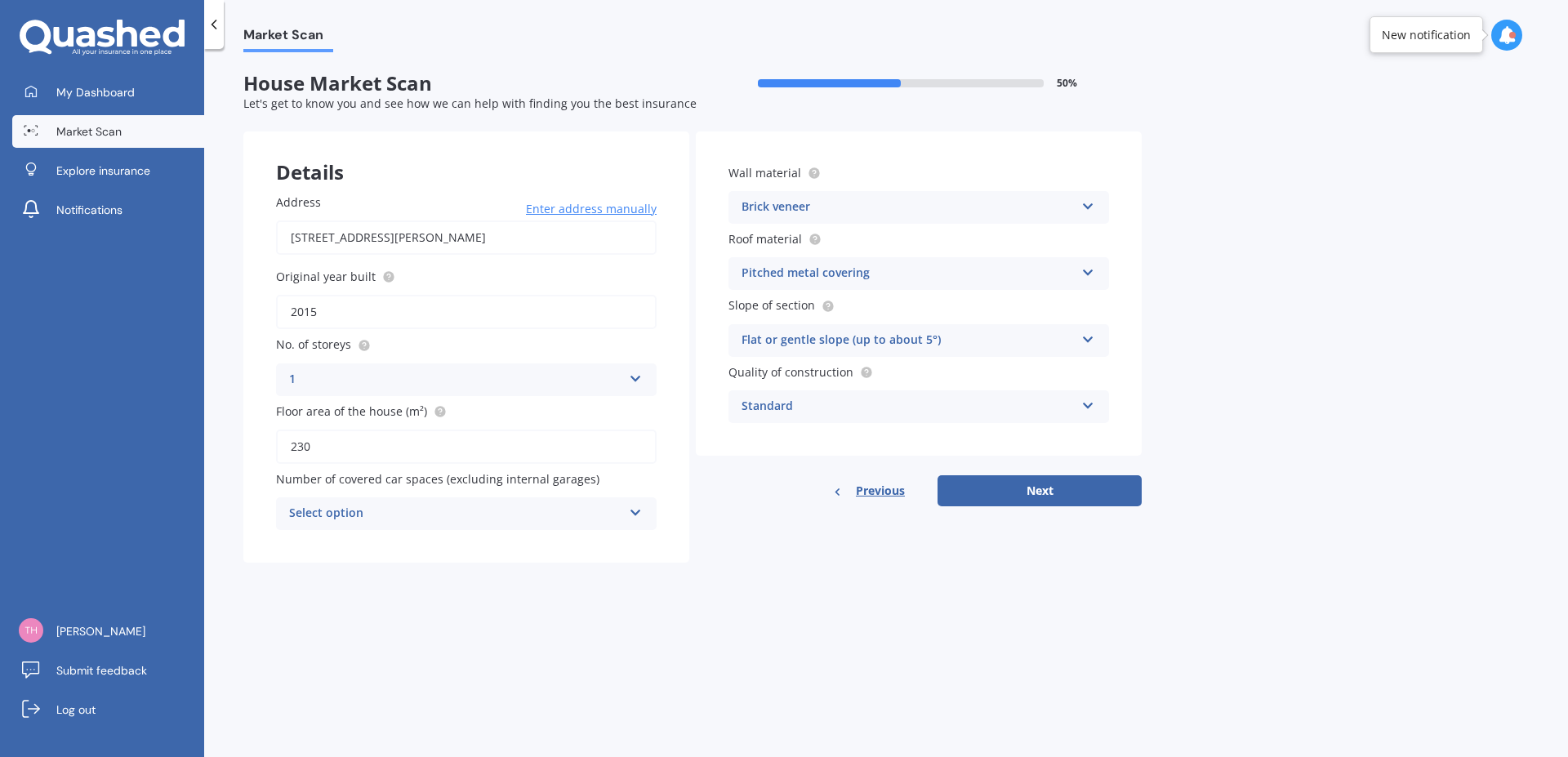
click at [638, 513] on icon at bounding box center [636, 510] width 14 height 12
click at [309, 511] on div "0" at bounding box center [456, 513] width 334 height 20
click at [637, 516] on icon at bounding box center [635, 511] width 14 height 12
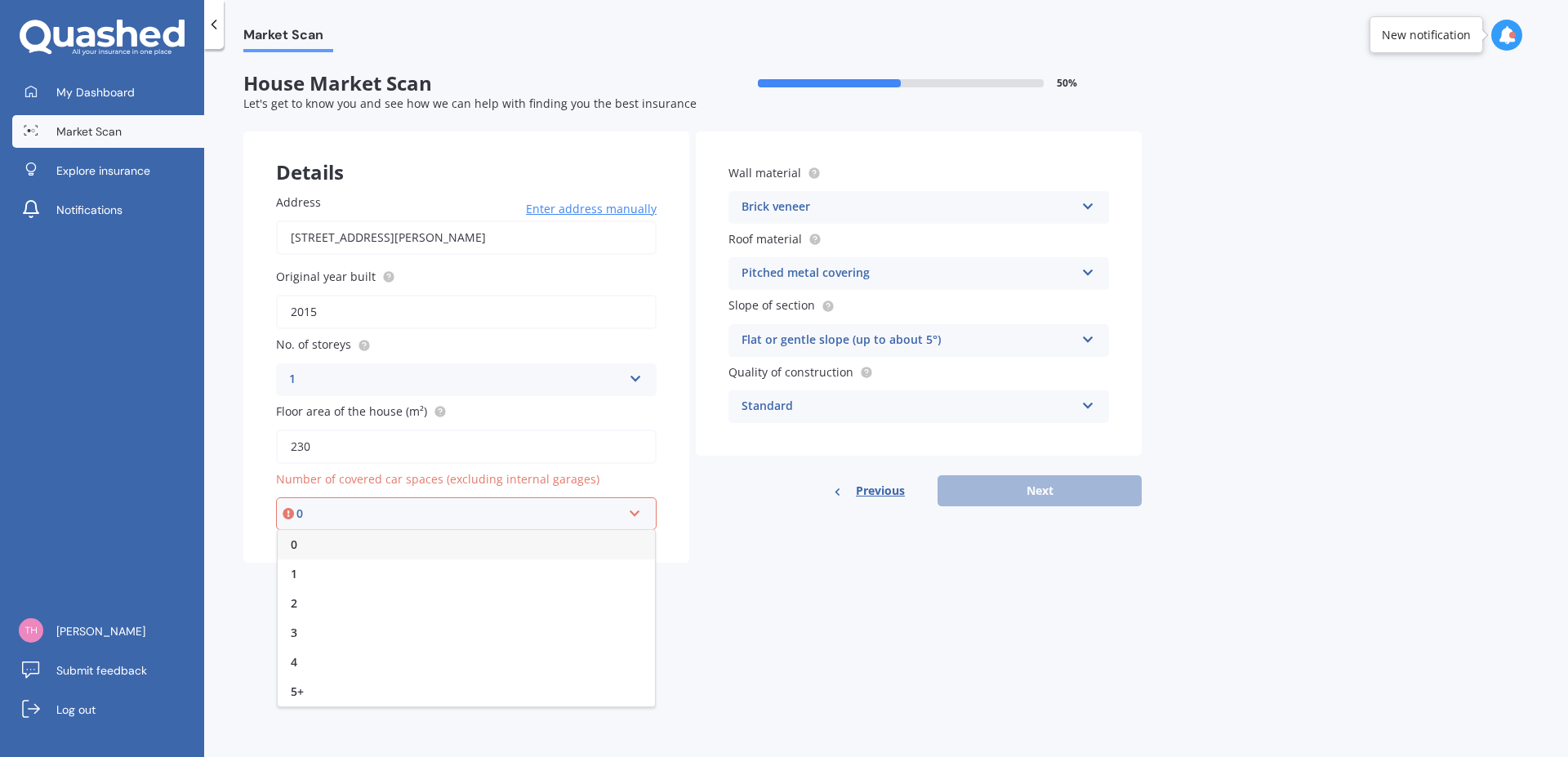
click at [369, 550] on div "0" at bounding box center [467, 545] width 378 height 29
click at [1053, 487] on button "Next" at bounding box center [1040, 491] width 204 height 31
select select "01"
select select "07"
select select "1951"
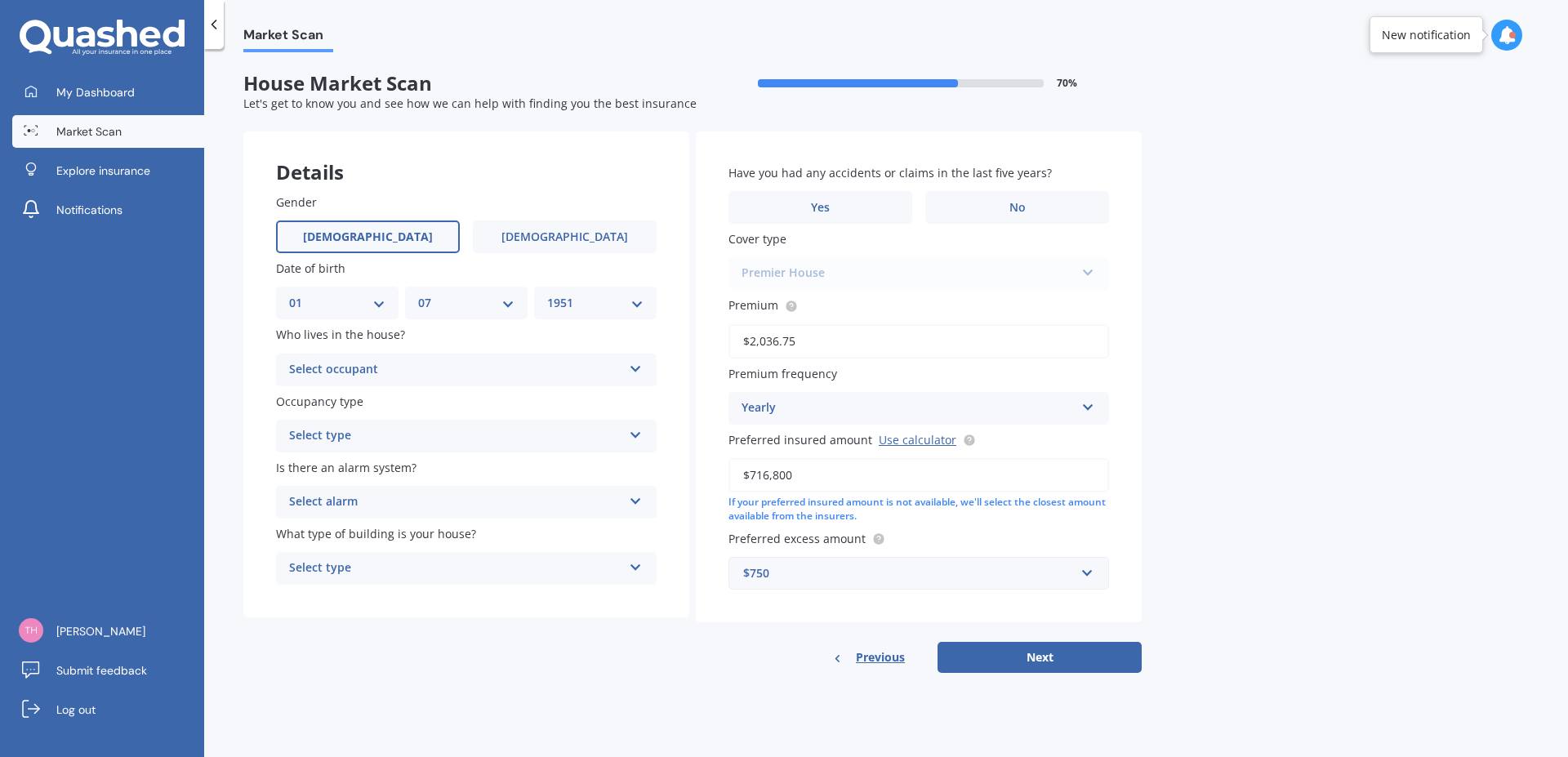
click at [638, 368] on icon at bounding box center [636, 366] width 14 height 12
click at [359, 402] on div "Owner" at bounding box center [466, 402] width 379 height 29
click at [630, 436] on icon at bounding box center [636, 432] width 14 height 12
click at [335, 464] on span "Permanent" at bounding box center [320, 468] width 62 height 16
click at [639, 495] on icon at bounding box center [636, 499] width 14 height 12
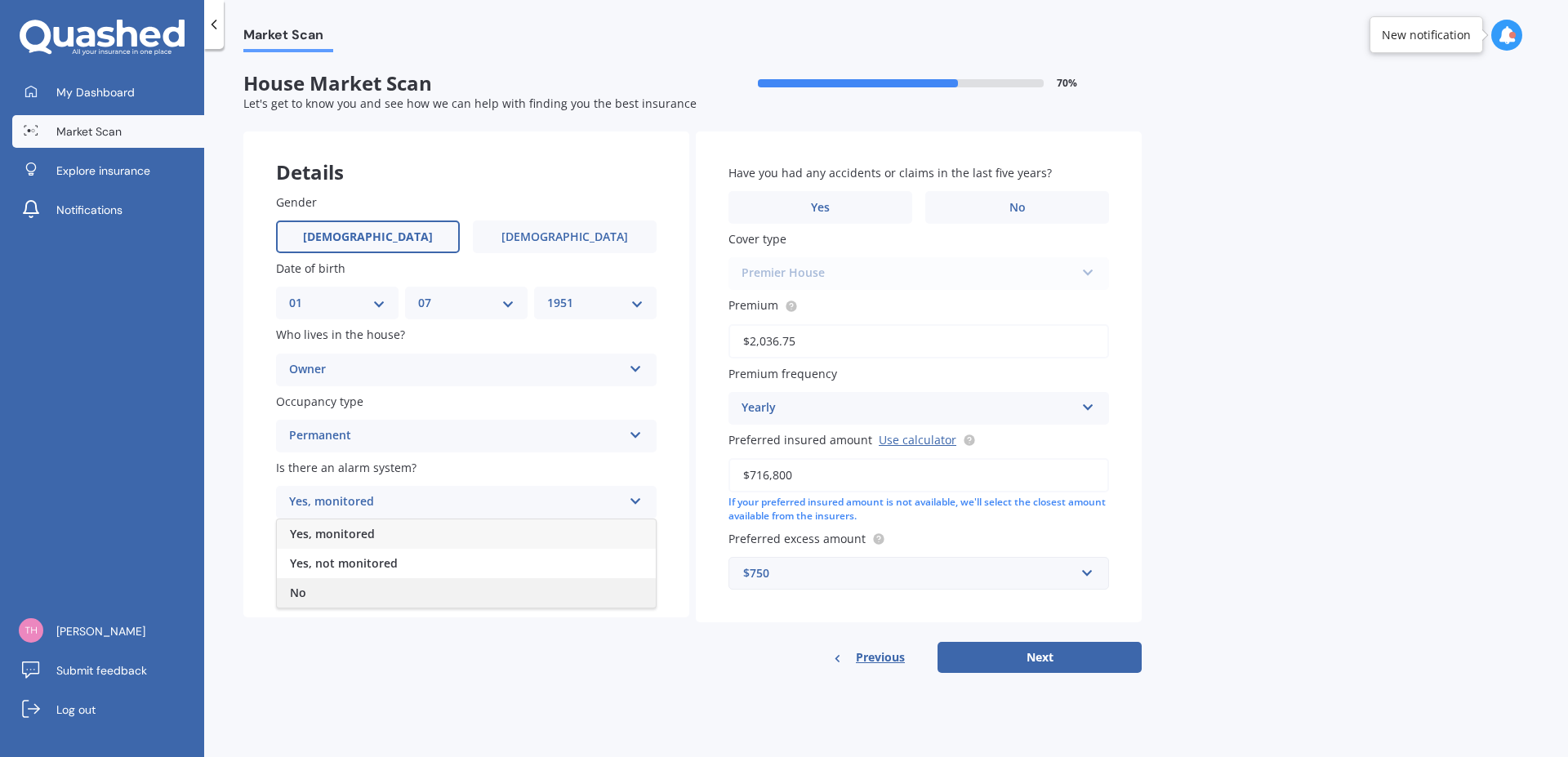
click at [317, 594] on div "No" at bounding box center [466, 593] width 379 height 29
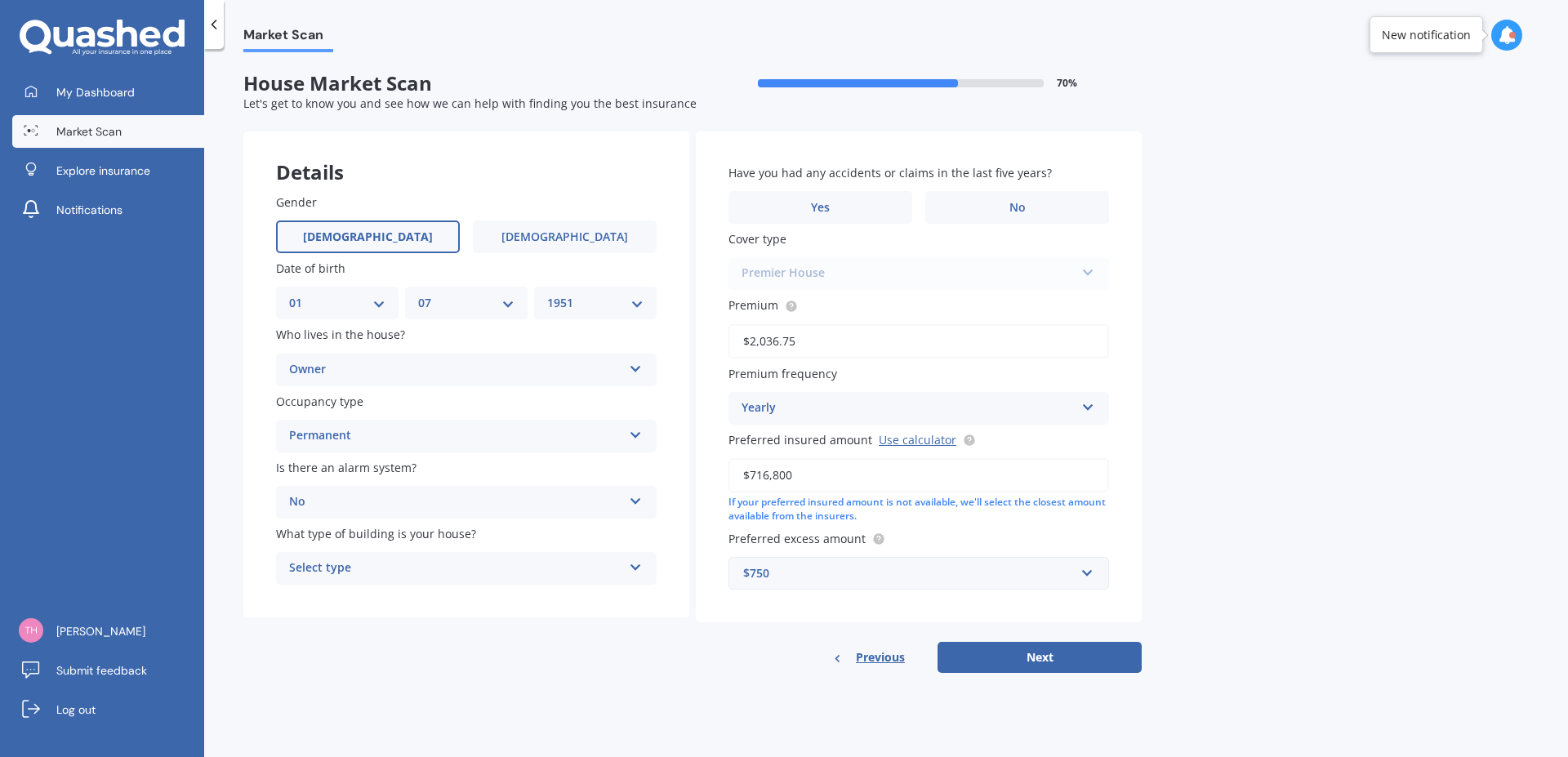
click at [632, 562] on icon at bounding box center [636, 564] width 14 height 12
click at [350, 595] on div "Freestanding" at bounding box center [466, 601] width 379 height 29
click at [1008, 205] on label "No" at bounding box center [1017, 206] width 184 height 32
click at [0, 0] on input "No" at bounding box center [0, 0] width 0 height 0
click at [1042, 663] on button "Next" at bounding box center [1040, 657] width 204 height 31
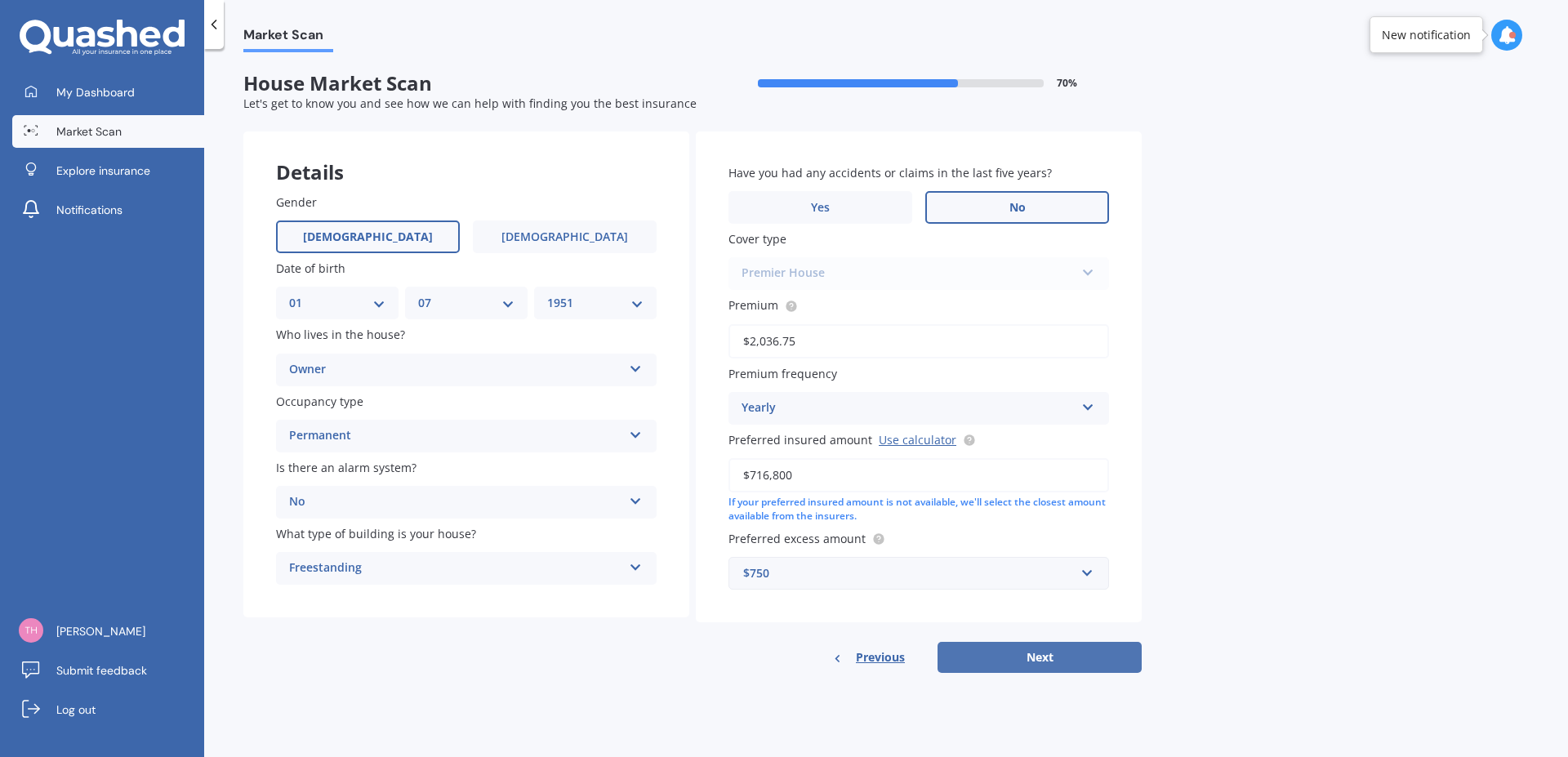
select select "01"
select select "07"
select select "1951"
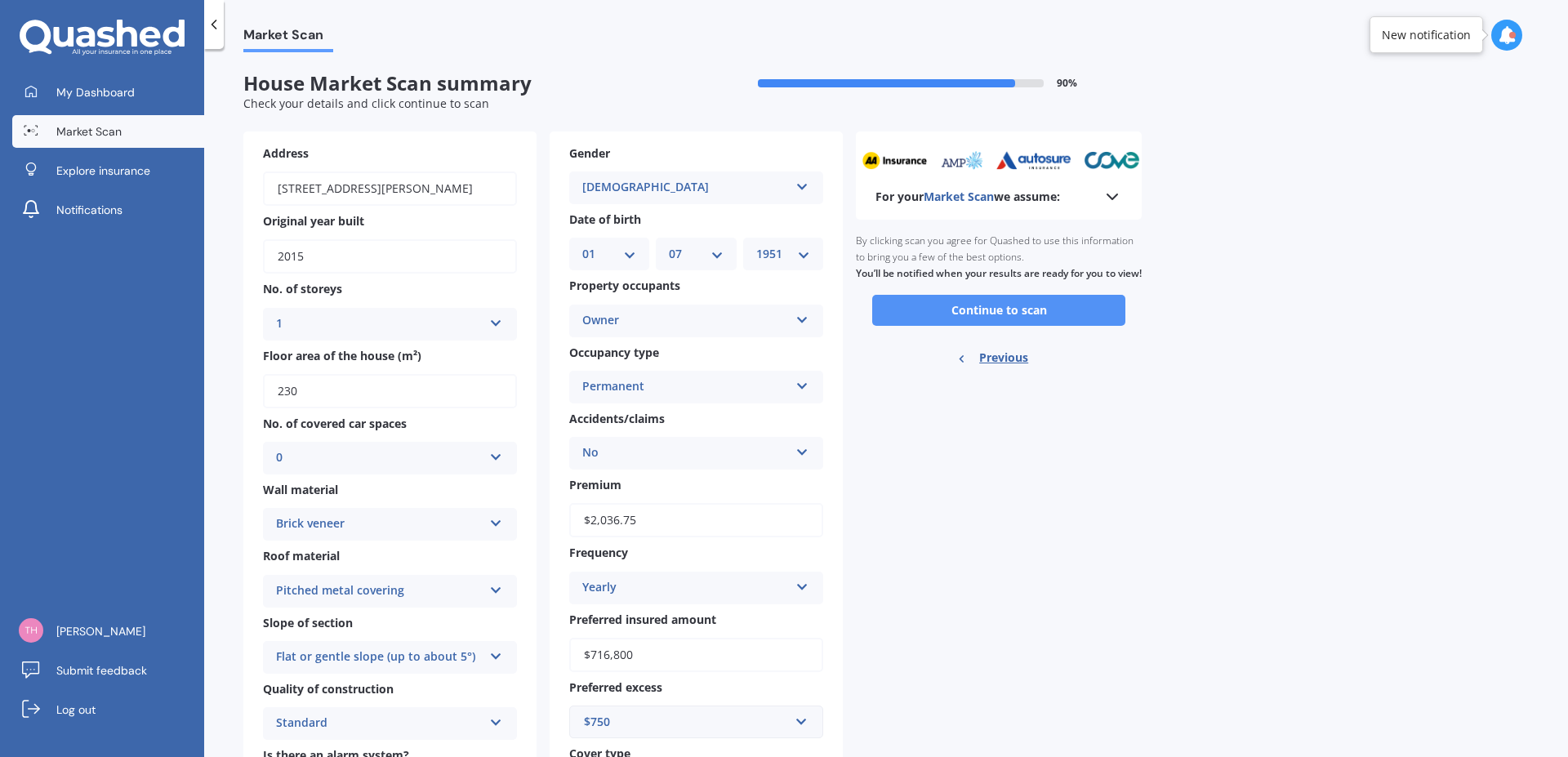
click at [999, 326] on button "Continue to scan" at bounding box center [999, 310] width 253 height 31
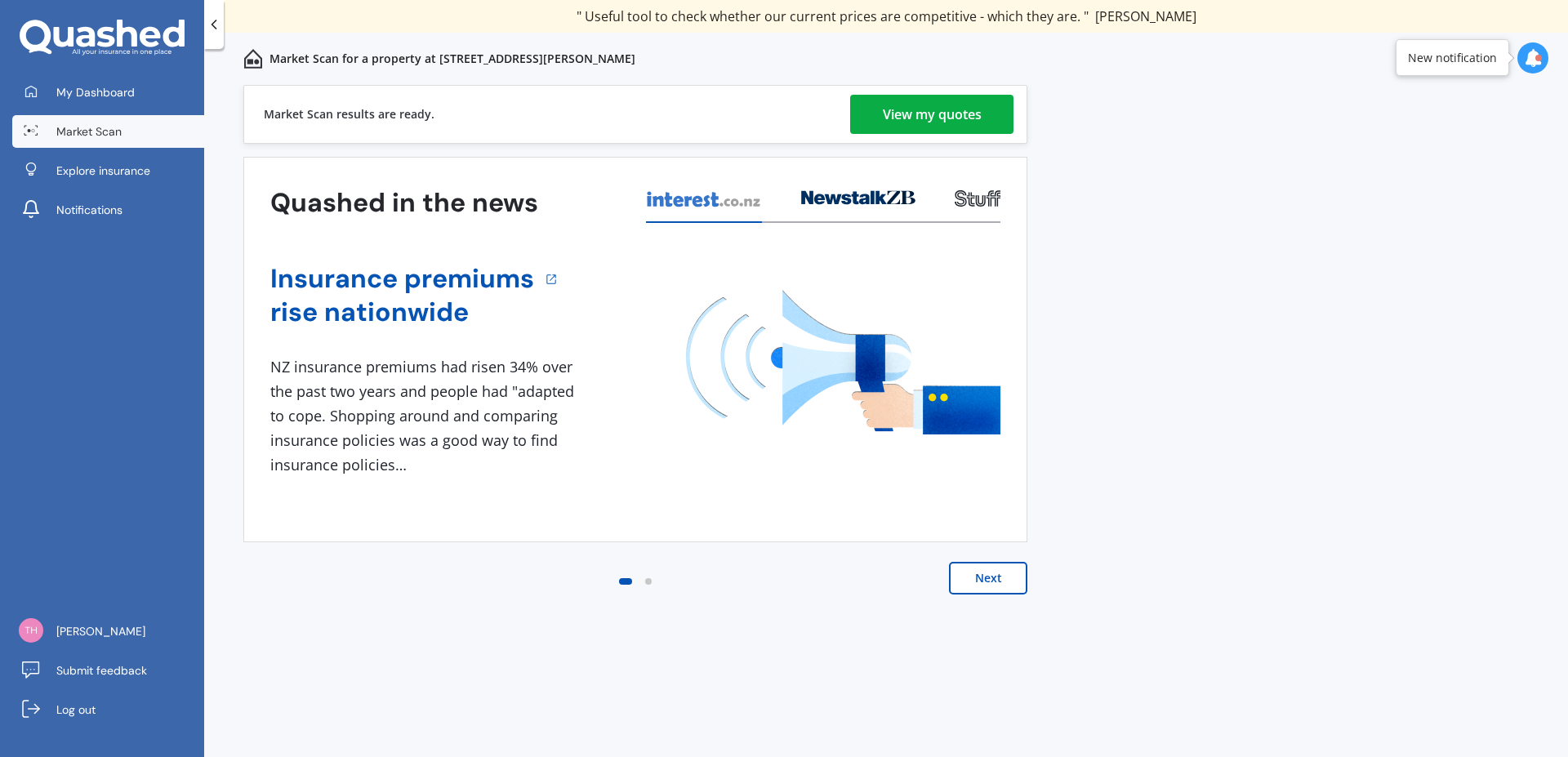
click at [913, 117] on div "View my quotes" at bounding box center [932, 114] width 99 height 39
